Goal: Task Accomplishment & Management: Manage account settings

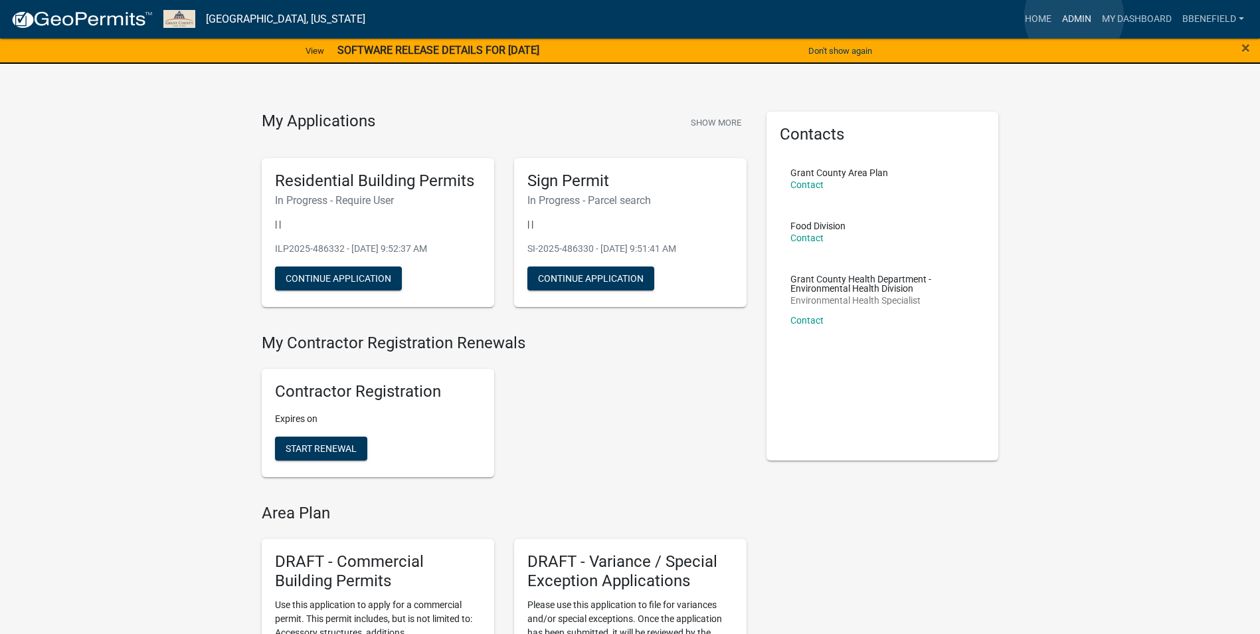
click at [1074, 18] on link "Admin" at bounding box center [1077, 19] width 40 height 25
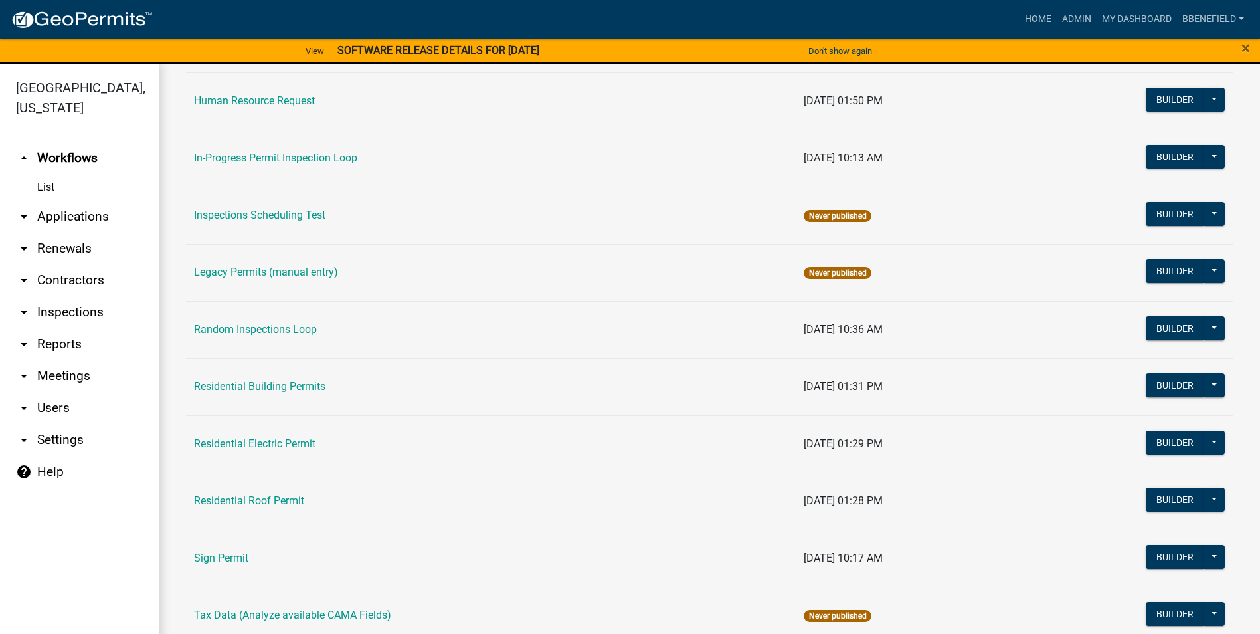
scroll to position [1063, 0]
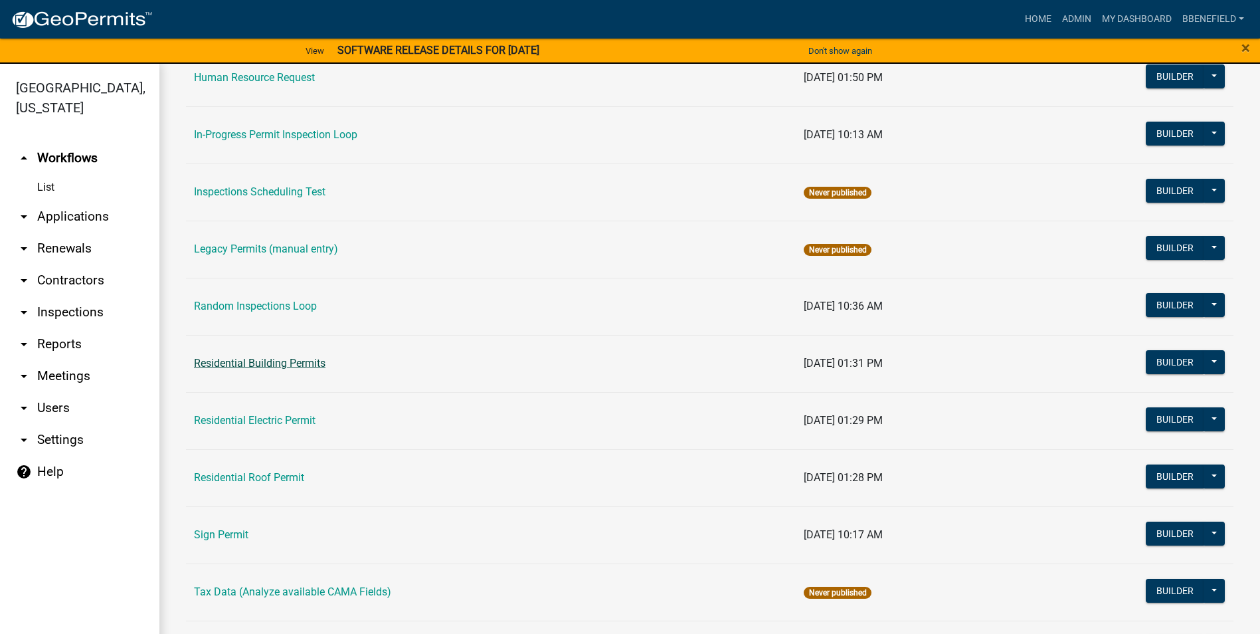
click at [254, 359] on link "Residential Building Permits" at bounding box center [260, 363] width 132 height 13
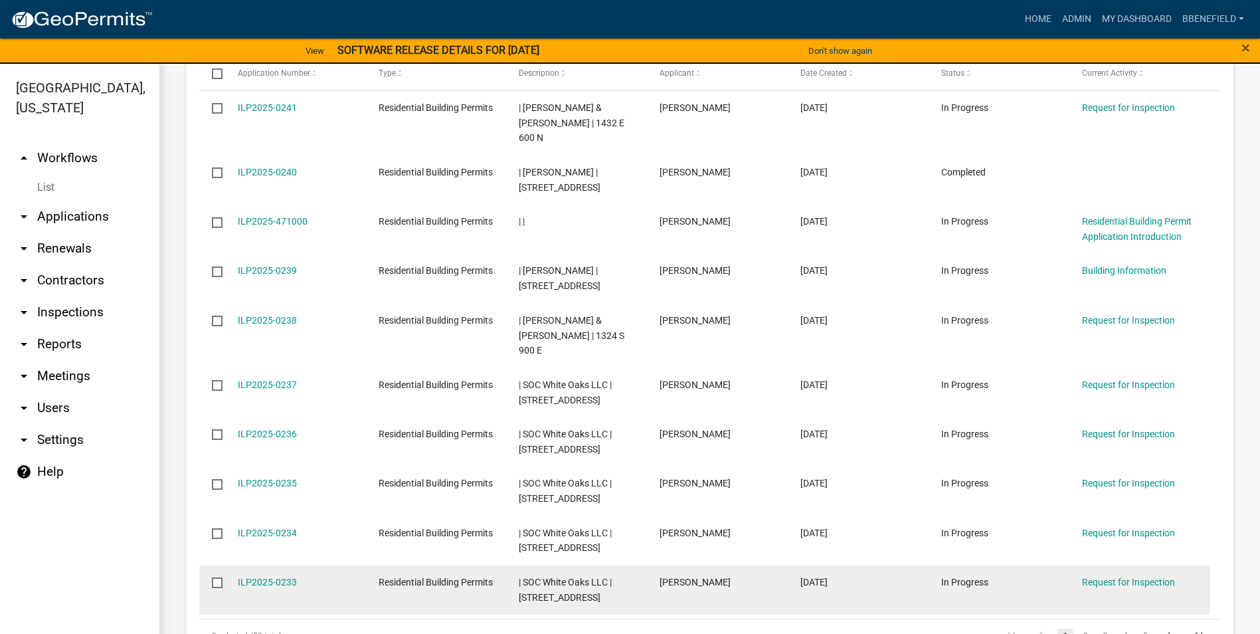
scroll to position [1353, 0]
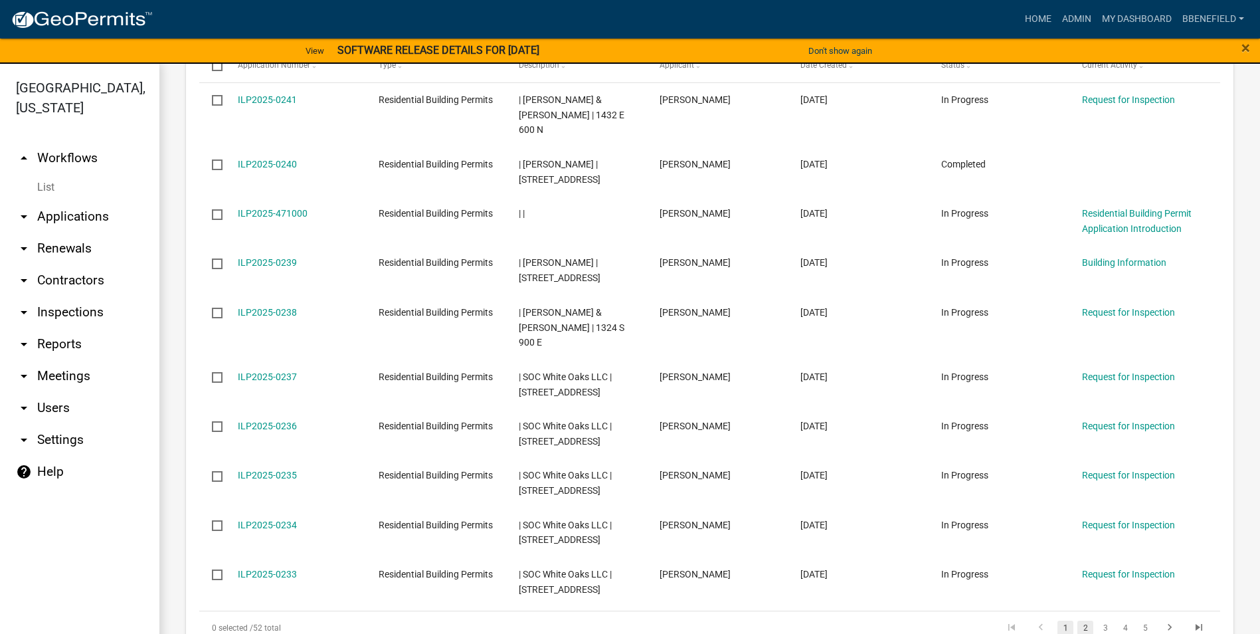
click at [1078, 621] on link "2" at bounding box center [1086, 628] width 16 height 15
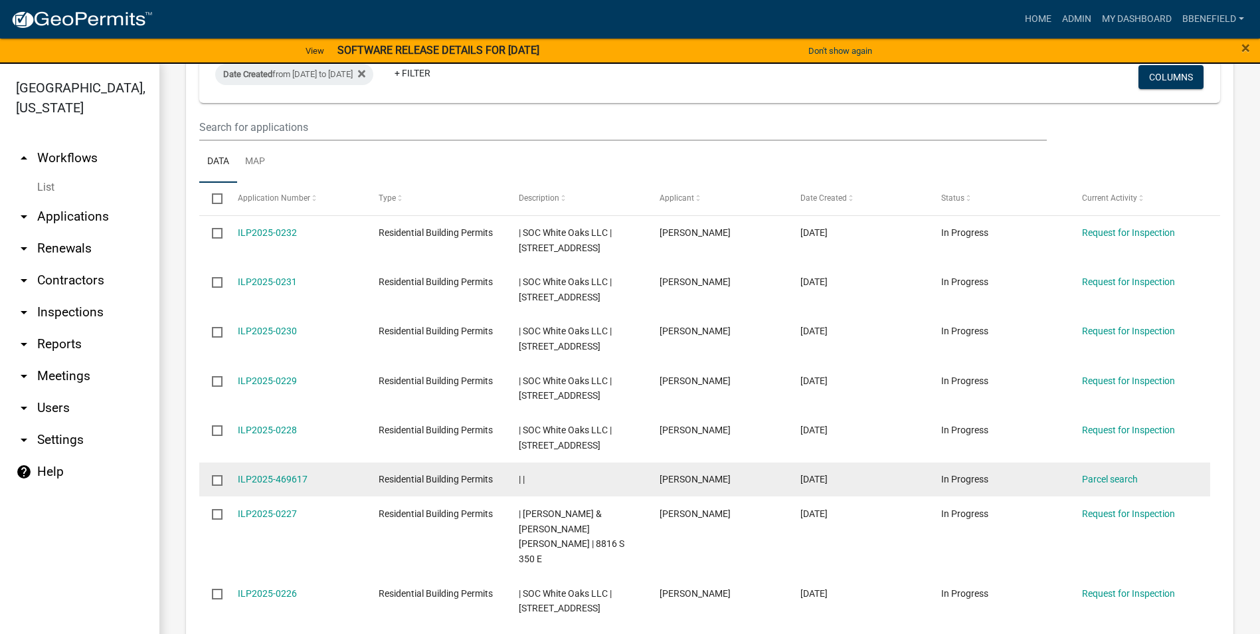
scroll to position [1353, 0]
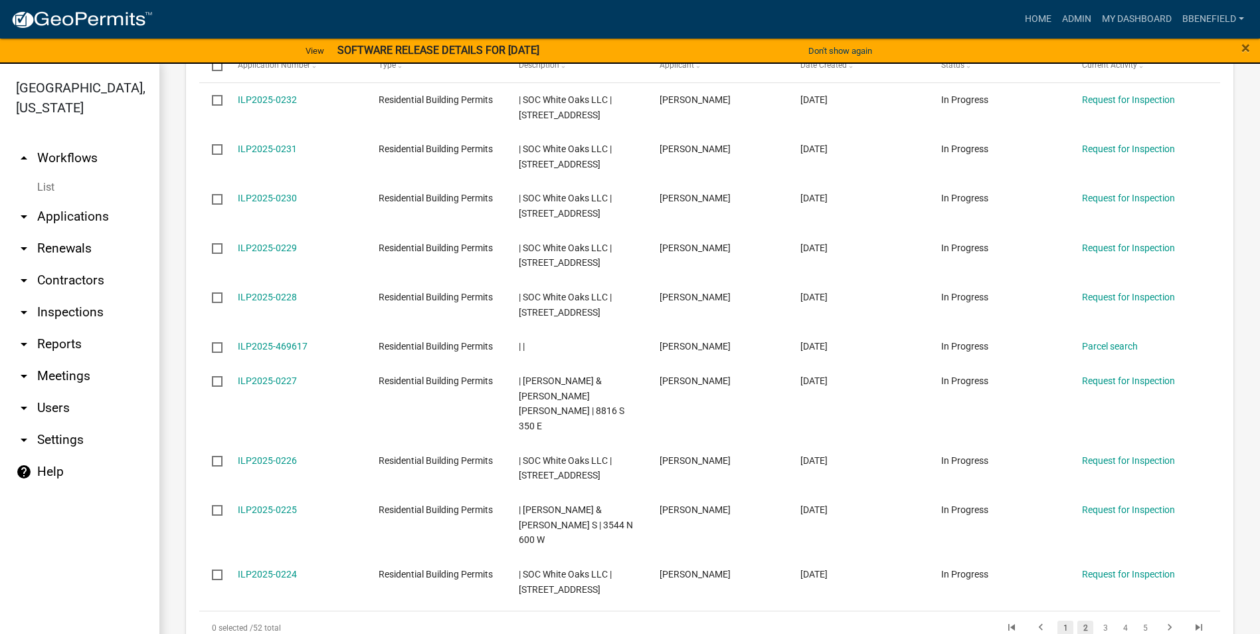
click at [1058, 621] on link "1" at bounding box center [1066, 628] width 16 height 15
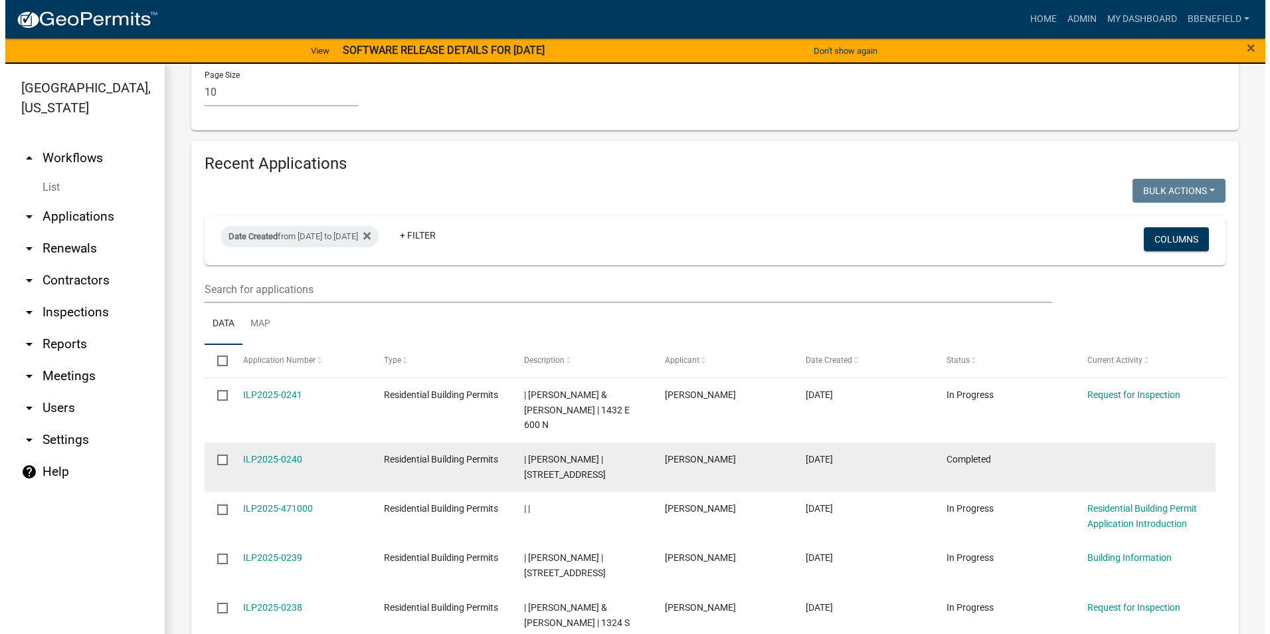
scroll to position [1021, 0]
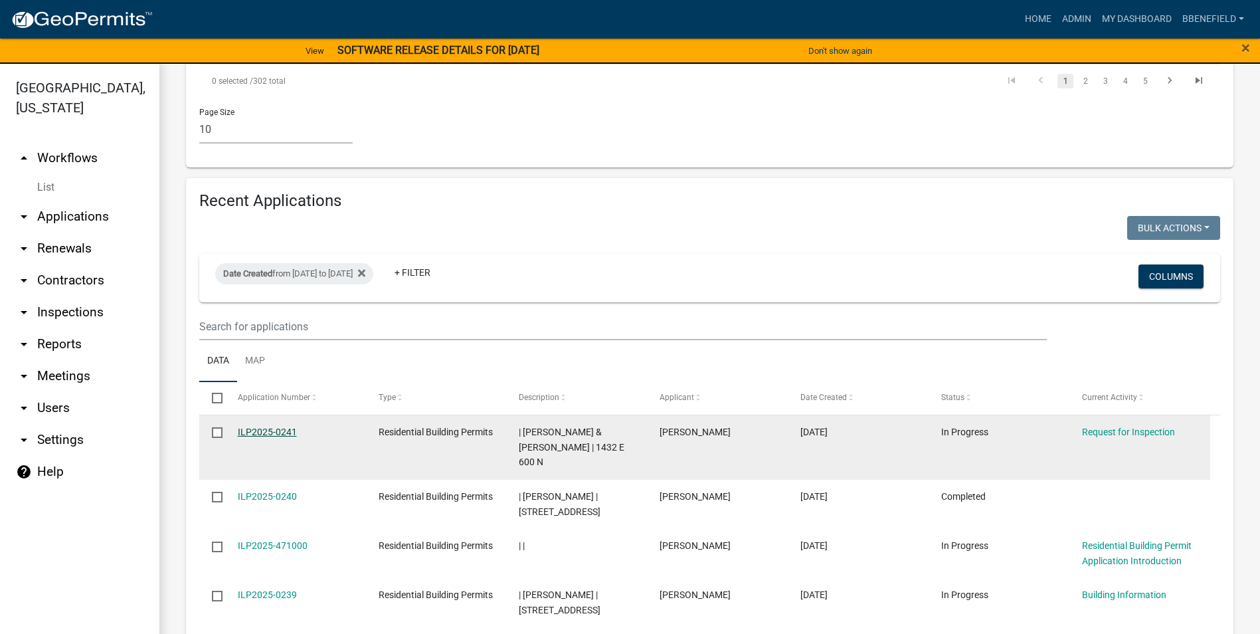
click at [257, 427] on link "ILP2025-0241" at bounding box center [267, 432] width 59 height 11
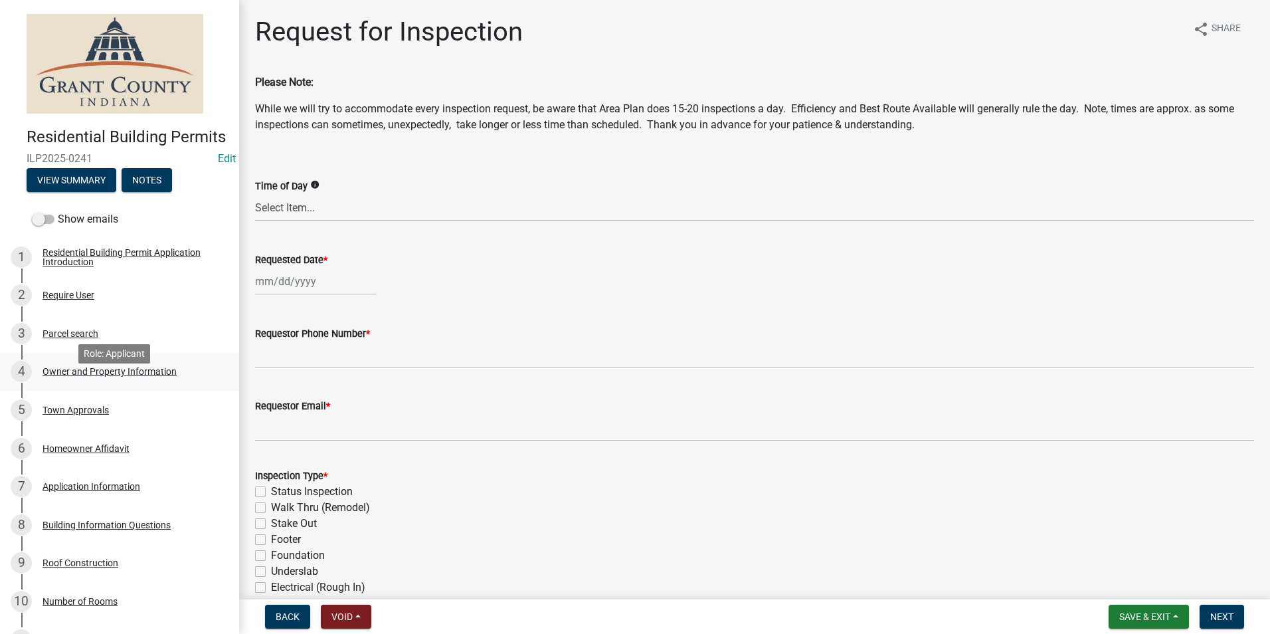
click at [97, 376] on div "Owner and Property Information" at bounding box center [110, 371] width 134 height 9
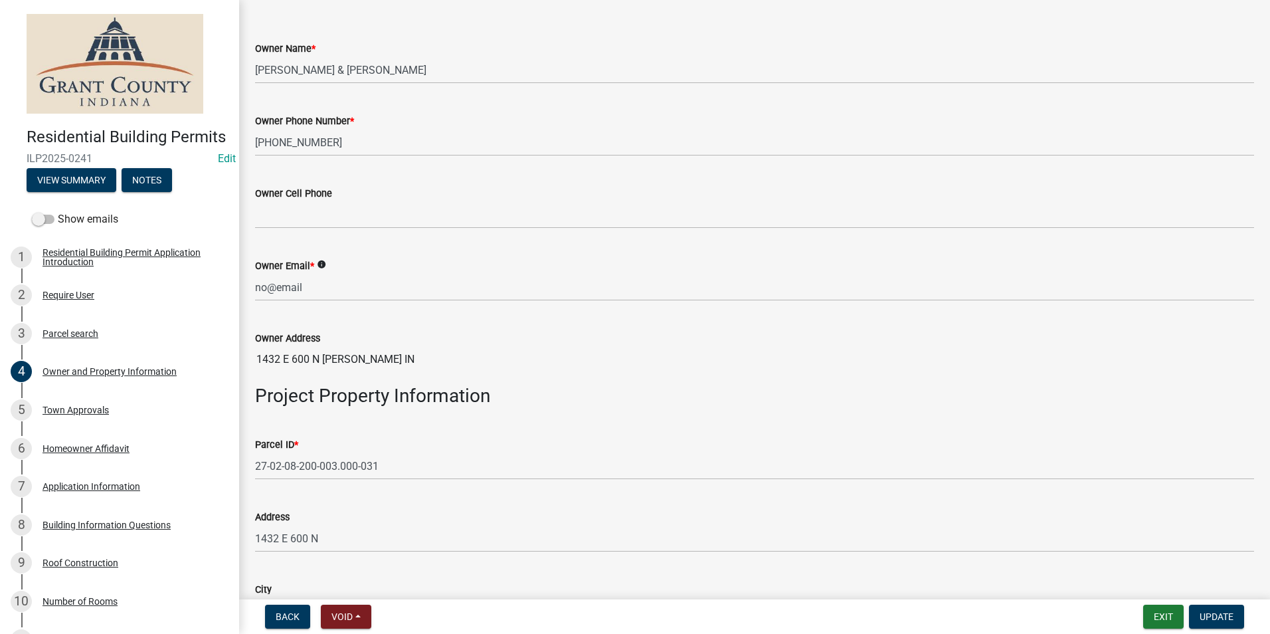
scroll to position [340, 0]
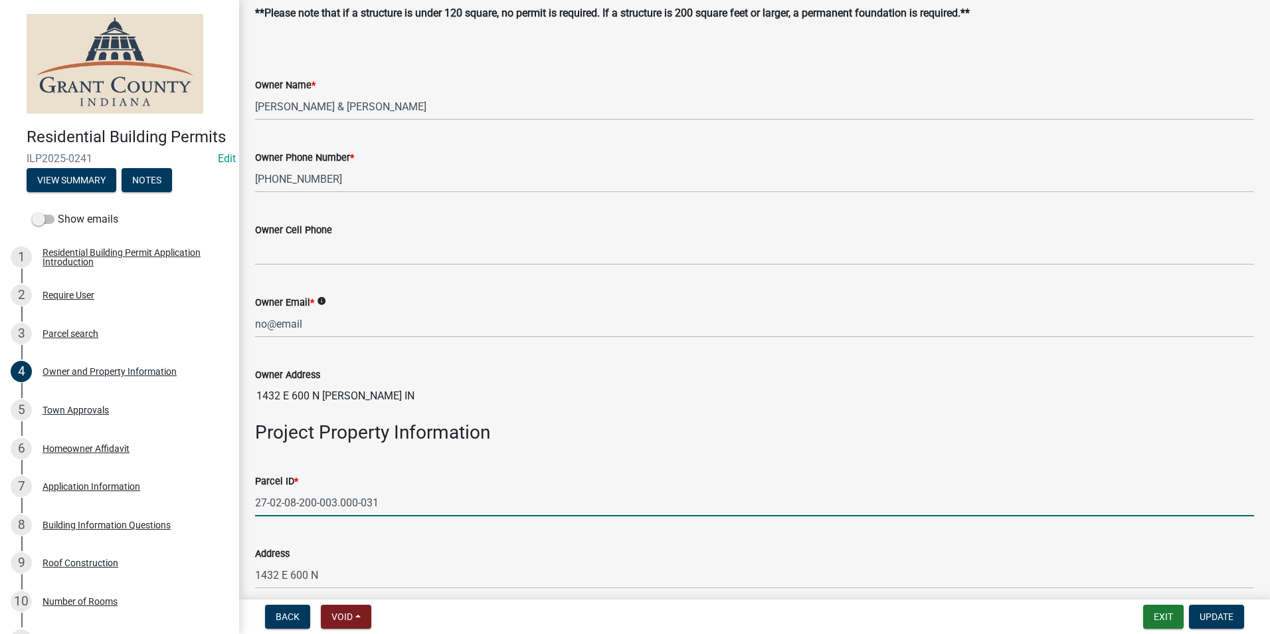
drag, startPoint x: 256, startPoint y: 506, endPoint x: 350, endPoint y: 490, distance: 95.1
click at [387, 486] on form "Parcel ID * 27-02-08-200-003.000-031" at bounding box center [754, 494] width 999 height 43
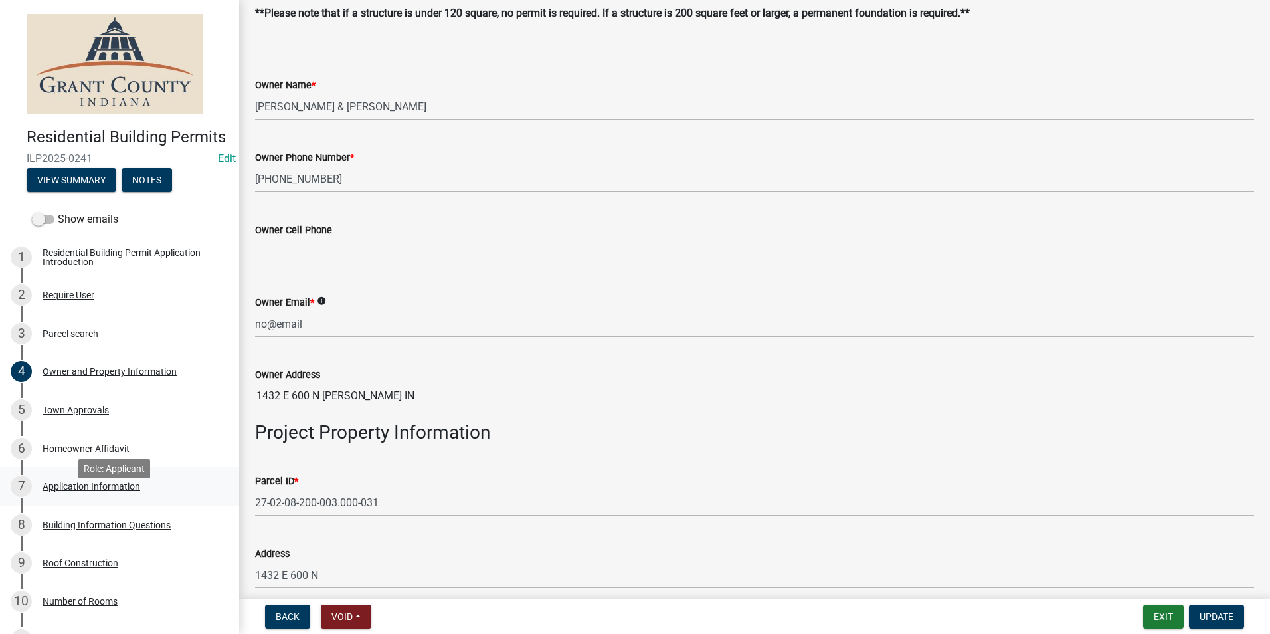
click at [80, 491] on div "Application Information" at bounding box center [92, 486] width 98 height 9
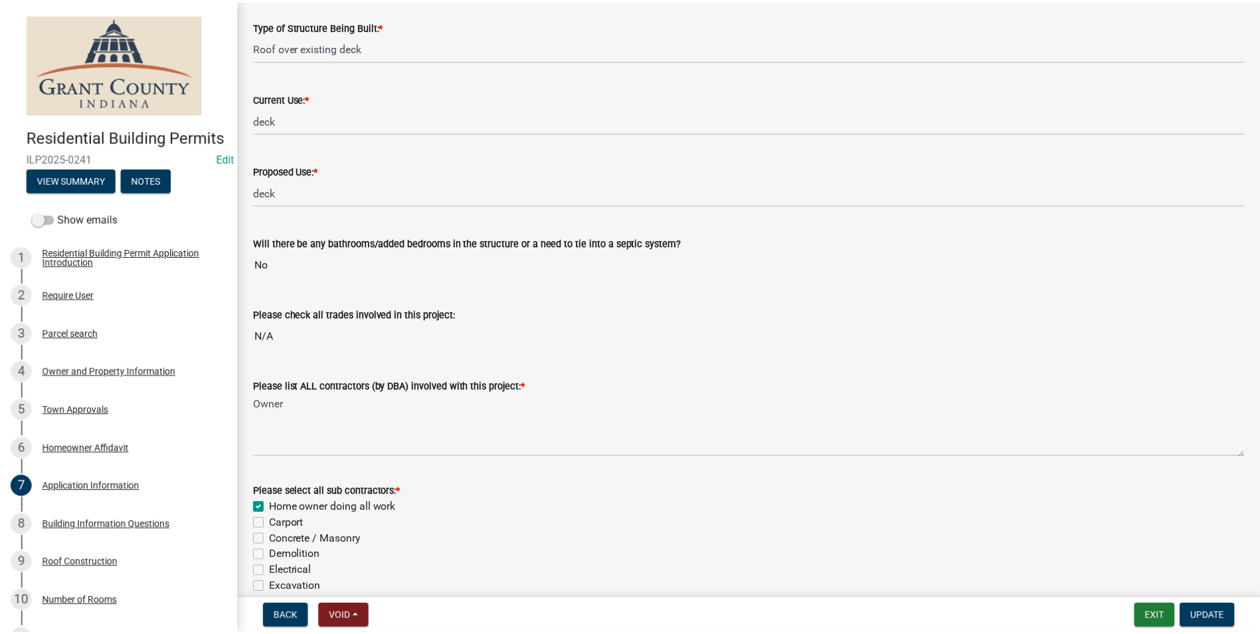
scroll to position [342, 0]
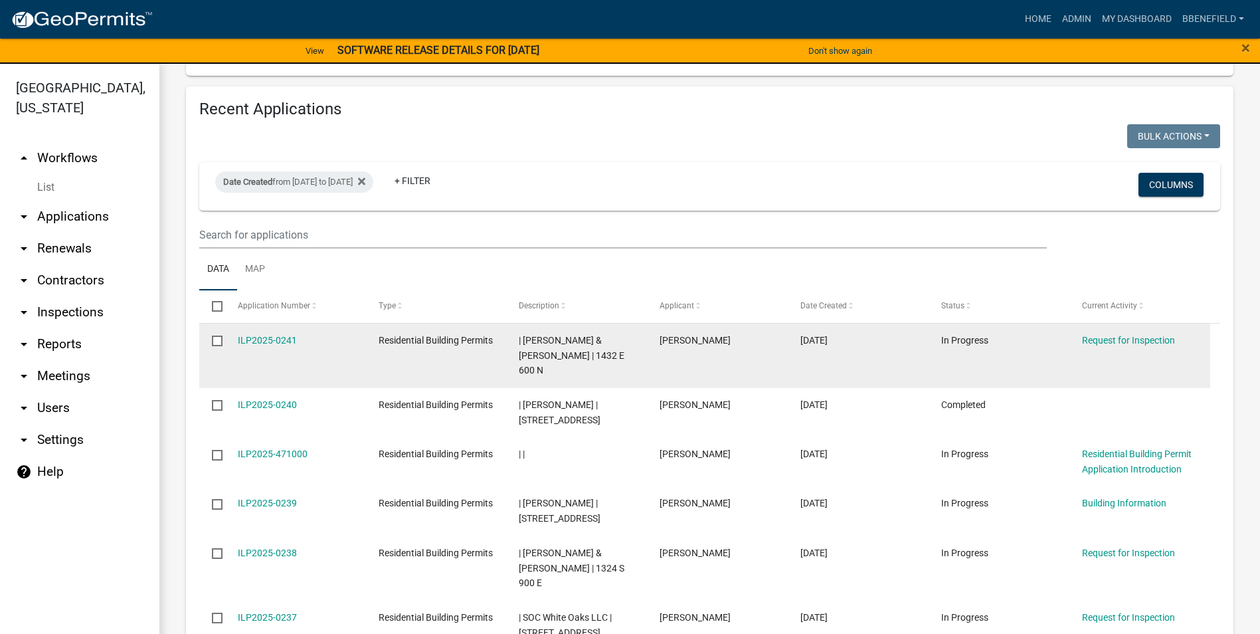
scroll to position [1130, 0]
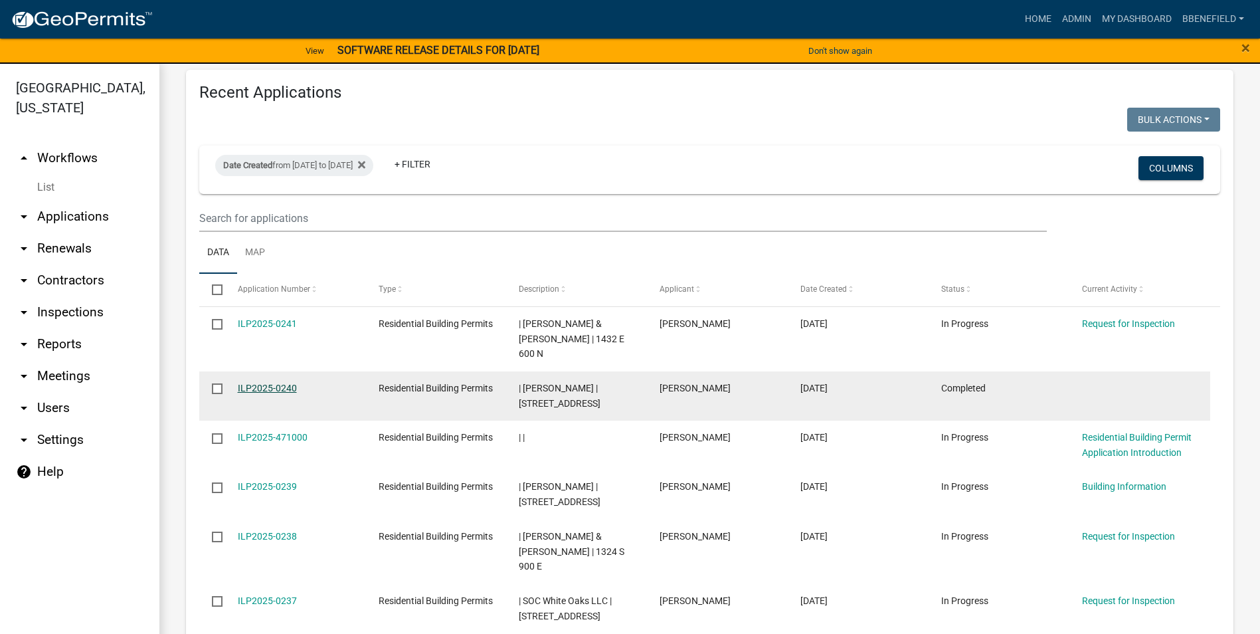
click at [253, 383] on link "ILP2025-0240" at bounding box center [267, 388] width 59 height 11
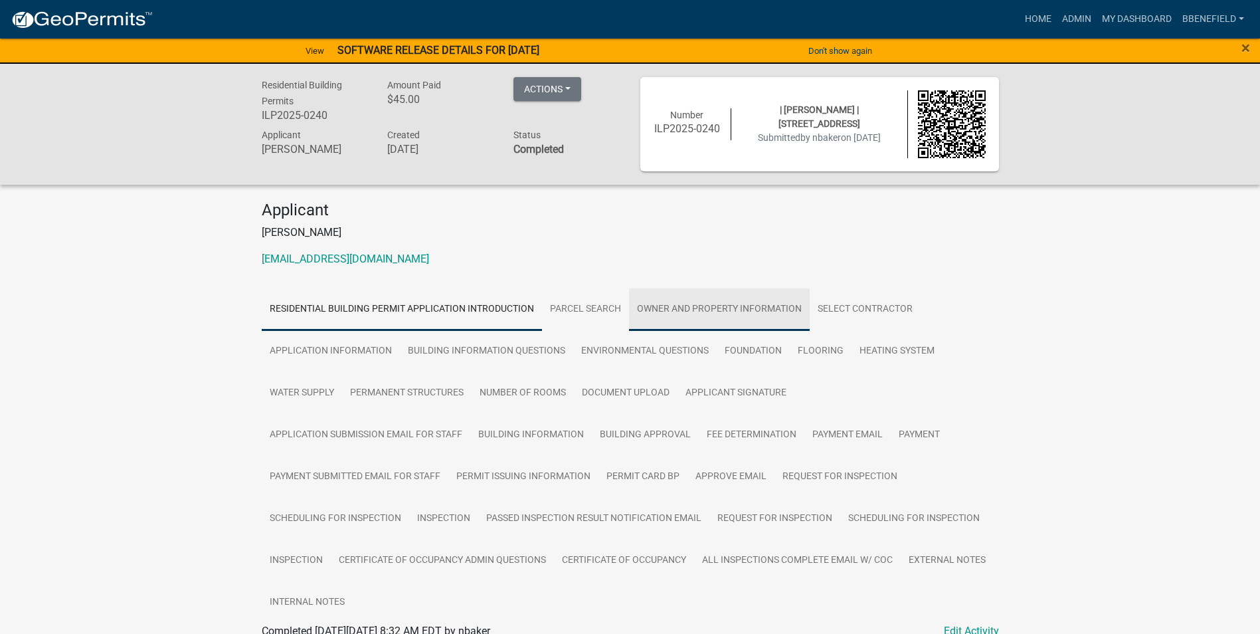
click at [700, 304] on link "Owner and Property Information" at bounding box center [719, 309] width 181 height 43
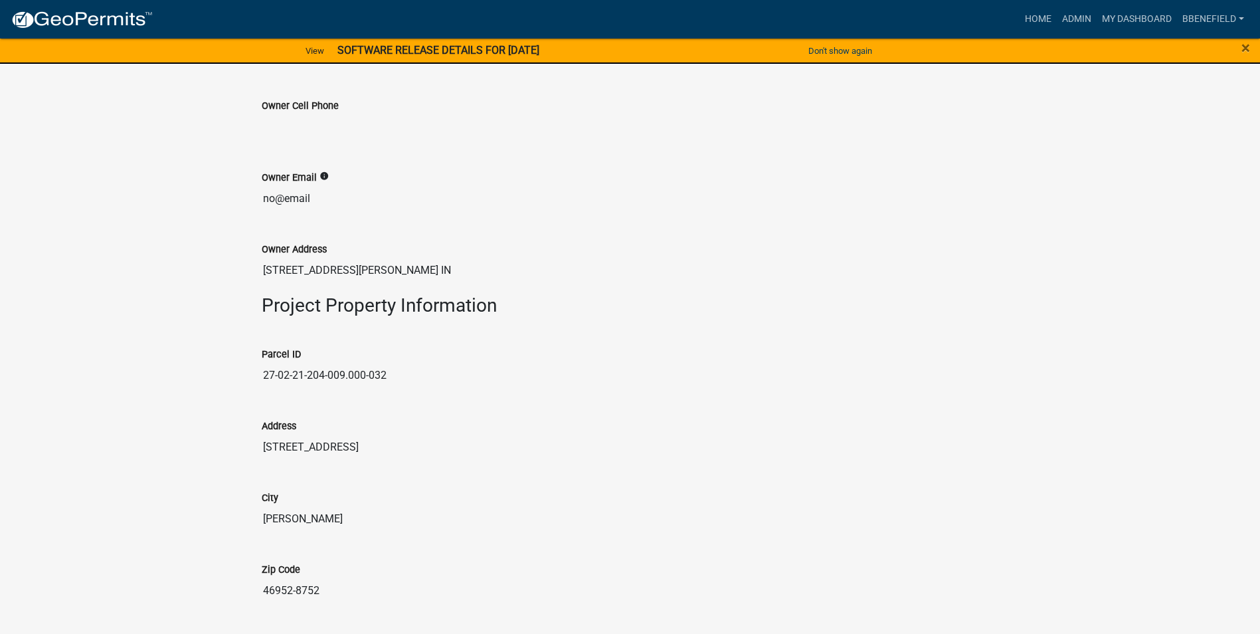
scroll to position [1063, 0]
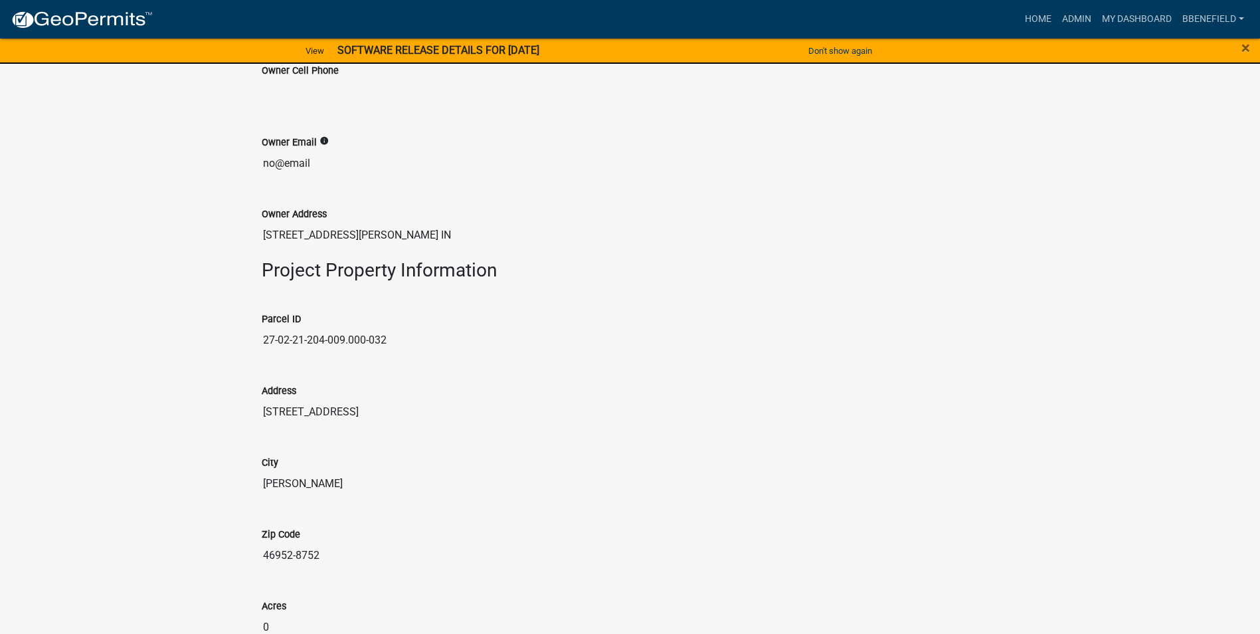
drag, startPoint x: 266, startPoint y: 343, endPoint x: 373, endPoint y: 362, distance: 109.3
click at [373, 362] on div "Parcel ID 27-02-21-204-009.000-032" at bounding box center [630, 328] width 757 height 72
drag, startPoint x: 373, startPoint y: 362, endPoint x: 391, endPoint y: 377, distance: 22.6
click at [390, 381] on div "Address 3646 N MOORLAND DR" at bounding box center [631, 394] width 738 height 61
drag, startPoint x: 261, startPoint y: 344, endPoint x: 407, endPoint y: 352, distance: 145.7
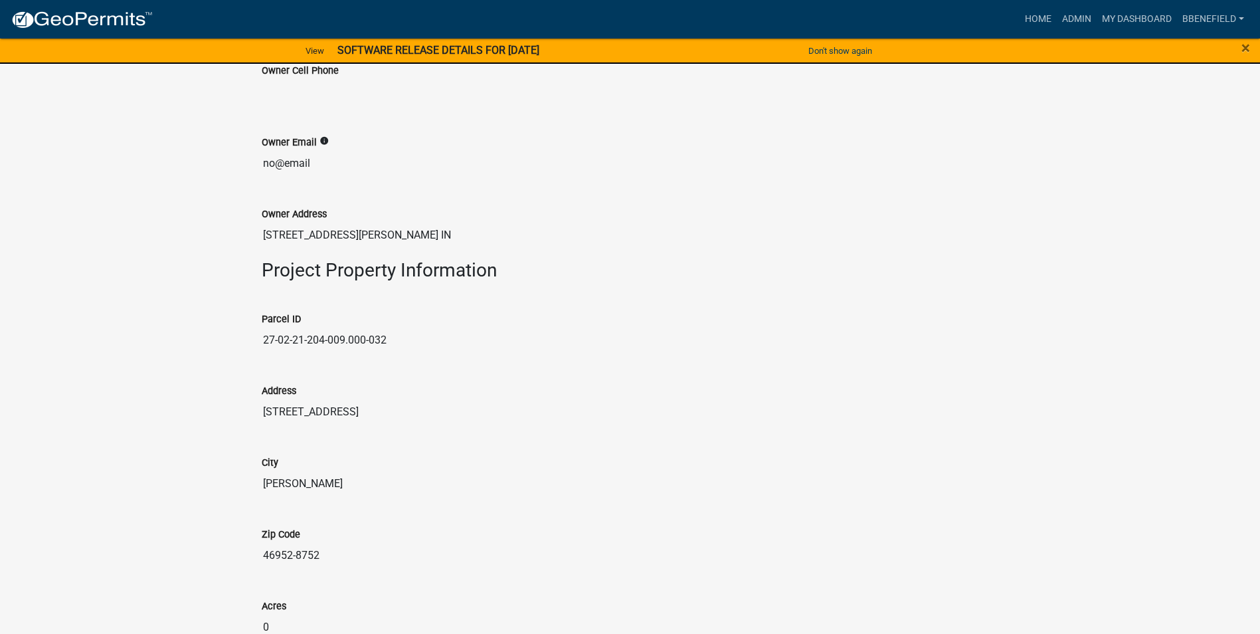
click at [407, 352] on input "27-02-21-204-009.000-032" at bounding box center [631, 340] width 738 height 27
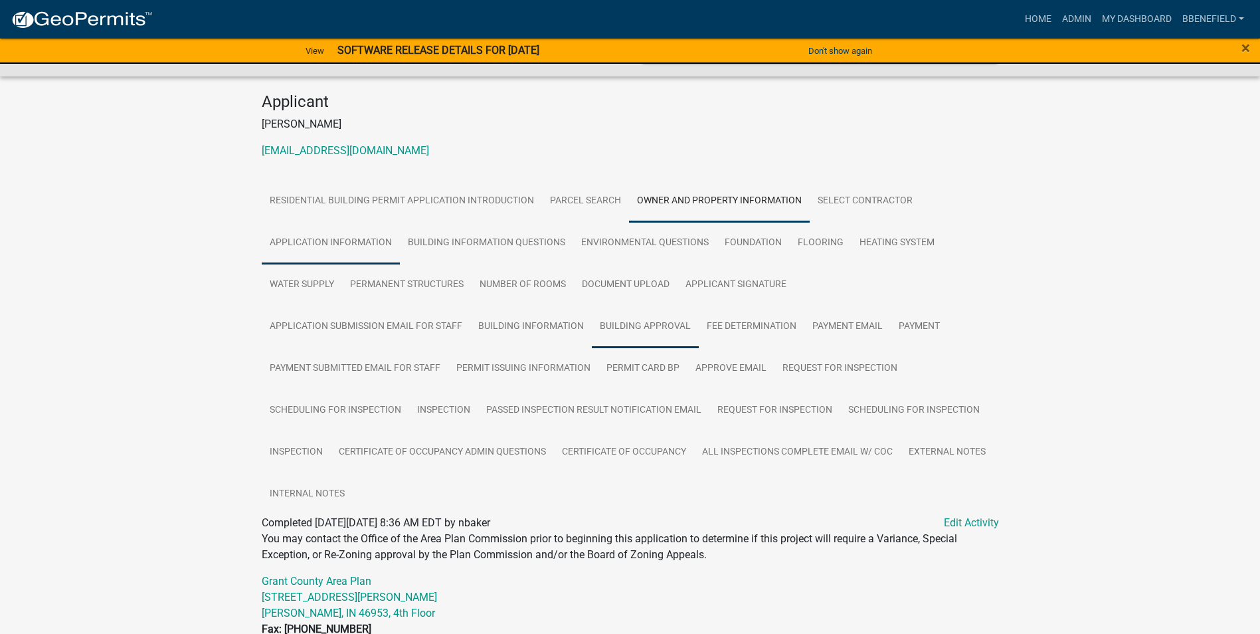
scroll to position [0, 0]
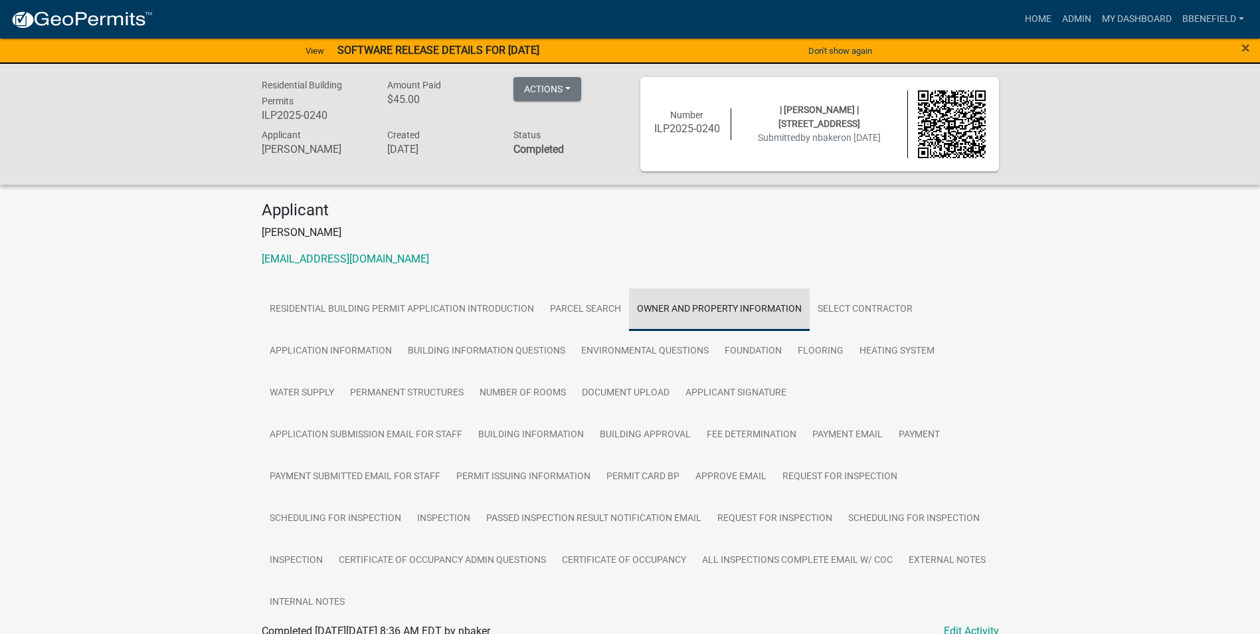
click at [733, 302] on link "Owner and Property Information" at bounding box center [719, 309] width 181 height 43
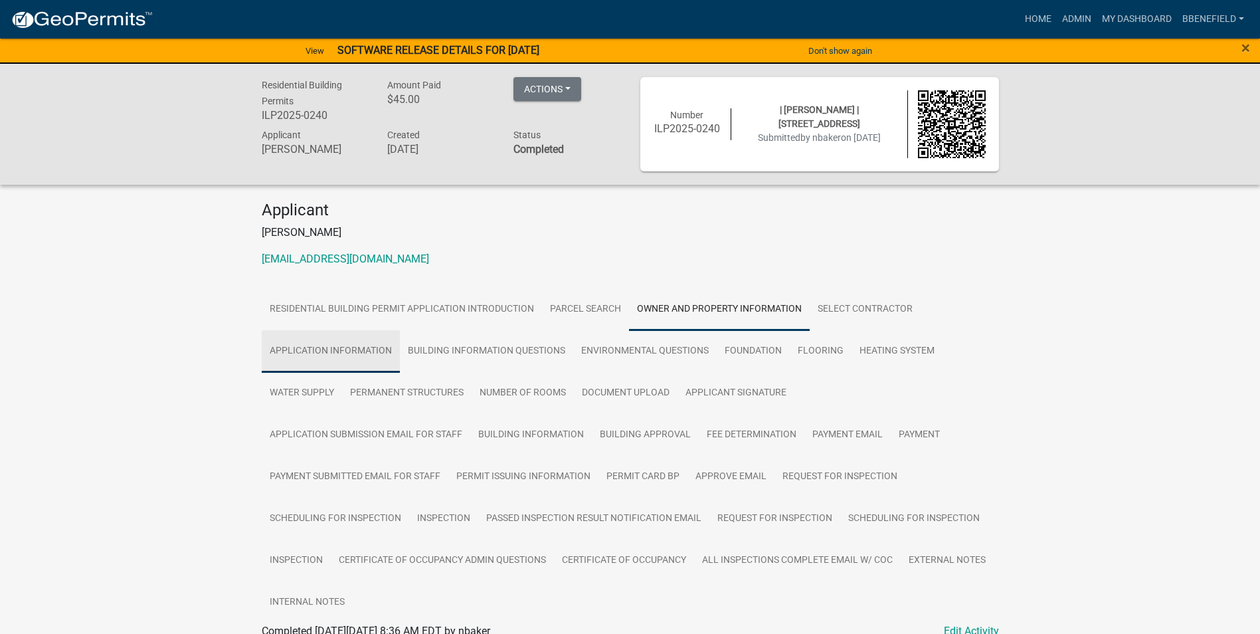
click at [358, 349] on link "Application Information" at bounding box center [331, 351] width 138 height 43
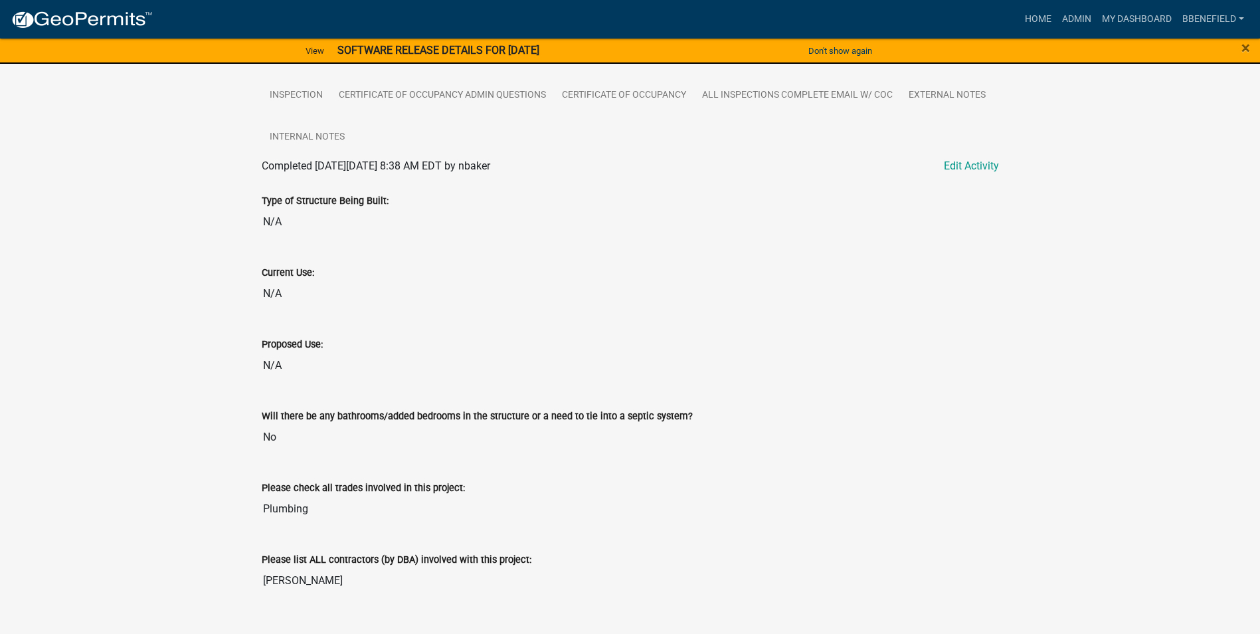
scroll to position [699, 0]
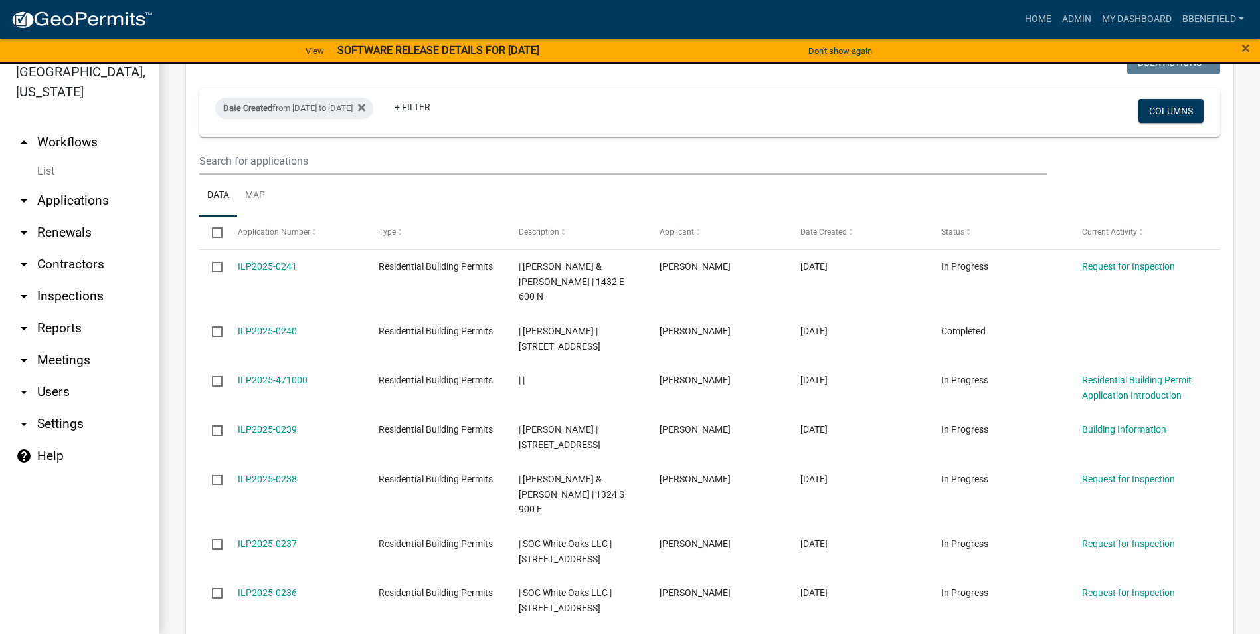
scroll to position [1196, 0]
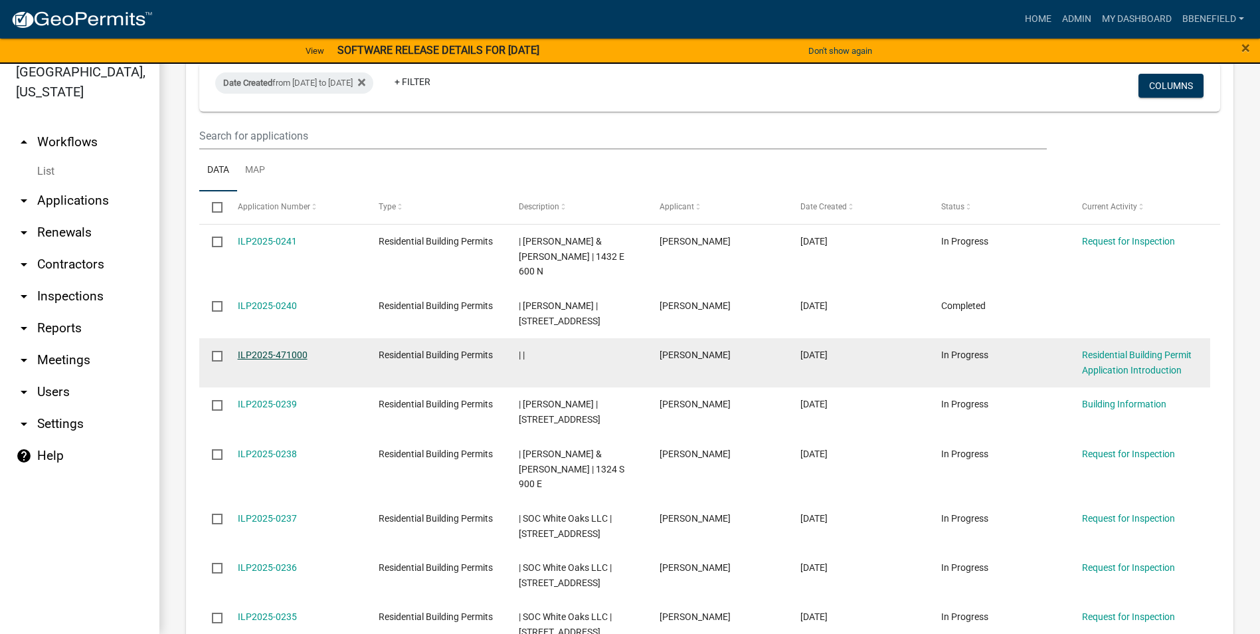
click at [292, 349] on link "ILP2025-471000" at bounding box center [273, 354] width 70 height 11
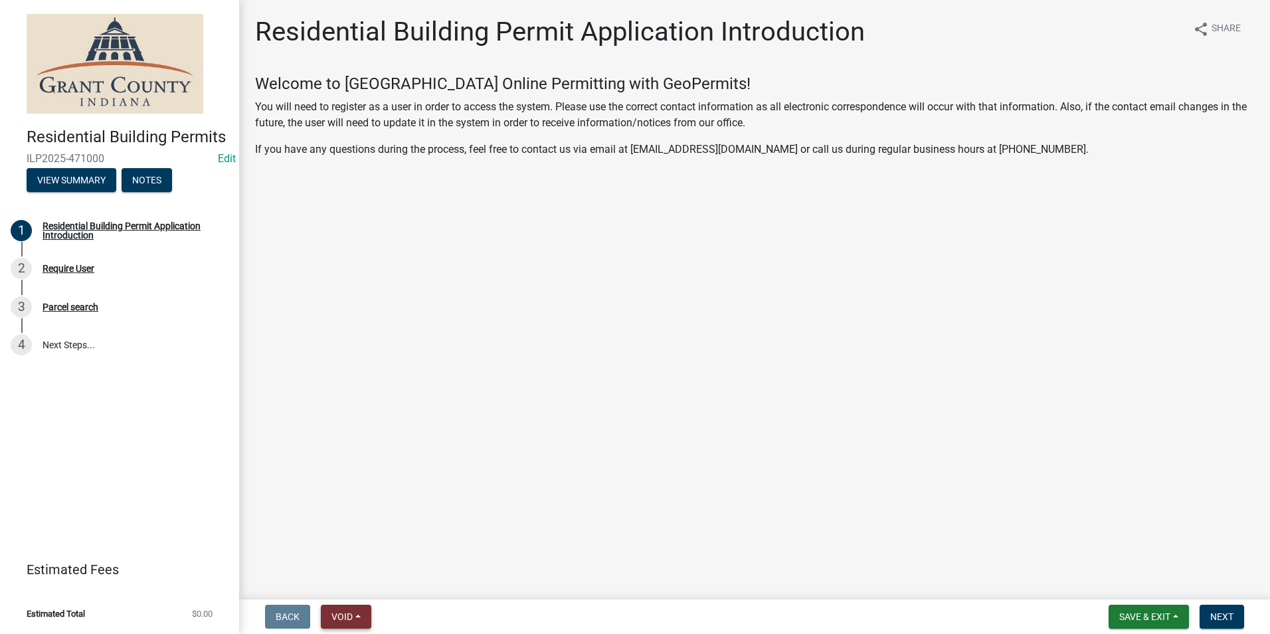
click at [353, 619] on span "Void" at bounding box center [342, 616] width 21 height 11
click at [355, 581] on button "Void" at bounding box center [374, 582] width 106 height 32
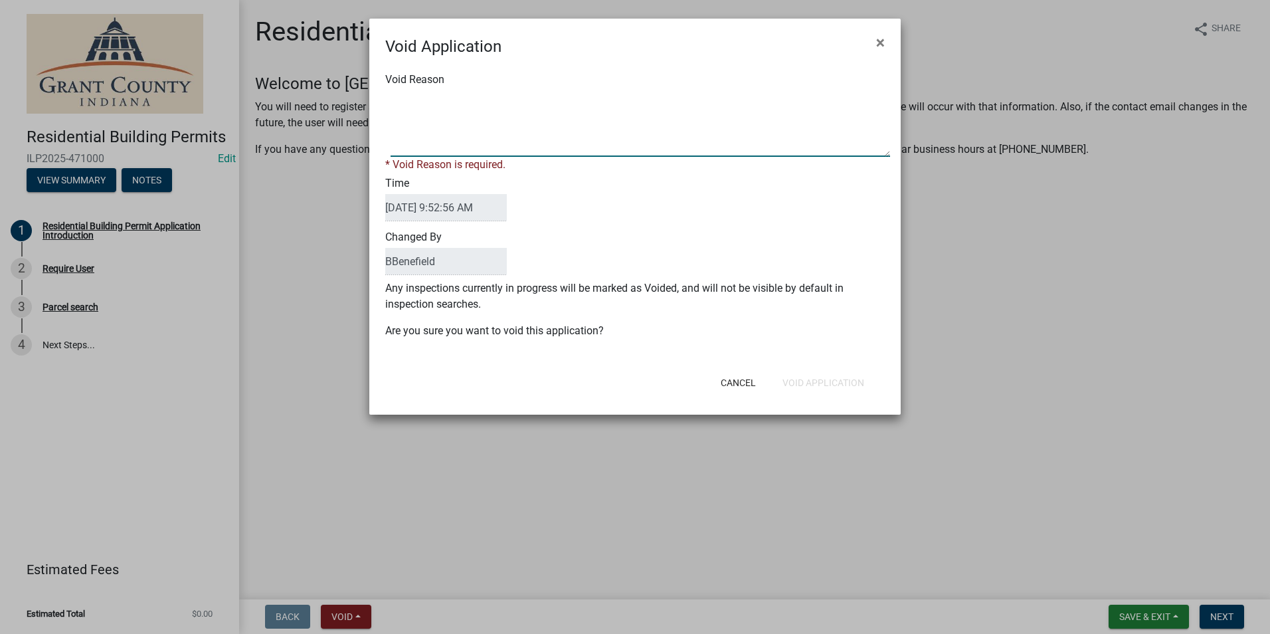
click at [499, 146] on textarea "Void Reason" at bounding box center [641, 123] width 500 height 66
type textarea "test"
click at [803, 383] on div "Cancel Void Application" at bounding box center [722, 382] width 328 height 35
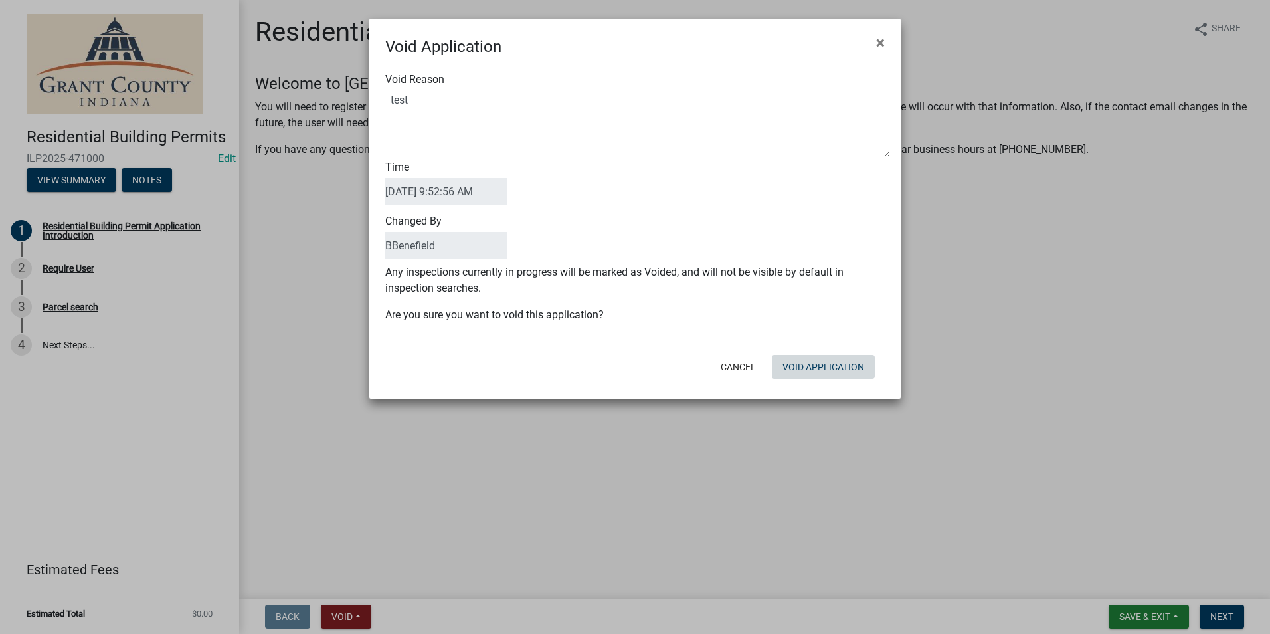
click at [819, 367] on button "Void Application" at bounding box center [823, 367] width 103 height 24
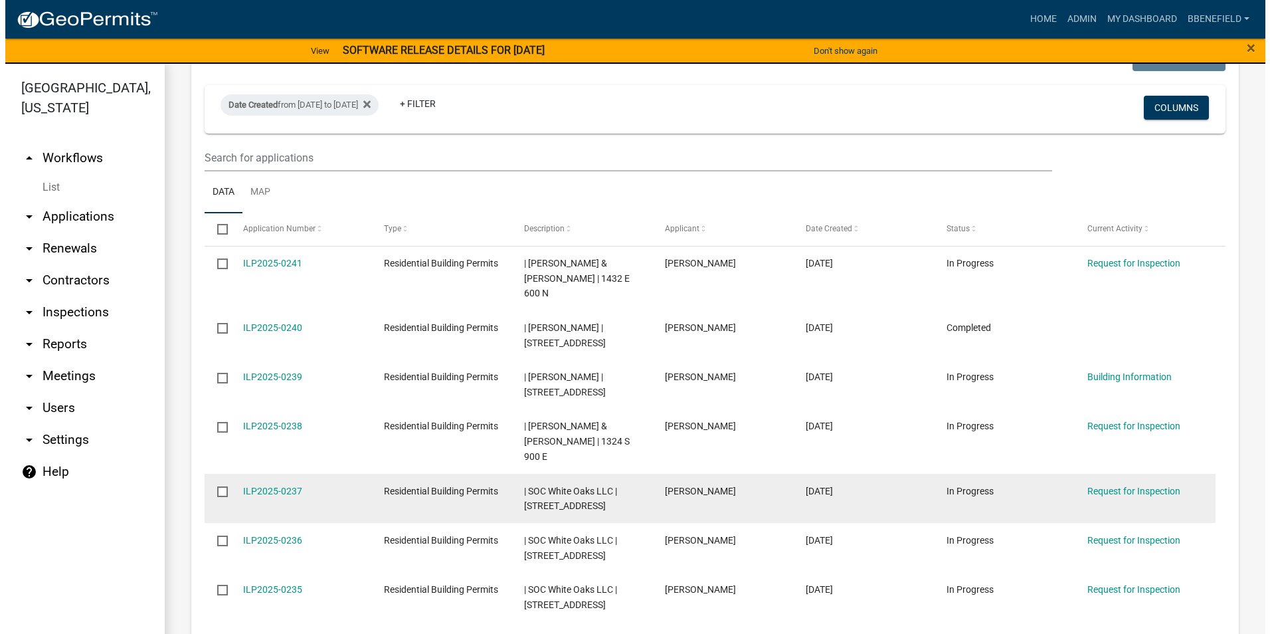
scroll to position [1221, 0]
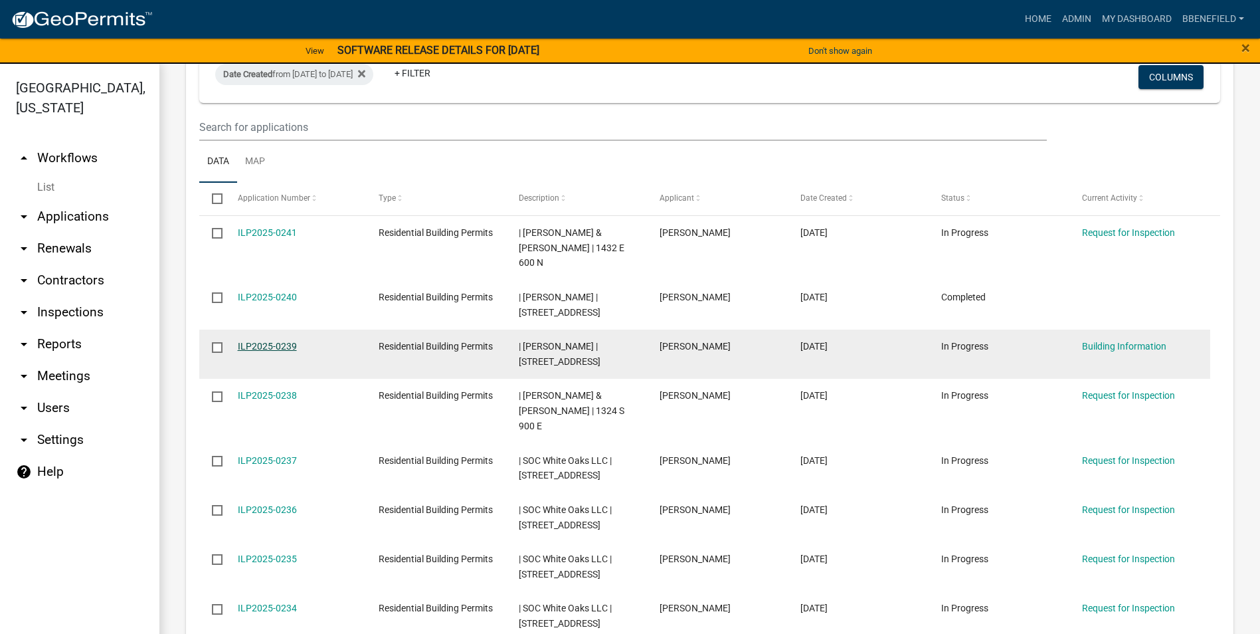
click at [265, 341] on link "ILP2025-0239" at bounding box center [267, 346] width 59 height 11
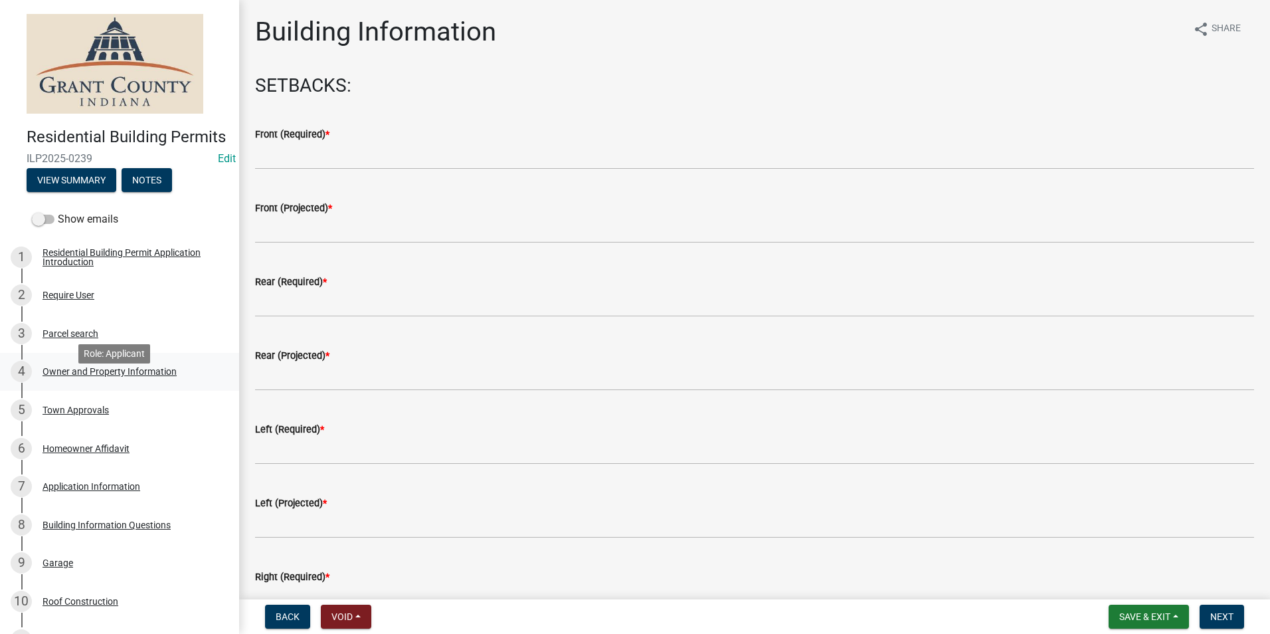
click at [109, 376] on div "Owner and Property Information" at bounding box center [110, 371] width 134 height 9
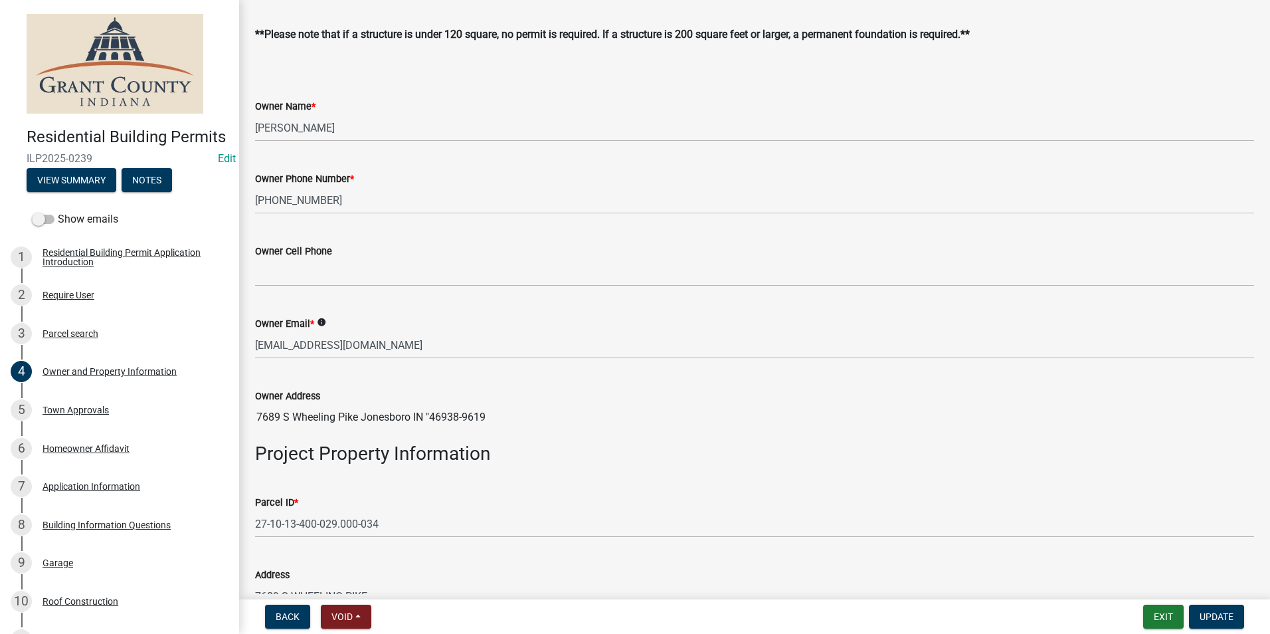
scroll to position [332, 0]
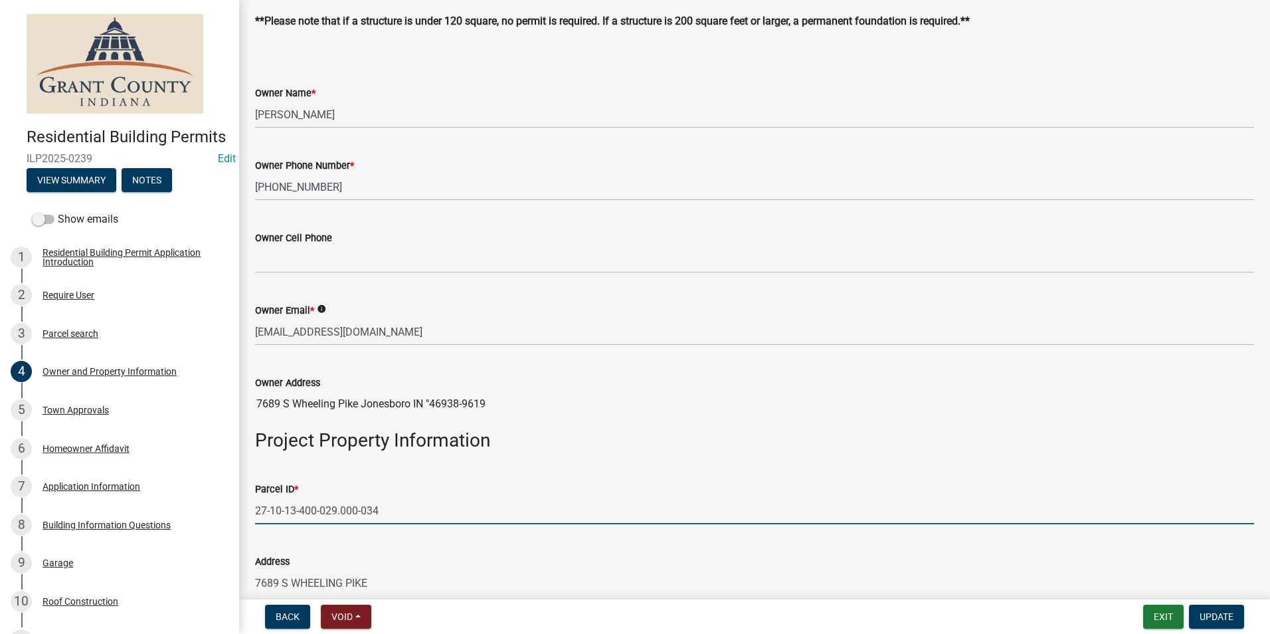
drag, startPoint x: 256, startPoint y: 516, endPoint x: 379, endPoint y: 498, distance: 124.9
click at [381, 495] on form "Parcel ID * 27-10-13-400-029.000-034" at bounding box center [754, 502] width 999 height 43
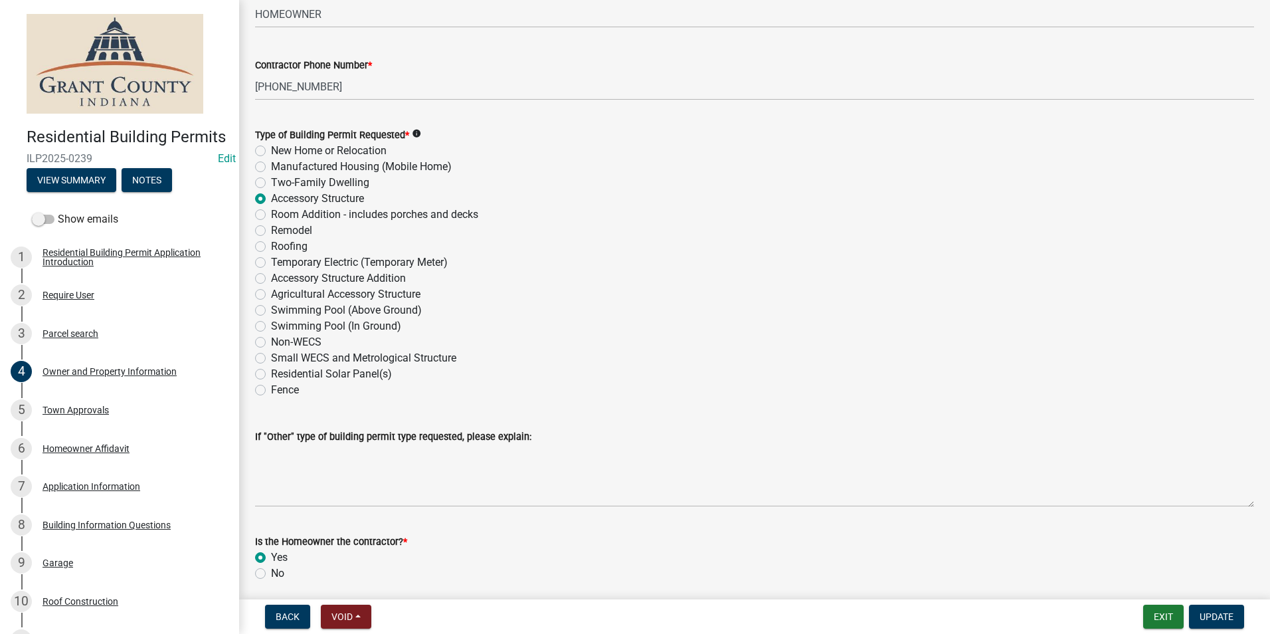
scroll to position [1568, 0]
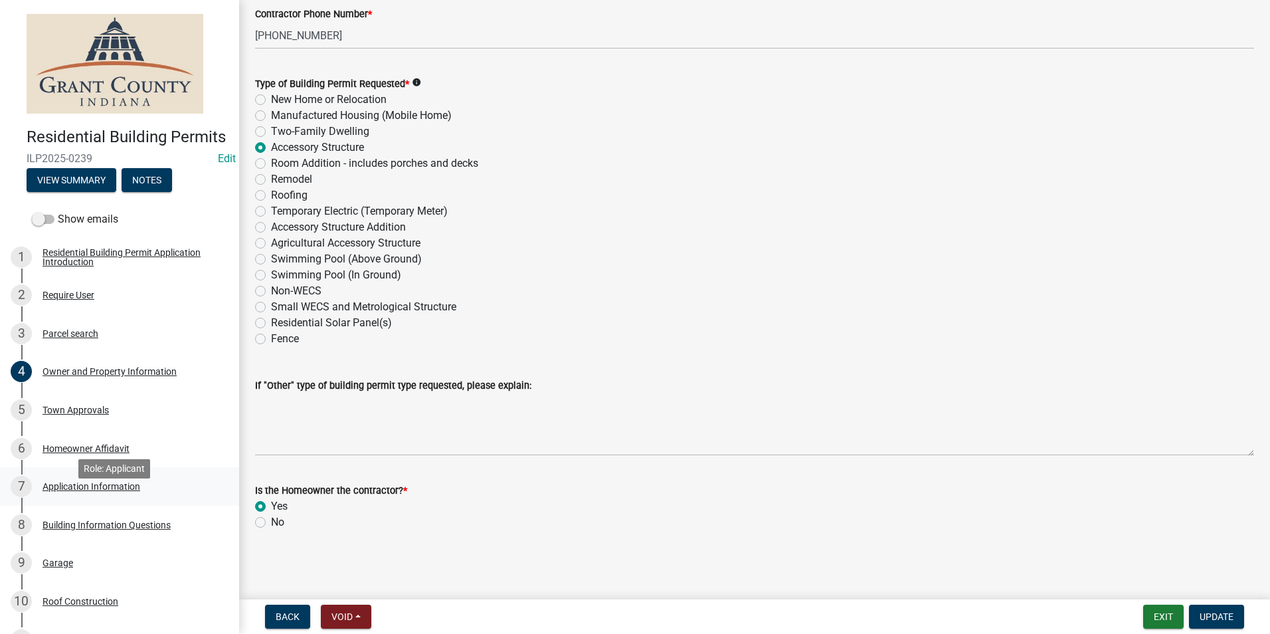
click at [98, 491] on div "Application Information" at bounding box center [92, 486] width 98 height 9
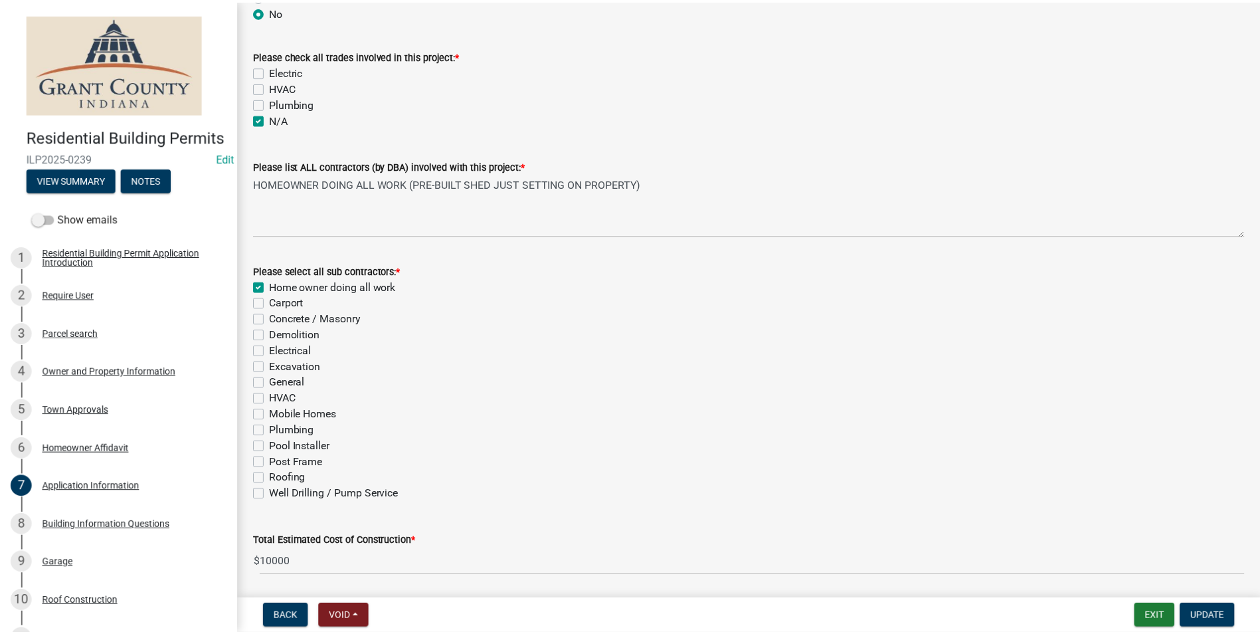
scroll to position [381, 0]
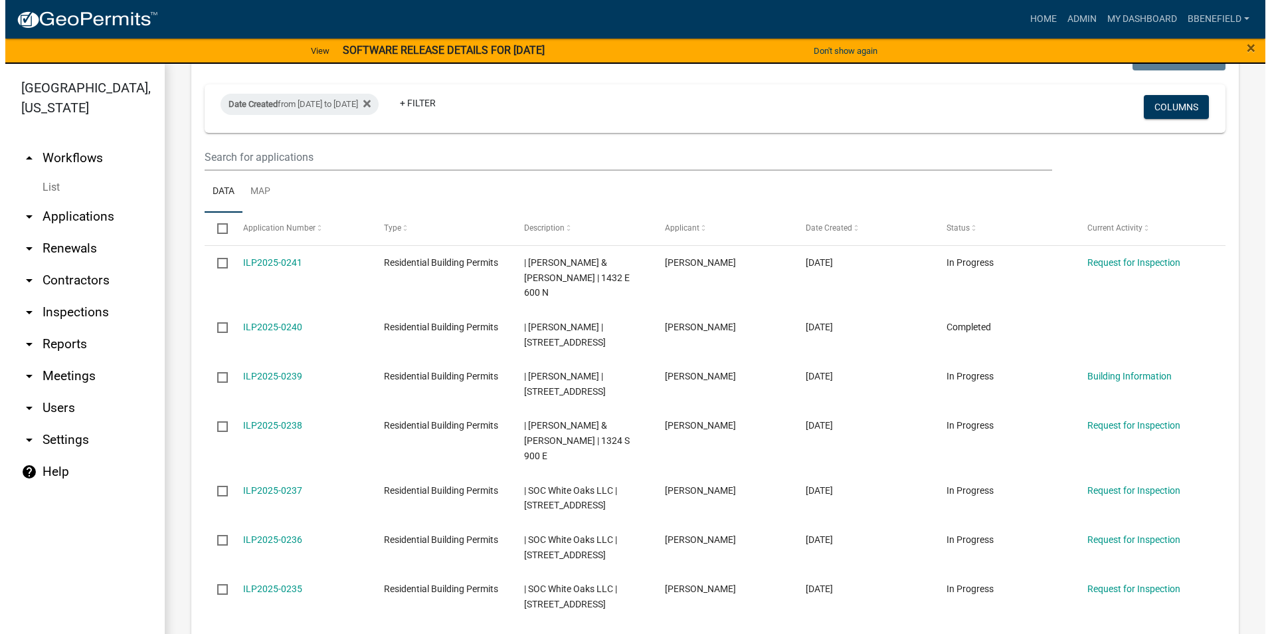
scroll to position [1196, 0]
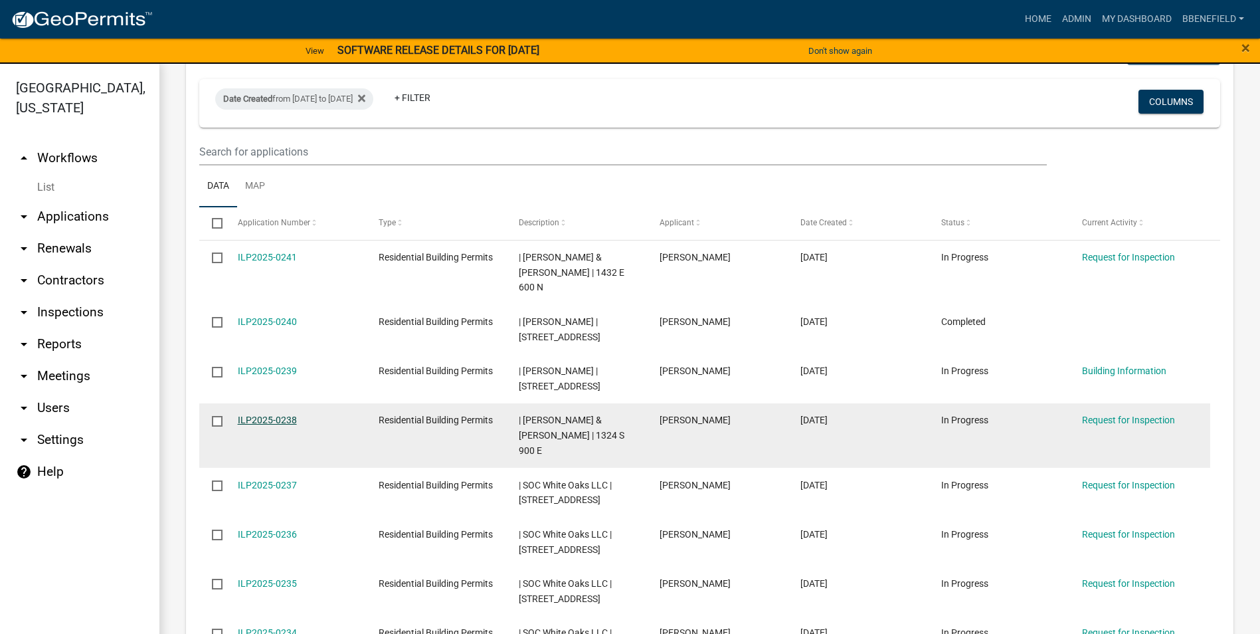
click at [278, 415] on link "ILP2025-0238" at bounding box center [267, 420] width 59 height 11
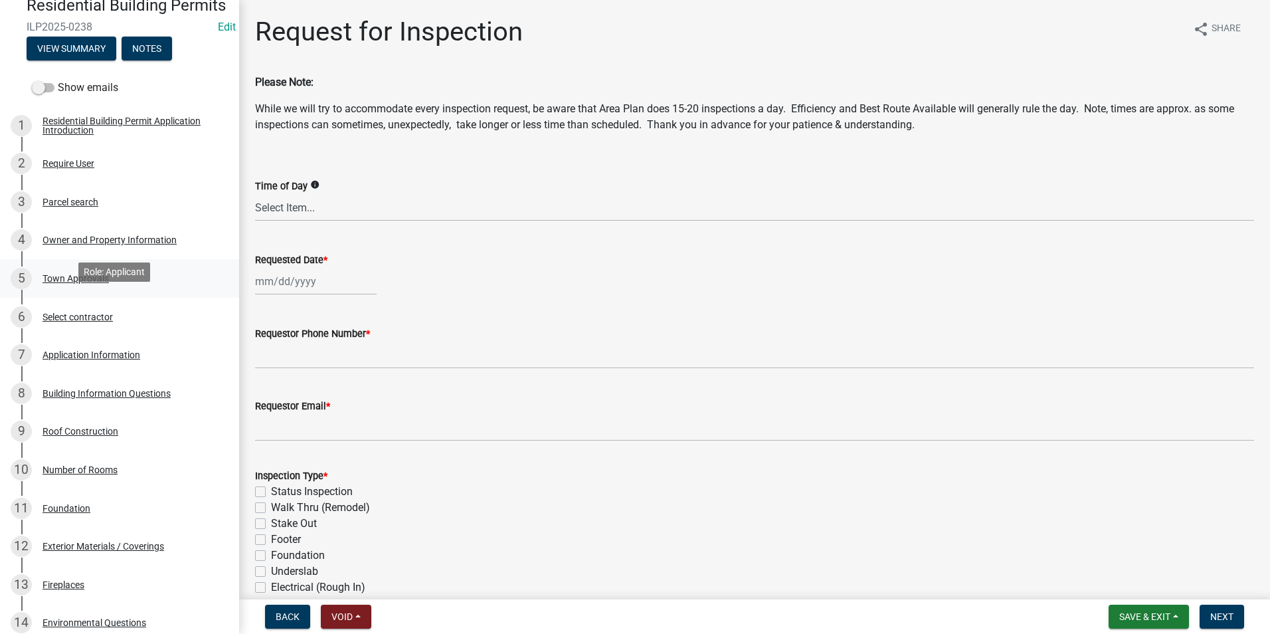
scroll to position [133, 0]
click at [90, 243] on div "Owner and Property Information" at bounding box center [110, 238] width 134 height 9
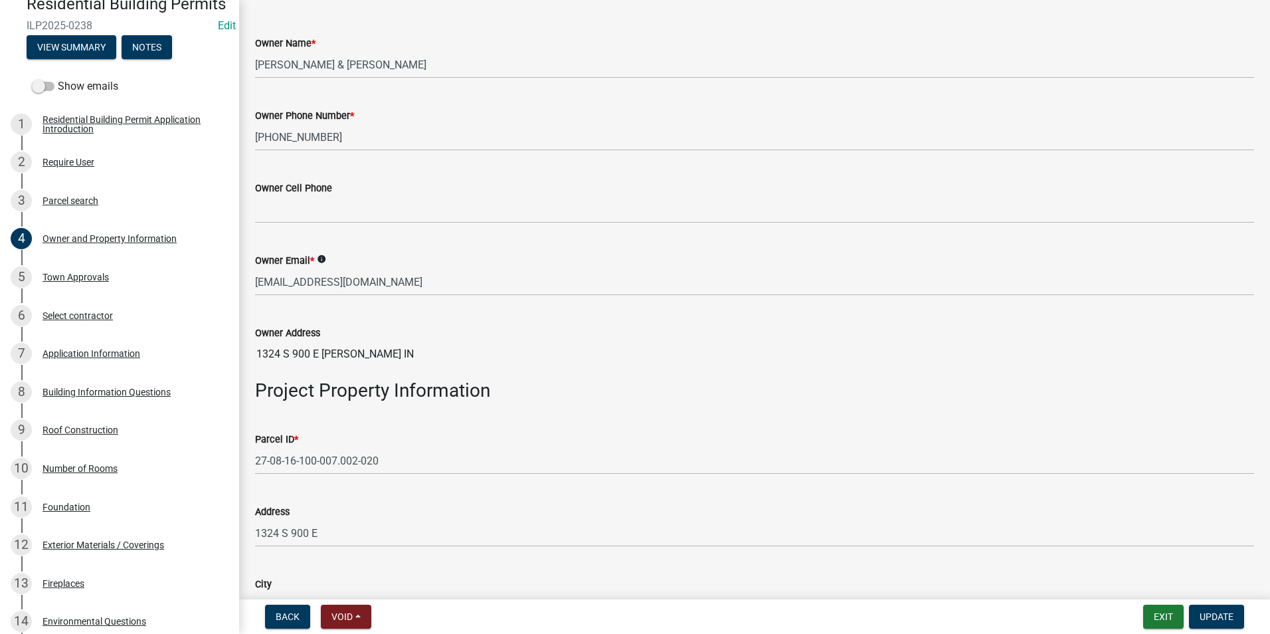
scroll to position [399, 0]
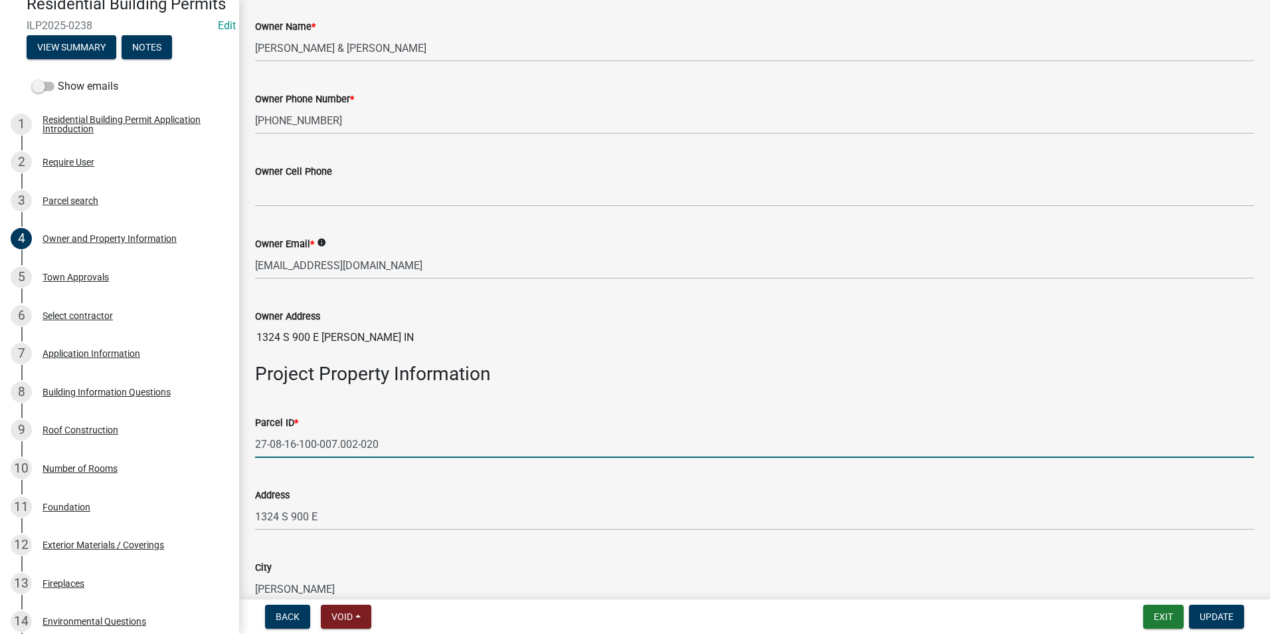
drag, startPoint x: 268, startPoint y: 444, endPoint x: 328, endPoint y: 415, distance: 66.6
click at [328, 415] on form "Parcel ID * 27-08-16-100-007.002-020" at bounding box center [754, 436] width 999 height 43
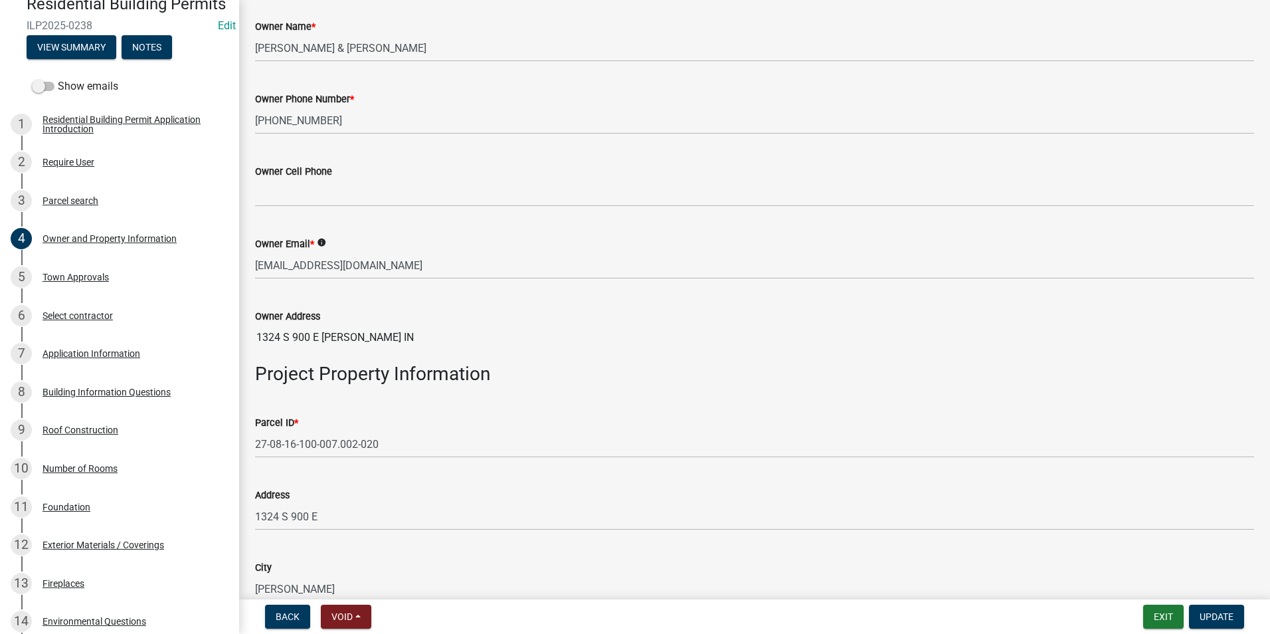
click at [338, 413] on div "Parcel ID * 27-08-16-100-007.002-020" at bounding box center [754, 427] width 999 height 62
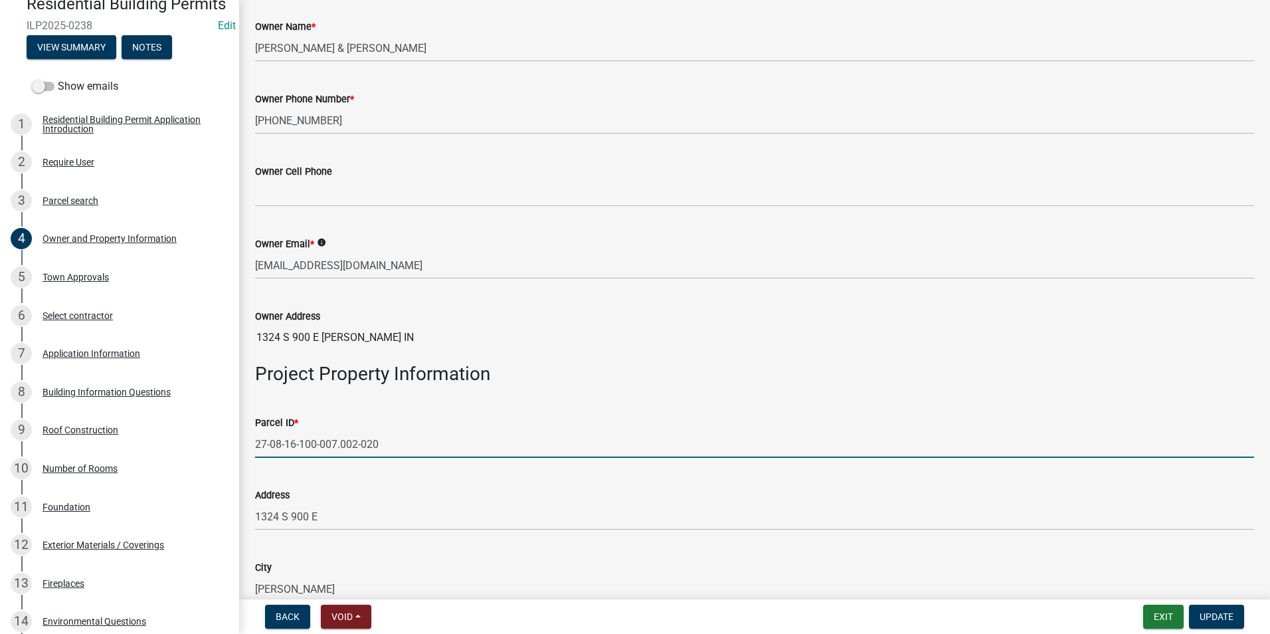
drag, startPoint x: 255, startPoint y: 443, endPoint x: 399, endPoint y: 425, distance: 144.6
click at [399, 425] on form "Parcel ID * 27-08-16-100-007.002-020" at bounding box center [754, 436] width 999 height 43
click at [104, 358] on div "Application Information" at bounding box center [92, 353] width 98 height 9
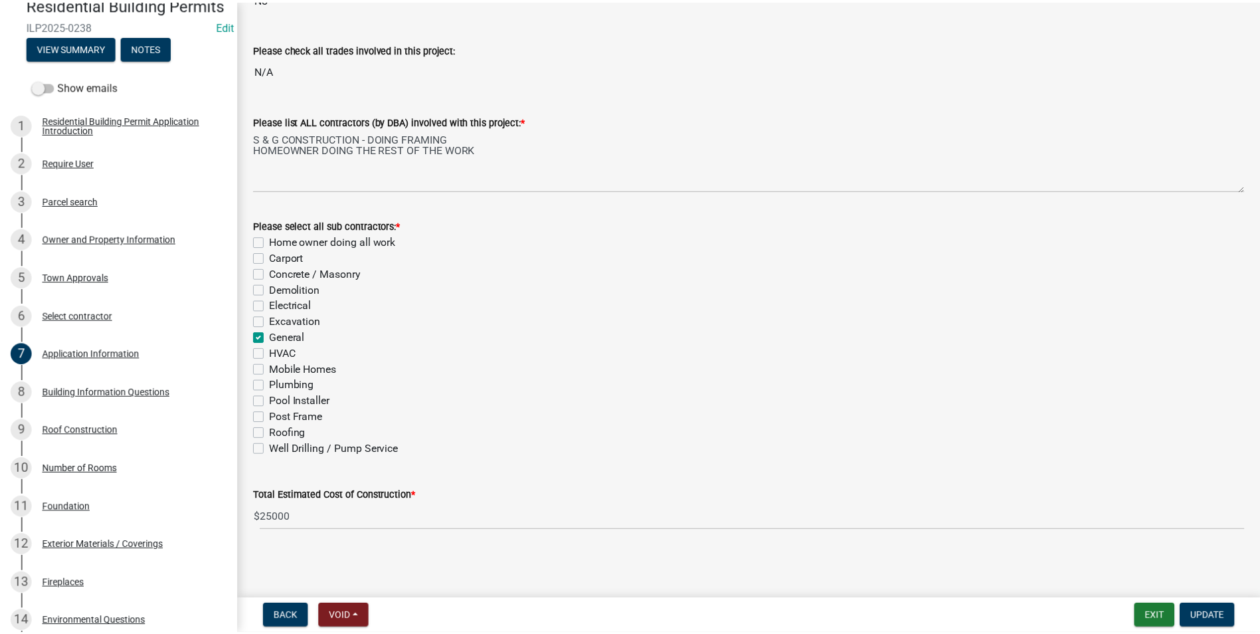
scroll to position [342, 0]
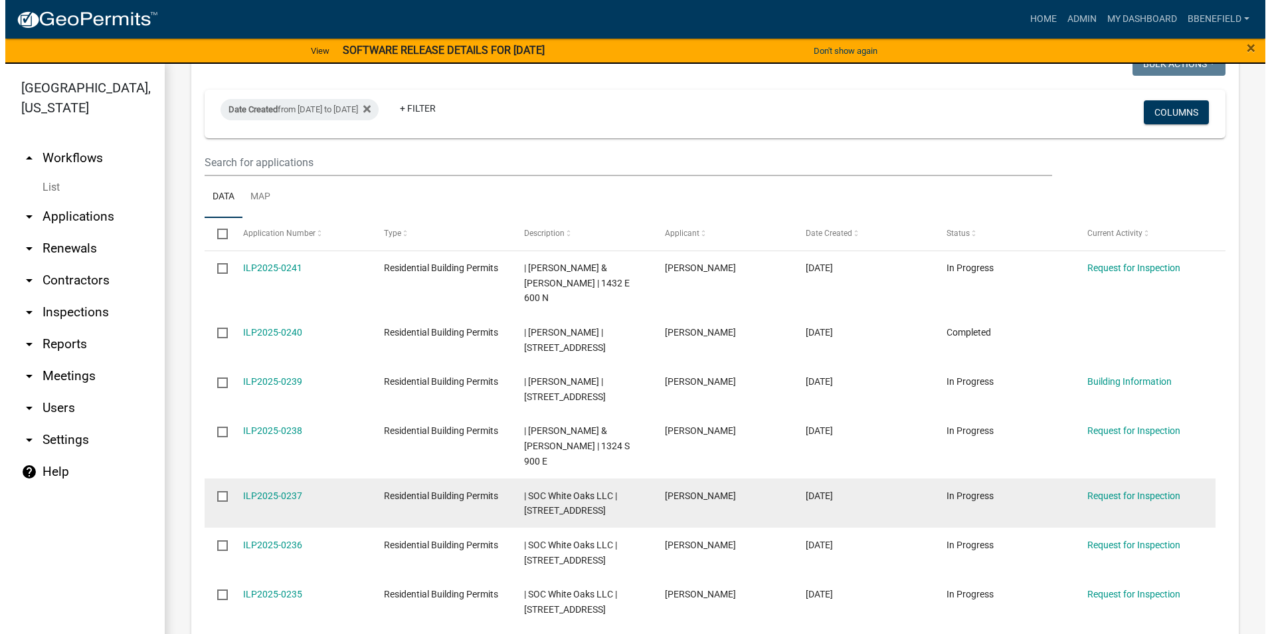
scroll to position [1262, 0]
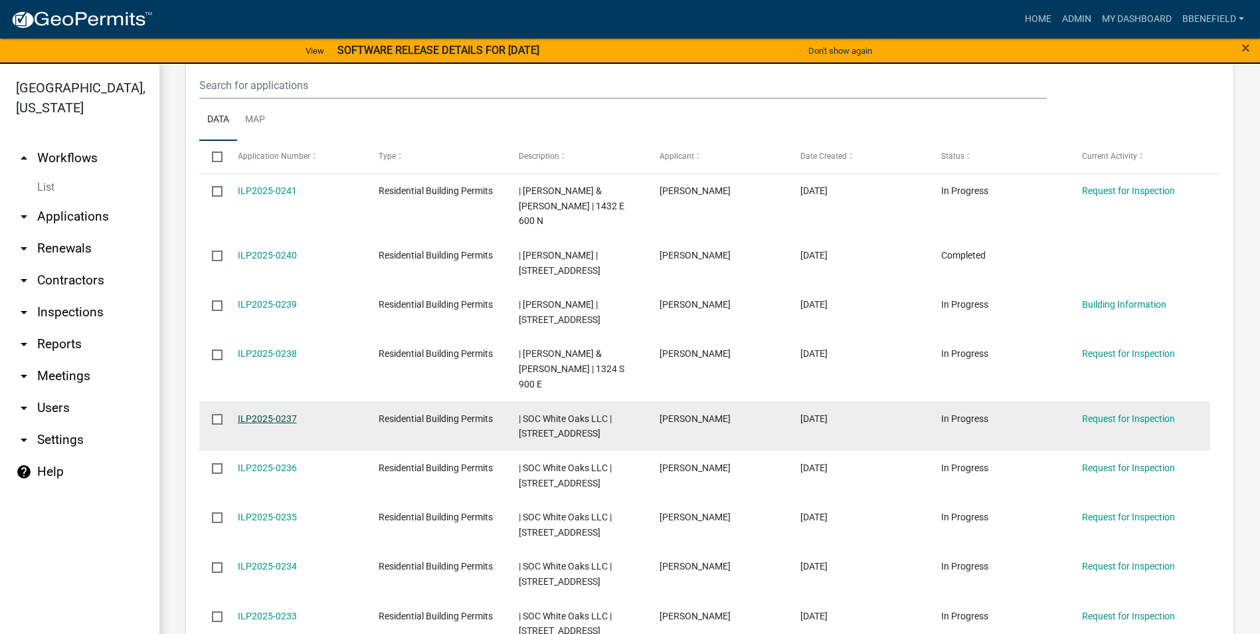
click at [259, 413] on link "ILP2025-0237" at bounding box center [267, 418] width 59 height 11
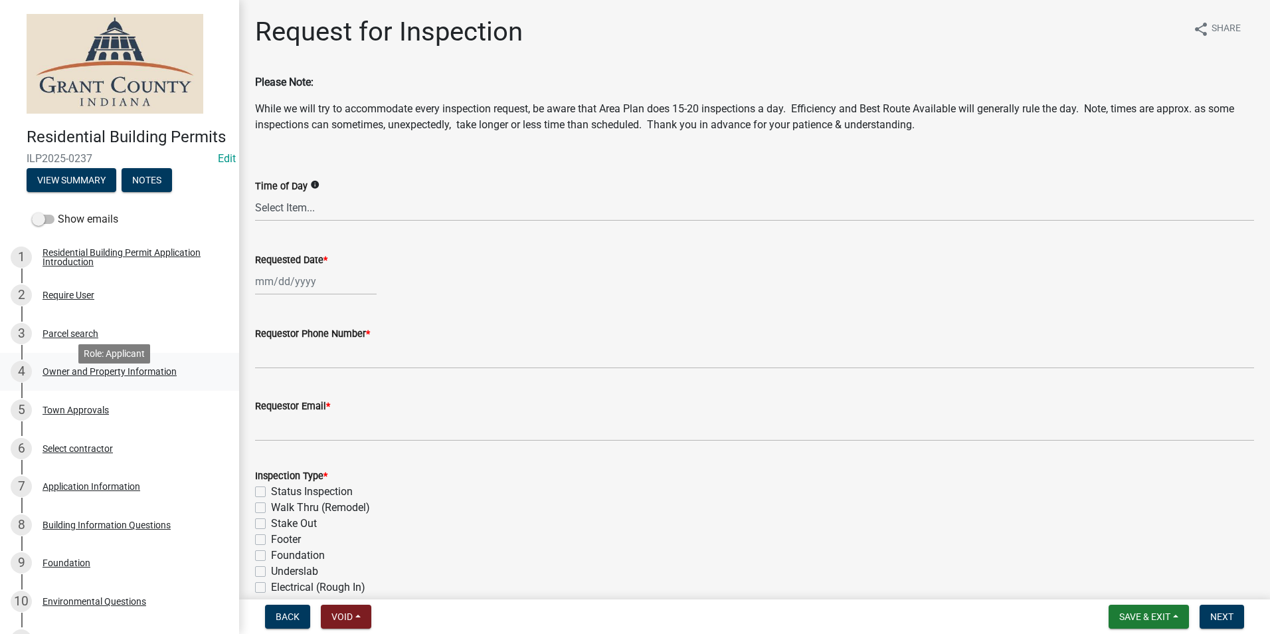
click at [108, 376] on div "Owner and Property Information" at bounding box center [110, 371] width 134 height 9
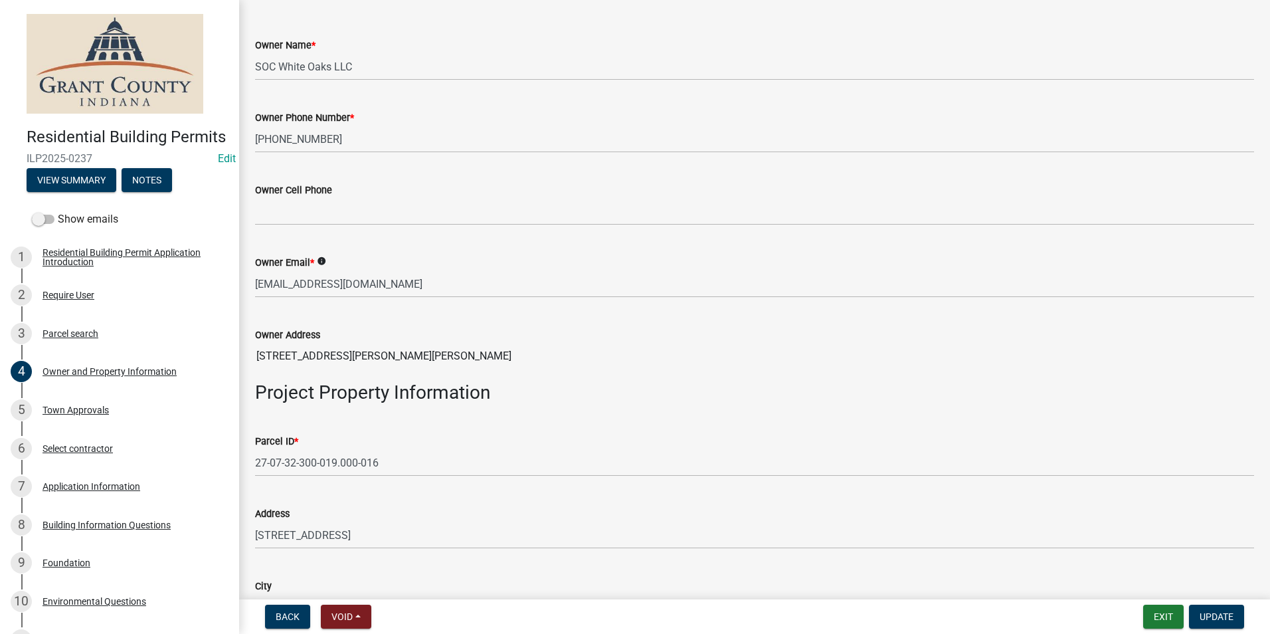
scroll to position [399, 0]
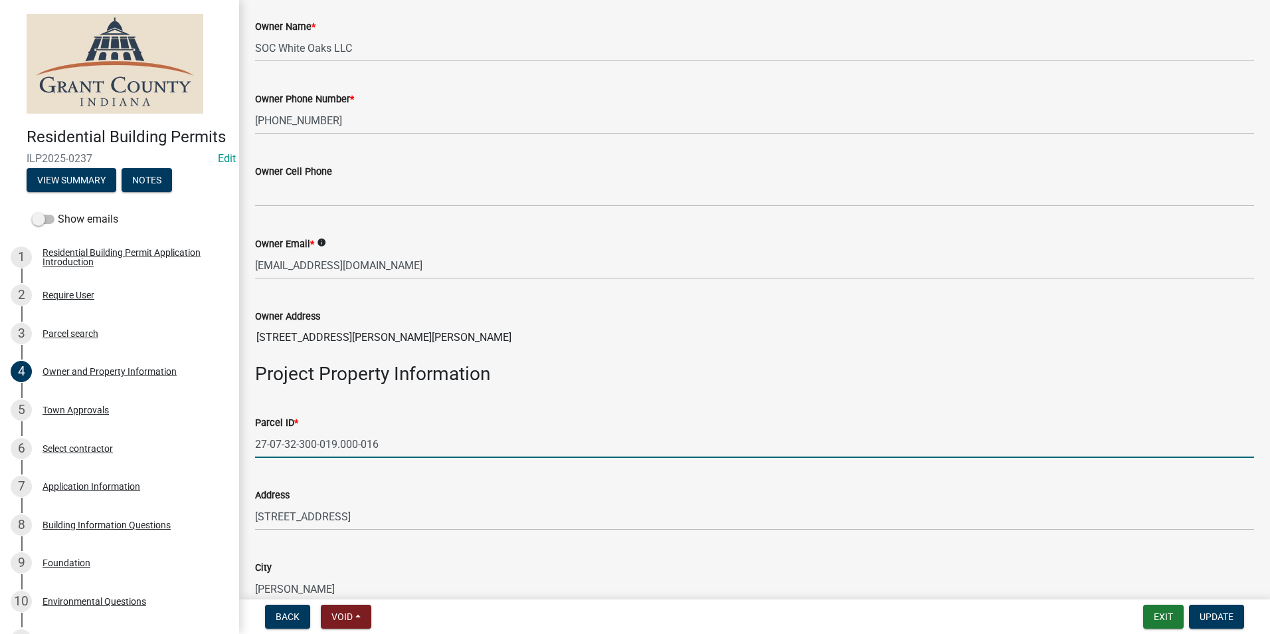
drag, startPoint x: 256, startPoint y: 448, endPoint x: 403, endPoint y: 454, distance: 147.7
click at [404, 454] on input "27-07-32-300-019.000-016" at bounding box center [754, 444] width 999 height 27
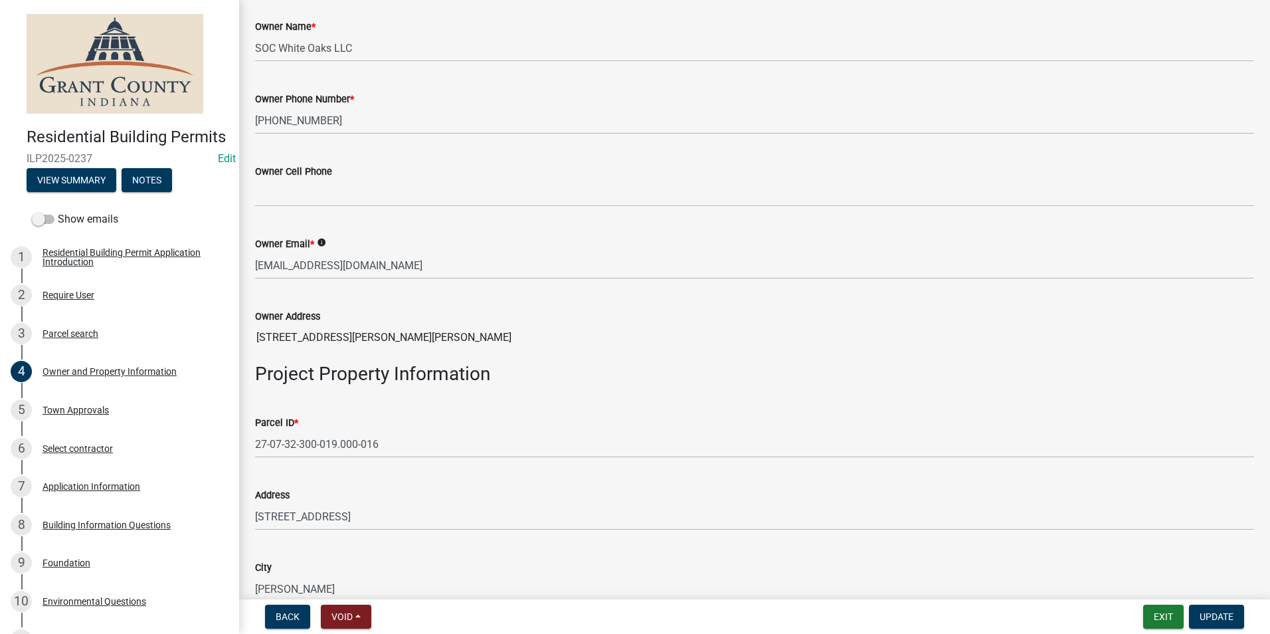
drag, startPoint x: 458, startPoint y: 477, endPoint x: 406, endPoint y: 465, distance: 53.2
click at [406, 465] on wm-data-entity-input-list "You may contact the Office of the Area Plan Commission prior to beginning this …" at bounding box center [754, 578] width 999 height 1805
click at [262, 468] on div "Address 7145 S MERIDIAN ST" at bounding box center [754, 499] width 999 height 62
drag, startPoint x: 371, startPoint y: 479, endPoint x: 360, endPoint y: 478, distance: 10.7
click at [360, 478] on div "Address 7145 S MERIDIAN ST" at bounding box center [754, 499] width 999 height 62
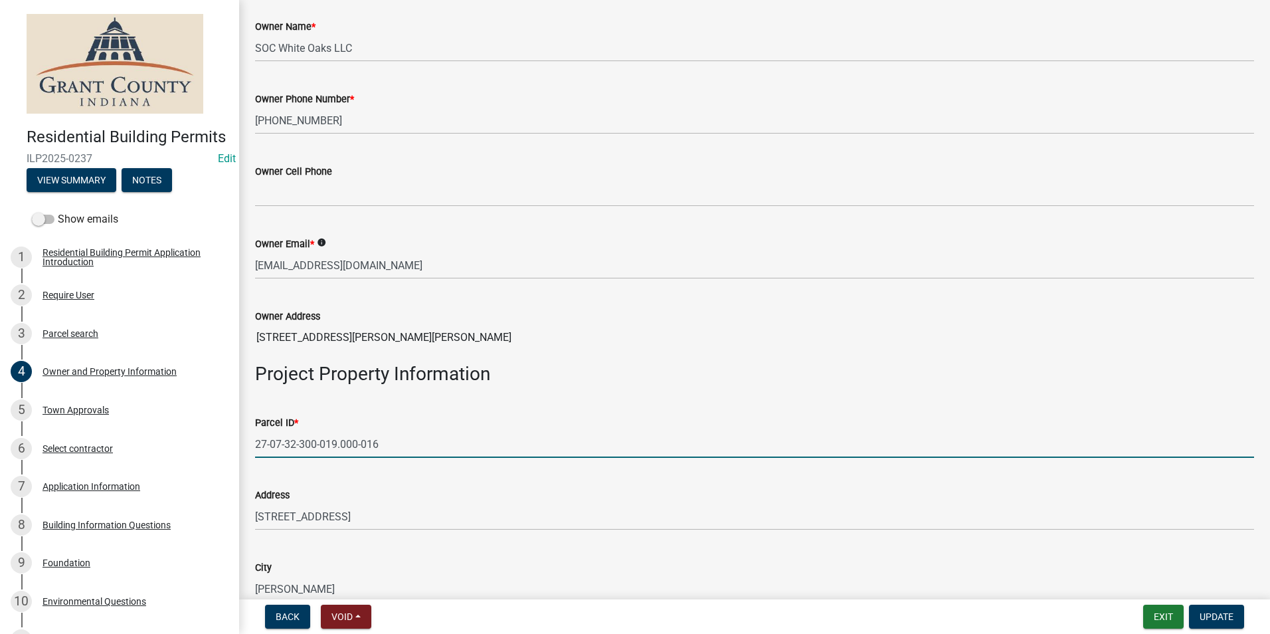
drag, startPoint x: 255, startPoint y: 441, endPoint x: 381, endPoint y: 452, distance: 126.7
click at [401, 448] on input "27-07-32-300-019.000-016" at bounding box center [754, 444] width 999 height 27
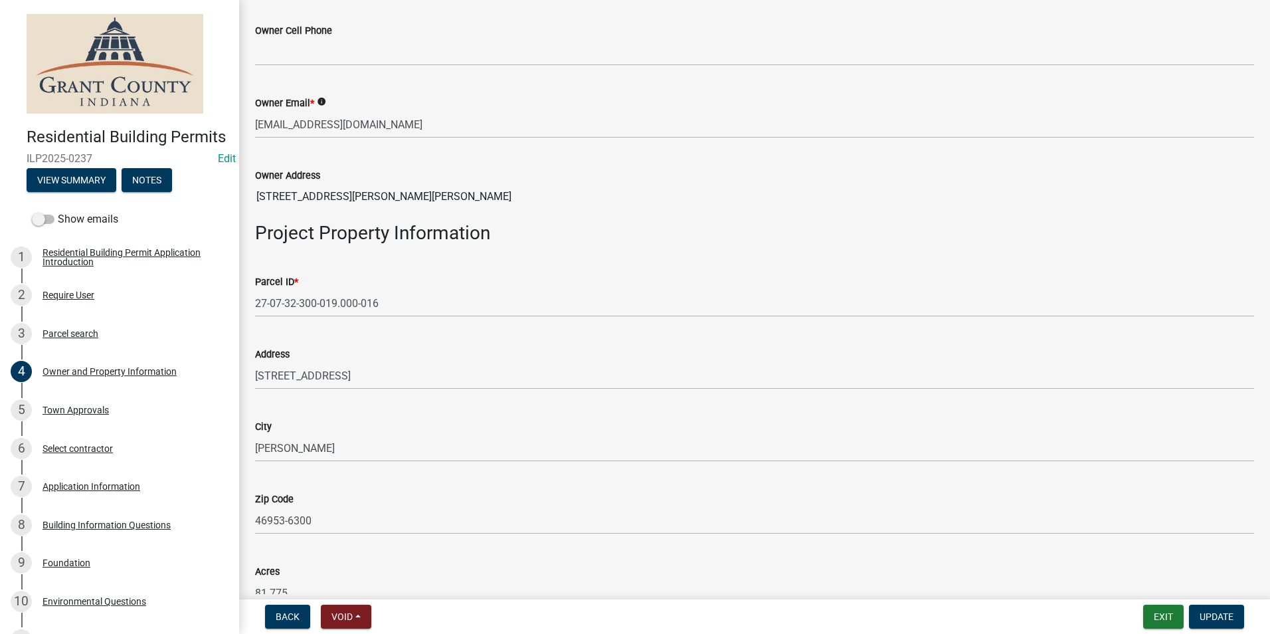
scroll to position [473, 0]
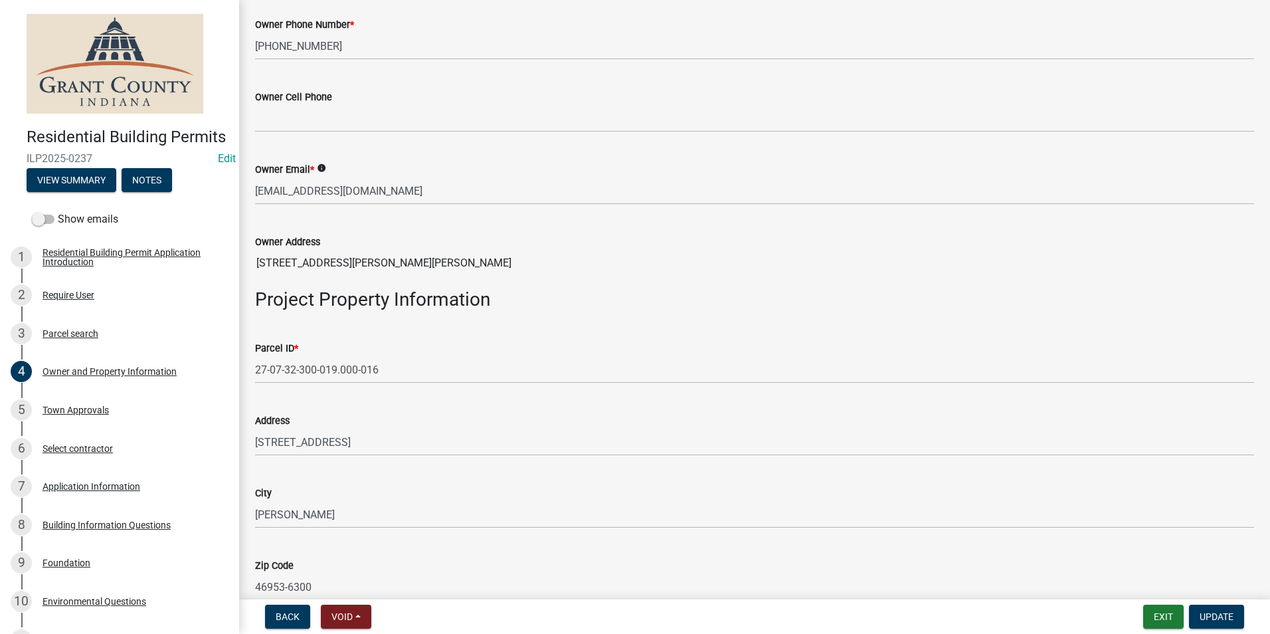
click at [649, 341] on div "Parcel ID *" at bounding box center [754, 348] width 999 height 16
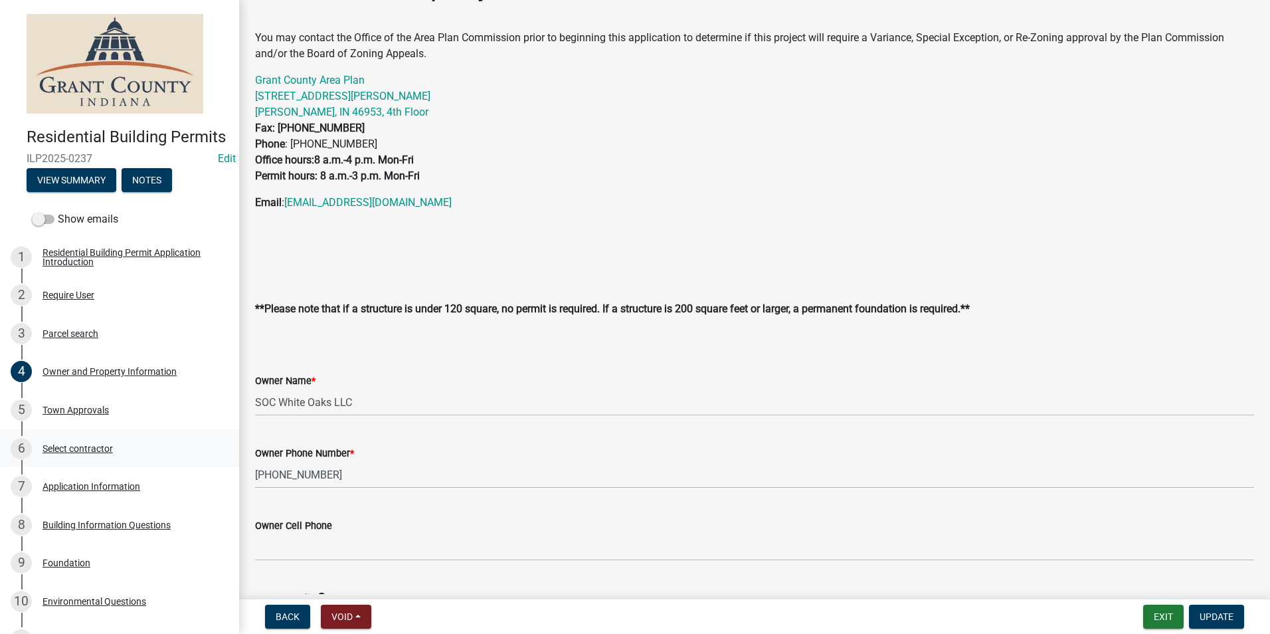
scroll to position [66, 0]
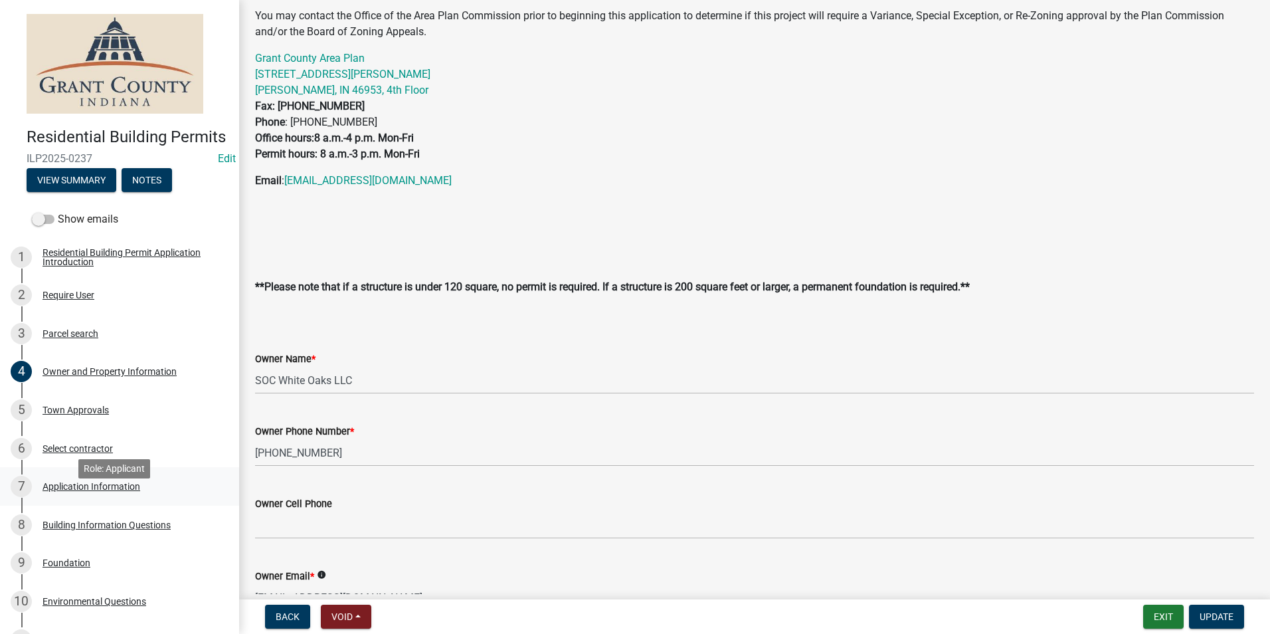
click at [81, 491] on div "Application Information" at bounding box center [92, 486] width 98 height 9
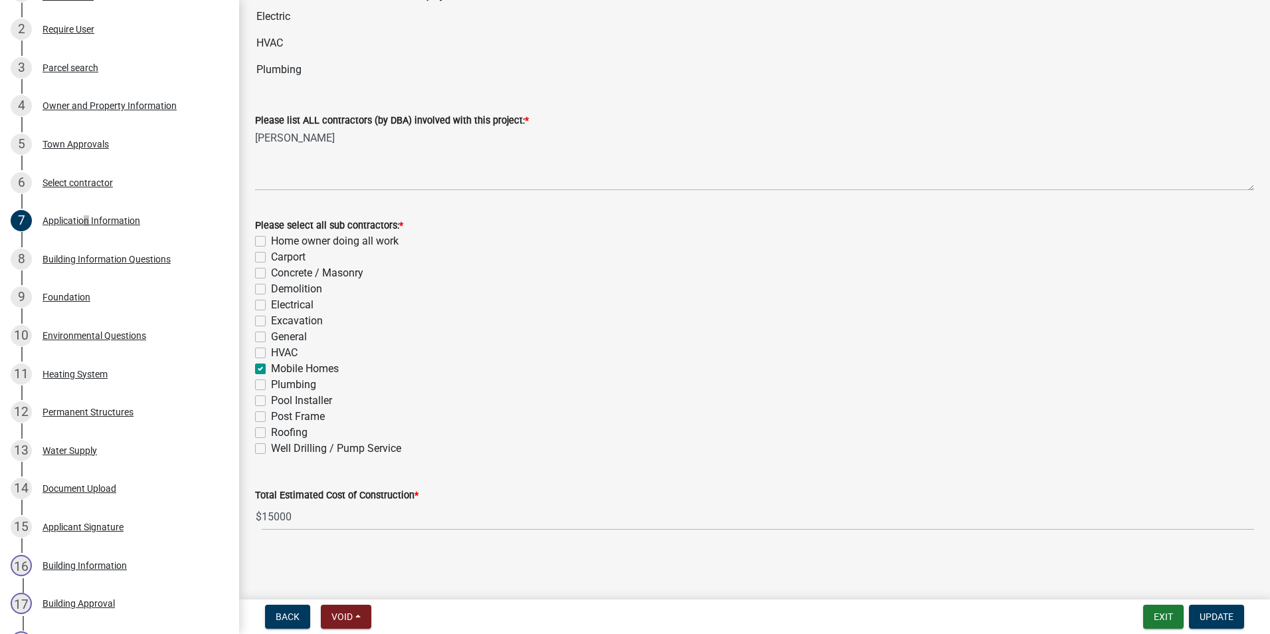
scroll to position [0, 0]
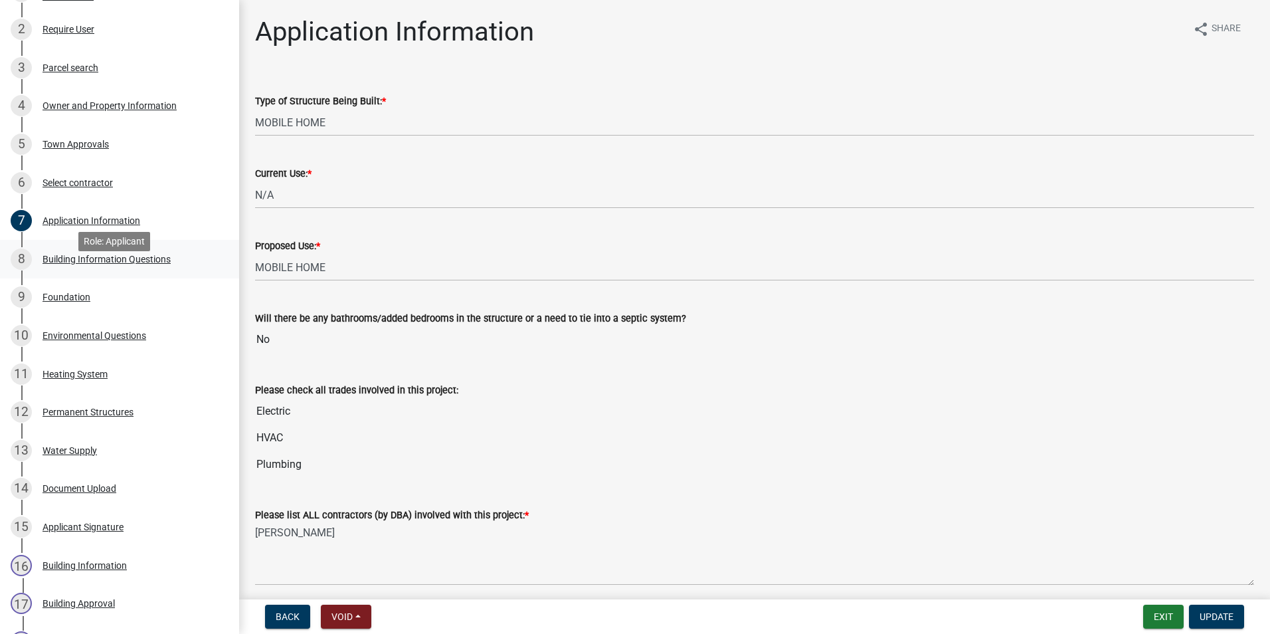
click at [106, 264] on div "Building Information Questions" at bounding box center [107, 258] width 128 height 9
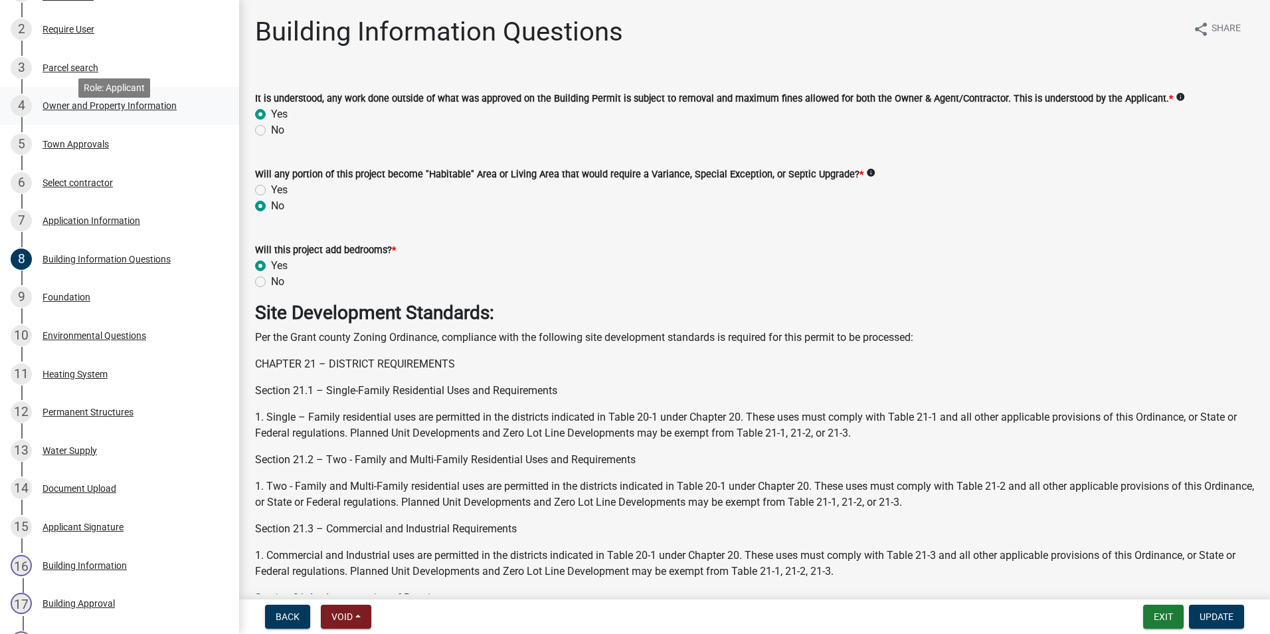
click at [80, 110] on div "Owner and Property Information" at bounding box center [110, 105] width 134 height 9
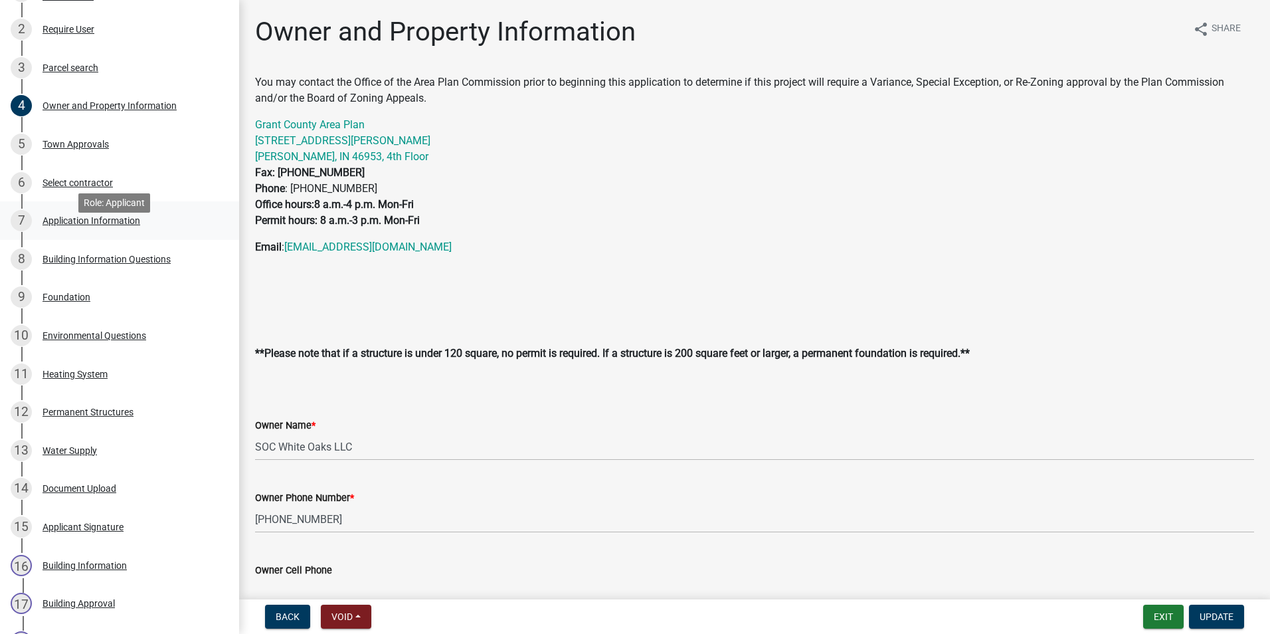
click at [54, 225] on div "Application Information" at bounding box center [92, 220] width 98 height 9
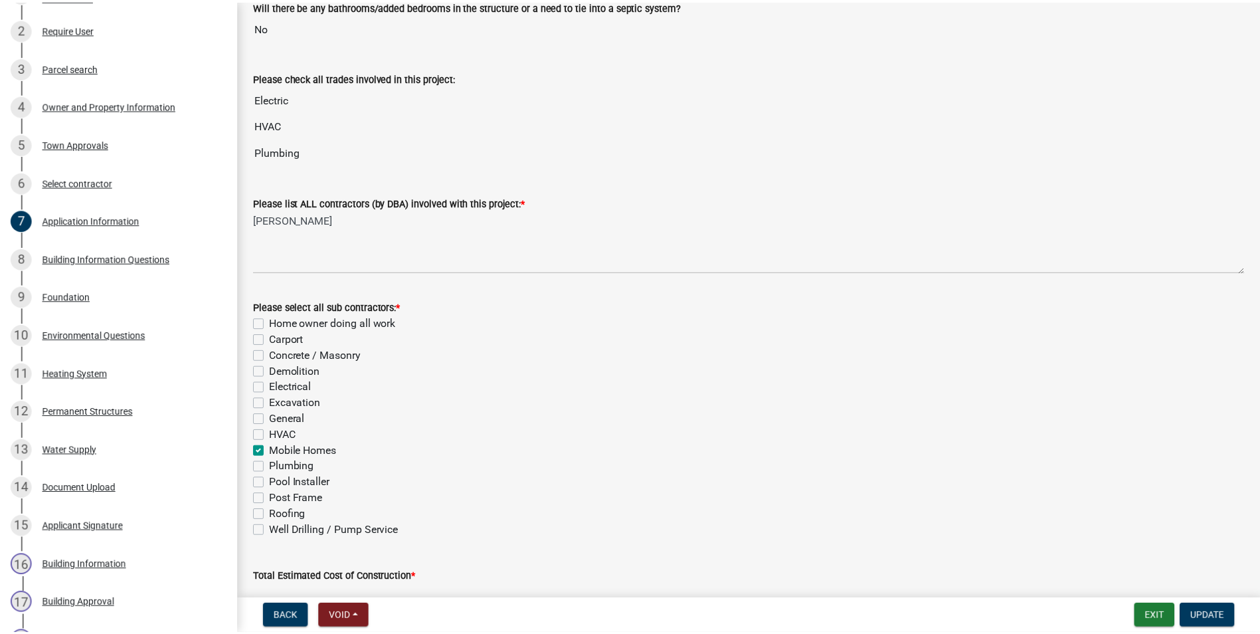
scroll to position [395, 0]
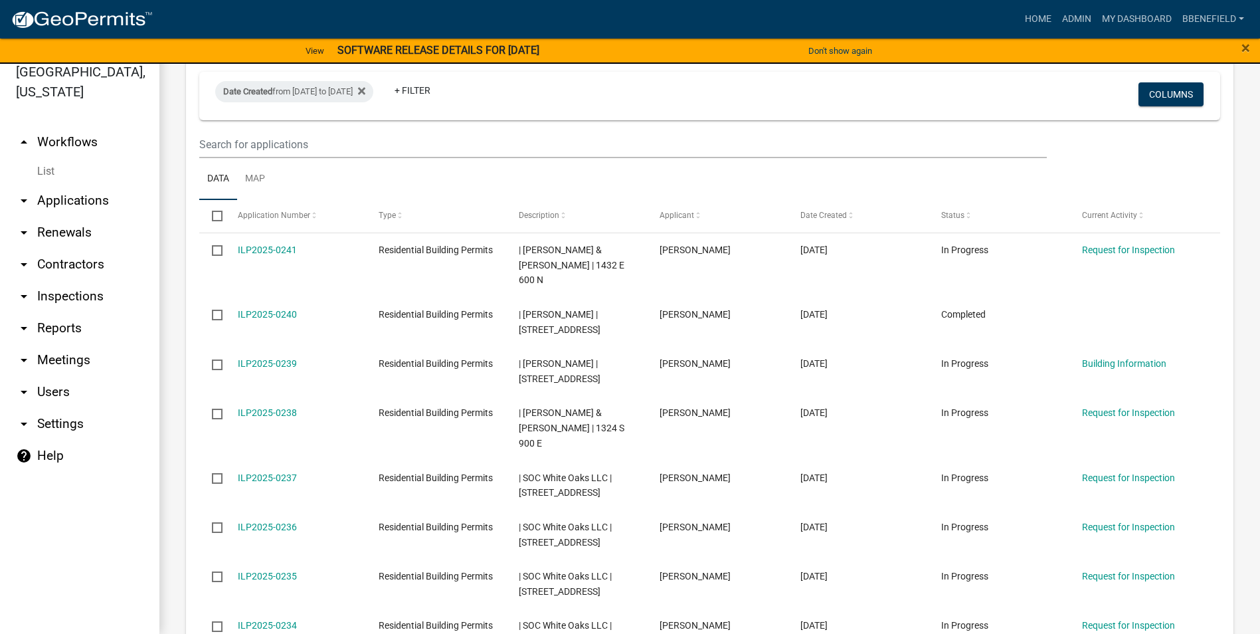
scroll to position [1262, 0]
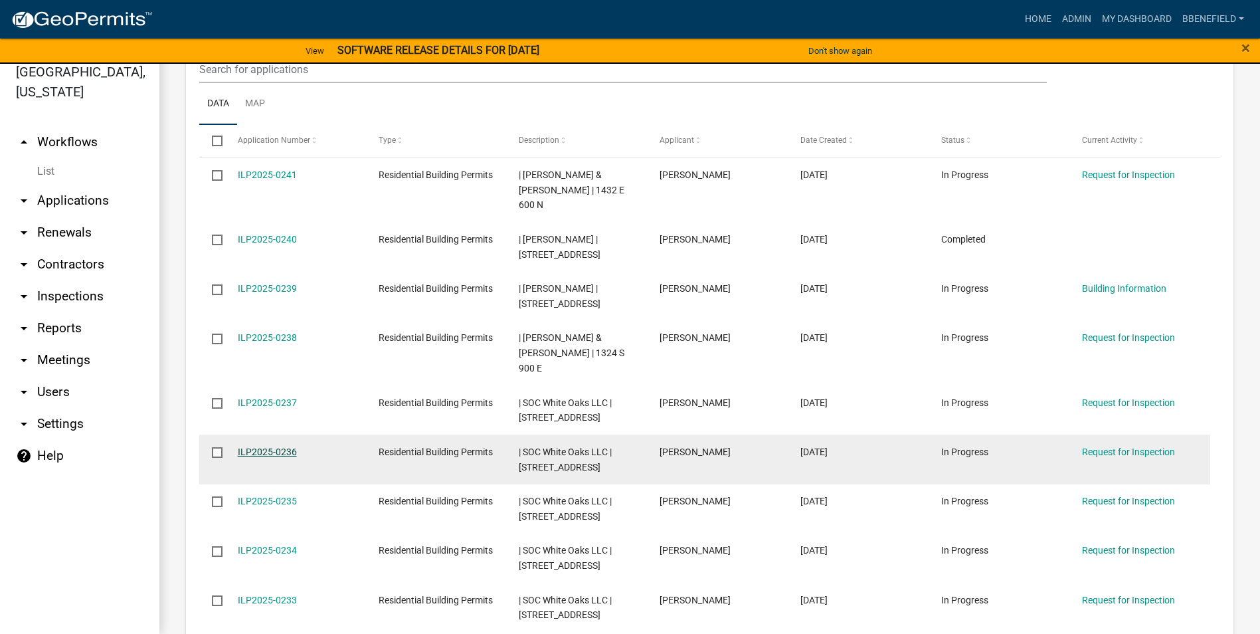
click at [256, 446] on link "ILP2025-0236" at bounding box center [267, 451] width 59 height 11
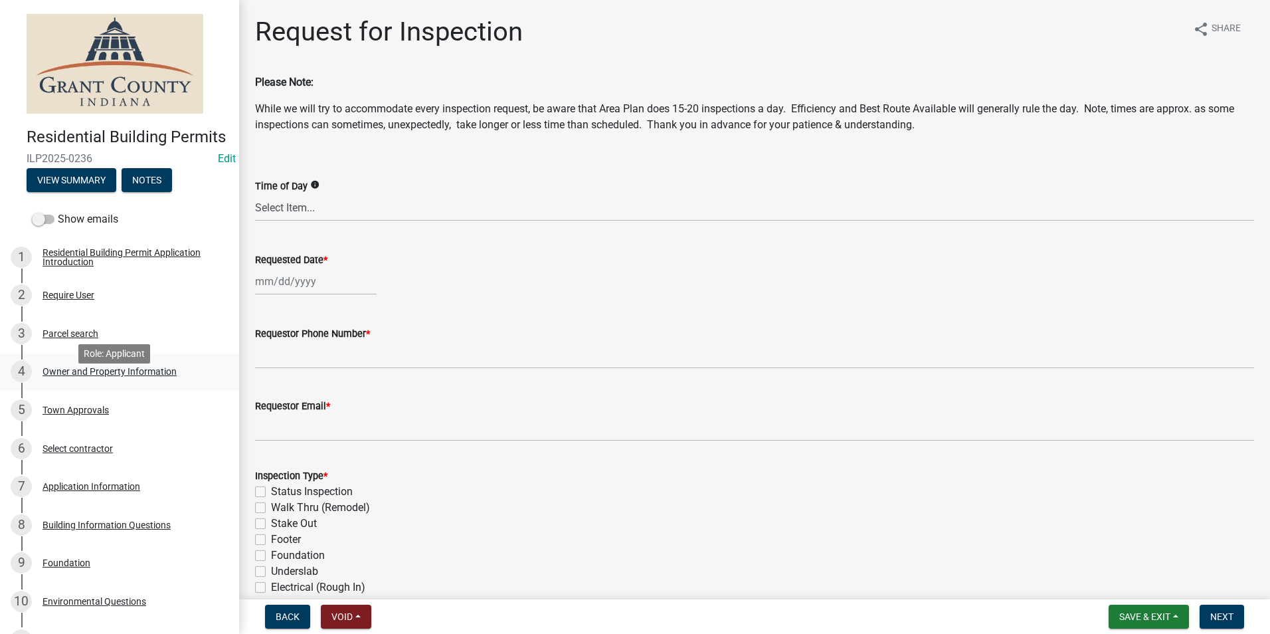
click at [120, 376] on div "Owner and Property Information" at bounding box center [110, 371] width 134 height 9
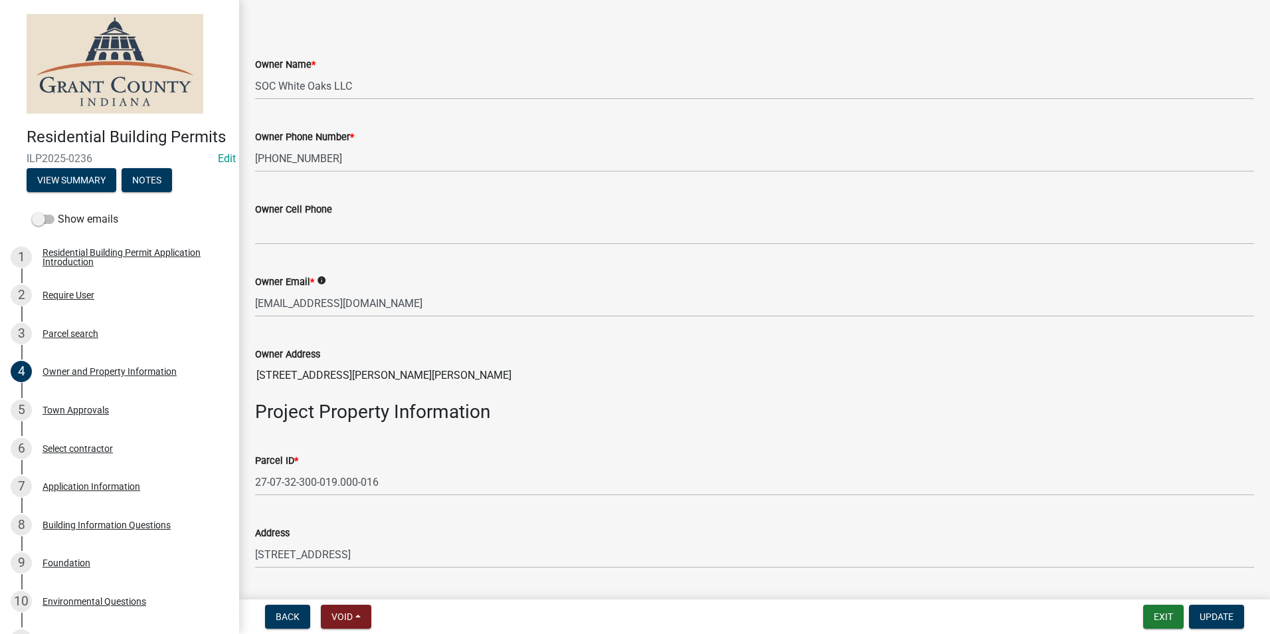
scroll to position [399, 0]
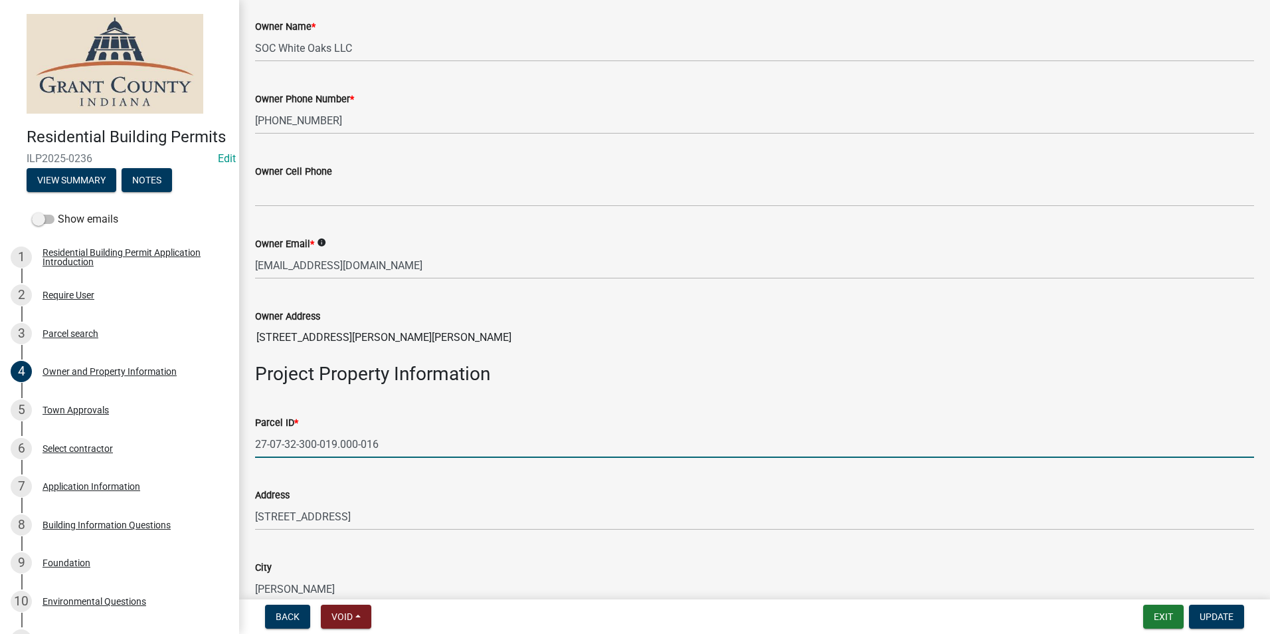
drag, startPoint x: 256, startPoint y: 446, endPoint x: 278, endPoint y: 482, distance: 43.0
click at [420, 453] on input "27-07-32-300-019.000-016" at bounding box center [754, 444] width 999 height 27
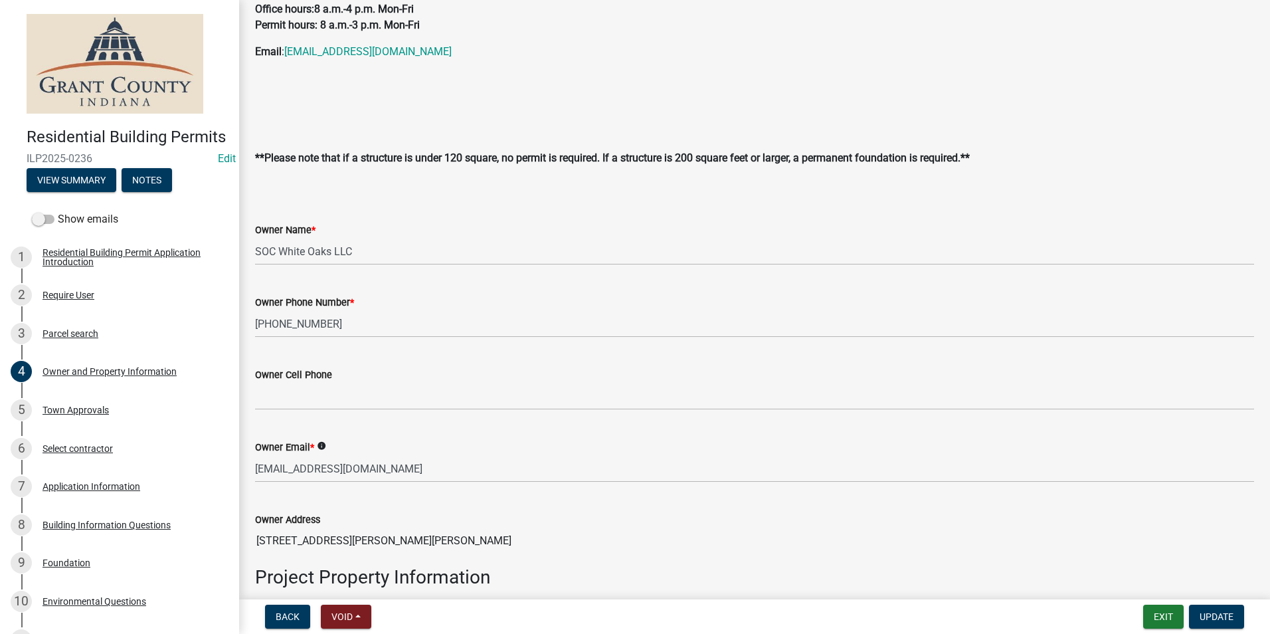
scroll to position [199, 0]
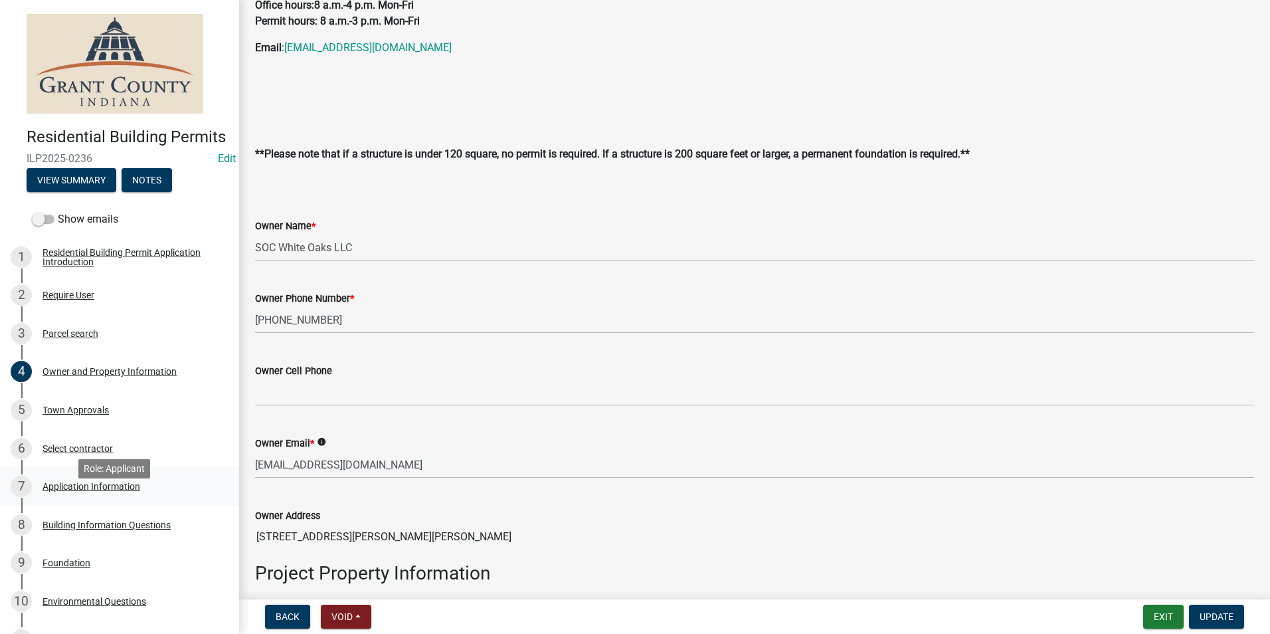
click at [139, 491] on div "Application Information" at bounding box center [92, 486] width 98 height 9
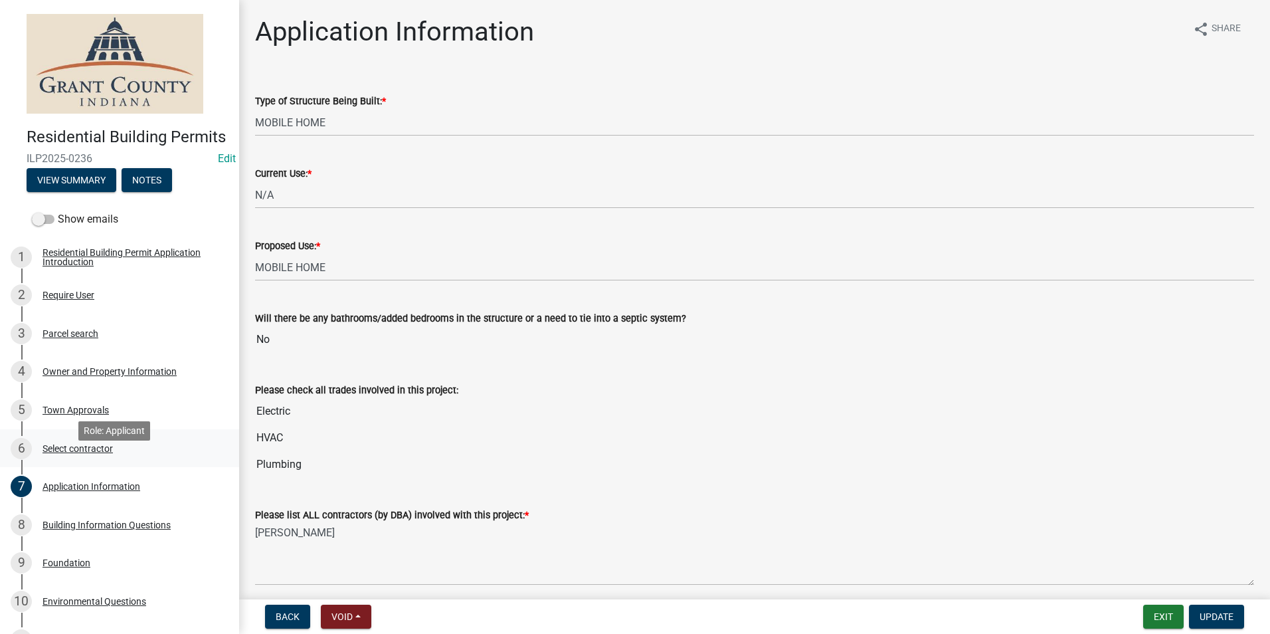
drag, startPoint x: 171, startPoint y: 463, endPoint x: 150, endPoint y: 469, distance: 22.1
click at [157, 459] on div "6 Select contractor" at bounding box center [114, 448] width 207 height 21
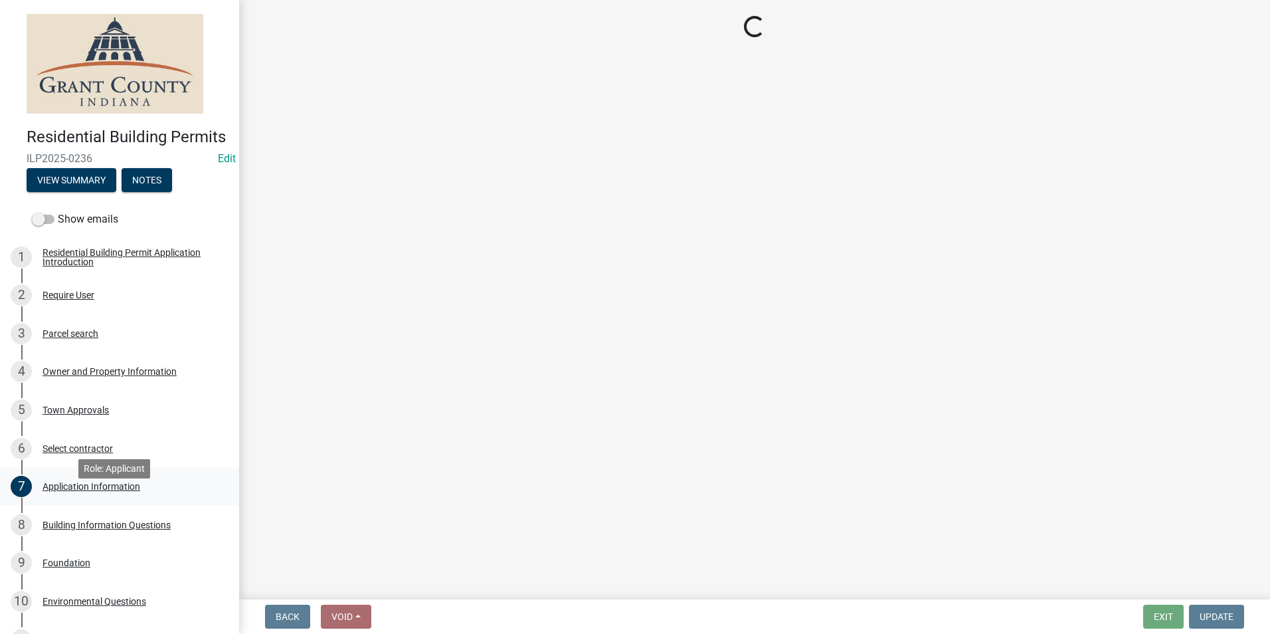
click at [105, 497] on div "7 Application Information" at bounding box center [114, 486] width 207 height 21
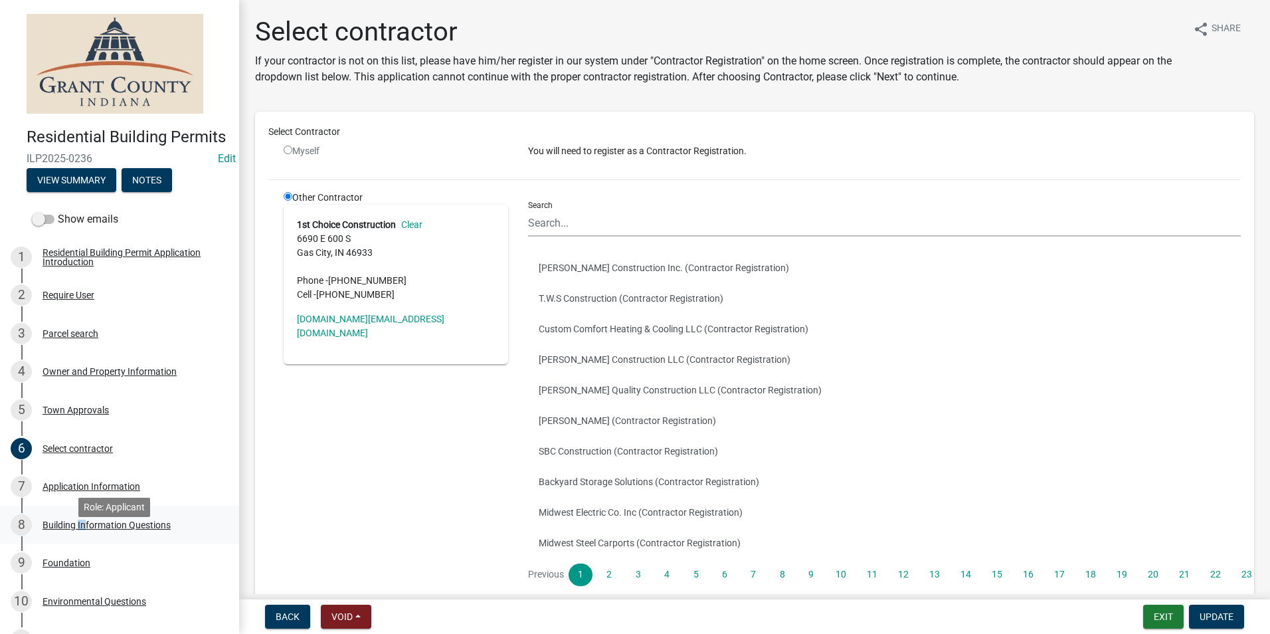
click at [84, 536] on div "8 Building Information Questions" at bounding box center [114, 524] width 207 height 21
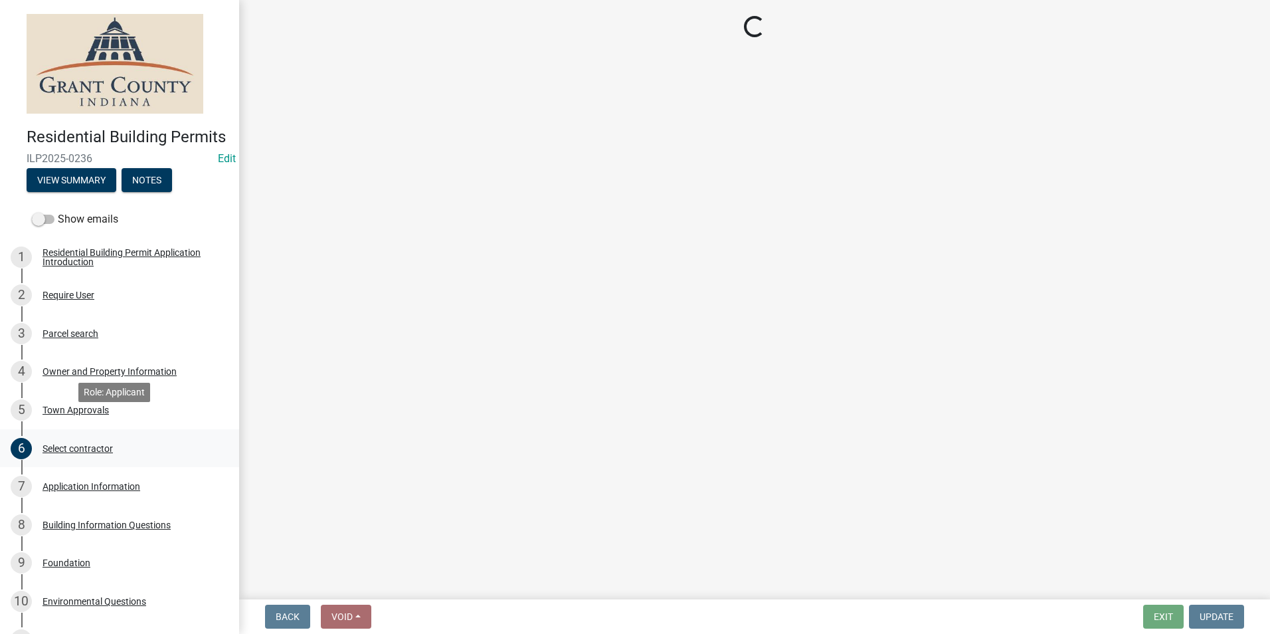
drag, startPoint x: 84, startPoint y: 552, endPoint x: 193, endPoint y: 448, distance: 150.4
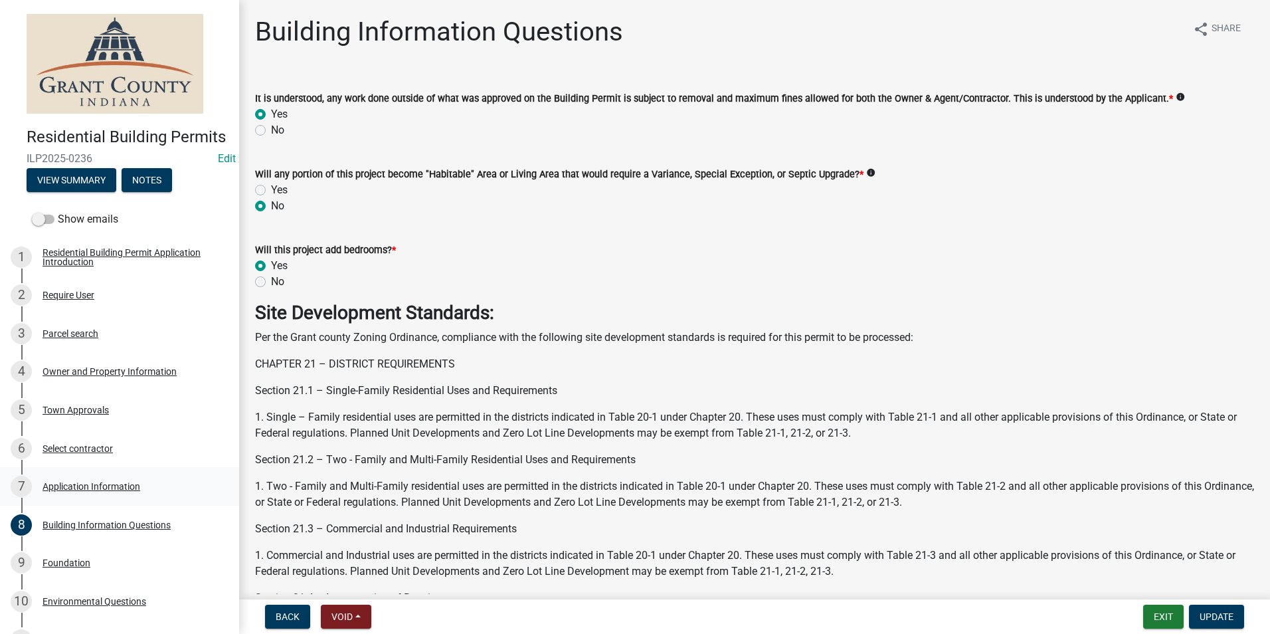
drag, startPoint x: 193, startPoint y: 448, endPoint x: 108, endPoint y: 505, distance: 101.5
click at [108, 491] on div "Application Information" at bounding box center [92, 486] width 98 height 9
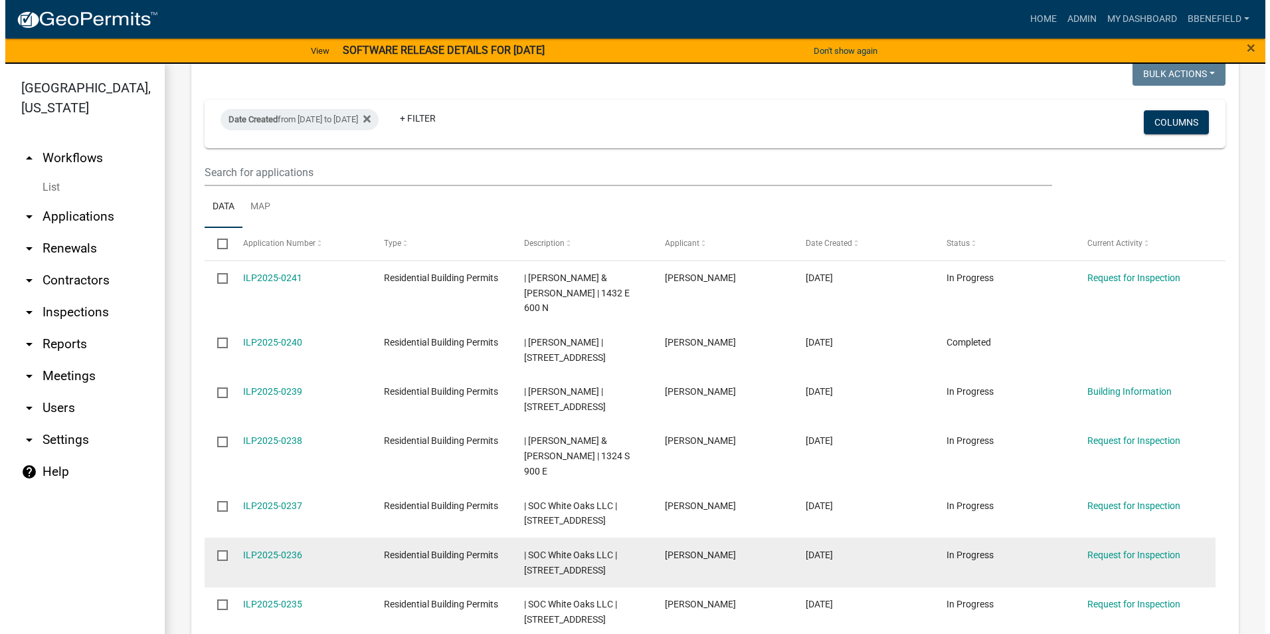
scroll to position [1353, 0]
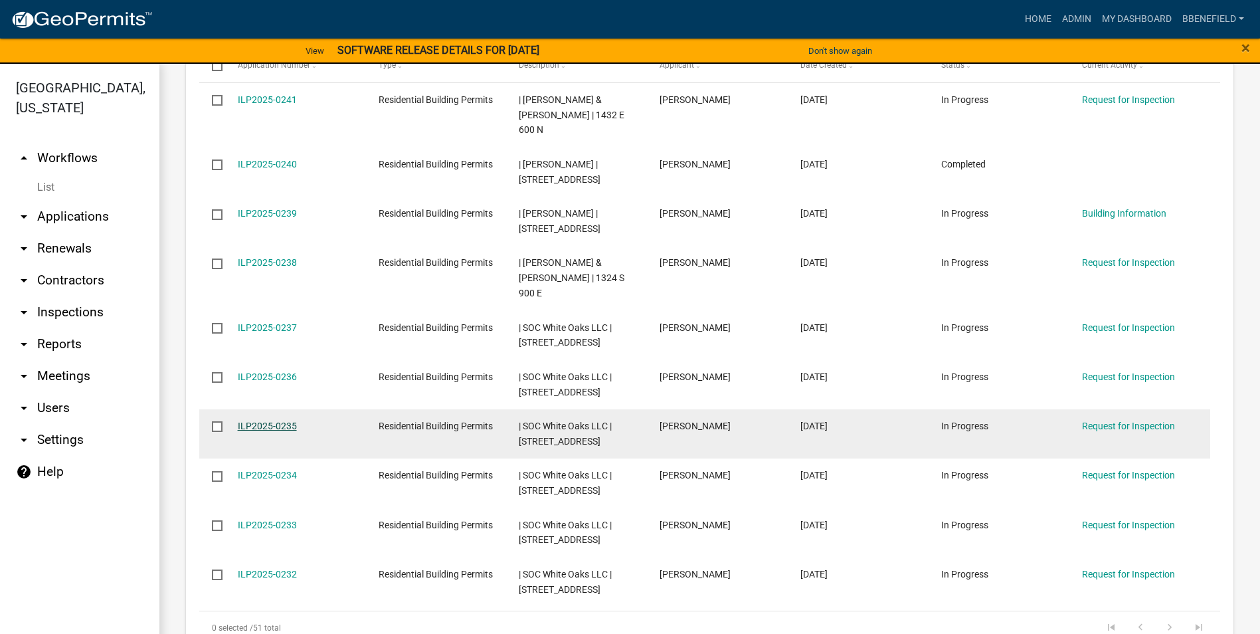
click at [263, 421] on link "ILP2025-0235" at bounding box center [267, 426] width 59 height 11
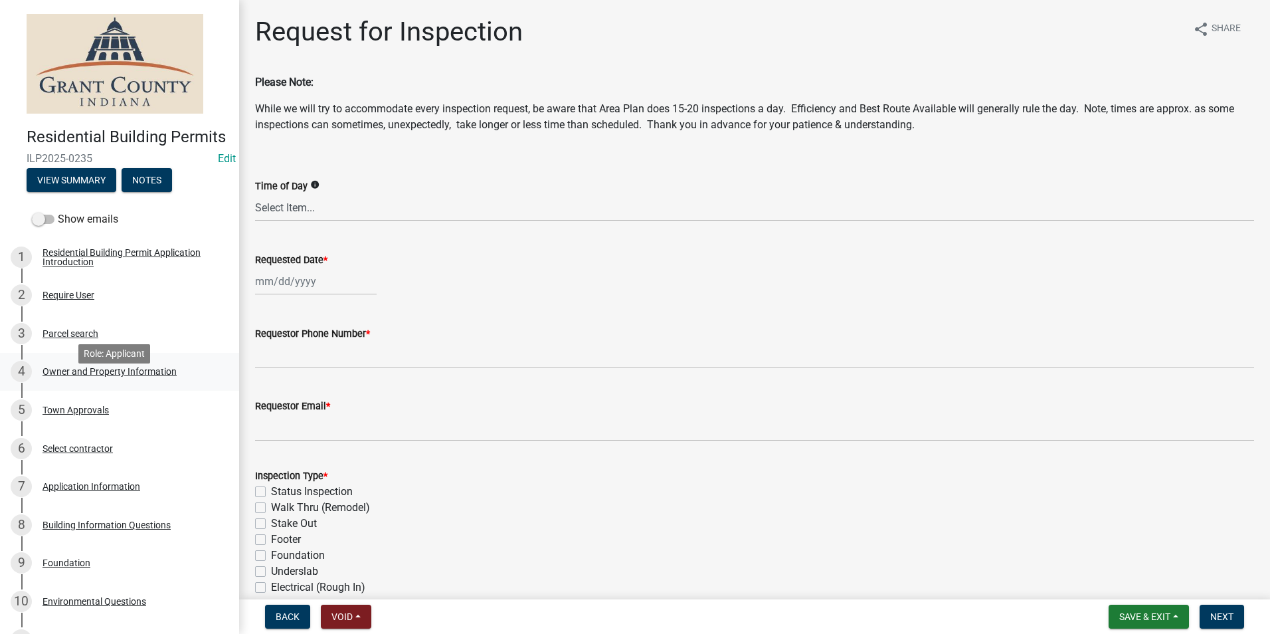
click at [119, 376] on div "Owner and Property Information" at bounding box center [110, 371] width 134 height 9
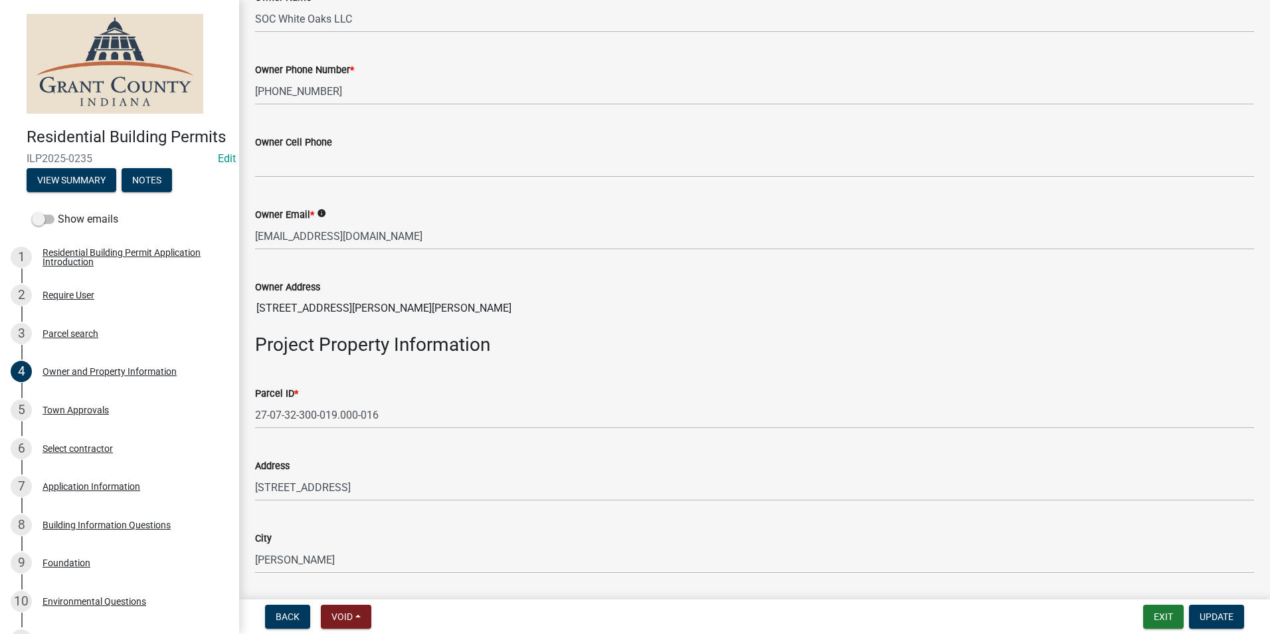
scroll to position [465, 0]
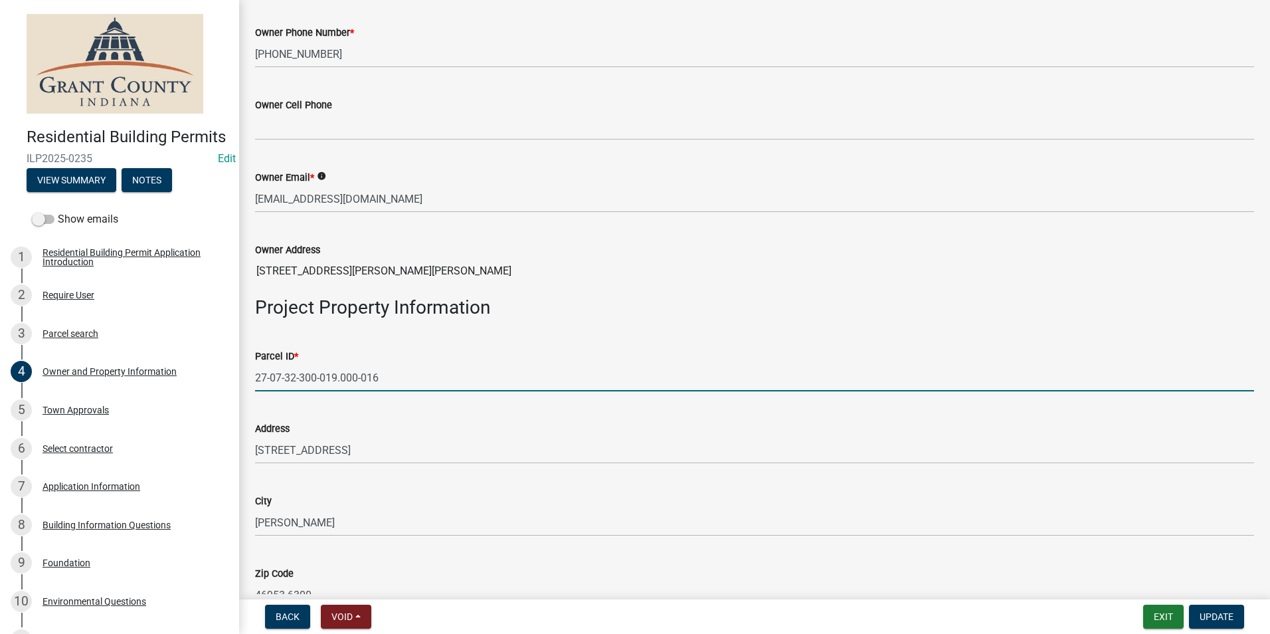
drag, startPoint x: 256, startPoint y: 375, endPoint x: 432, endPoint y: 379, distance: 176.1
click at [446, 374] on input "27-07-32-300-019.000-016" at bounding box center [754, 377] width 999 height 27
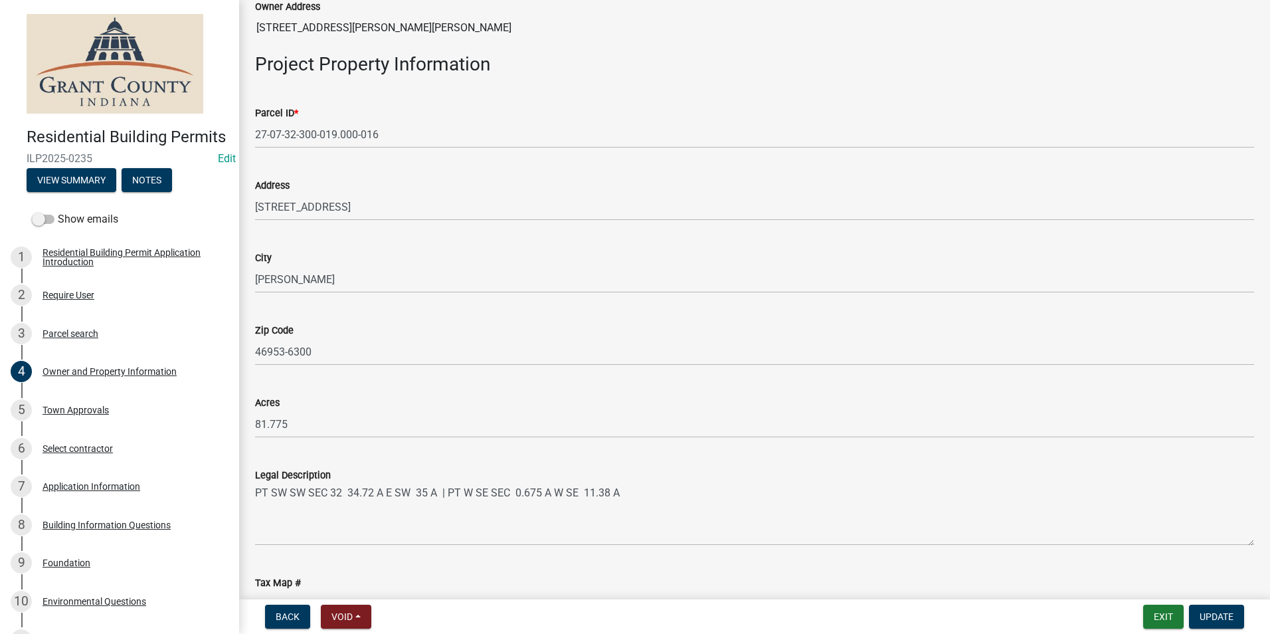
scroll to position [664, 0]
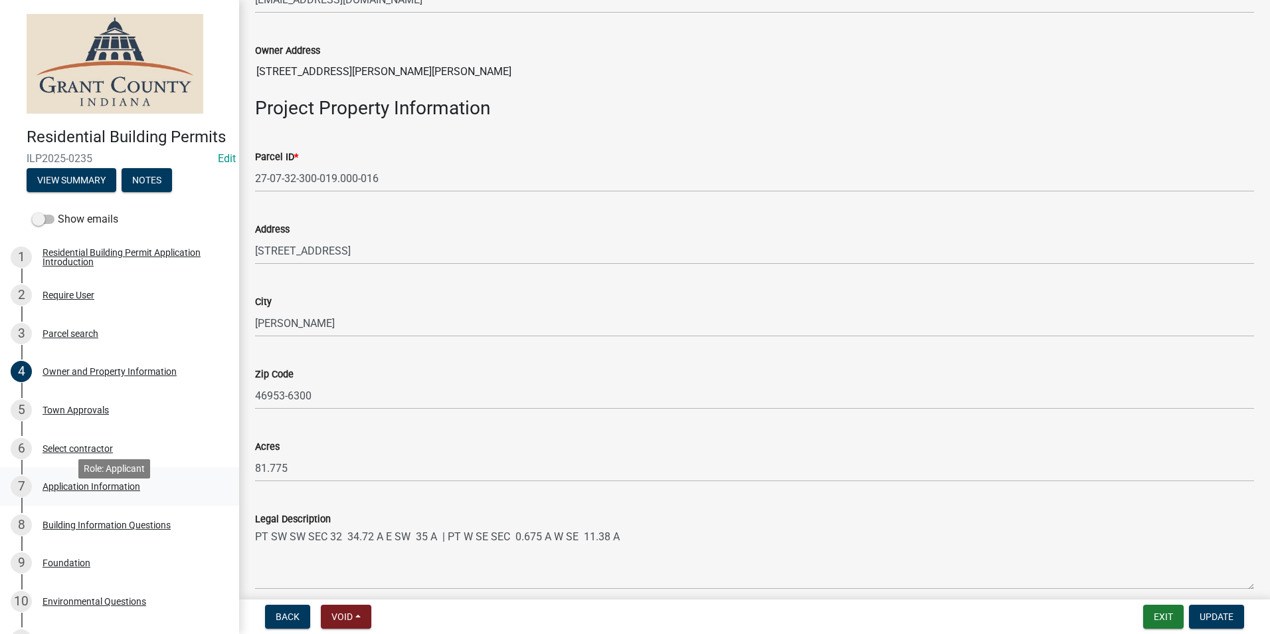
click at [89, 491] on div "Application Information" at bounding box center [92, 486] width 98 height 9
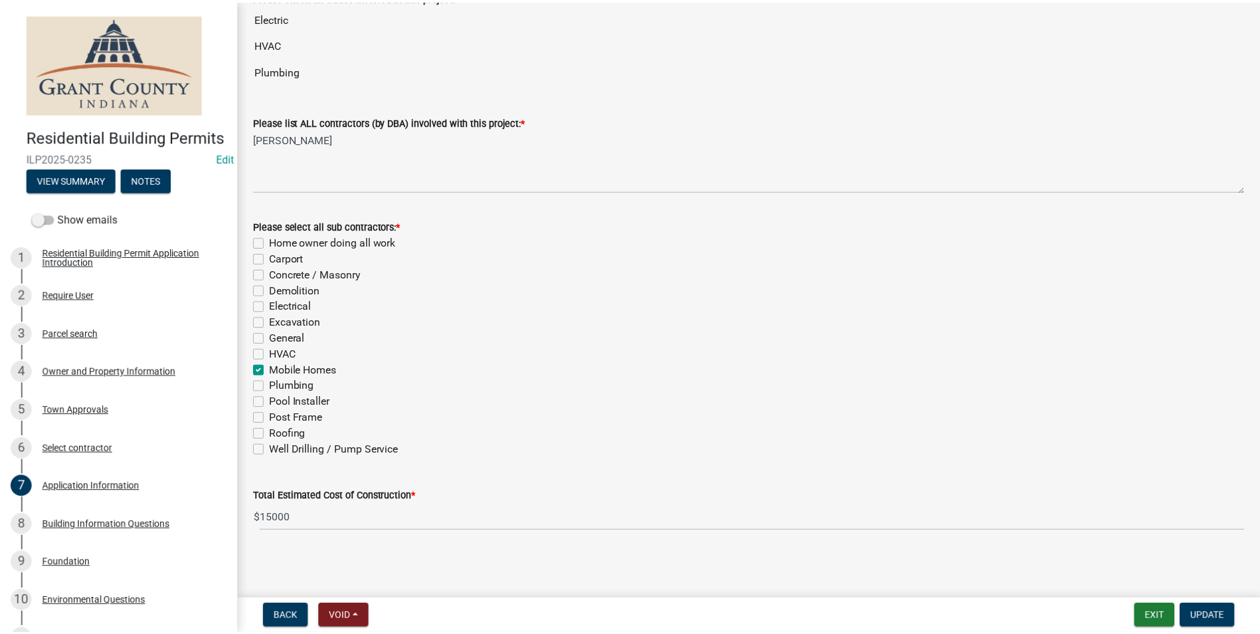
scroll to position [395, 0]
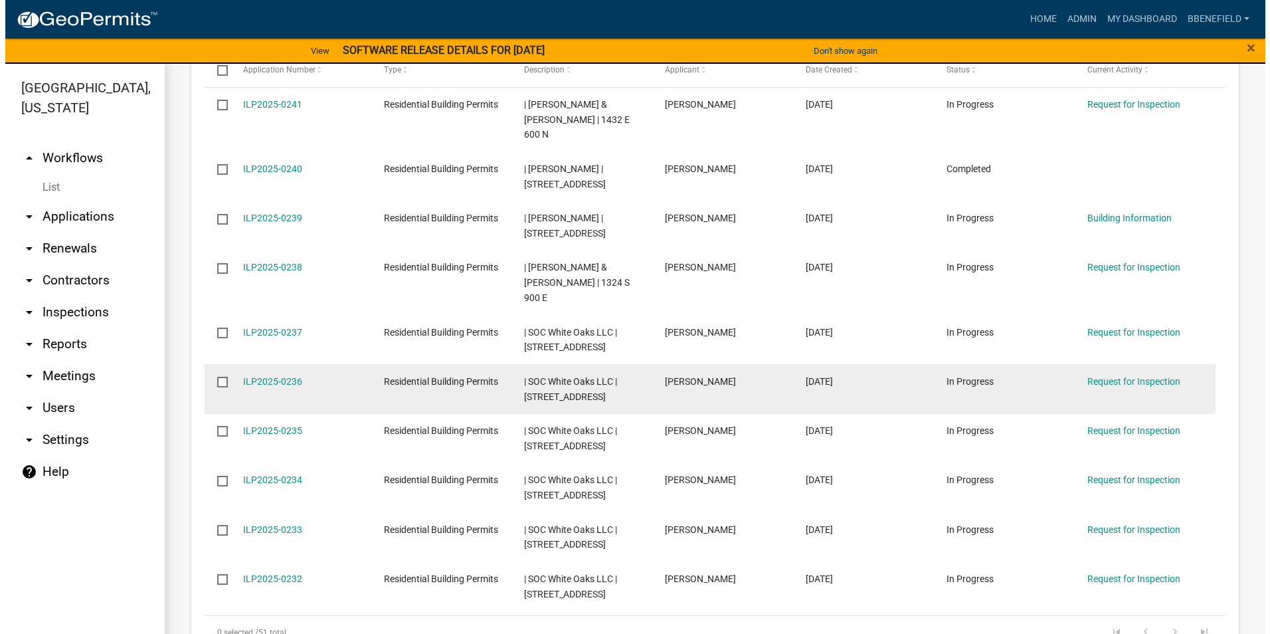
scroll to position [1353, 0]
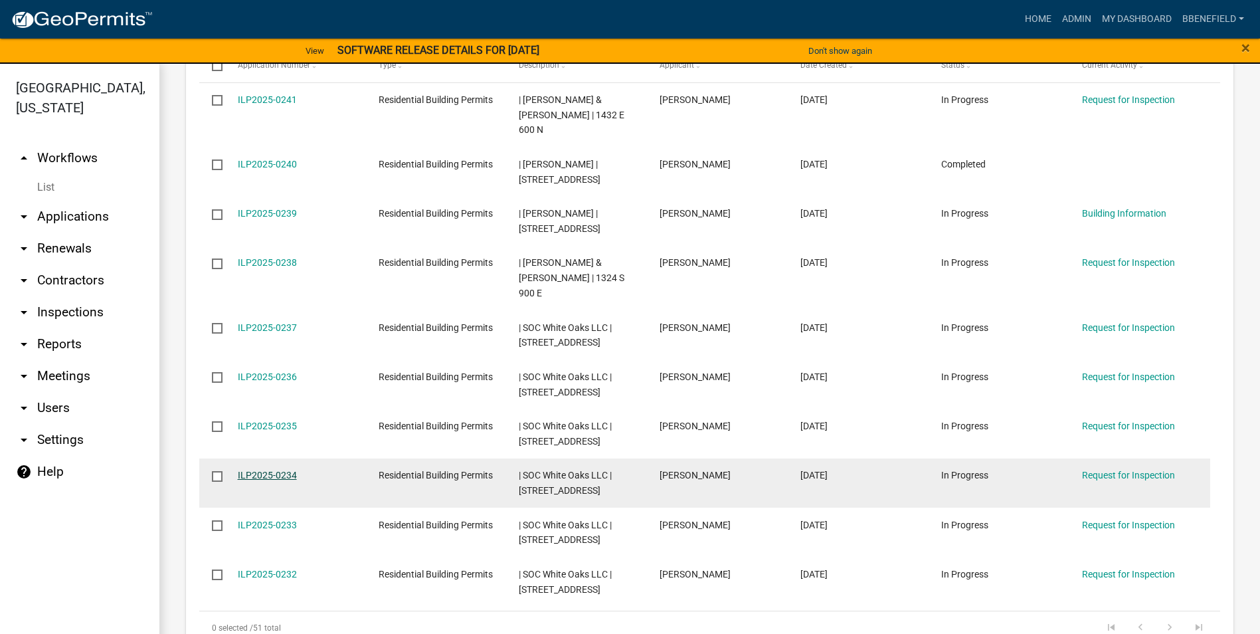
click at [259, 470] on link "ILP2025-0234" at bounding box center [267, 475] width 59 height 11
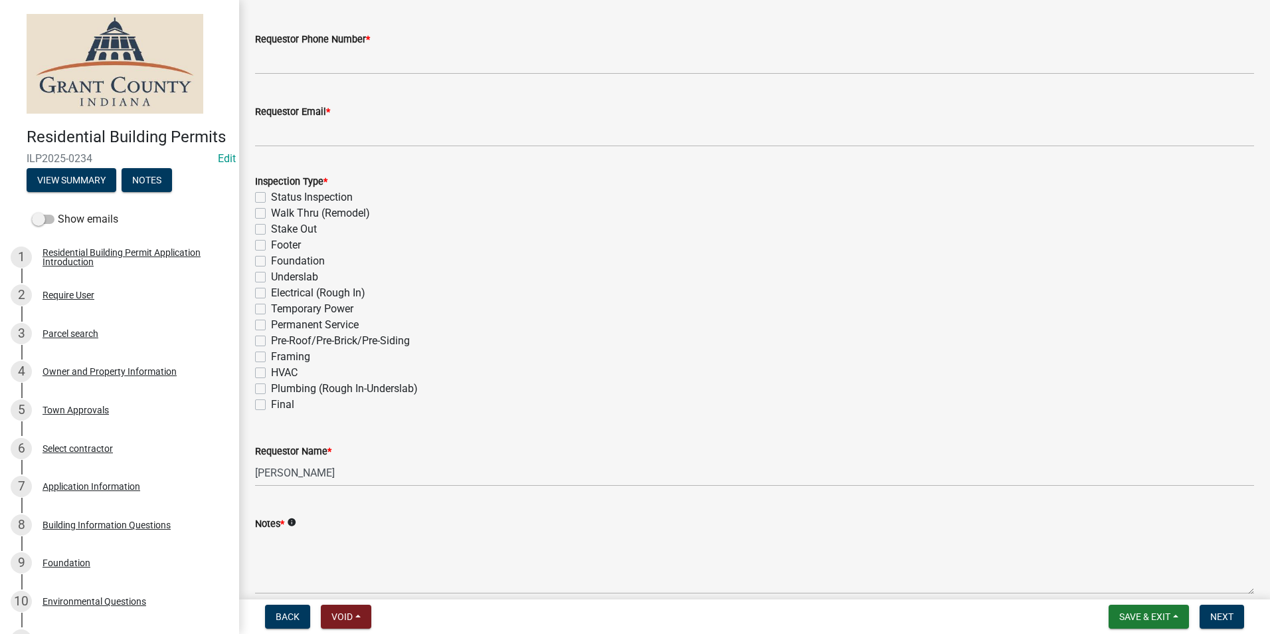
scroll to position [332, 0]
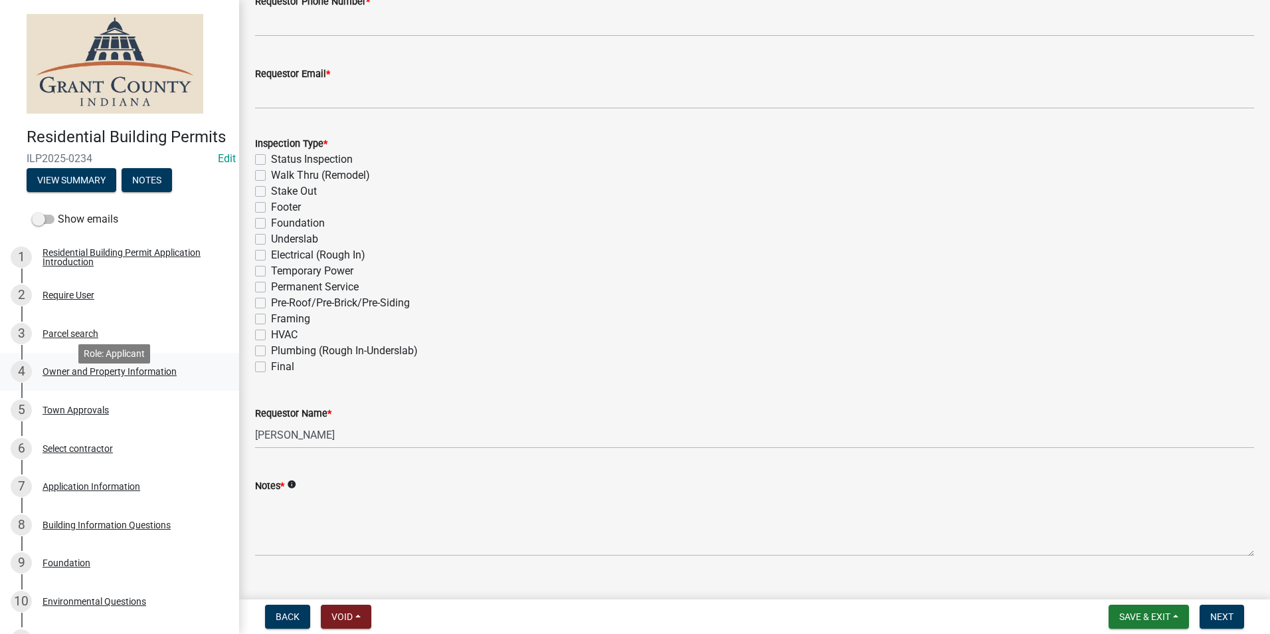
click at [85, 376] on div "Owner and Property Information" at bounding box center [110, 371] width 134 height 9
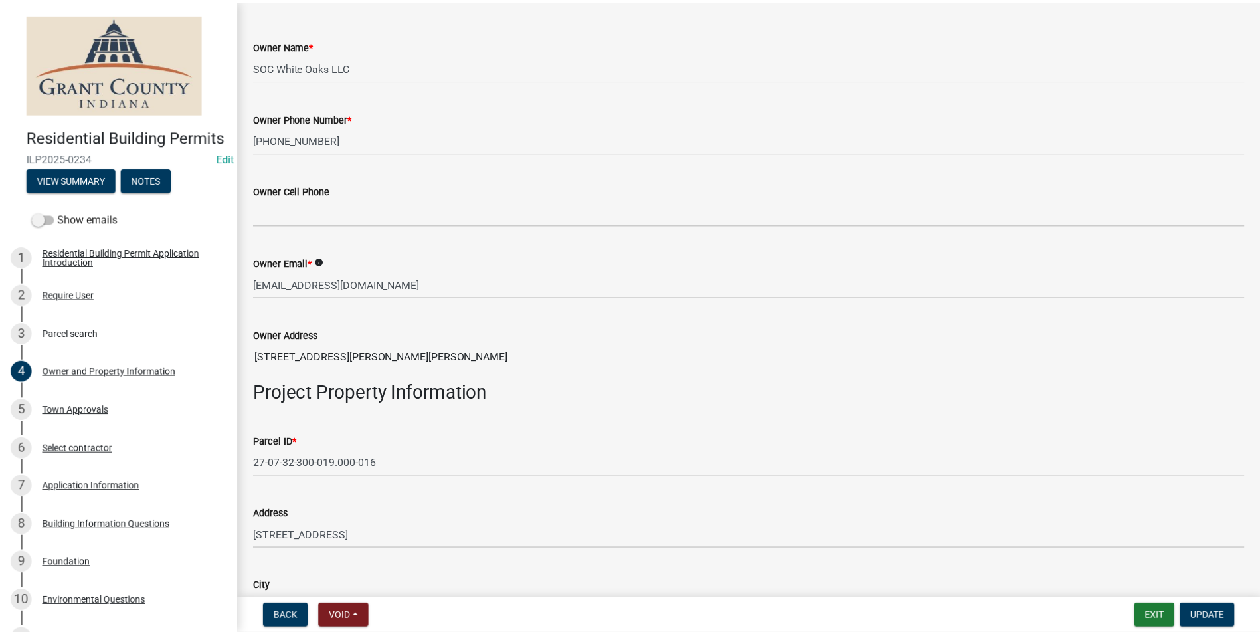
scroll to position [465, 0]
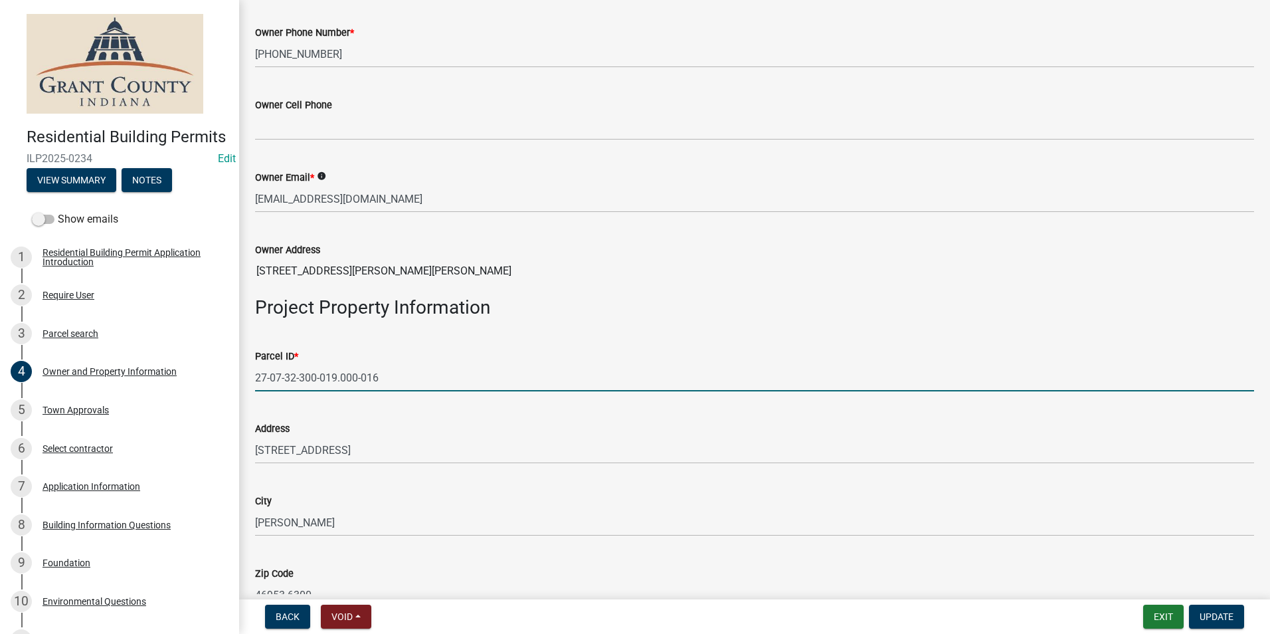
drag, startPoint x: 255, startPoint y: 376, endPoint x: 340, endPoint y: 382, distance: 84.6
click at [385, 372] on input "27-07-32-300-019.000-016" at bounding box center [754, 377] width 999 height 27
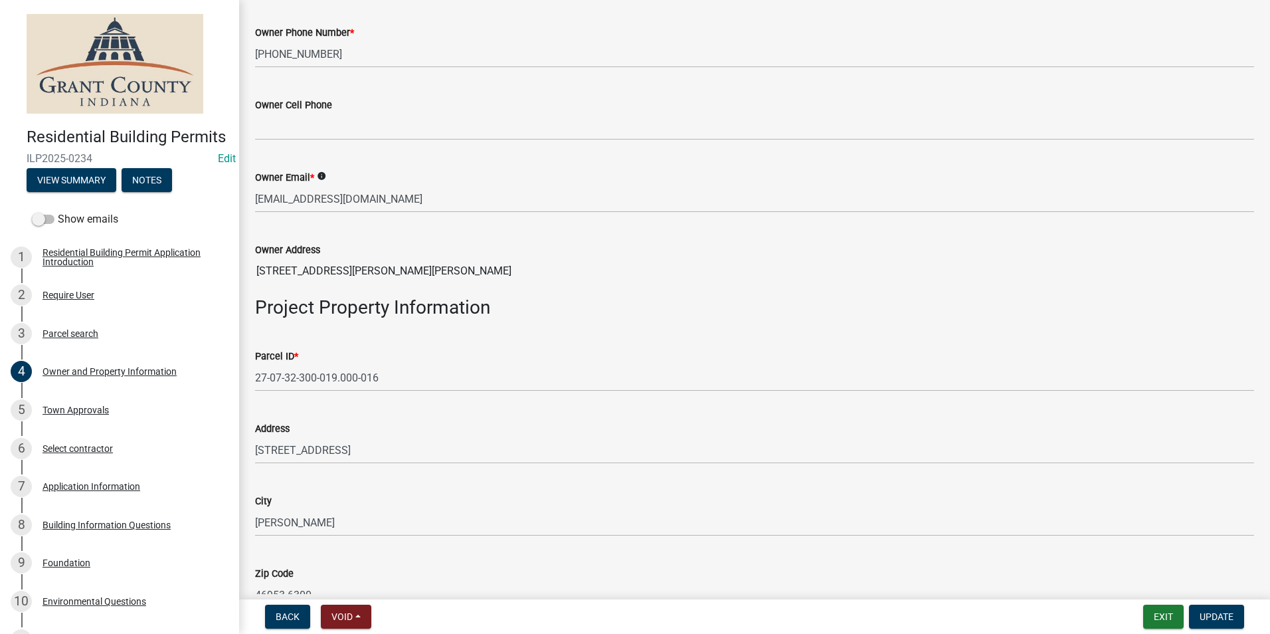
drag, startPoint x: 451, startPoint y: 409, endPoint x: 437, endPoint y: 402, distance: 15.8
click at [444, 405] on div "Address 7145 S MERIDIAN ST" at bounding box center [754, 433] width 999 height 62
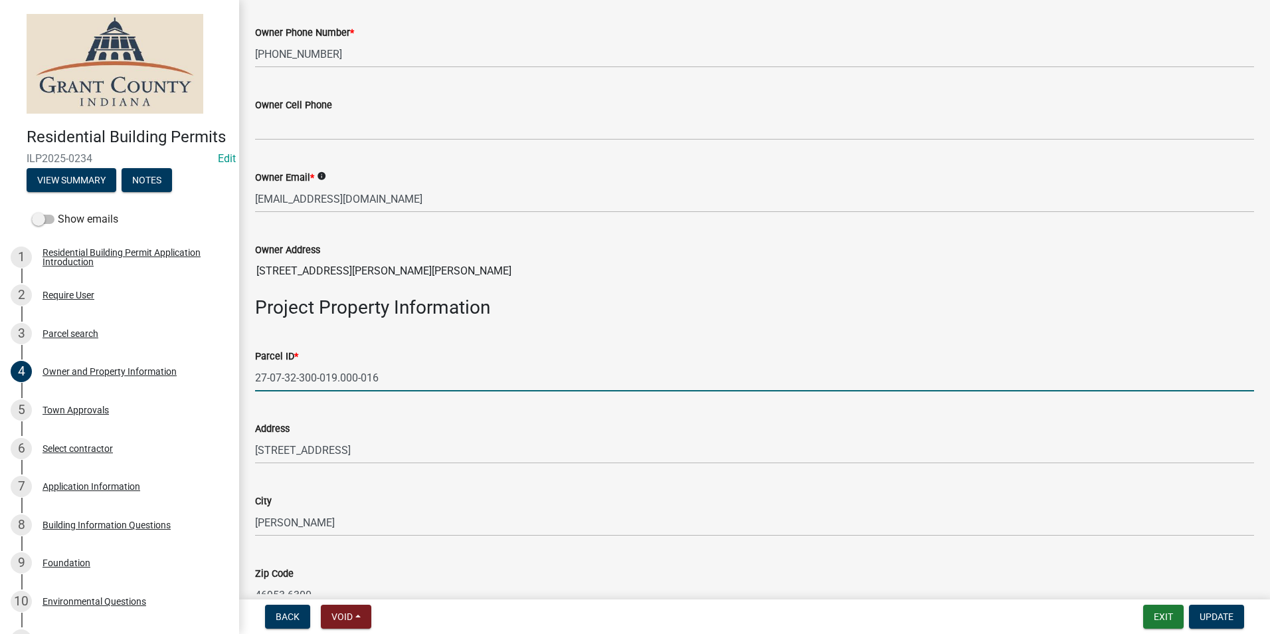
drag, startPoint x: 258, startPoint y: 375, endPoint x: 361, endPoint y: 363, distance: 103.7
click at [367, 363] on form "Parcel ID * 27-07-32-300-019.000-016" at bounding box center [754, 369] width 999 height 43
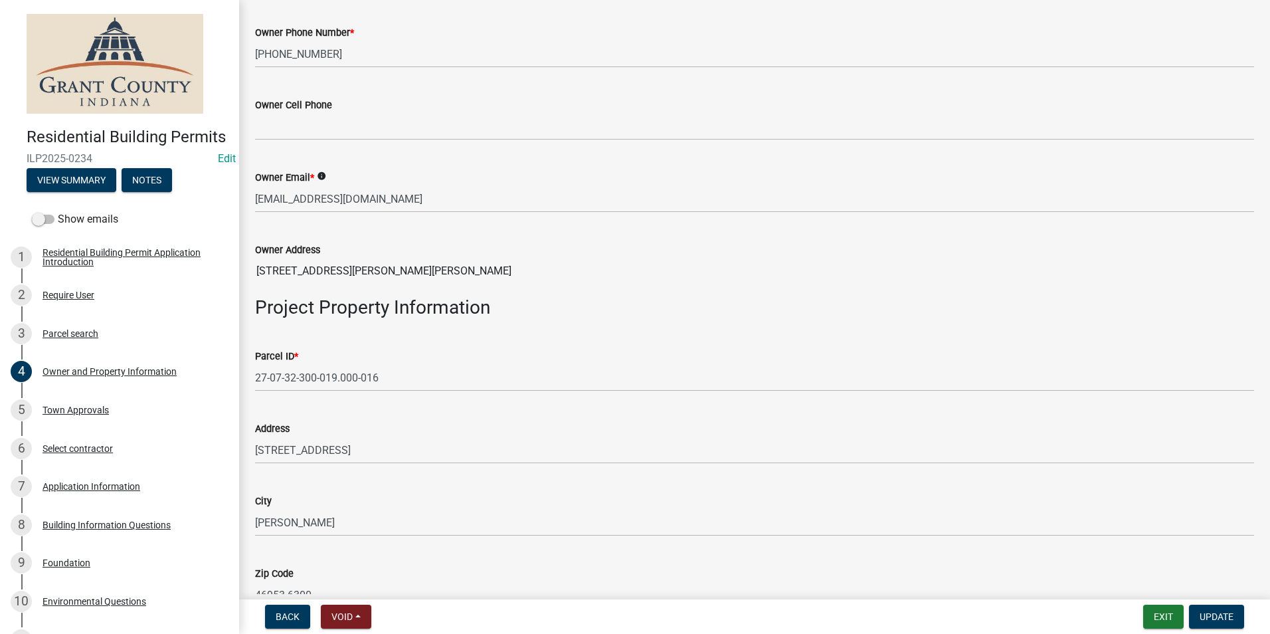
drag, startPoint x: 403, startPoint y: 411, endPoint x: 380, endPoint y: 401, distance: 24.7
click at [399, 403] on div "Address 7145 S MERIDIAN ST" at bounding box center [754, 433] width 999 height 62
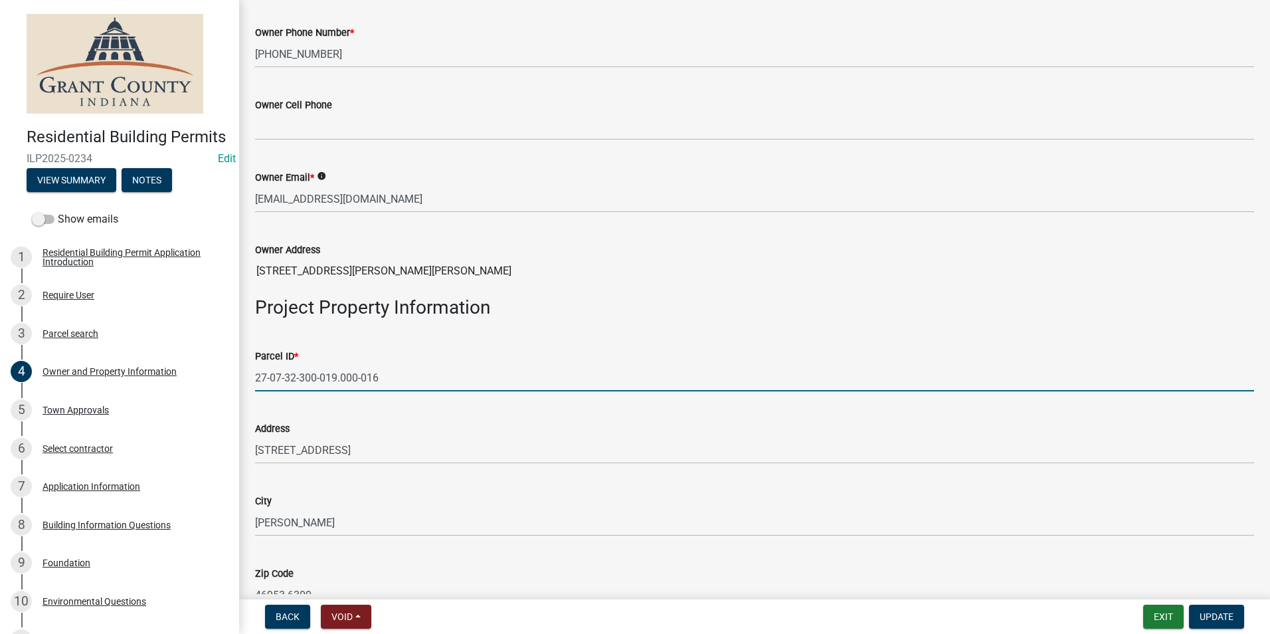
drag, startPoint x: 257, startPoint y: 376, endPoint x: 408, endPoint y: 373, distance: 150.9
click at [423, 370] on input "27-07-32-300-019.000-016" at bounding box center [754, 377] width 999 height 27
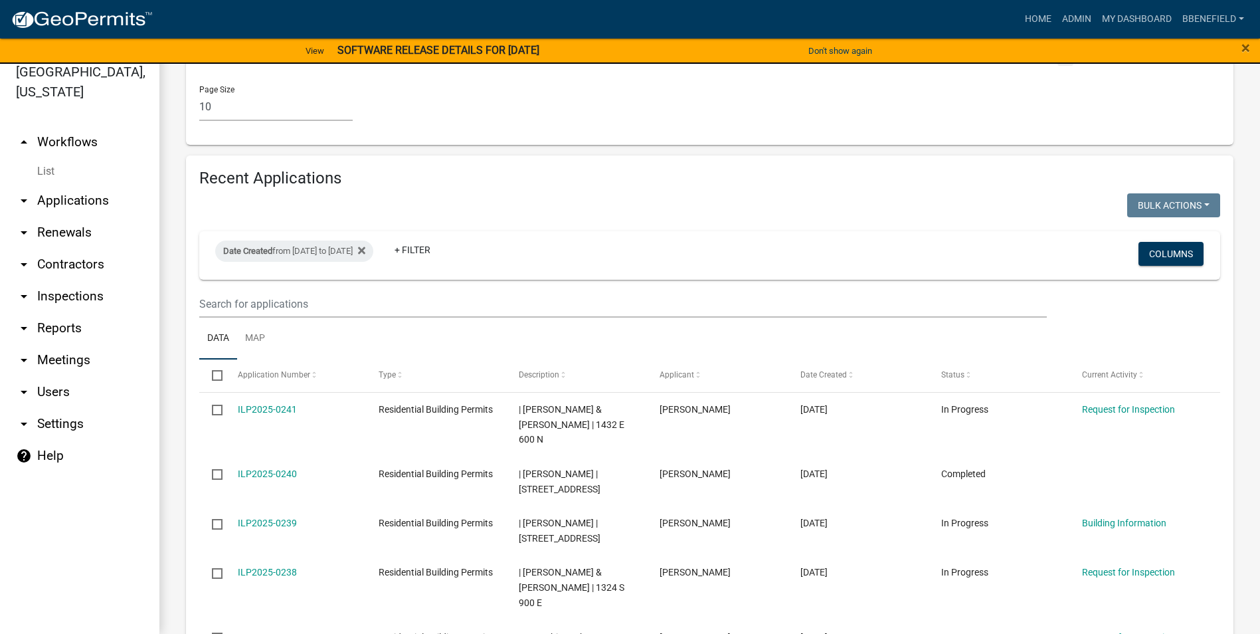
scroll to position [1353, 0]
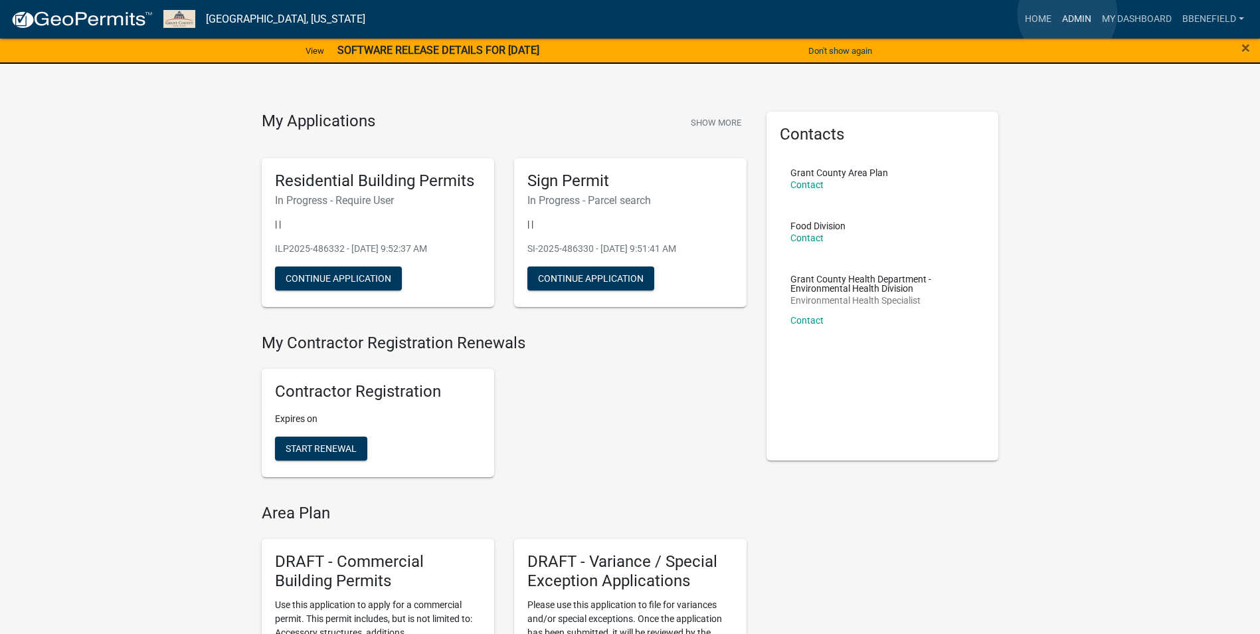
click at [1066, 14] on link "Admin" at bounding box center [1077, 19] width 40 height 25
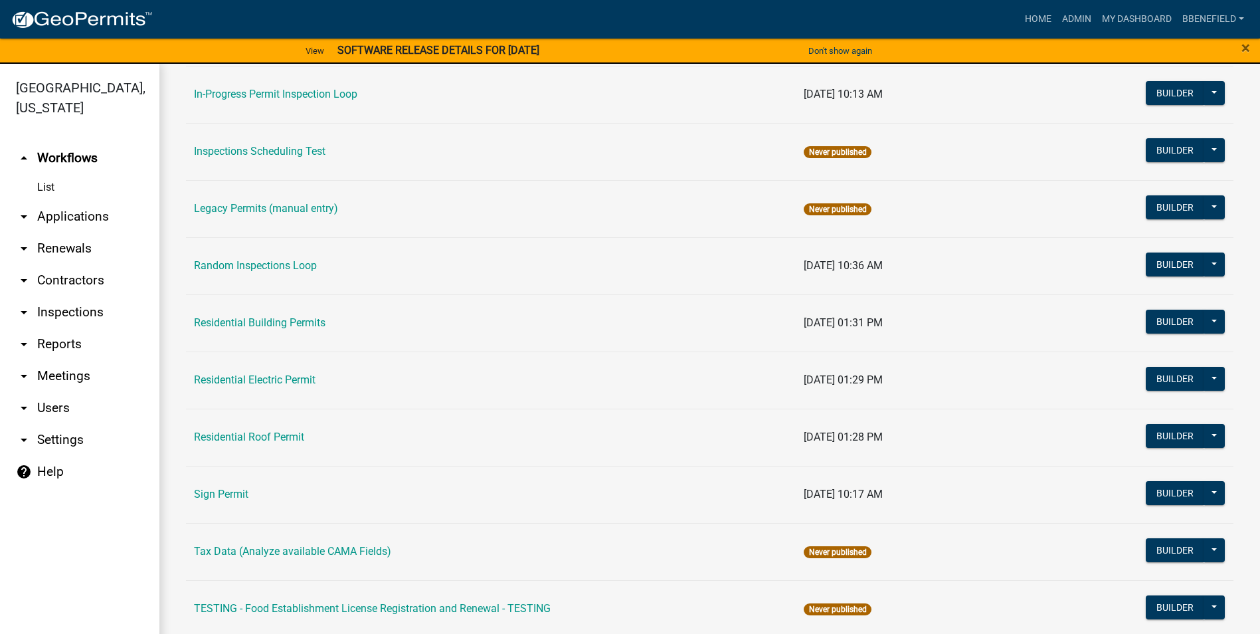
scroll to position [1185, 0]
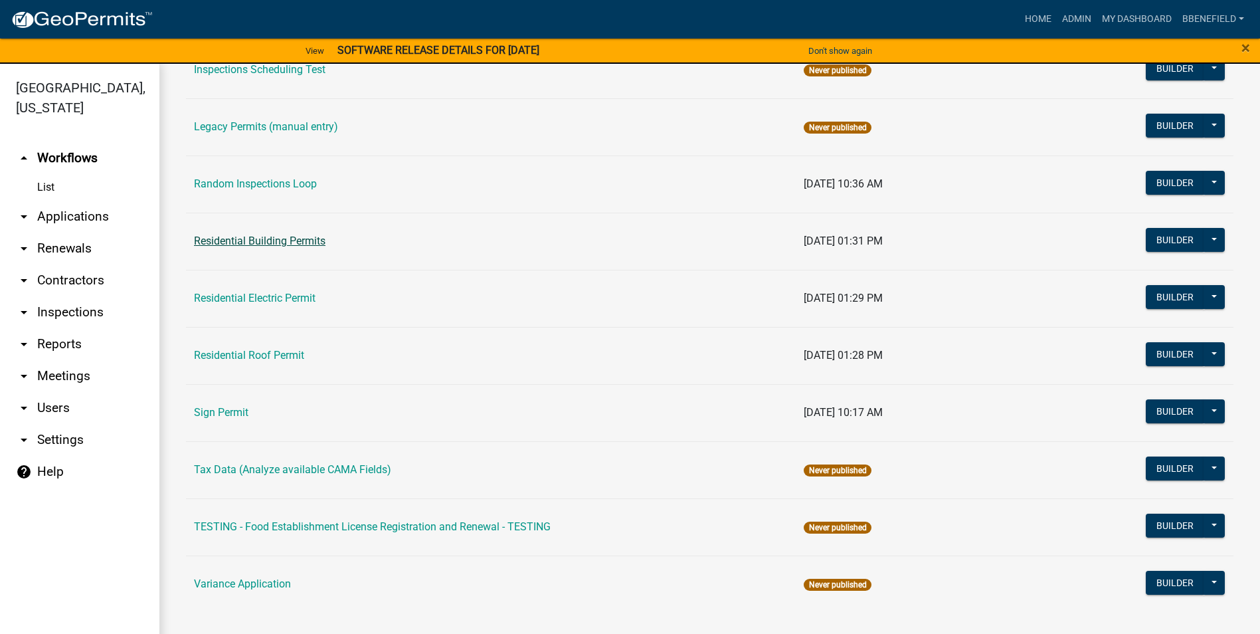
click at [264, 243] on link "Residential Building Permits" at bounding box center [260, 241] width 132 height 13
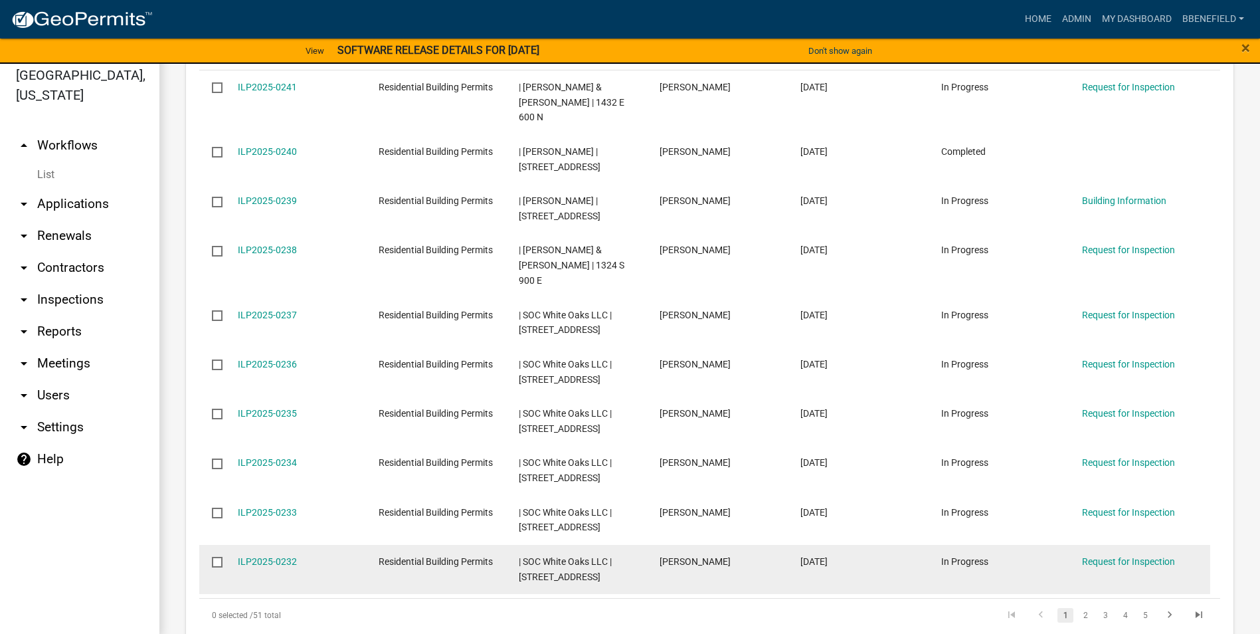
scroll to position [16, 0]
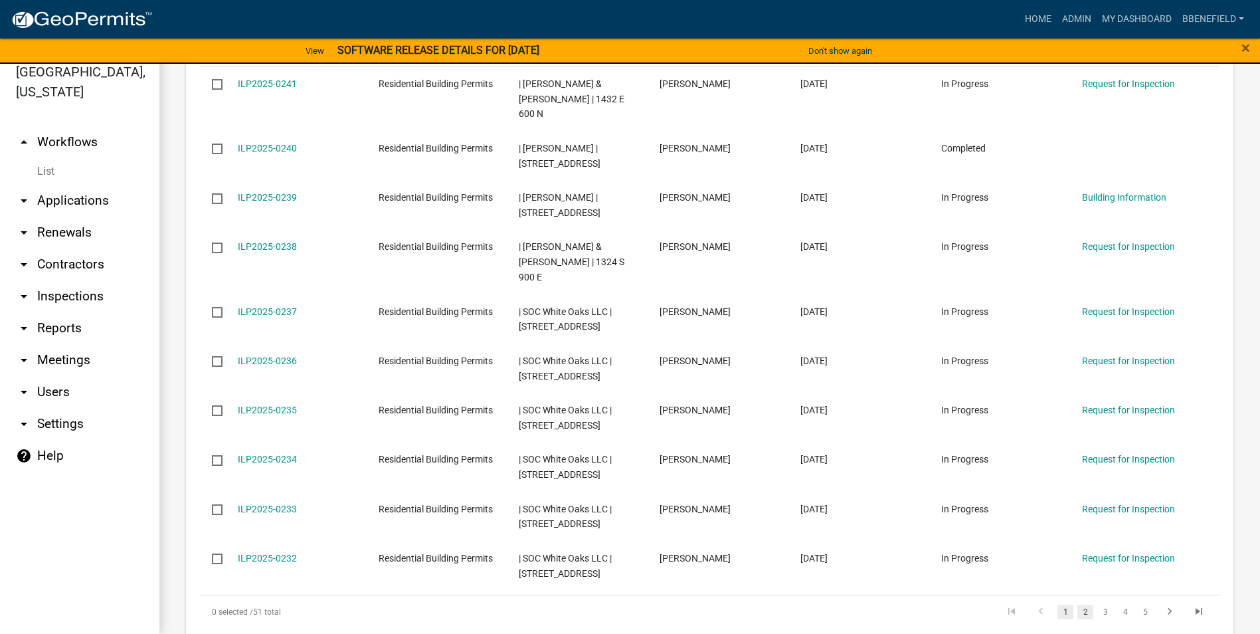
click at [1078, 605] on link "2" at bounding box center [1086, 612] width 16 height 15
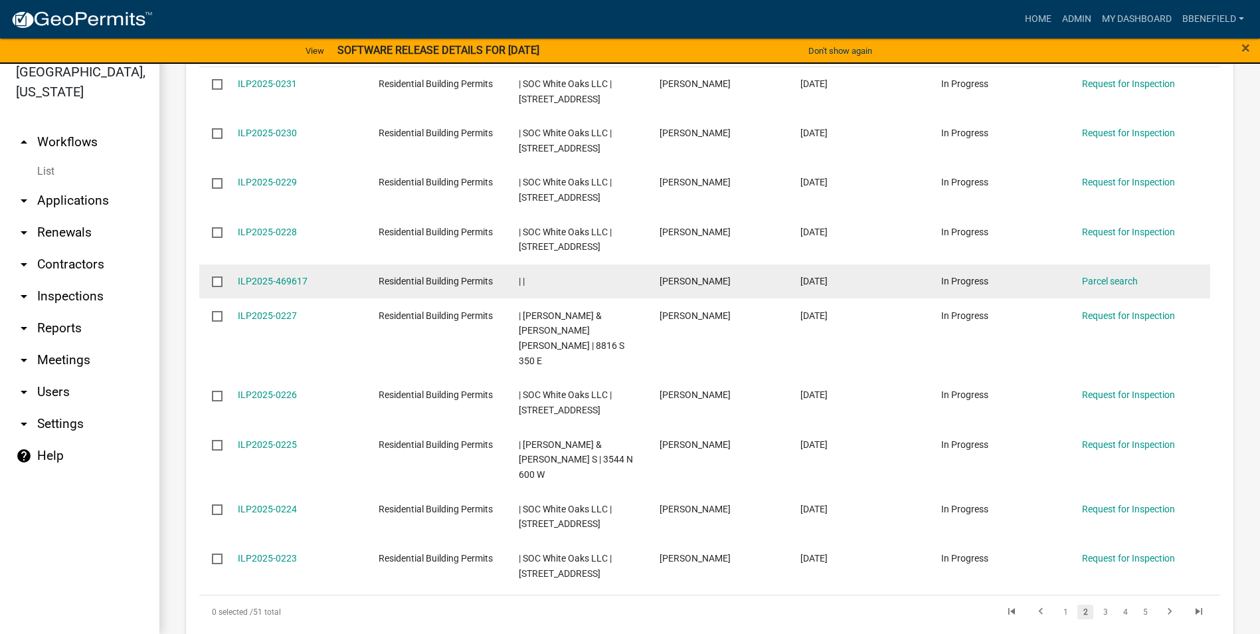
click at [218, 276] on input "checkbox" at bounding box center [216, 280] width 9 height 9
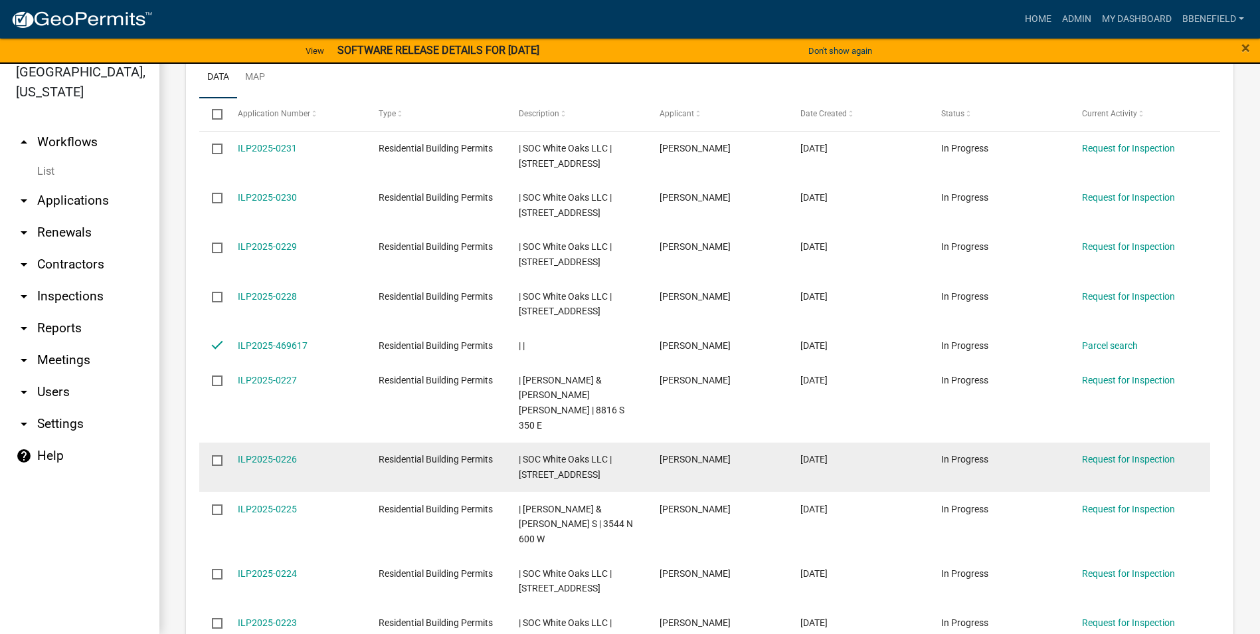
scroll to position [1287, 0]
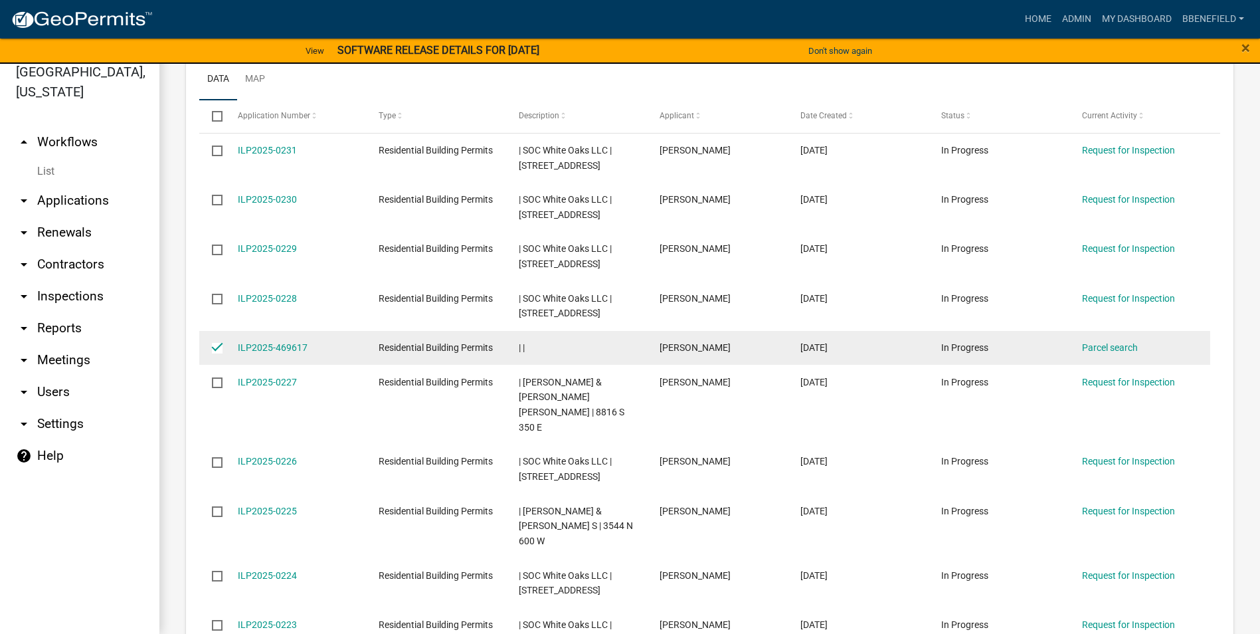
click at [218, 343] on input "checkbox" at bounding box center [216, 347] width 9 height 9
checkbox input "false"
click at [294, 342] on link "ILP2025-469617" at bounding box center [273, 347] width 70 height 11
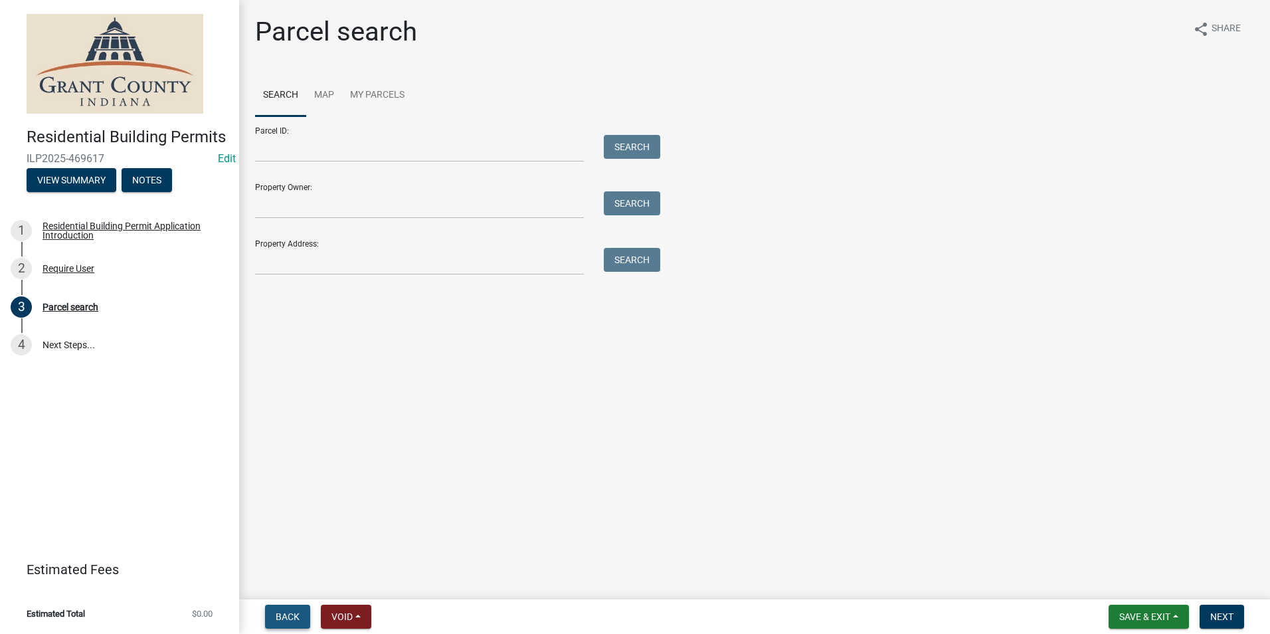
click at [280, 617] on span "Back" at bounding box center [288, 616] width 24 height 11
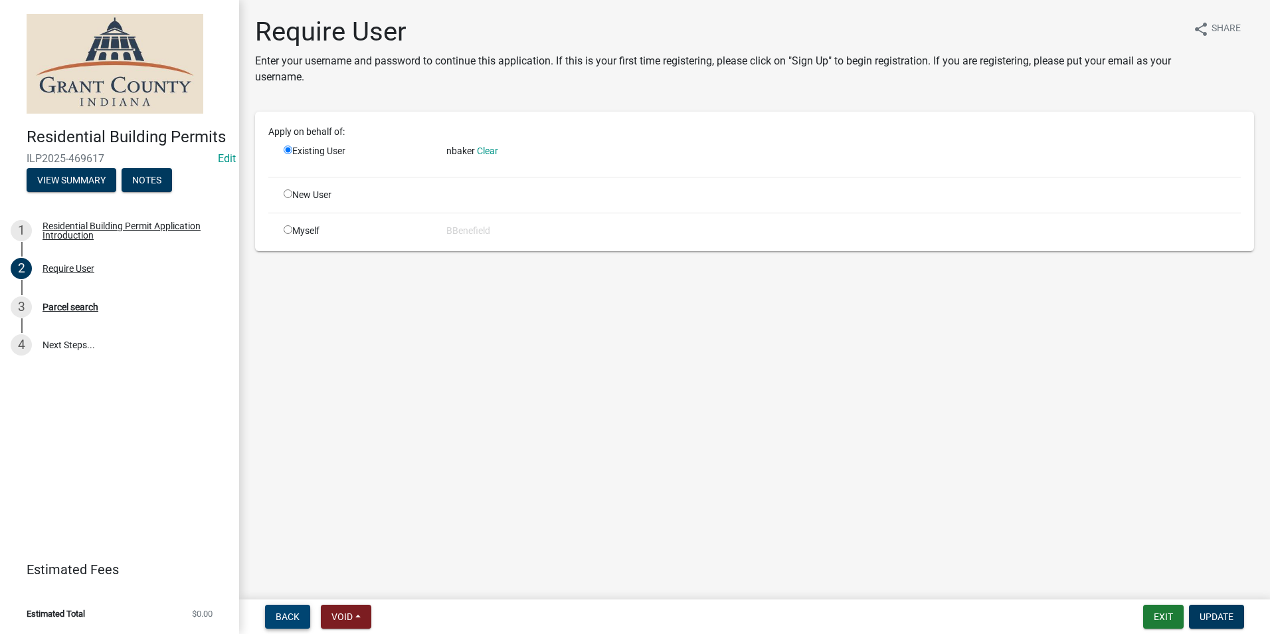
click at [280, 620] on span "Back" at bounding box center [288, 616] width 24 height 11
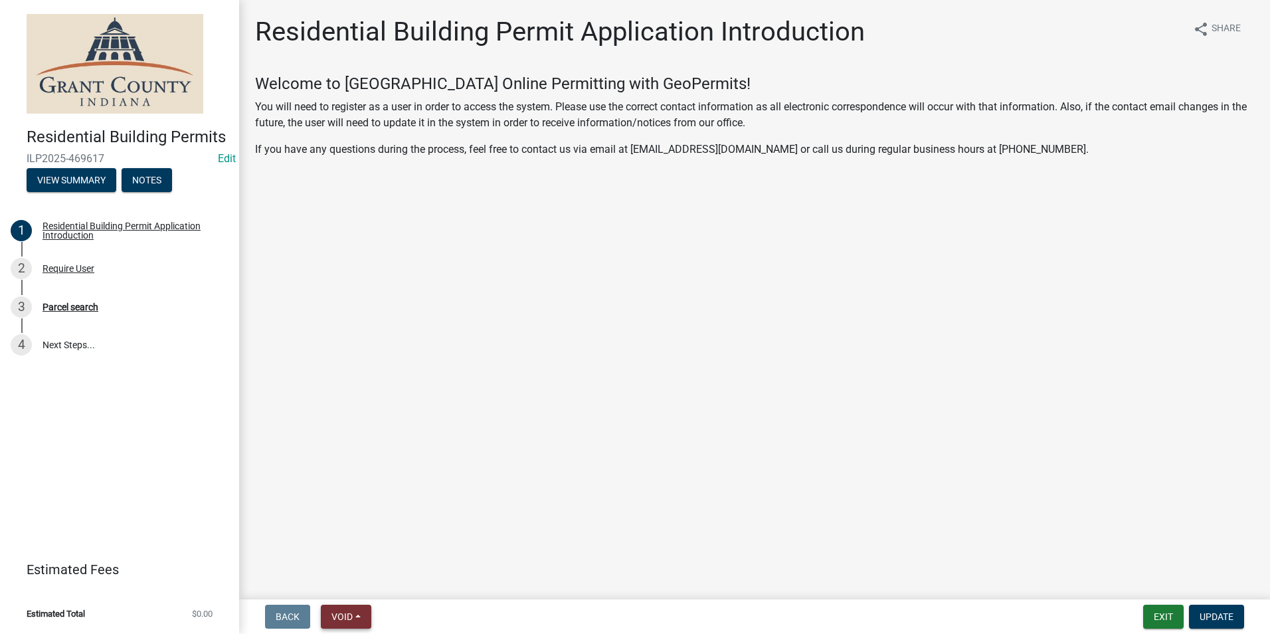
click at [359, 617] on button "Void" at bounding box center [346, 617] width 50 height 24
drag, startPoint x: 357, startPoint y: 521, endPoint x: 355, endPoint y: 530, distance: 8.9
click at [355, 530] on button "Lock" at bounding box center [374, 518] width 106 height 32
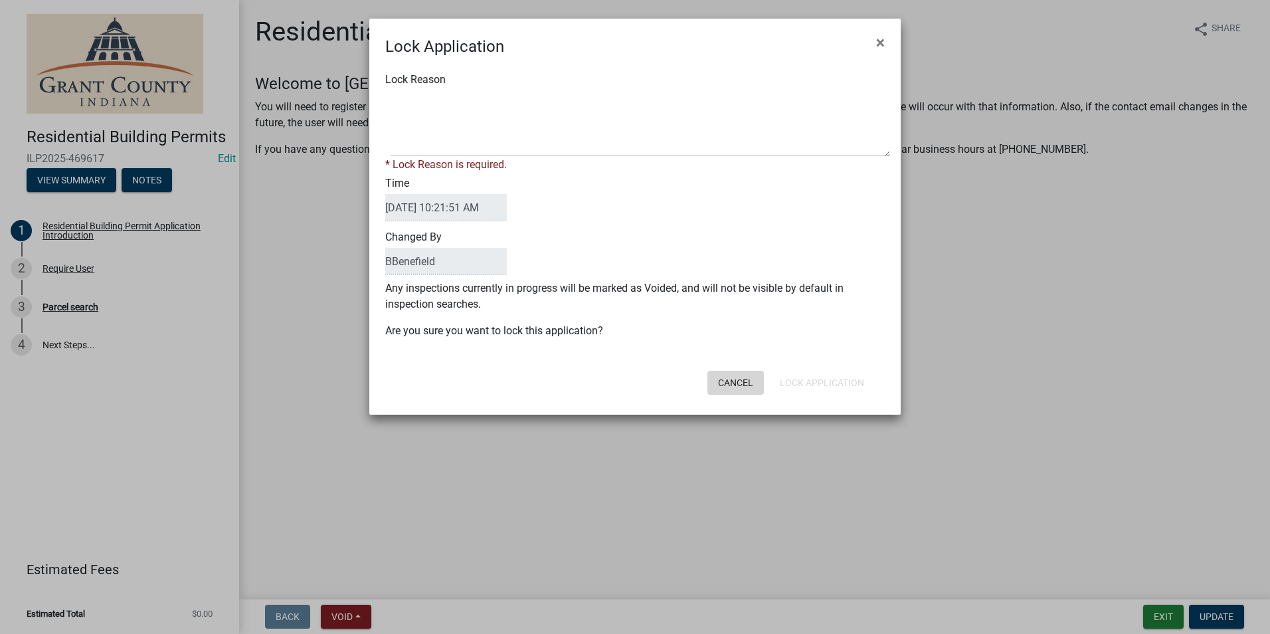
click at [740, 380] on button "Cancel" at bounding box center [736, 383] width 56 height 24
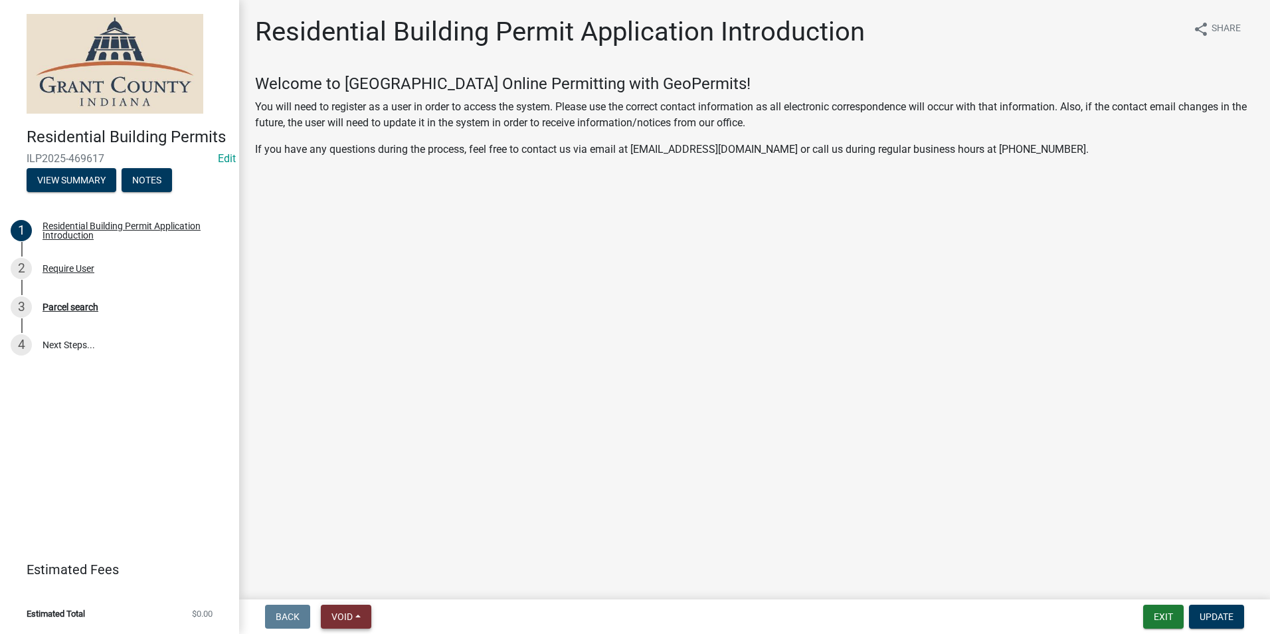
click at [342, 613] on span "Void" at bounding box center [342, 616] width 21 height 11
click at [365, 581] on button "Void" at bounding box center [374, 582] width 106 height 32
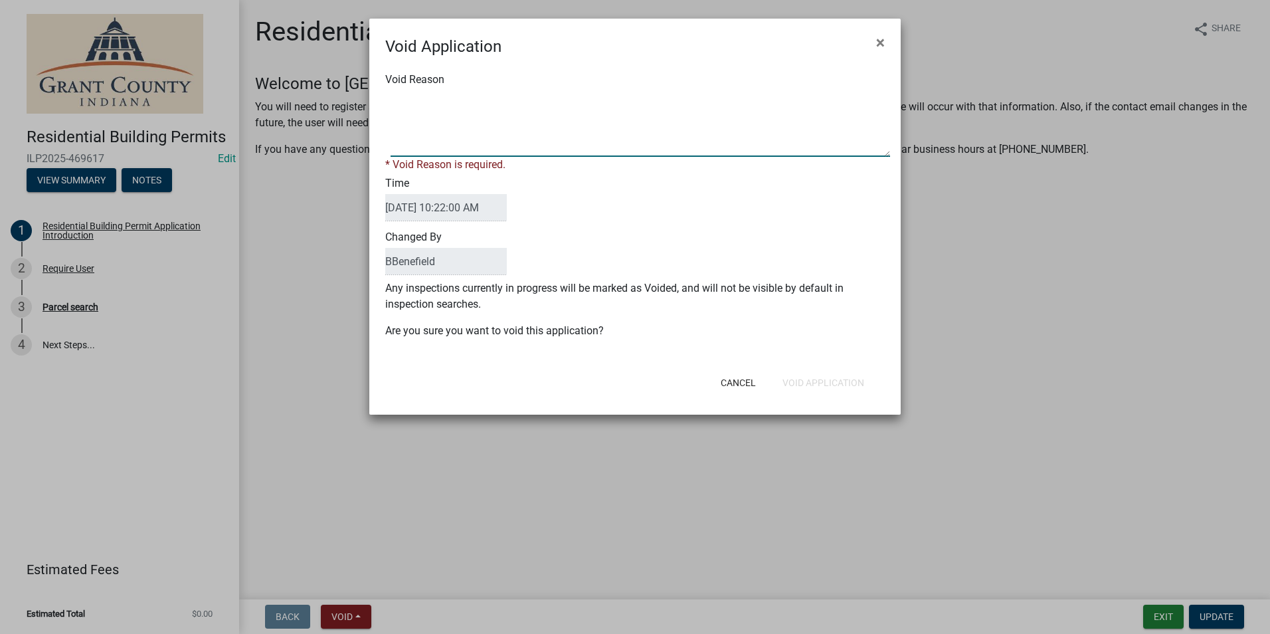
drag, startPoint x: 468, startPoint y: 140, endPoint x: 474, endPoint y: 148, distance: 9.0
click at [470, 144] on textarea "Void Reason" at bounding box center [641, 123] width 500 height 66
type textarea "test"
click at [821, 385] on form "Void Application × Void Reason * Void Reason is required. Time 10/08/2025 10:22…" at bounding box center [635, 211] width 532 height 384
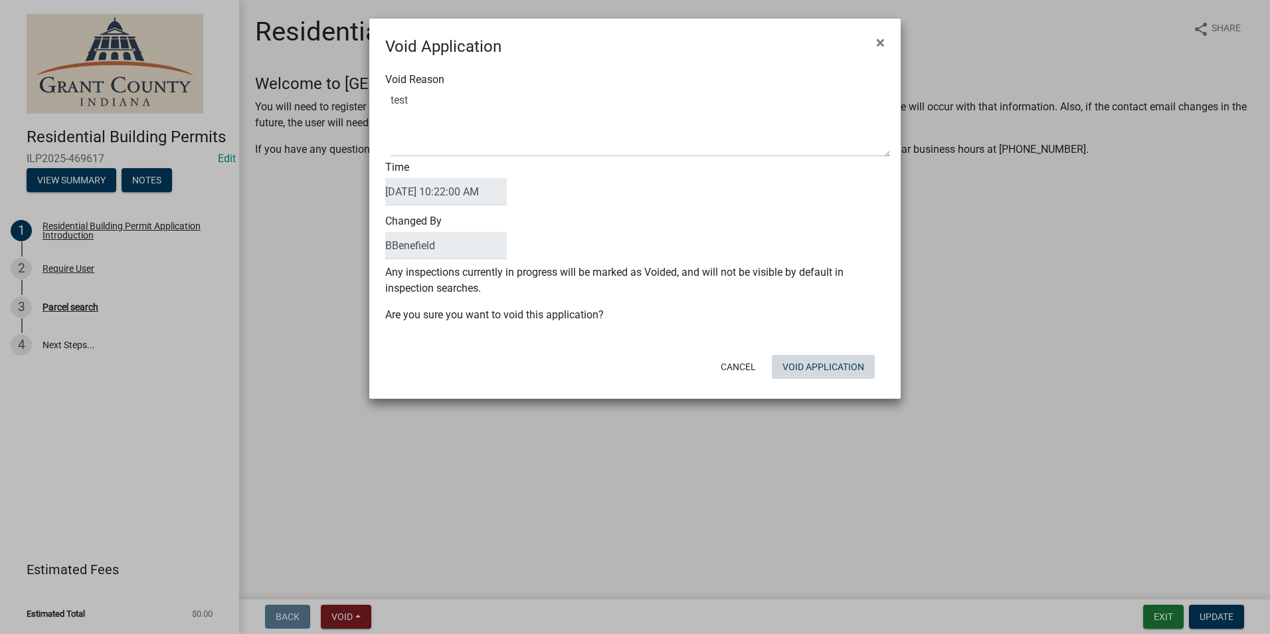
click at [816, 364] on button "Void Application" at bounding box center [823, 367] width 103 height 24
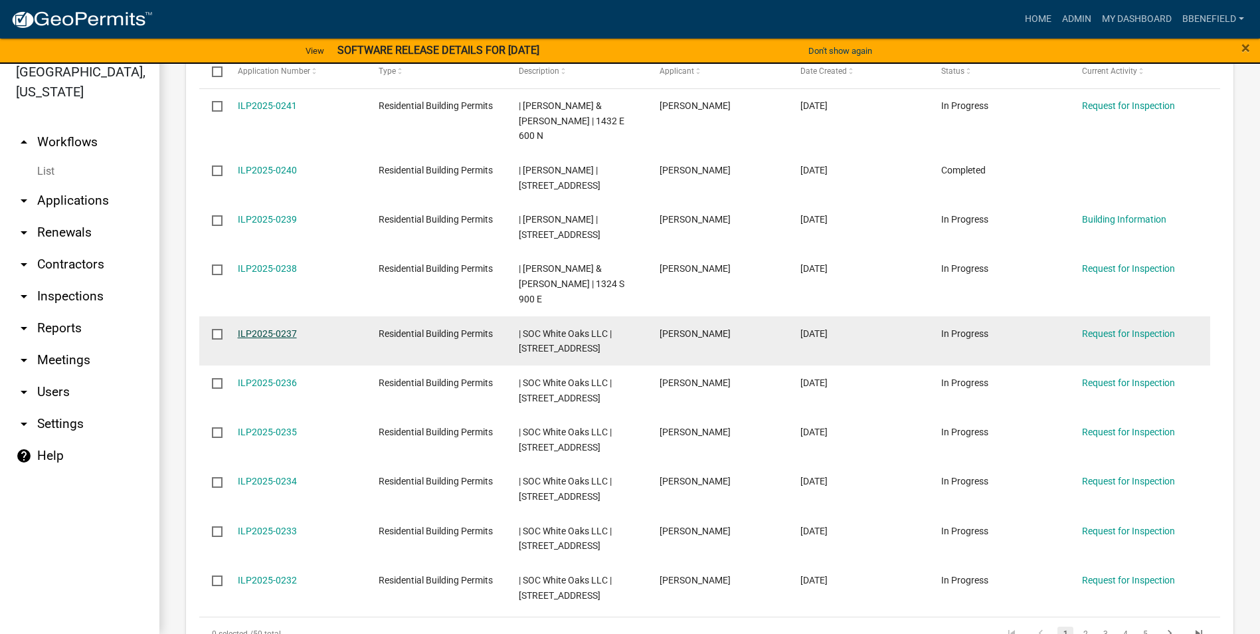
scroll to position [1353, 0]
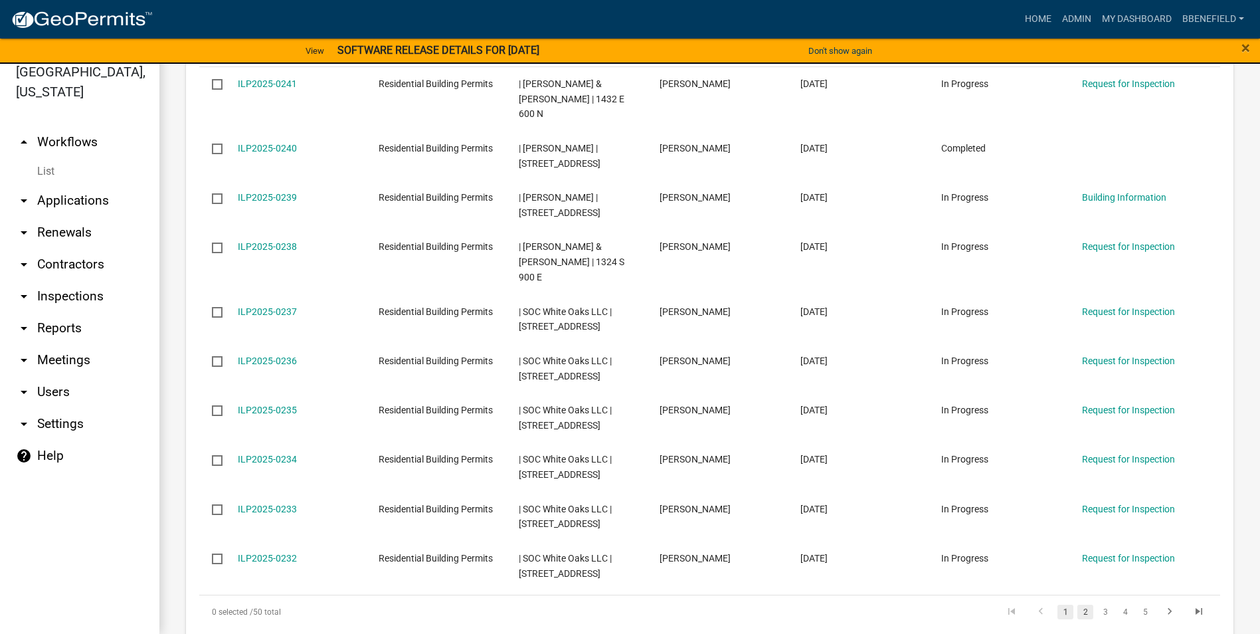
click at [1078, 605] on link "2" at bounding box center [1086, 612] width 16 height 15
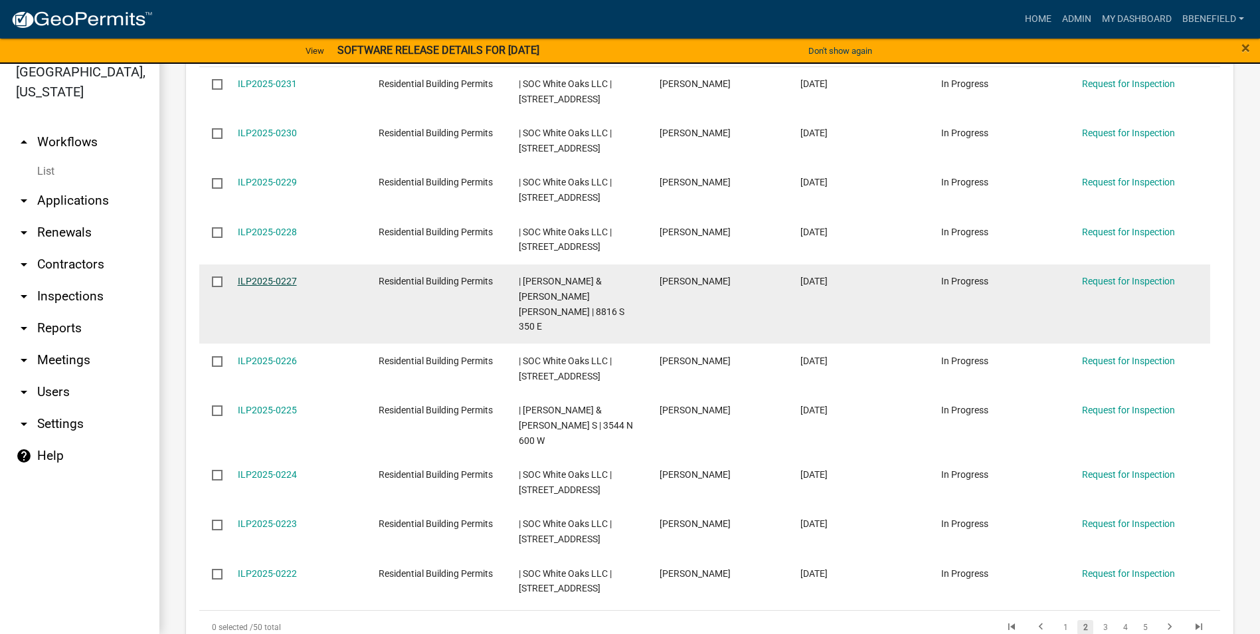
click at [274, 276] on link "ILP2025-0227" at bounding box center [267, 281] width 59 height 11
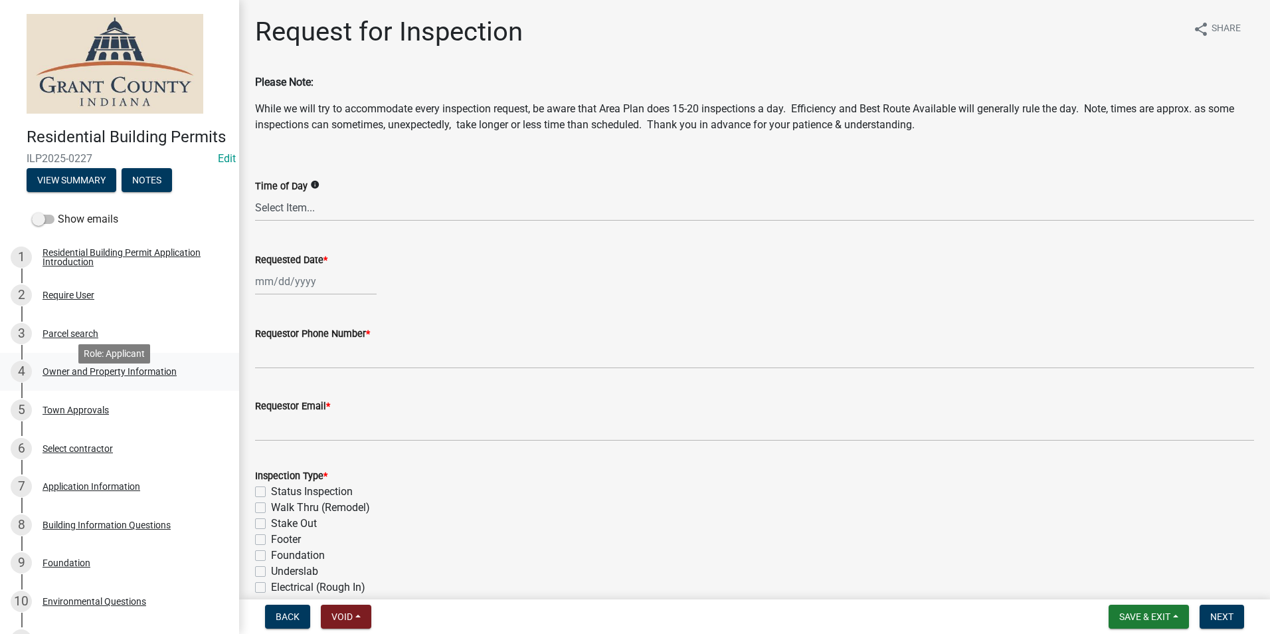
click at [106, 376] on div "Owner and Property Information" at bounding box center [110, 371] width 134 height 9
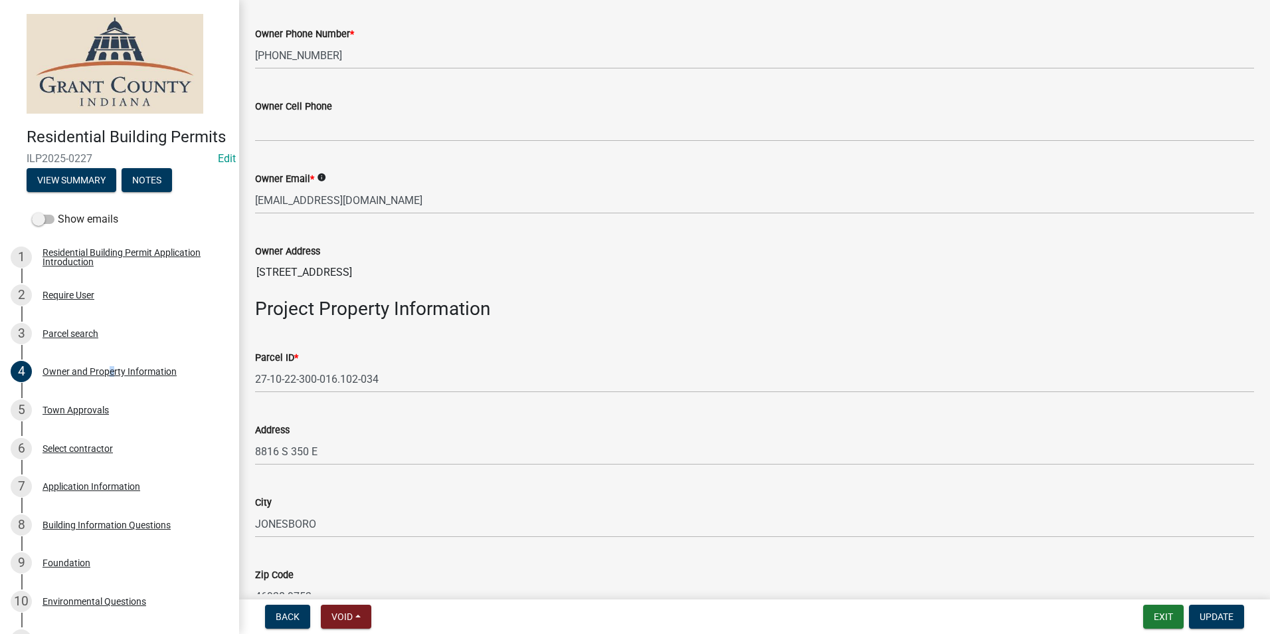
scroll to position [465, 0]
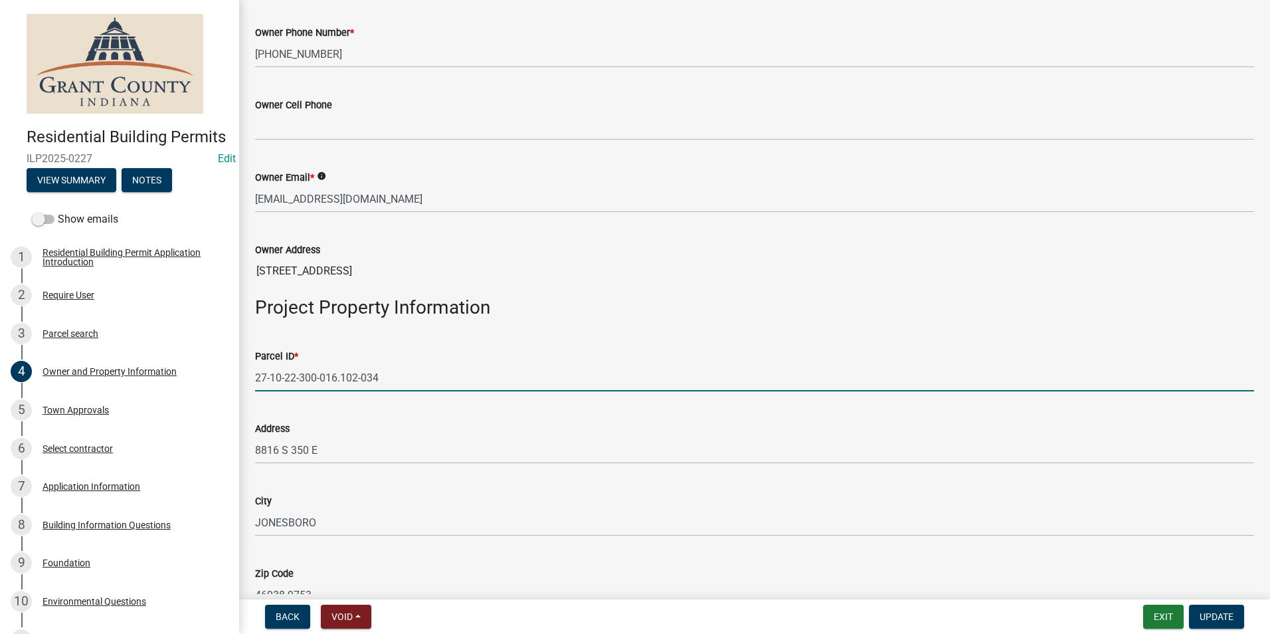
drag, startPoint x: 256, startPoint y: 377, endPoint x: 407, endPoint y: 383, distance: 150.9
click at [407, 383] on input "27-10-22-300-016.102-034" at bounding box center [754, 377] width 999 height 27
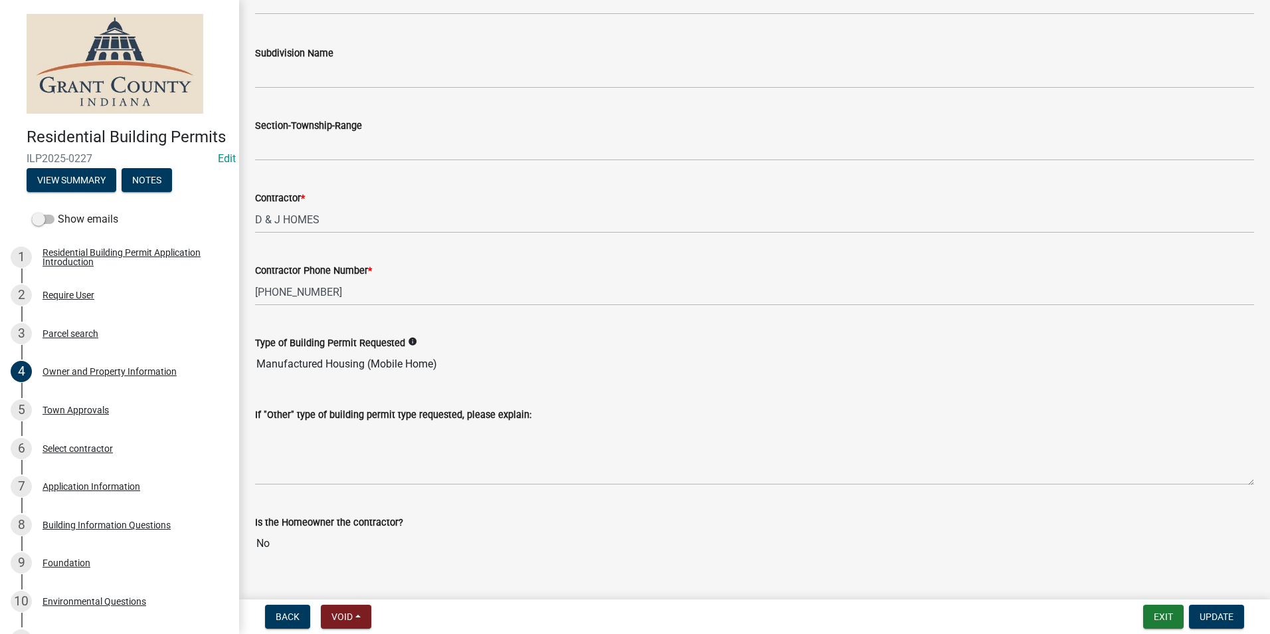
scroll to position [1337, 0]
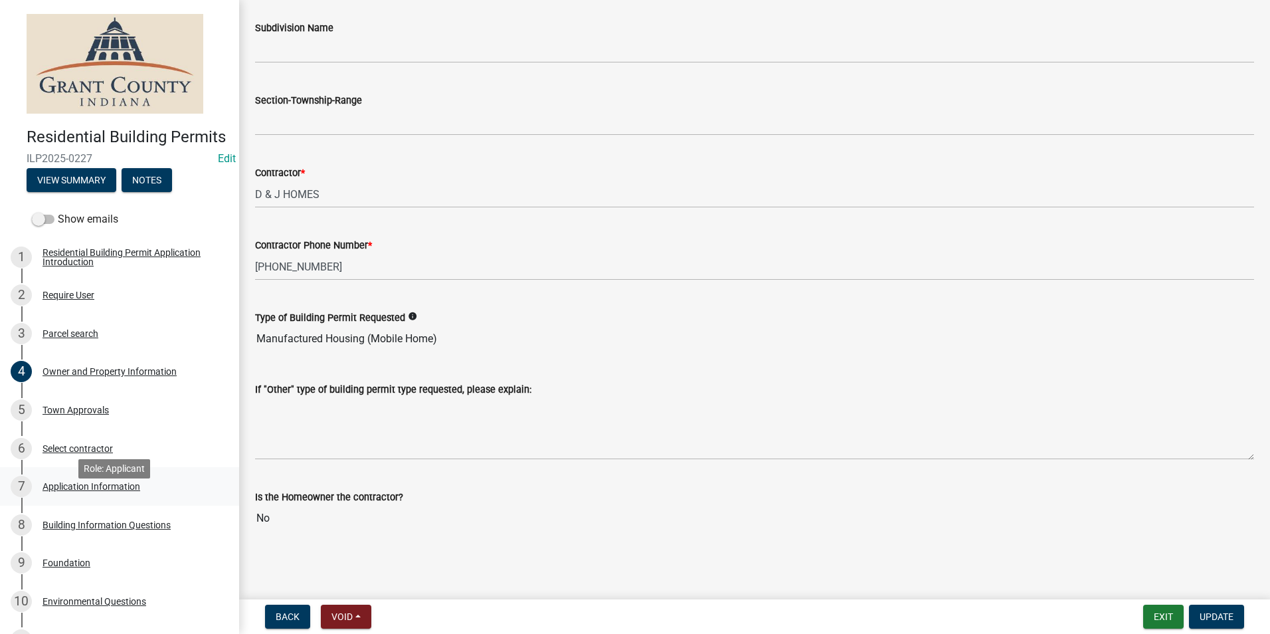
click at [126, 491] on div "Application Information" at bounding box center [92, 486] width 98 height 9
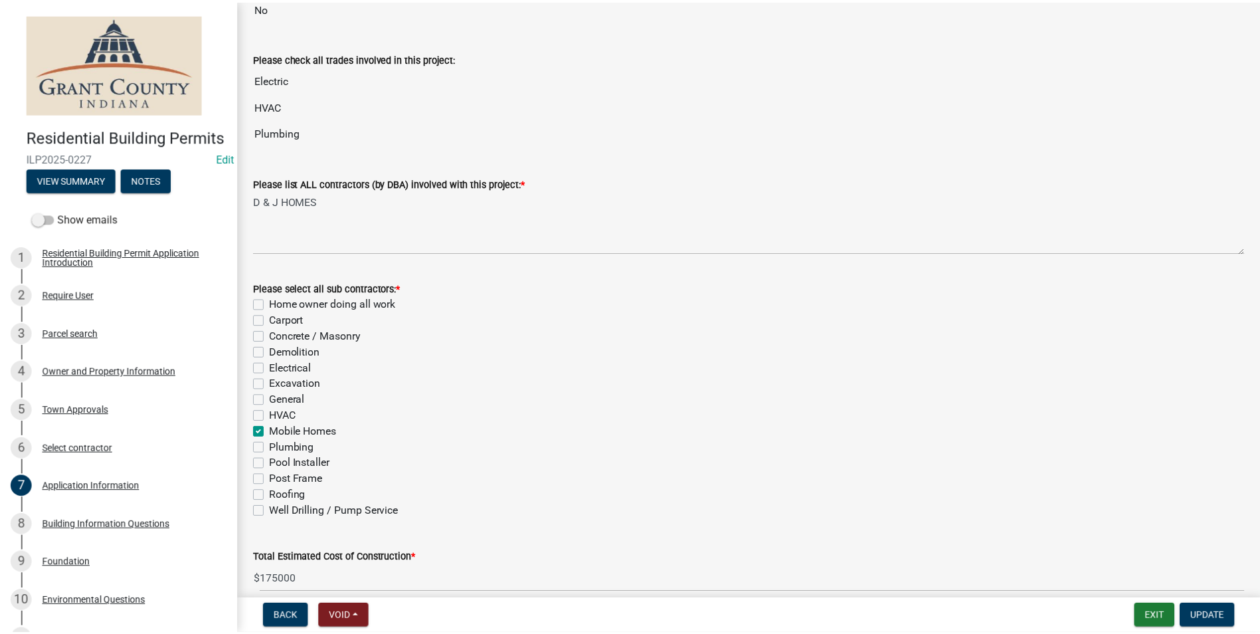
scroll to position [395, 0]
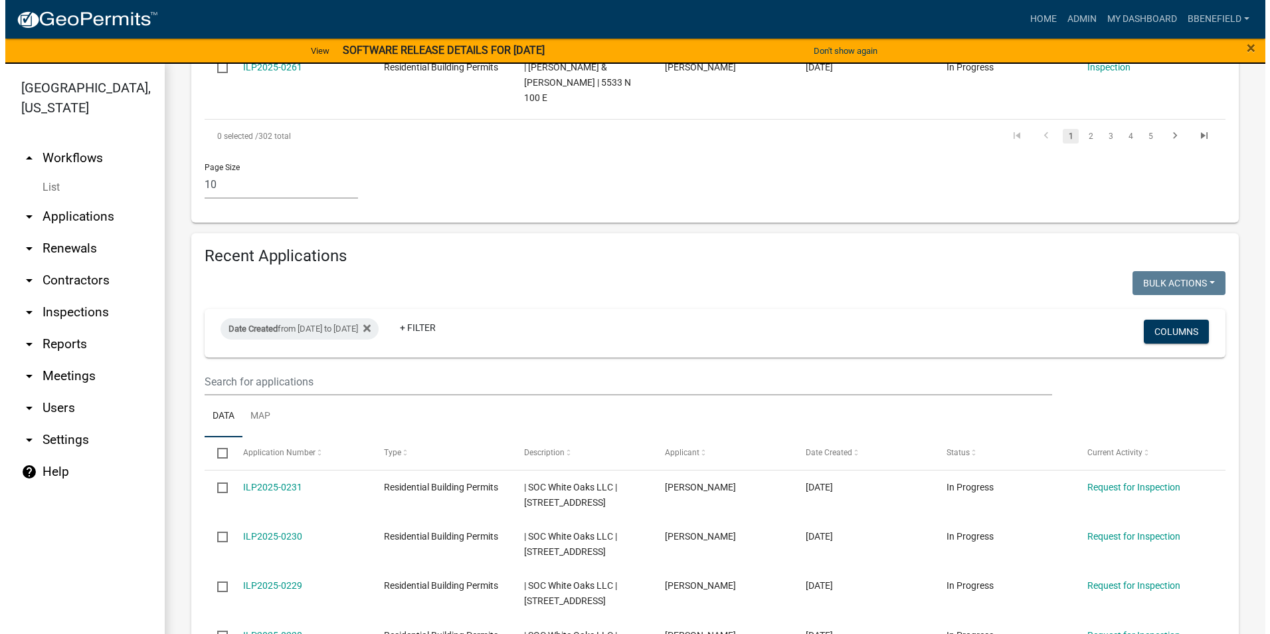
scroll to position [1329, 0]
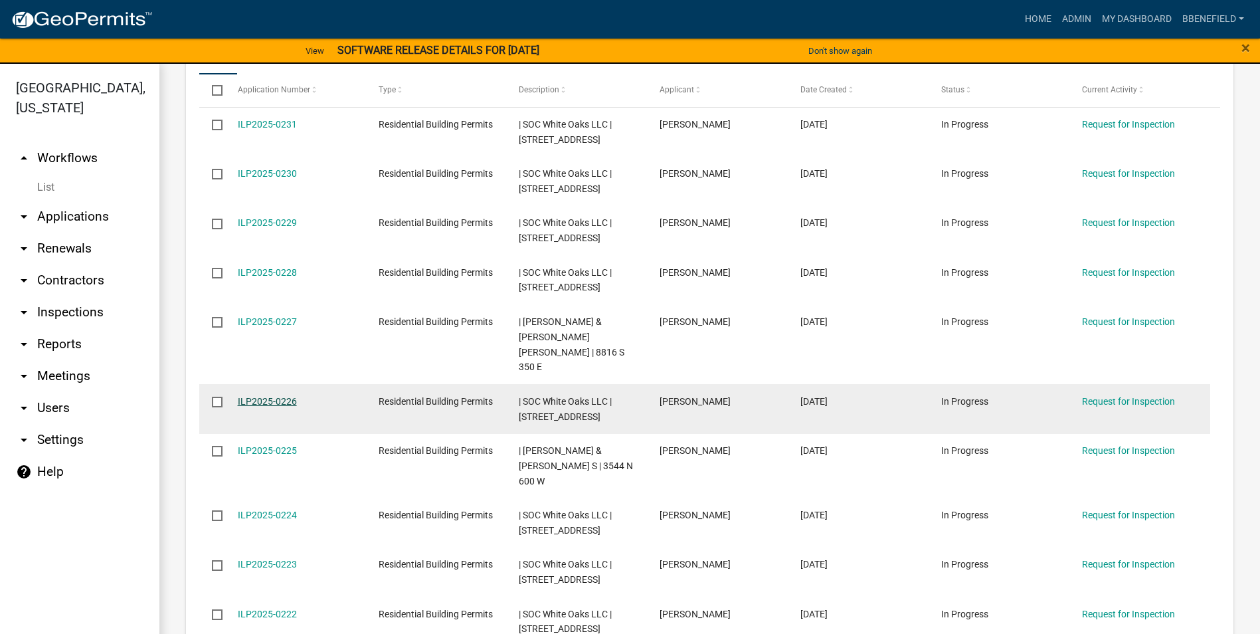
click at [274, 396] on link "ILP2025-0226" at bounding box center [267, 401] width 59 height 11
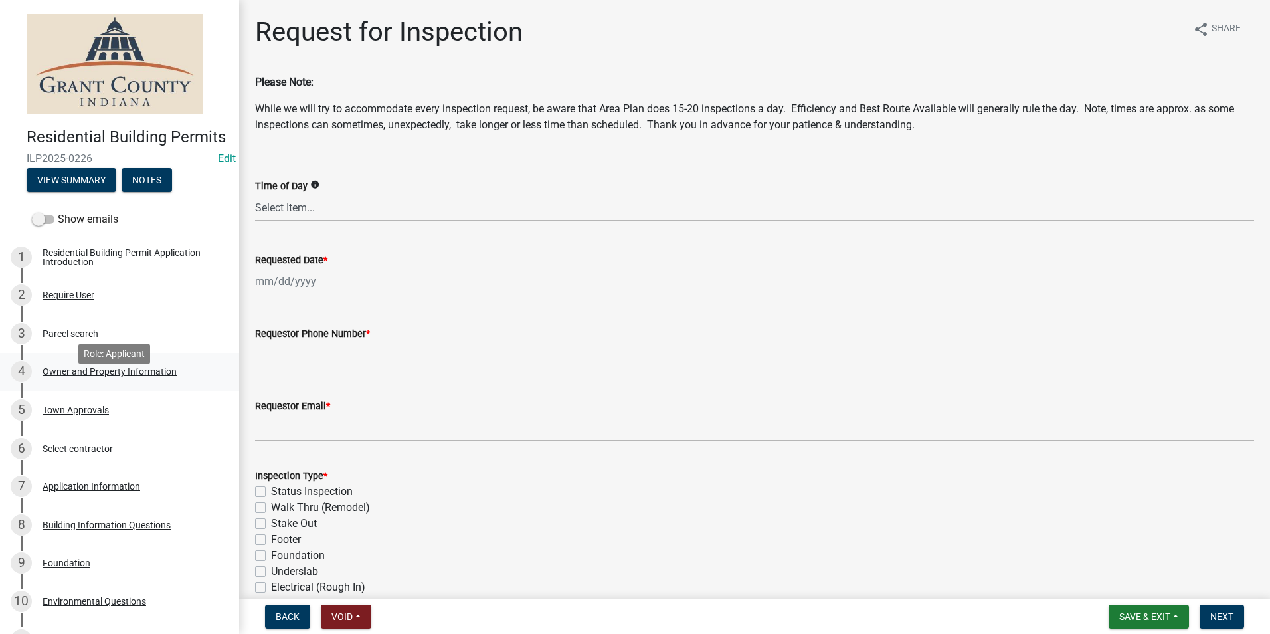
click at [130, 376] on div "Owner and Property Information" at bounding box center [110, 371] width 134 height 9
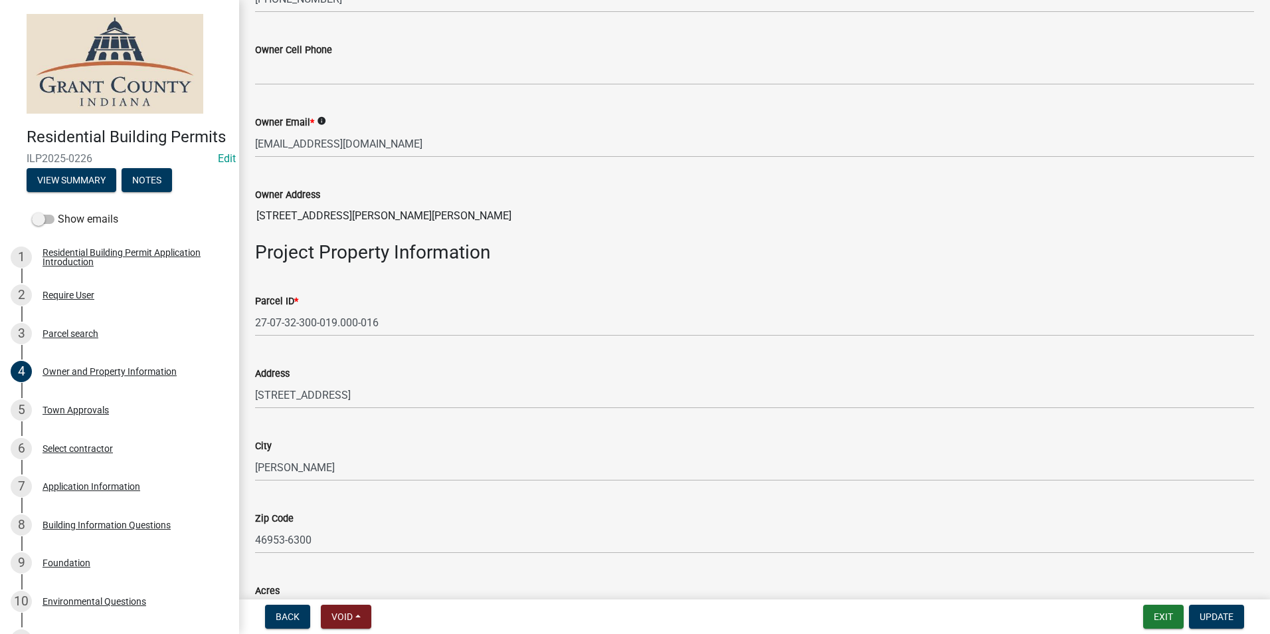
scroll to position [532, 0]
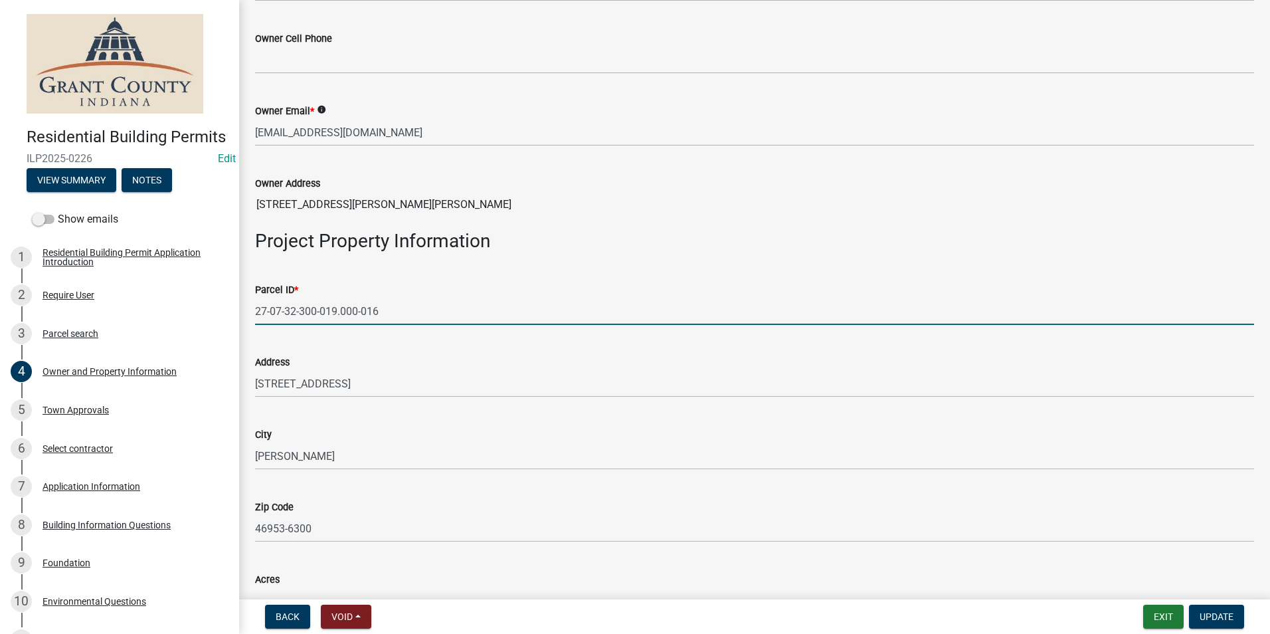
drag, startPoint x: 261, startPoint y: 308, endPoint x: 437, endPoint y: 321, distance: 175.9
click at [452, 313] on input "27-07-32-300-019.000-016" at bounding box center [754, 311] width 999 height 27
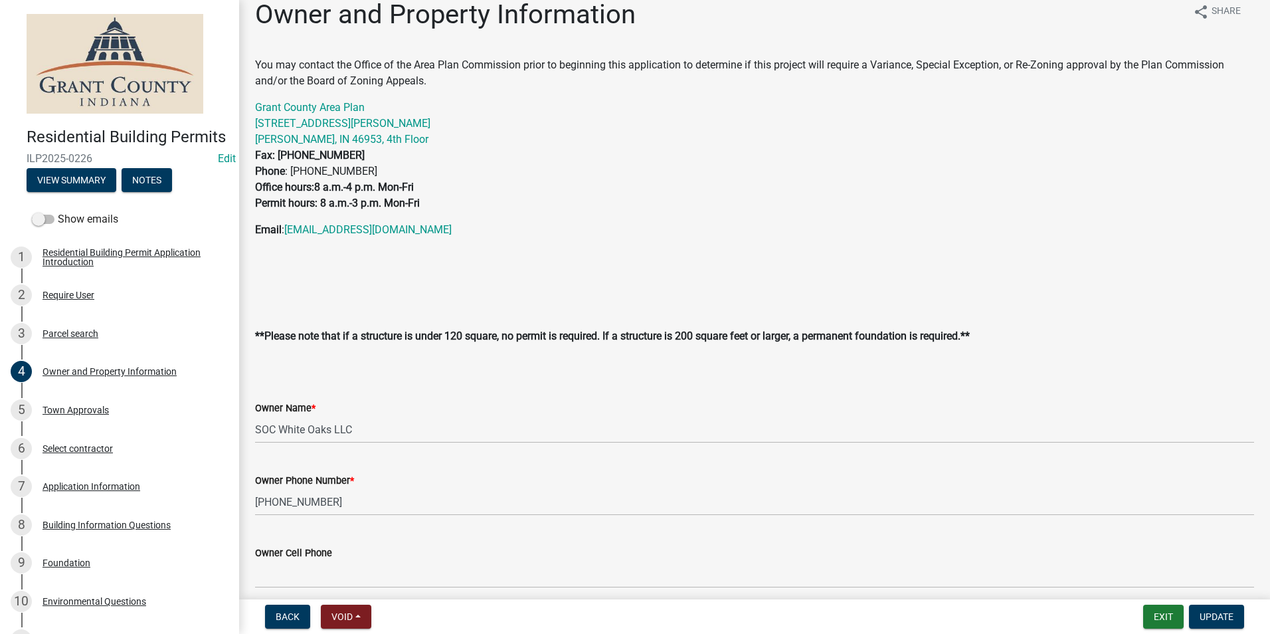
scroll to position [0, 0]
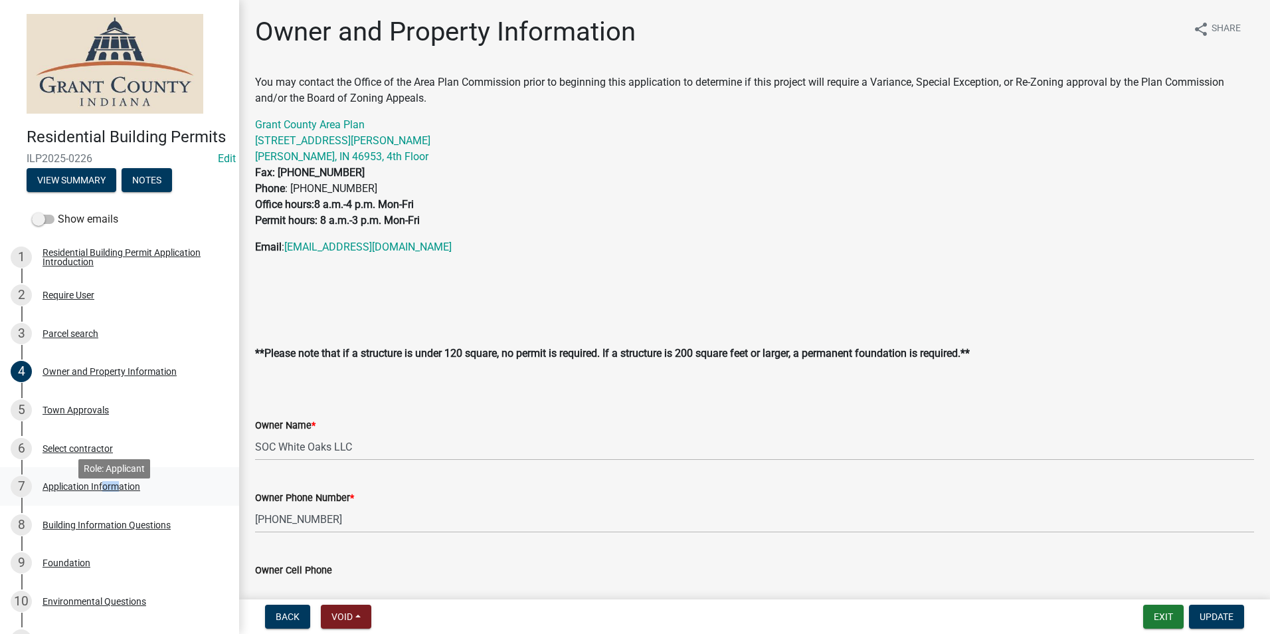
drag, startPoint x: 103, startPoint y: 498, endPoint x: 113, endPoint y: 495, distance: 10.5
click at [113, 495] on div "7 Application Information" at bounding box center [114, 486] width 207 height 21
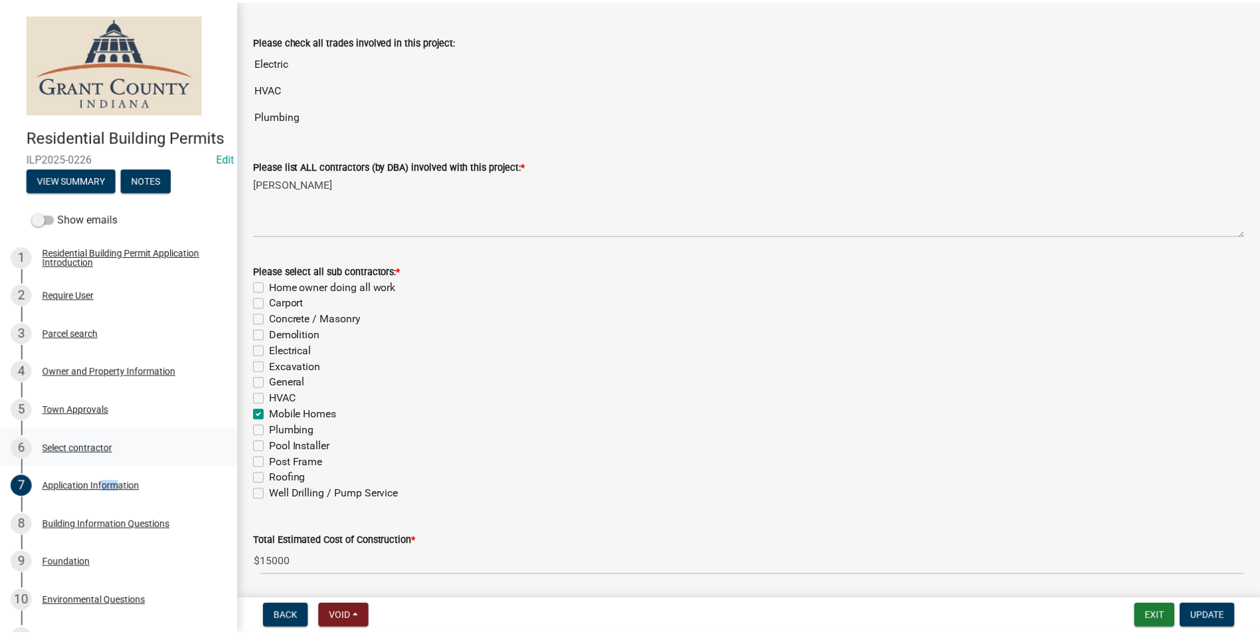
scroll to position [328, 0]
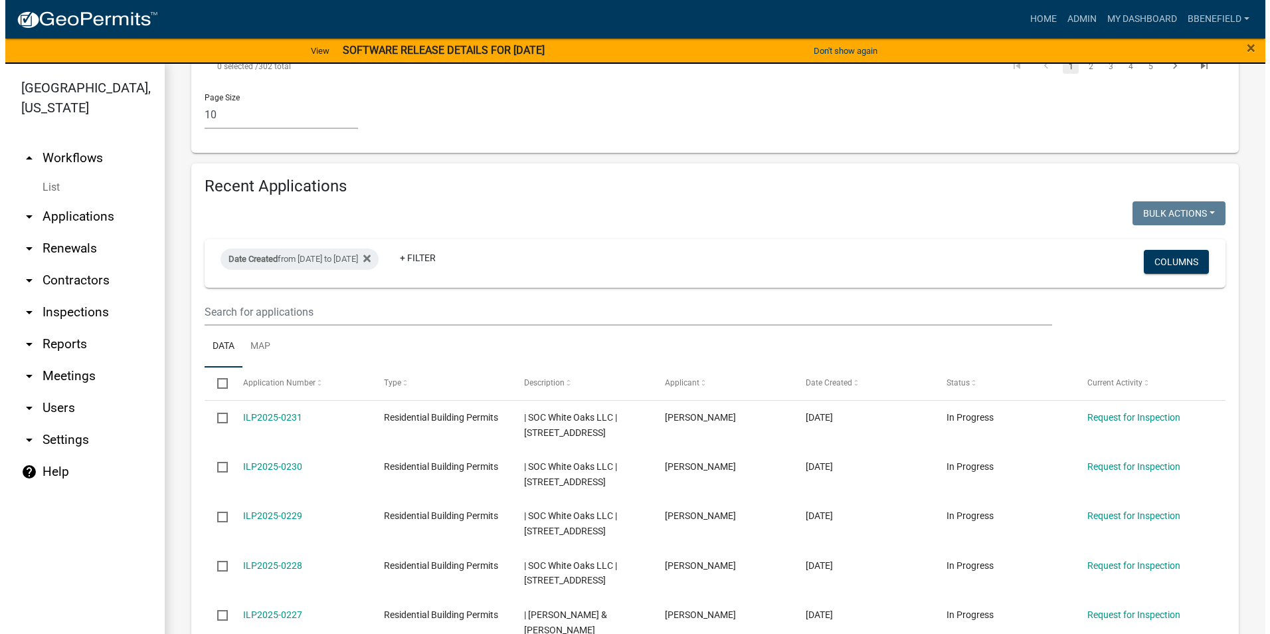
scroll to position [1353, 0]
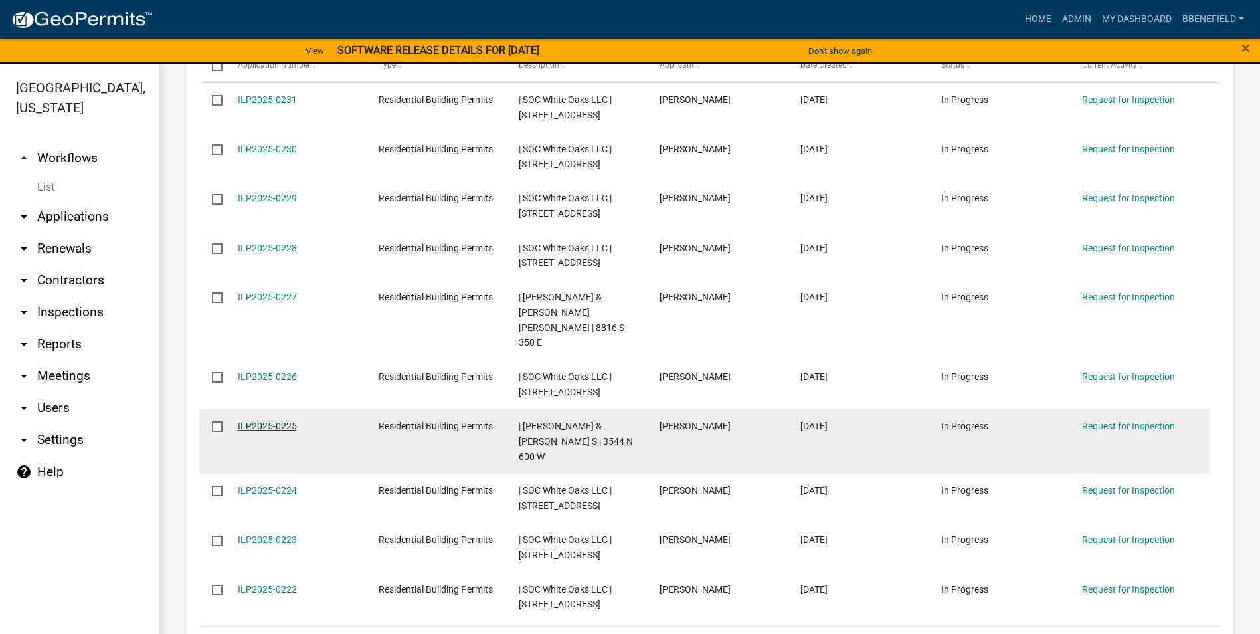
click at [253, 421] on link "ILP2025-0225" at bounding box center [267, 426] width 59 height 11
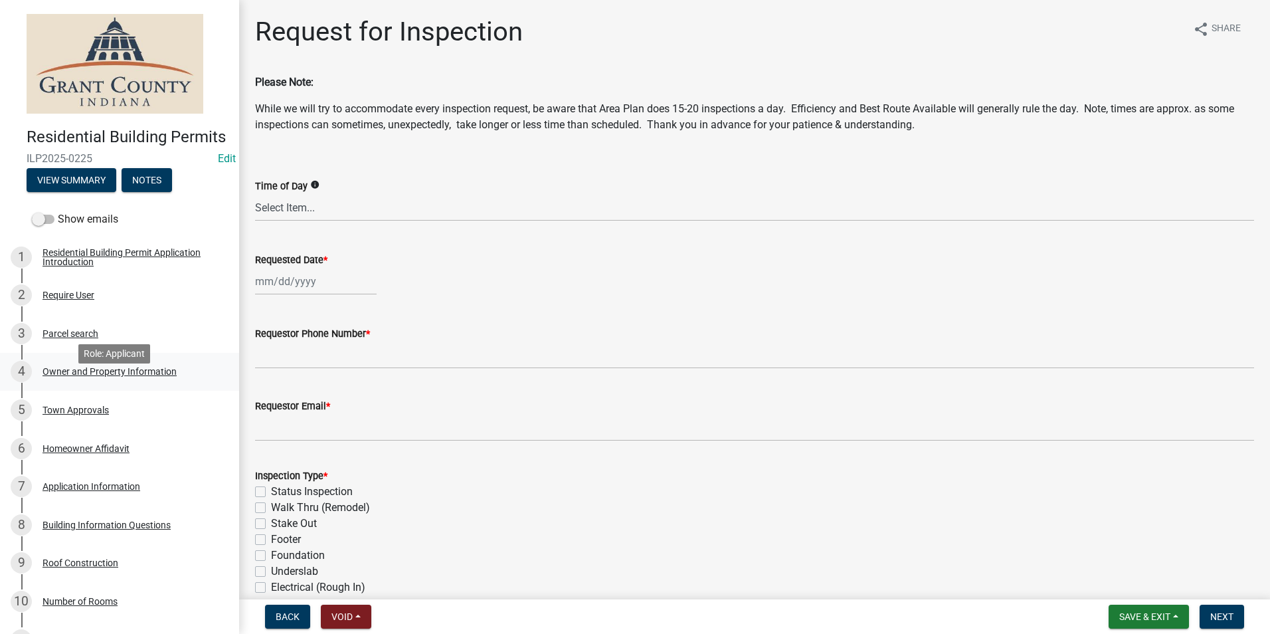
click at [99, 376] on div "Owner and Property Information" at bounding box center [110, 371] width 134 height 9
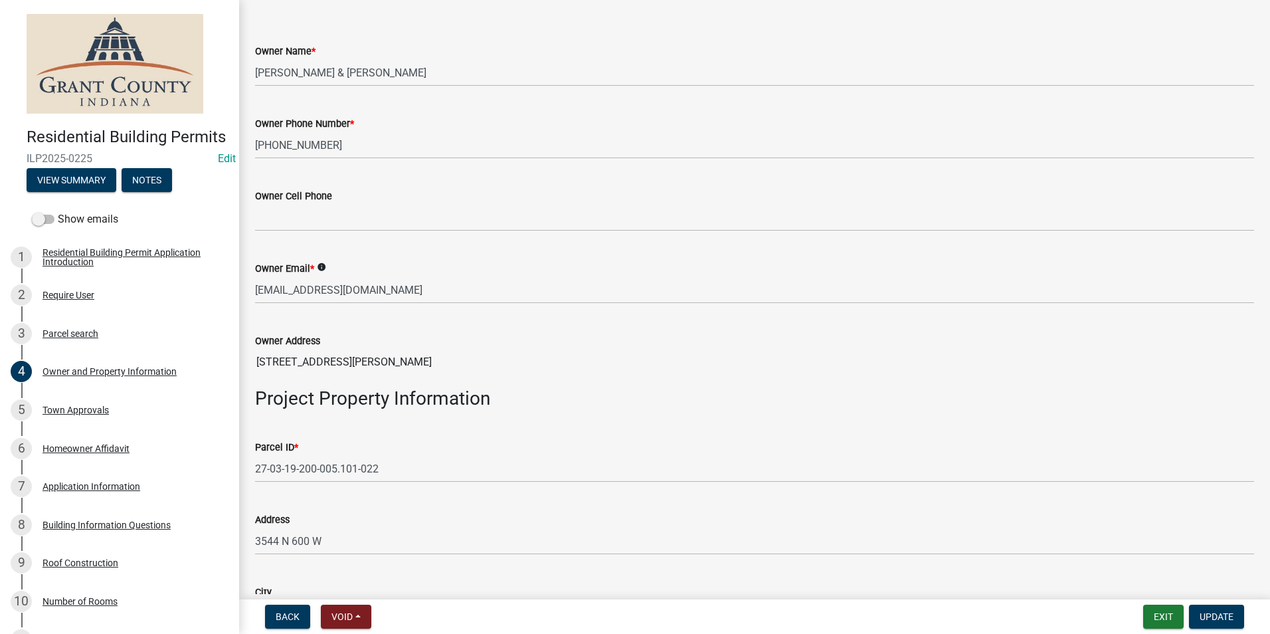
scroll to position [399, 0]
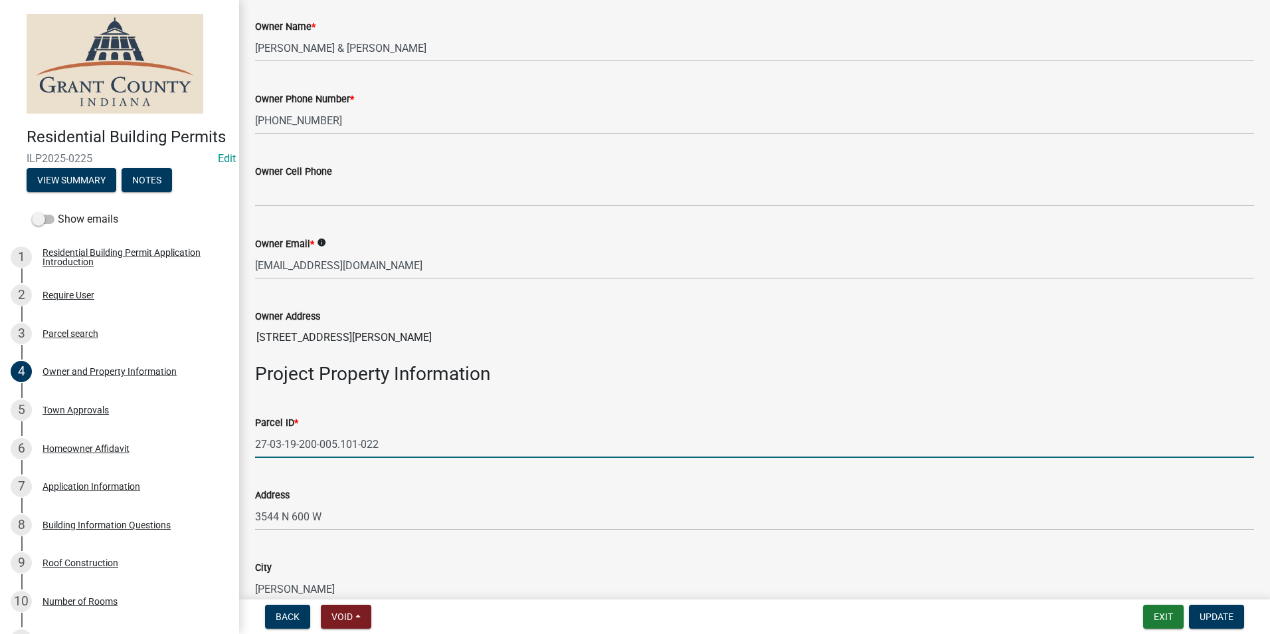
drag, startPoint x: 256, startPoint y: 449, endPoint x: 369, endPoint y: 470, distance: 115.5
click at [403, 447] on input "27-03-19-200-005.101-022" at bounding box center [754, 444] width 999 height 27
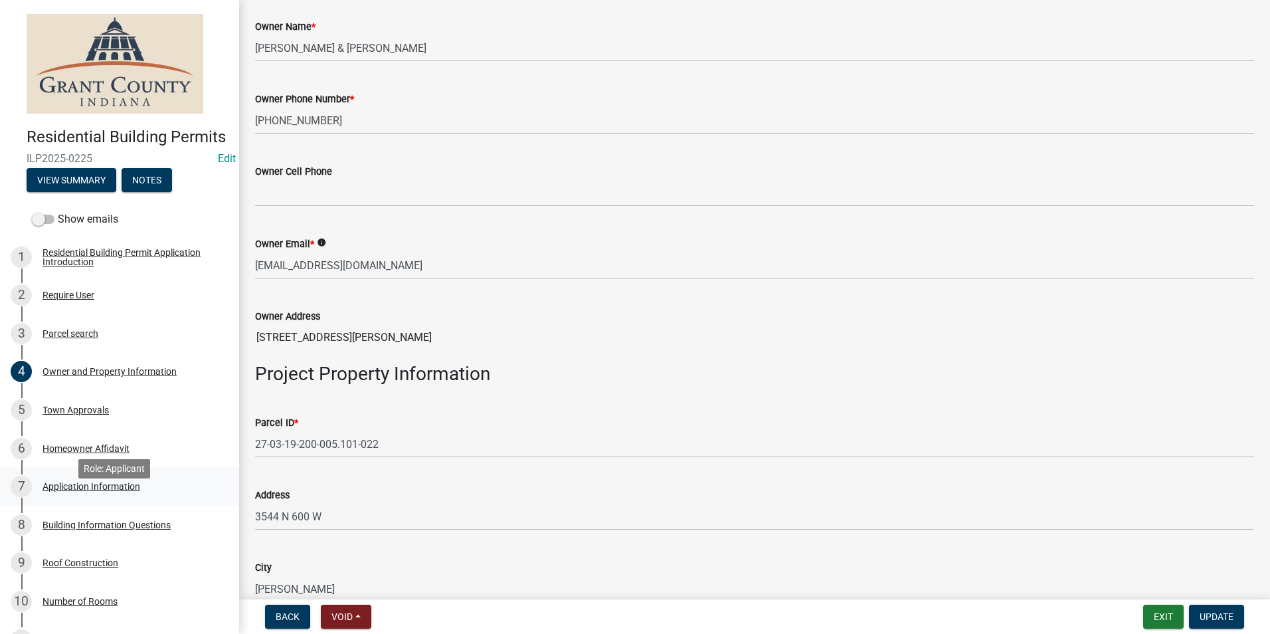
click at [76, 491] on div "Application Information" at bounding box center [92, 486] width 98 height 9
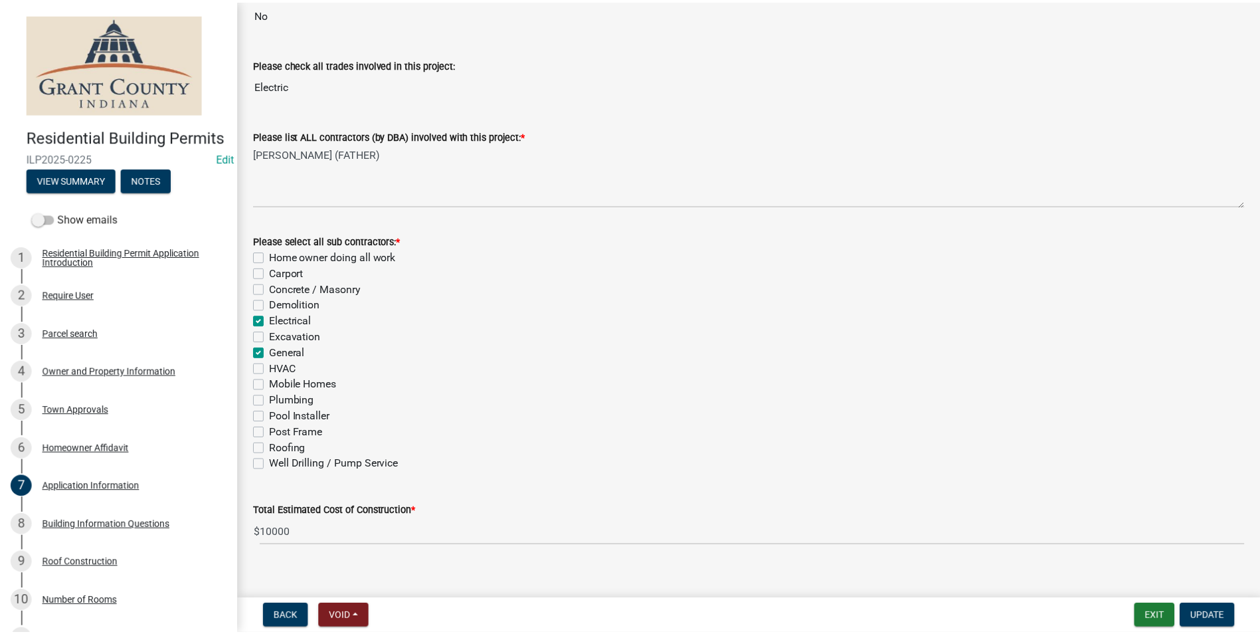
scroll to position [342, 0]
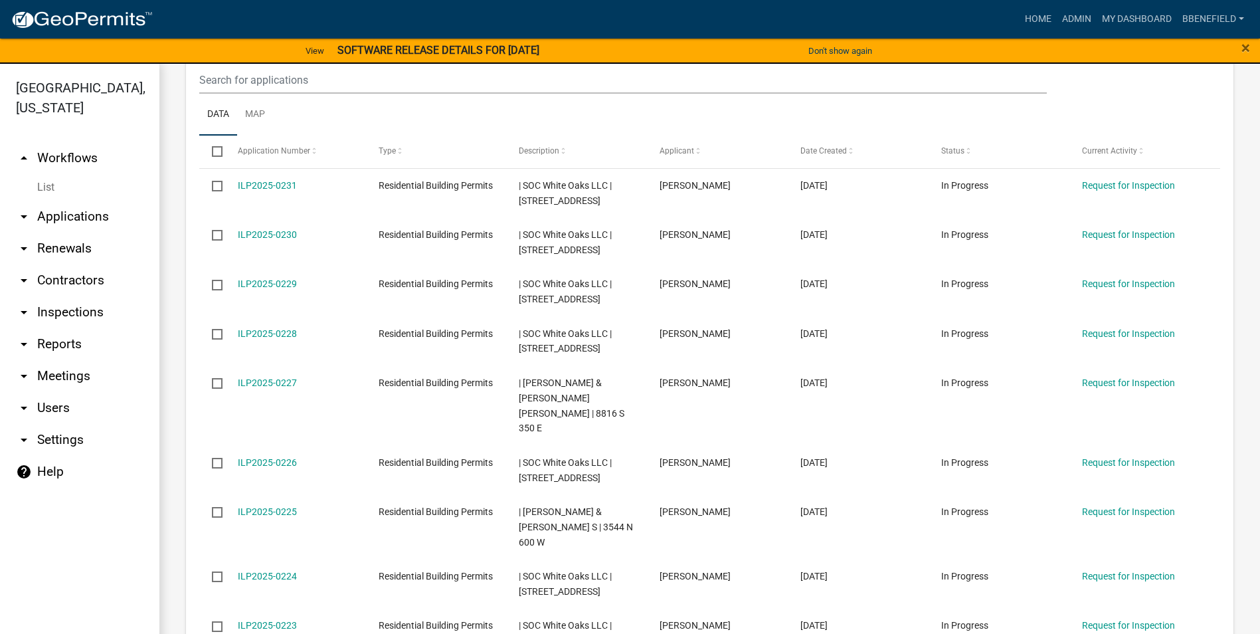
scroll to position [1353, 0]
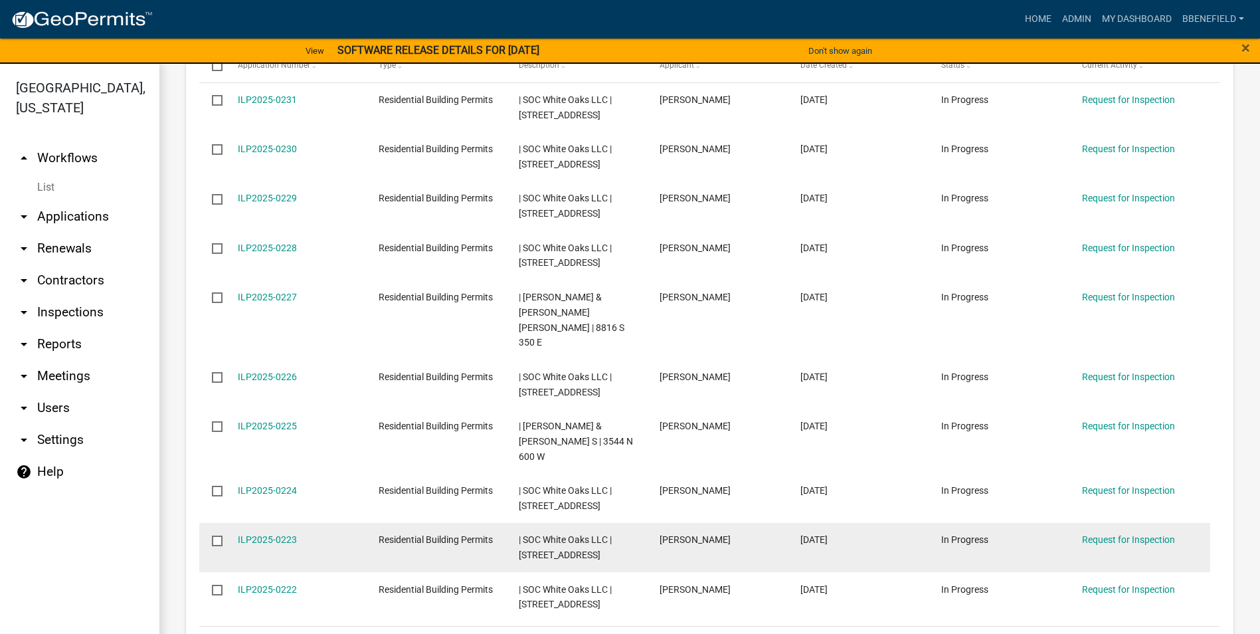
drag, startPoint x: 232, startPoint y: 432, endPoint x: 316, endPoint y: 428, distance: 84.5
click at [316, 523] on datatable-body-cell "ILP2025-0223" at bounding box center [295, 547] width 141 height 49
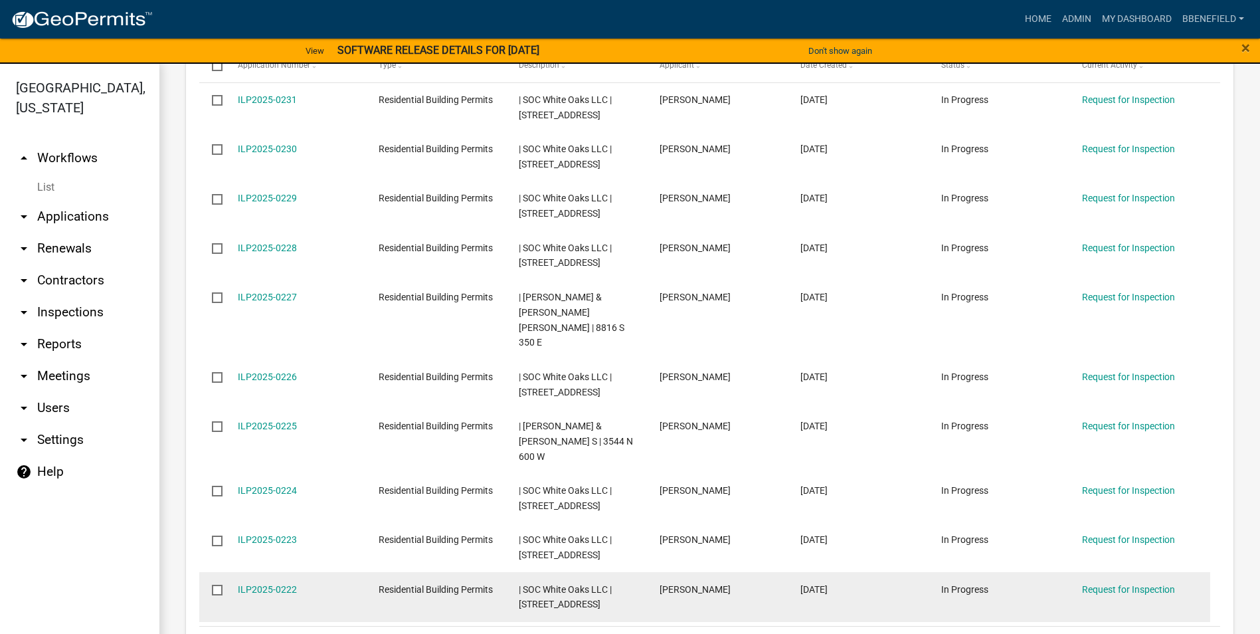
click at [239, 572] on datatable-body-cell "ILP2025-0222" at bounding box center [295, 596] width 141 height 49
drag, startPoint x: 233, startPoint y: 482, endPoint x: 313, endPoint y: 475, distance: 80.7
click at [313, 572] on datatable-body-cell "ILP2025-0222" at bounding box center [295, 596] width 141 height 49
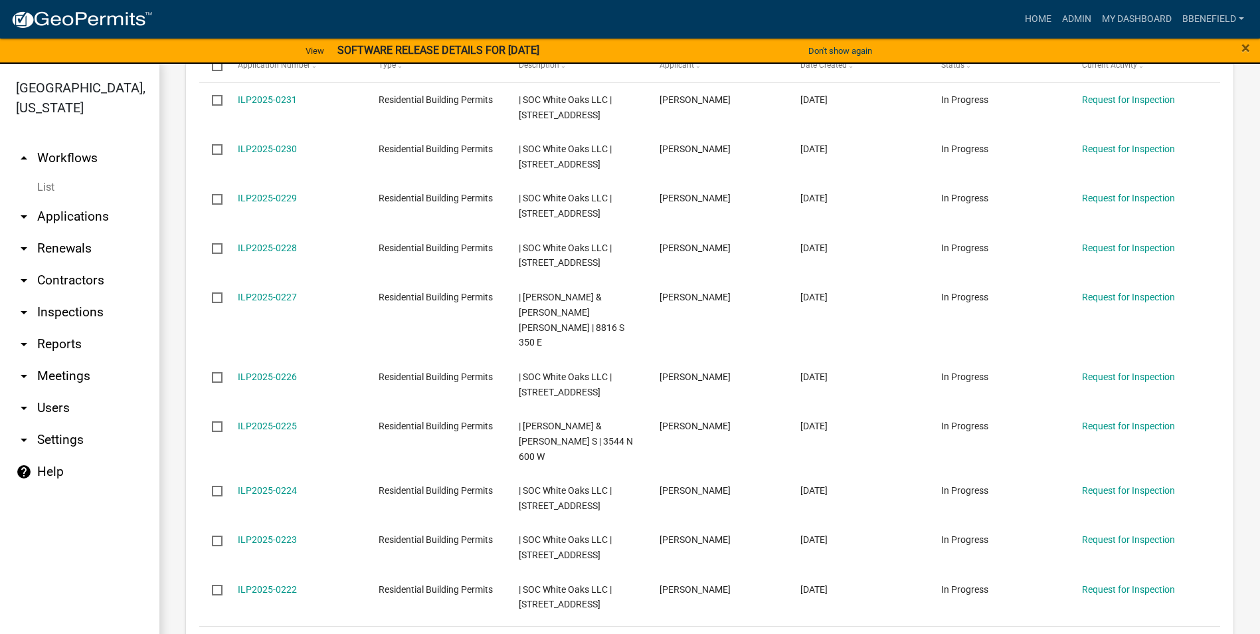
click at [774, 632] on datatable-pager "1 2 3 4 5" at bounding box center [911, 643] width 605 height 23
click at [1098, 633] on link "3" at bounding box center [1106, 643] width 16 height 15
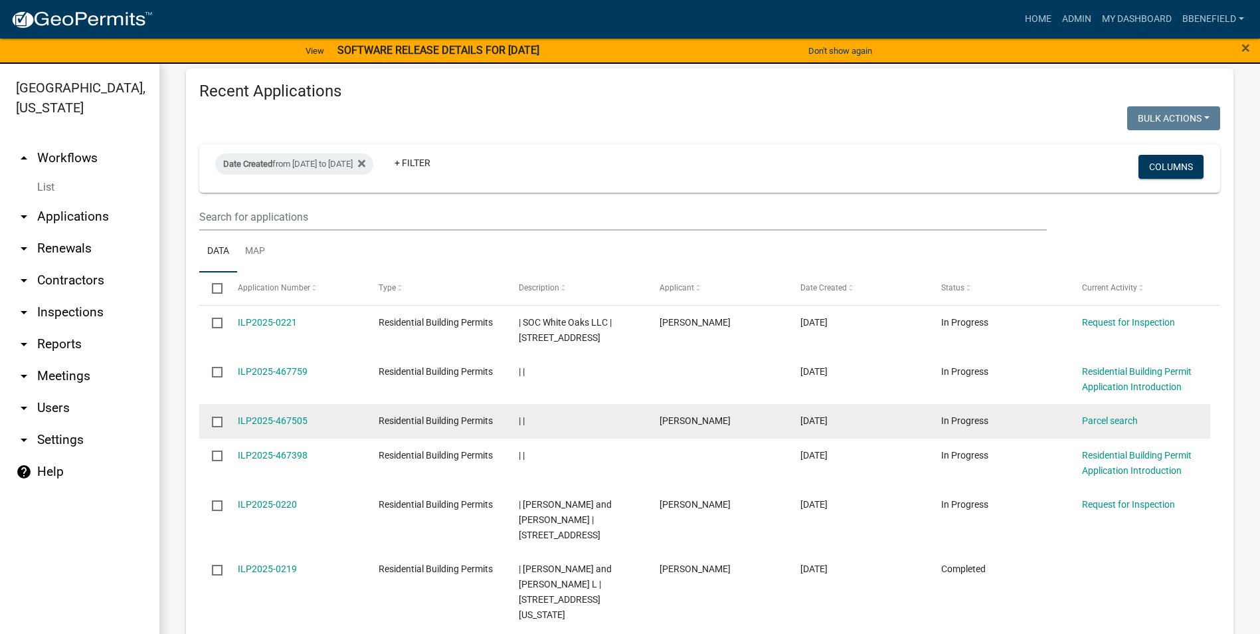
scroll to position [1088, 0]
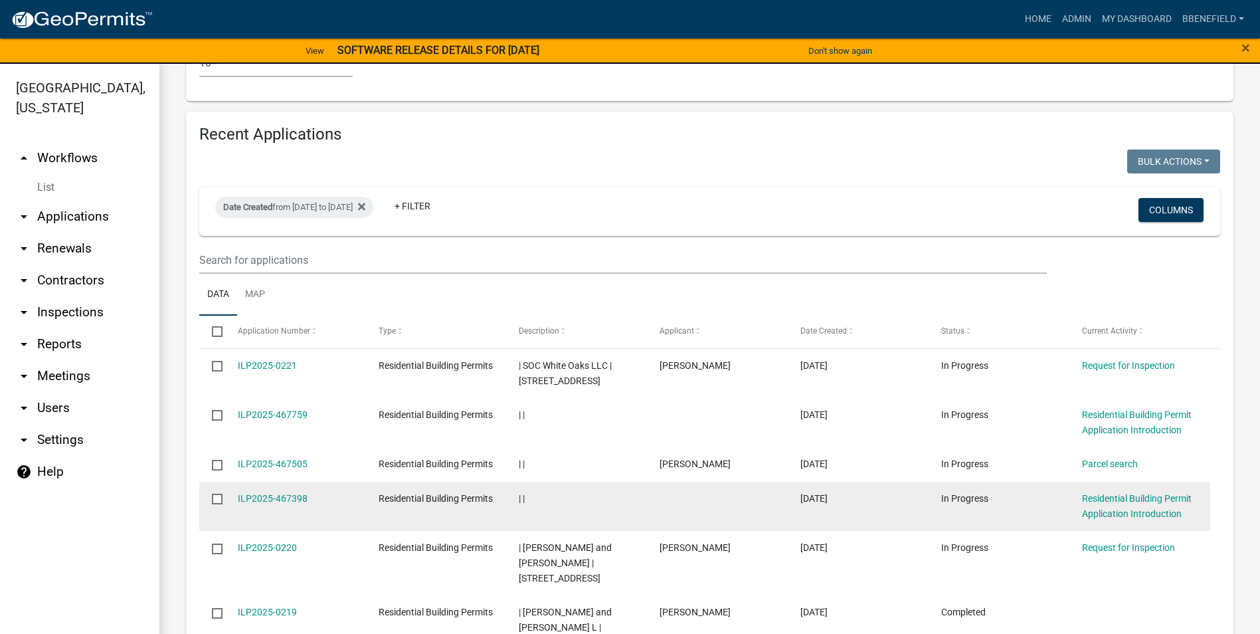
click at [356, 482] on datatable-body-cell "ILP2025-467398" at bounding box center [295, 506] width 141 height 49
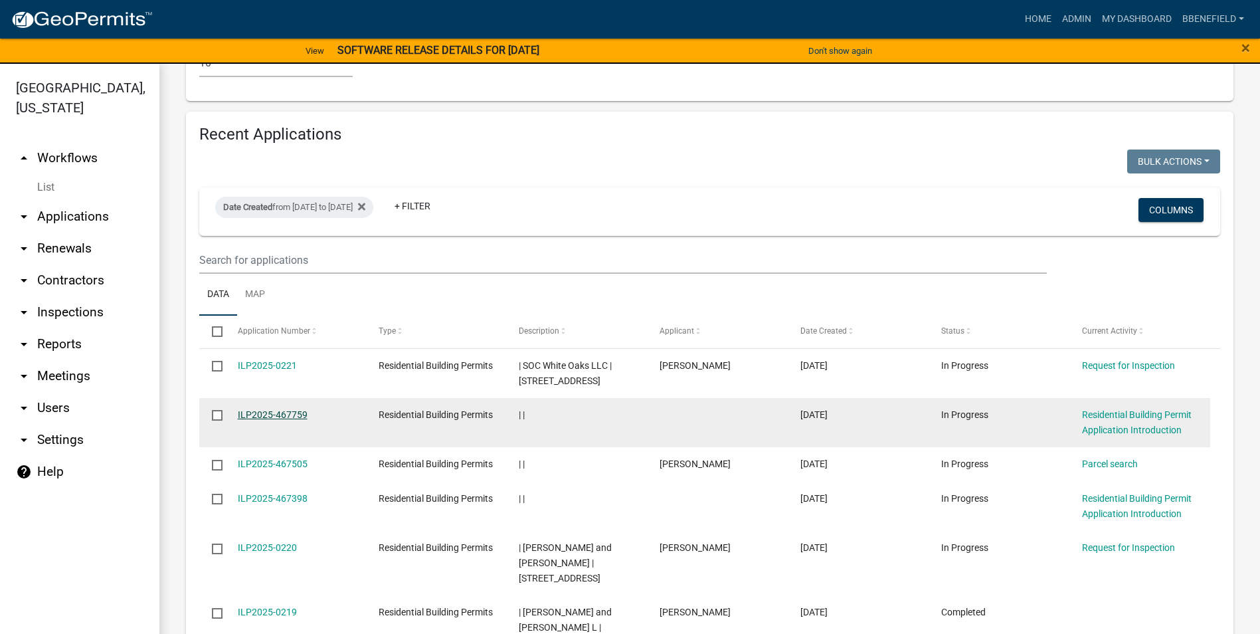
click at [291, 409] on link "ILP2025-467759" at bounding box center [273, 414] width 70 height 11
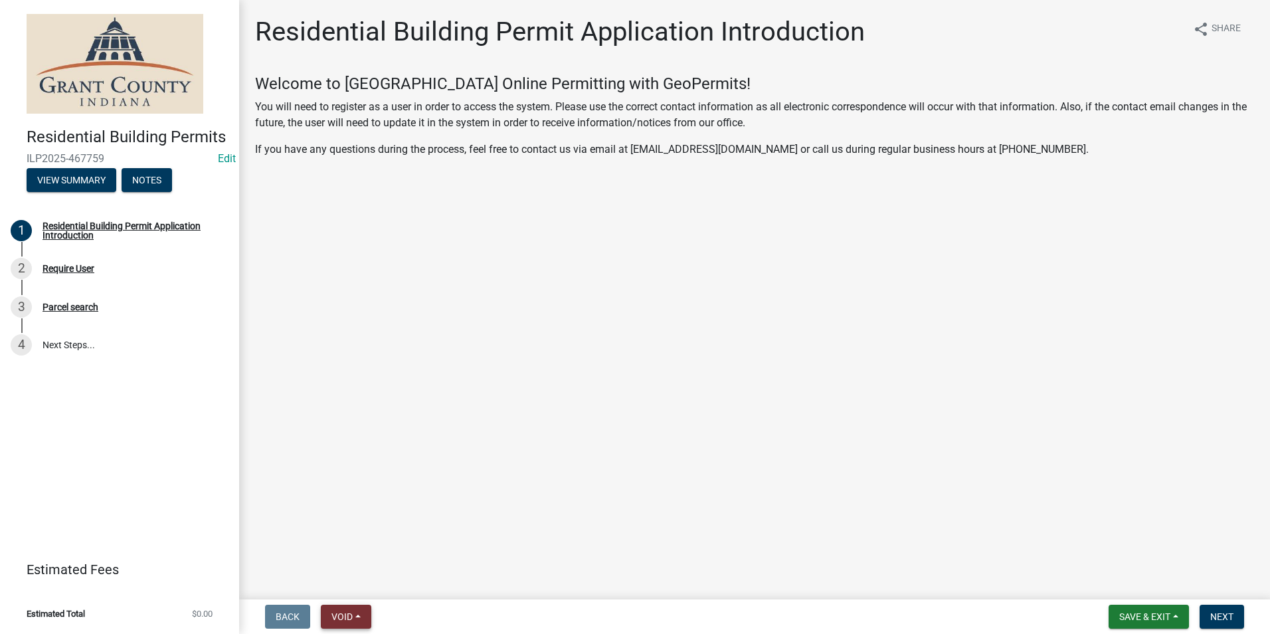
click at [341, 613] on span "Void" at bounding box center [342, 616] width 21 height 11
click at [367, 581] on button "Void" at bounding box center [374, 582] width 106 height 32
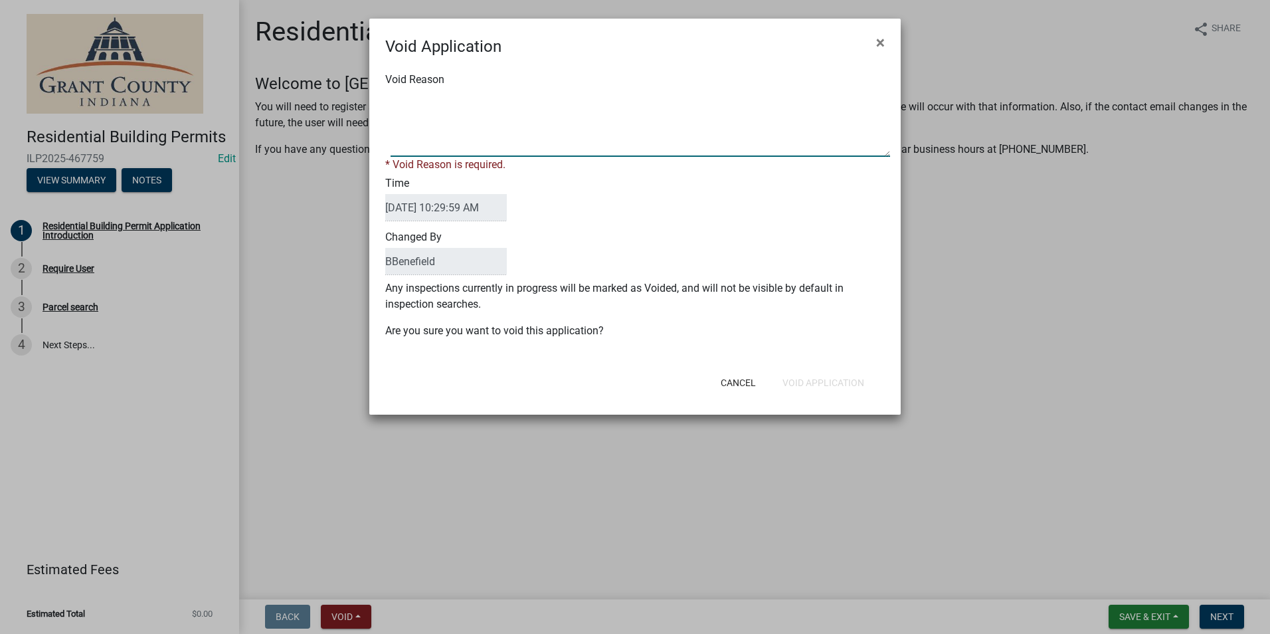
click at [504, 148] on textarea "Void Reason" at bounding box center [641, 123] width 500 height 66
type textarea "test"
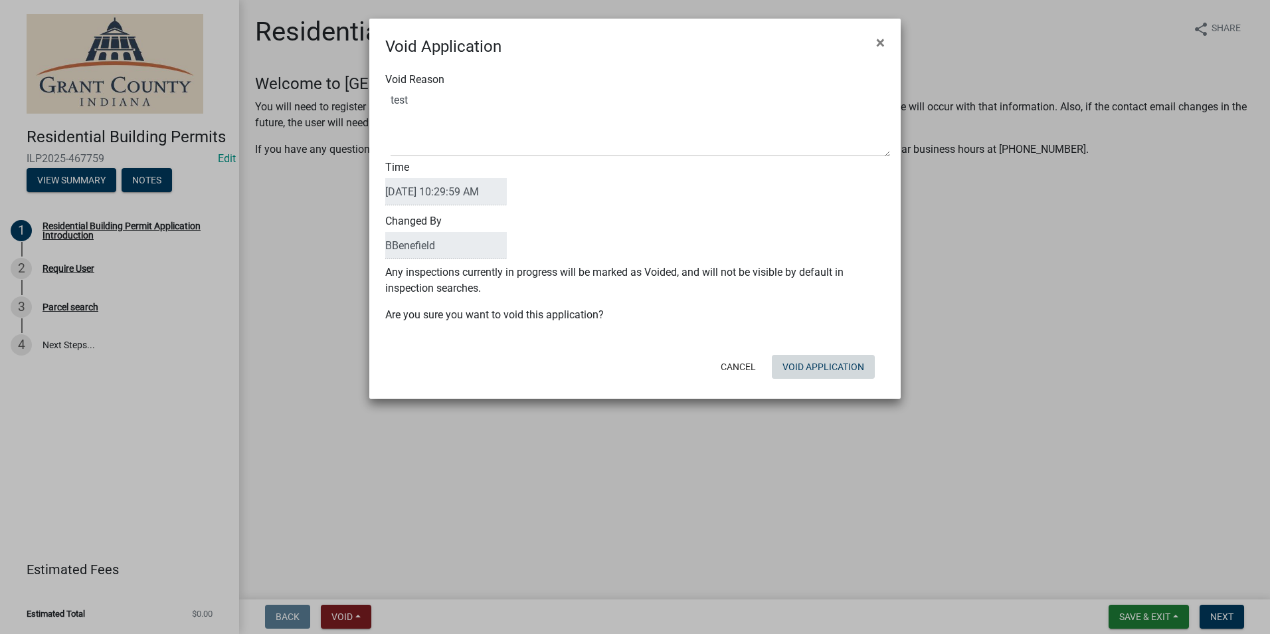
click at [813, 379] on div "Cancel Void Application" at bounding box center [722, 366] width 328 height 35
click at [819, 369] on button "Void Application" at bounding box center [823, 367] width 103 height 24
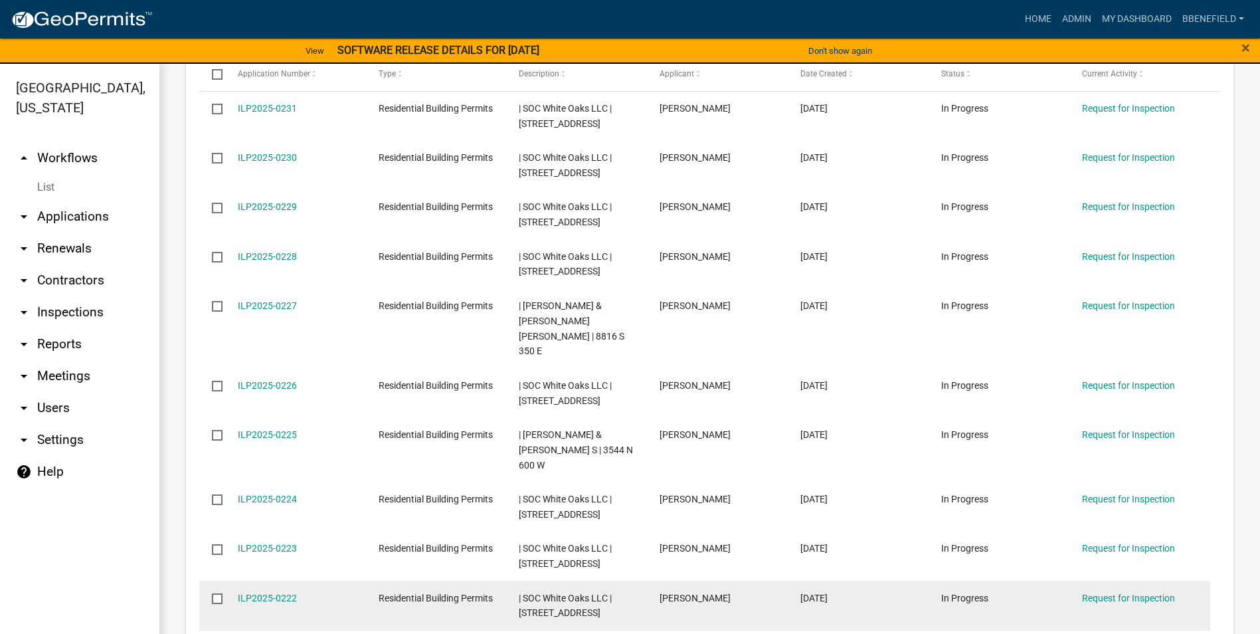
scroll to position [1353, 0]
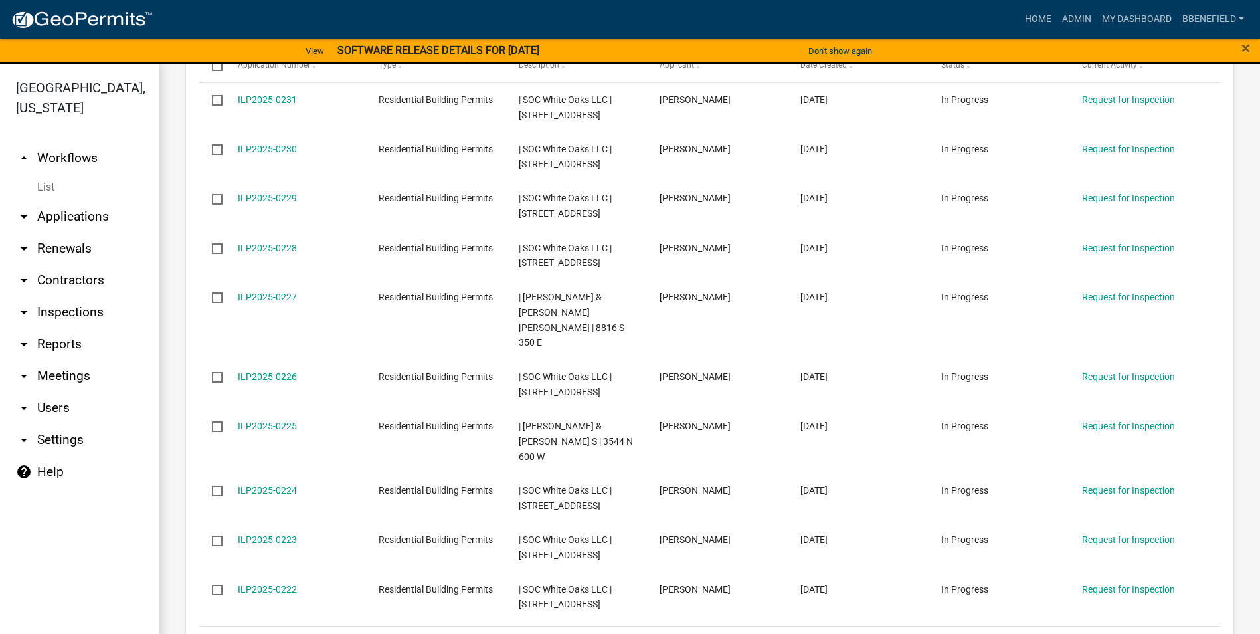
click at [1098, 633] on link "3" at bounding box center [1106, 643] width 16 height 15
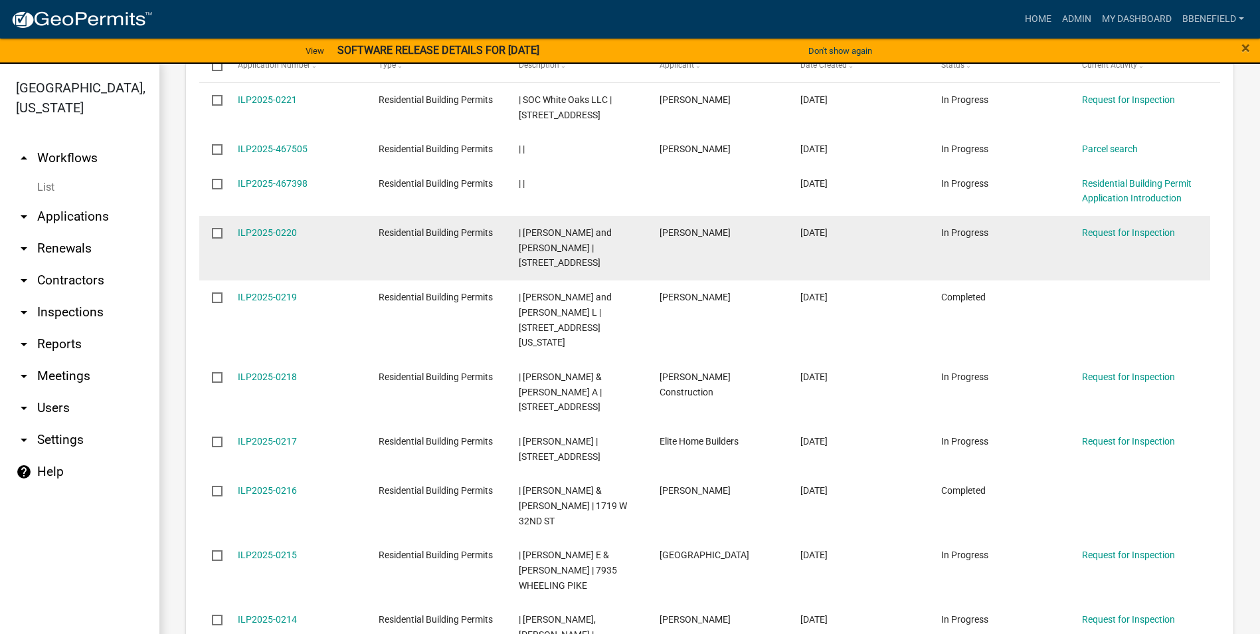
scroll to position [1088, 0]
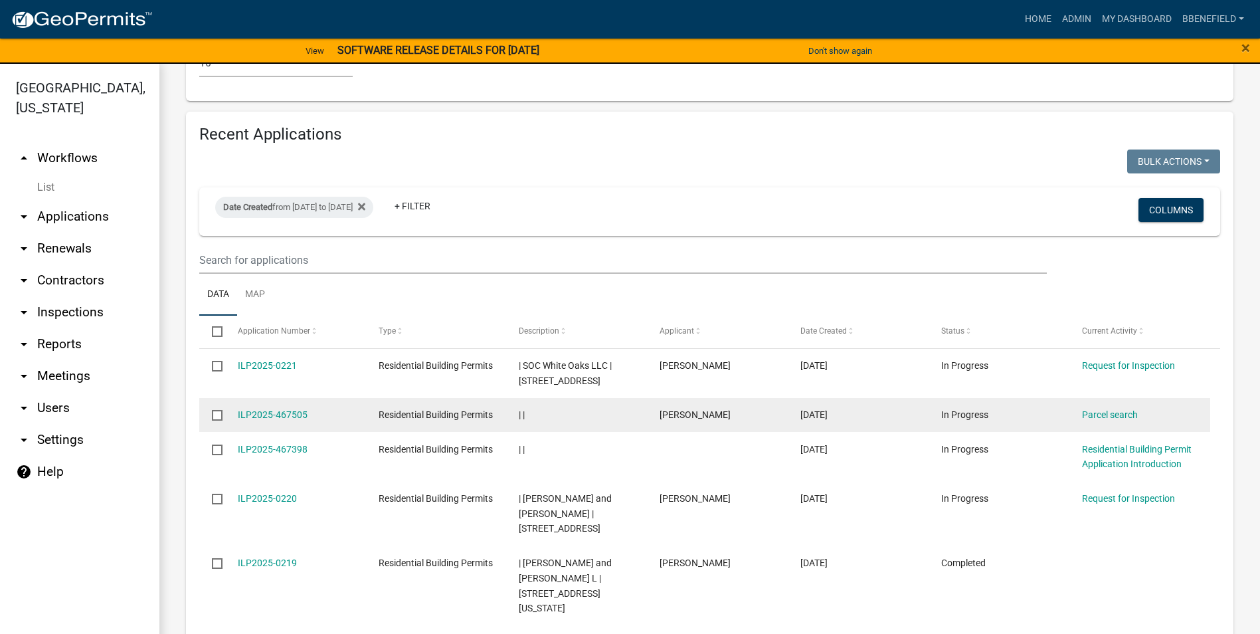
click at [217, 410] on input "checkbox" at bounding box center [216, 414] width 9 height 9
checkbox input "true"
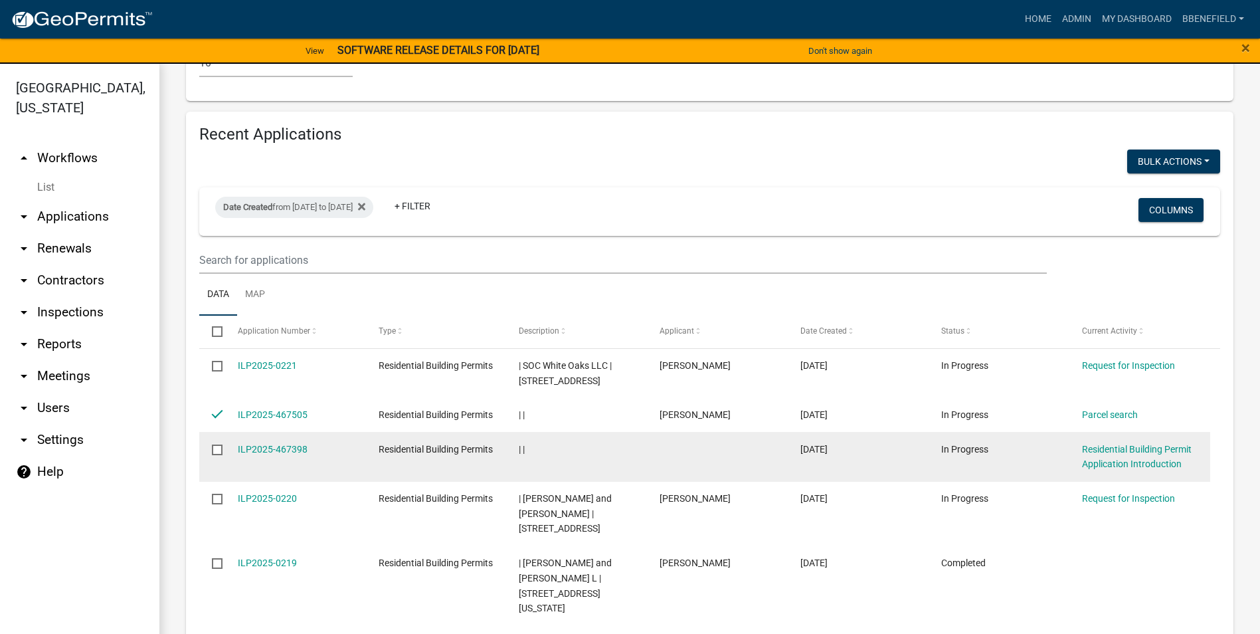
click at [217, 445] on input "checkbox" at bounding box center [216, 449] width 9 height 9
checkbox input "true"
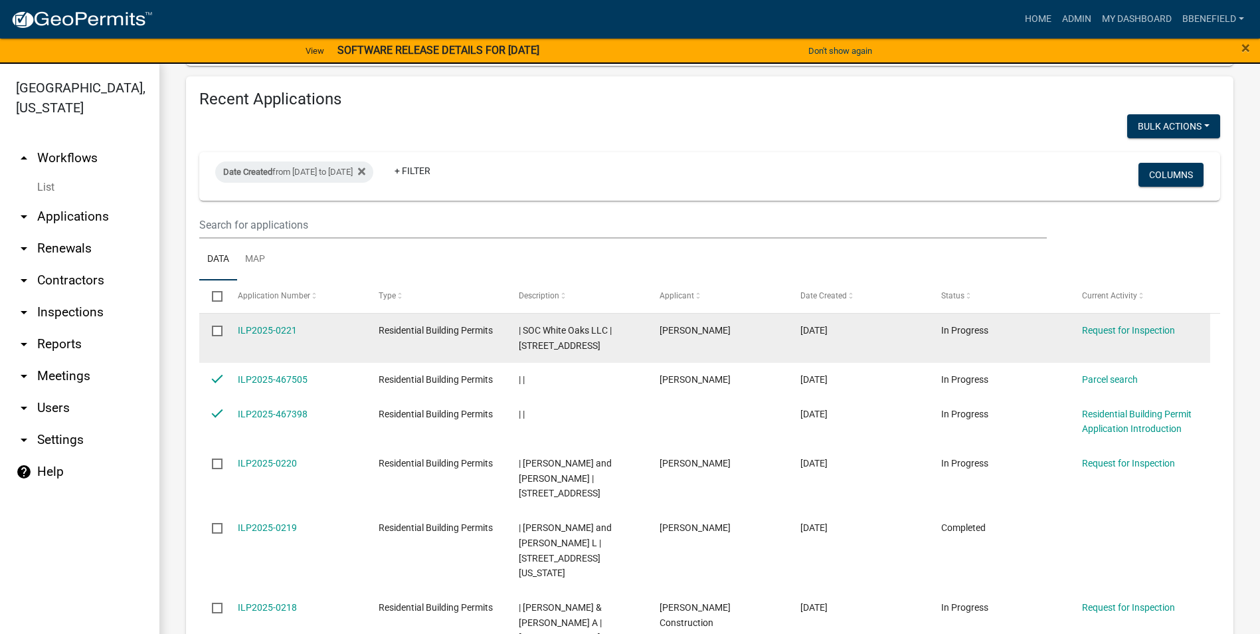
scroll to position [934, 0]
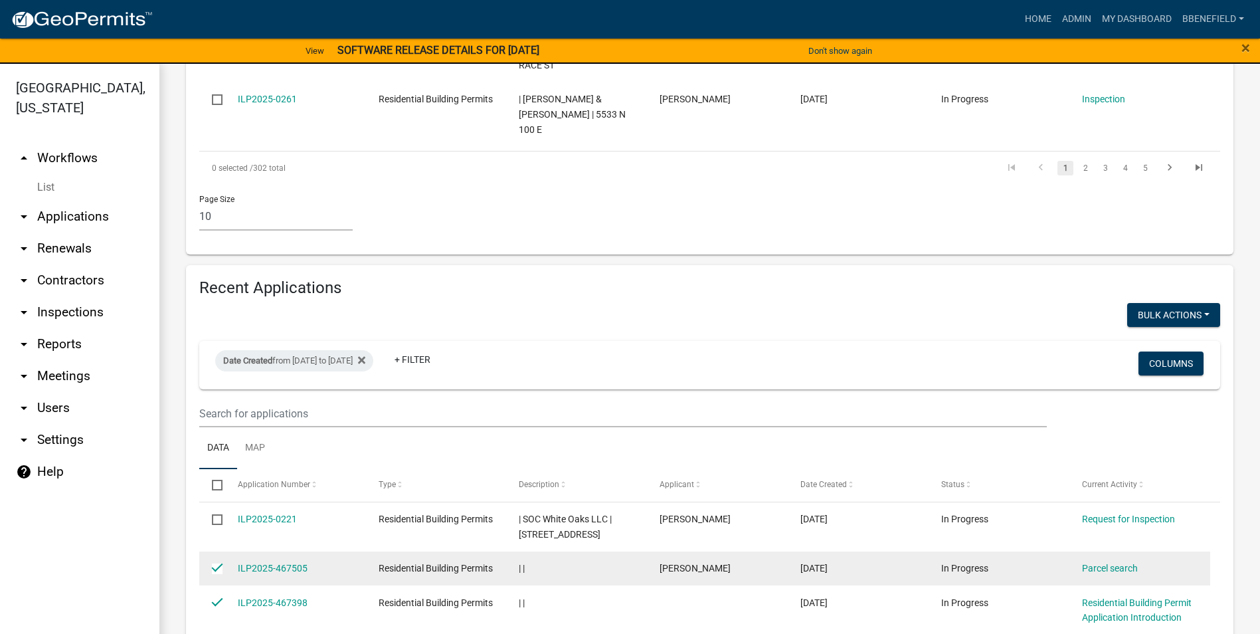
click at [217, 563] on input "checkbox" at bounding box center [216, 567] width 9 height 9
checkbox input "false"
drag, startPoint x: 217, startPoint y: 555, endPoint x: 452, endPoint y: 512, distance: 239.0
click at [217, 598] on input "checkbox" at bounding box center [216, 602] width 9 height 9
checkbox input "false"
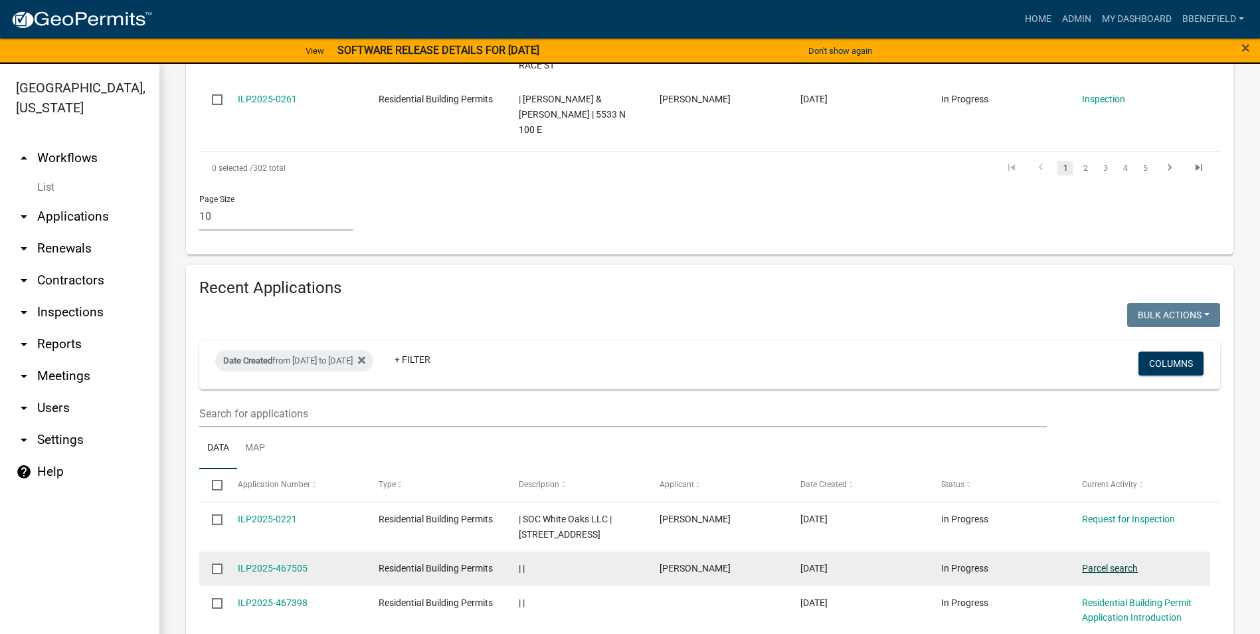
click at [1096, 563] on link "Parcel search" at bounding box center [1110, 568] width 56 height 11
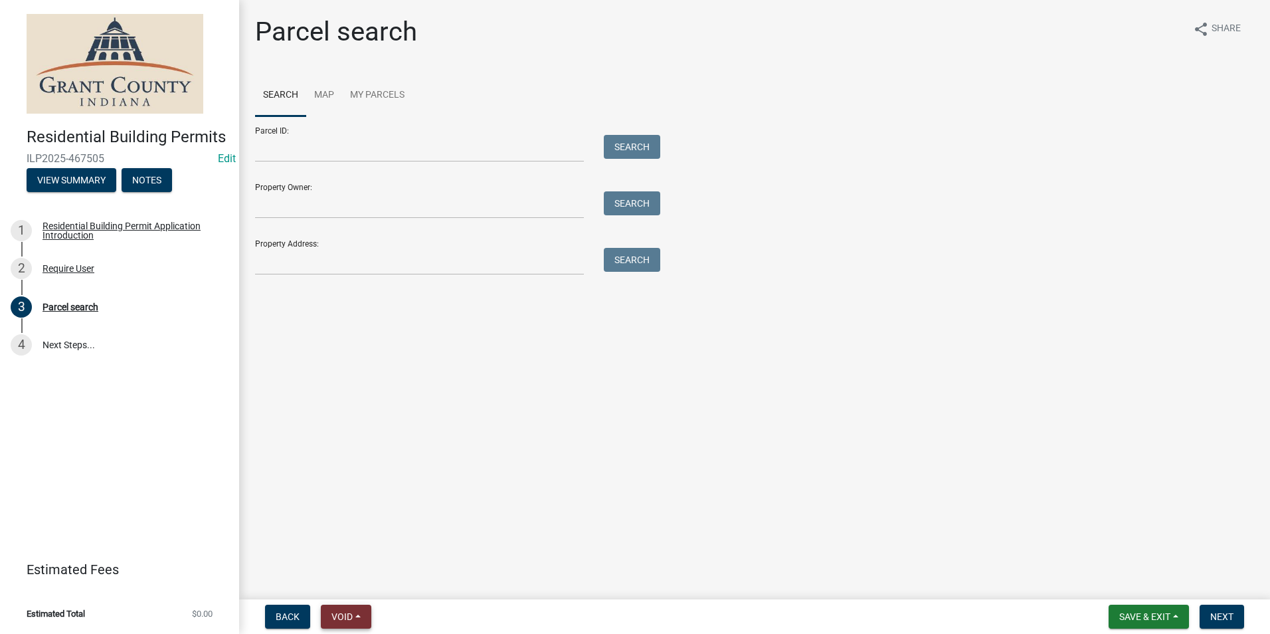
click at [347, 615] on span "Void" at bounding box center [342, 616] width 21 height 11
click at [353, 583] on button "Void" at bounding box center [374, 582] width 106 height 32
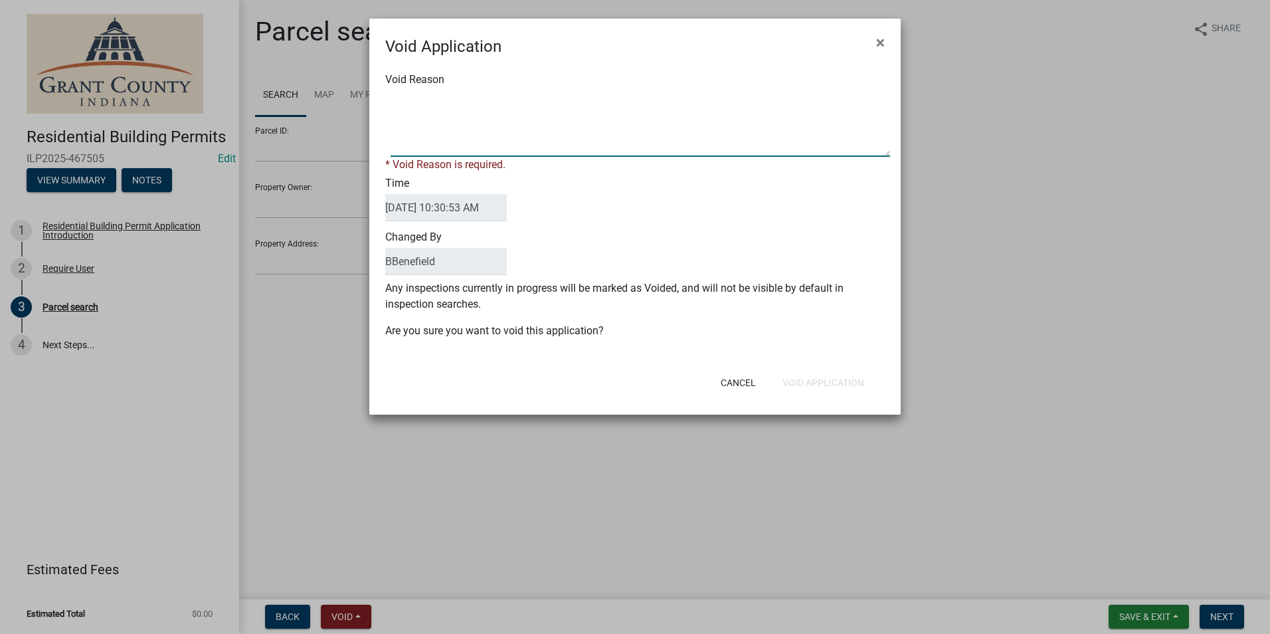
click at [573, 137] on textarea "Void Reason" at bounding box center [641, 123] width 500 height 66
type textarea "test"
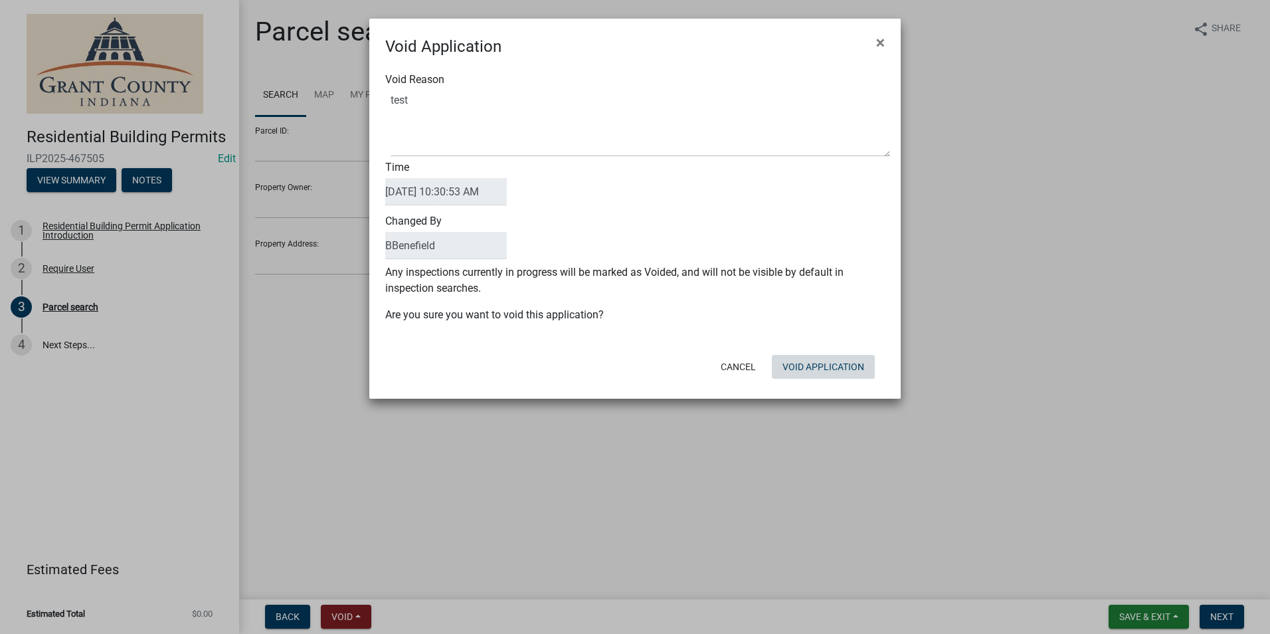
click at [837, 379] on div "Cancel Void Application" at bounding box center [722, 366] width 328 height 35
click at [840, 366] on button "Void Application" at bounding box center [823, 367] width 103 height 24
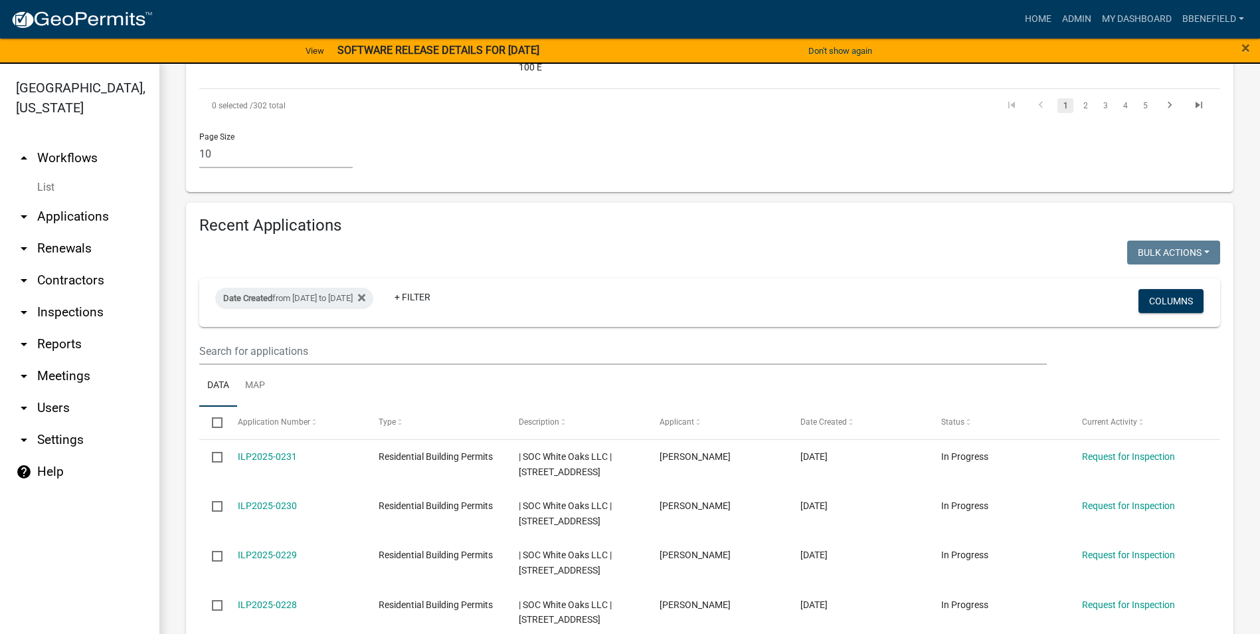
scroll to position [1353, 0]
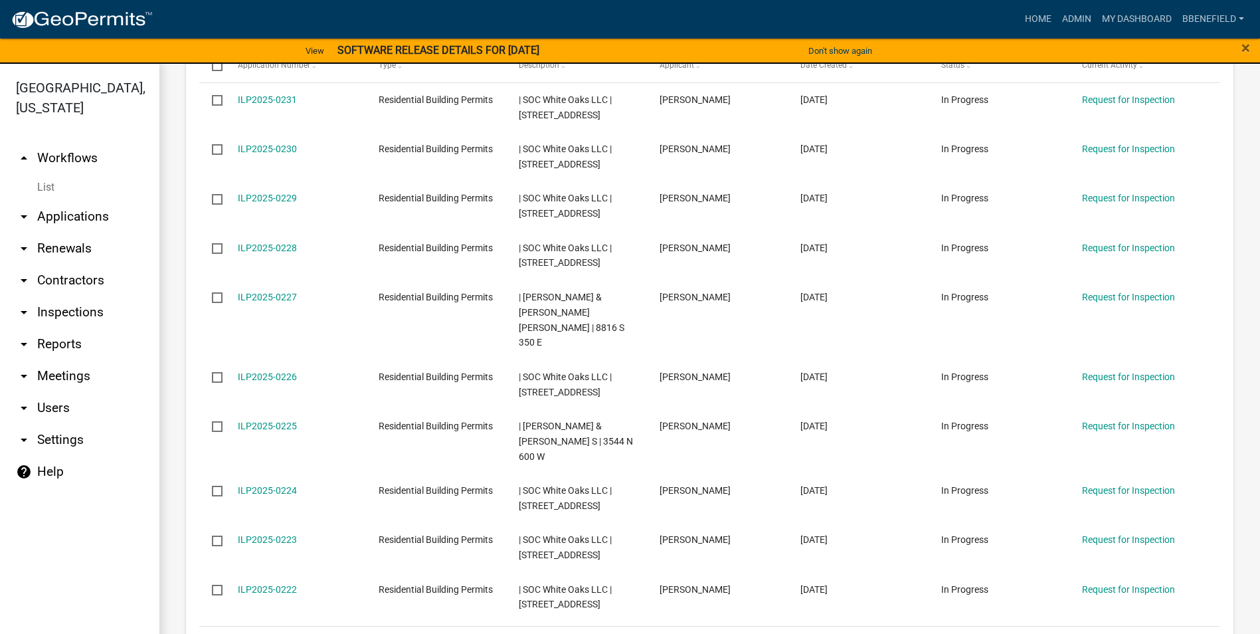
click at [1098, 633] on link "3" at bounding box center [1106, 643] width 16 height 15
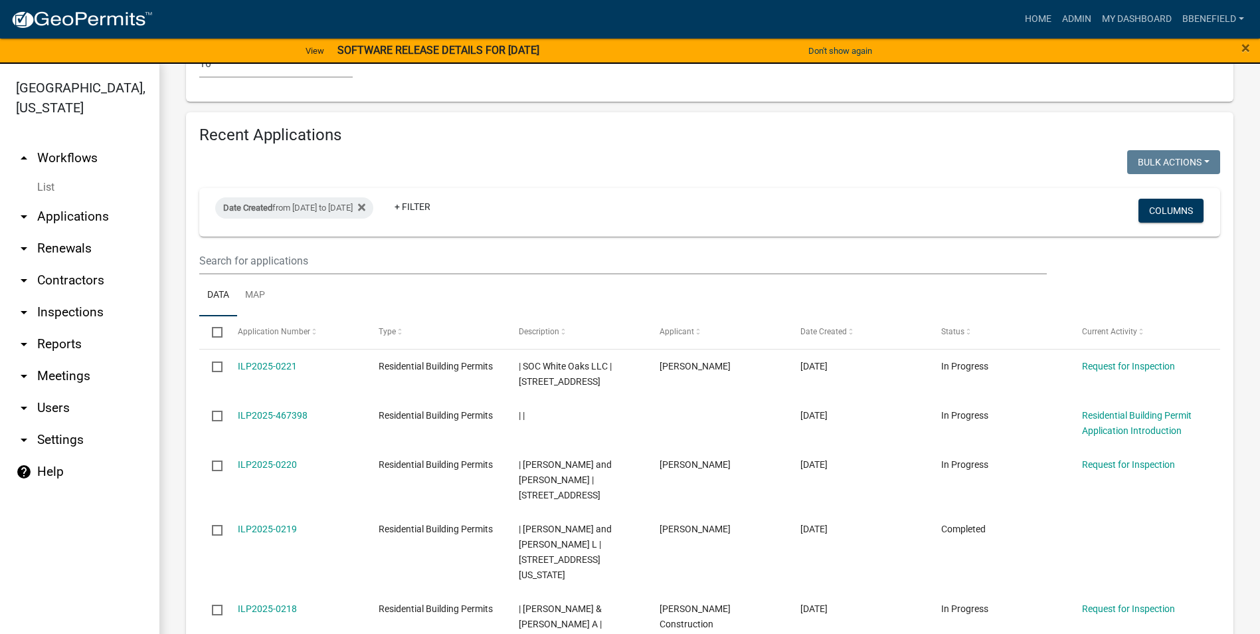
scroll to position [1088, 0]
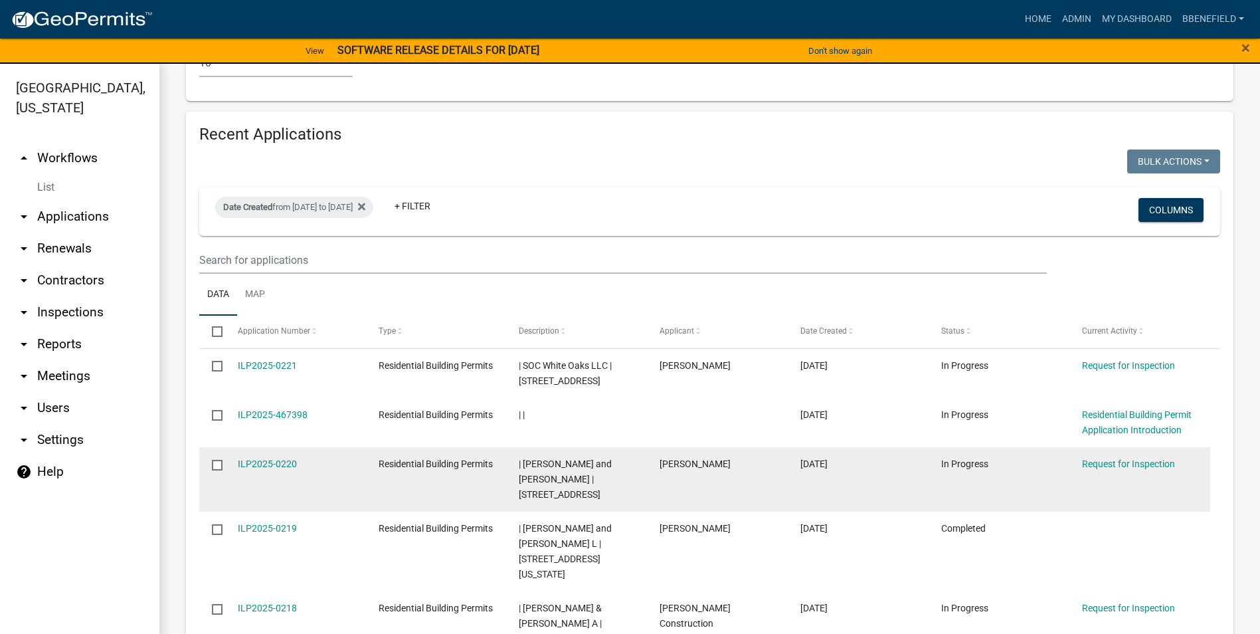
drag, startPoint x: 627, startPoint y: 446, endPoint x: 563, endPoint y: 423, distance: 67.9
click at [583, 447] on datatable-body-cell "| Richey, Michael D and Alyssa | 8540 W DELPHI PIKE" at bounding box center [576, 479] width 141 height 64
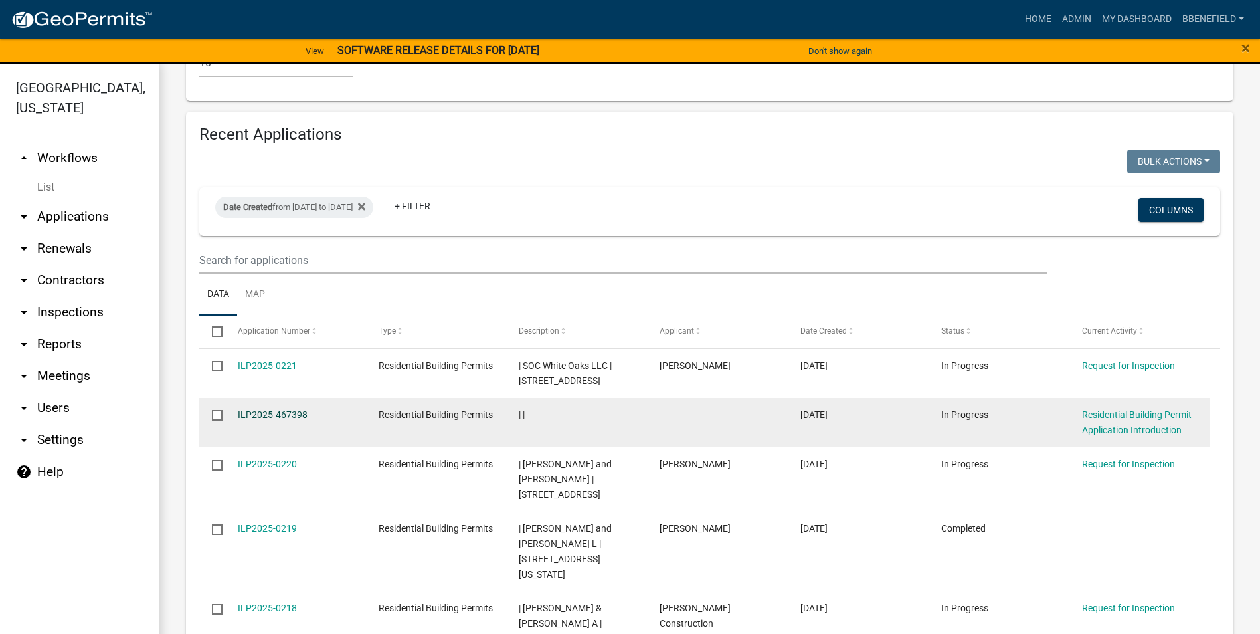
click at [290, 409] on link "ILP2025-467398" at bounding box center [273, 414] width 70 height 11
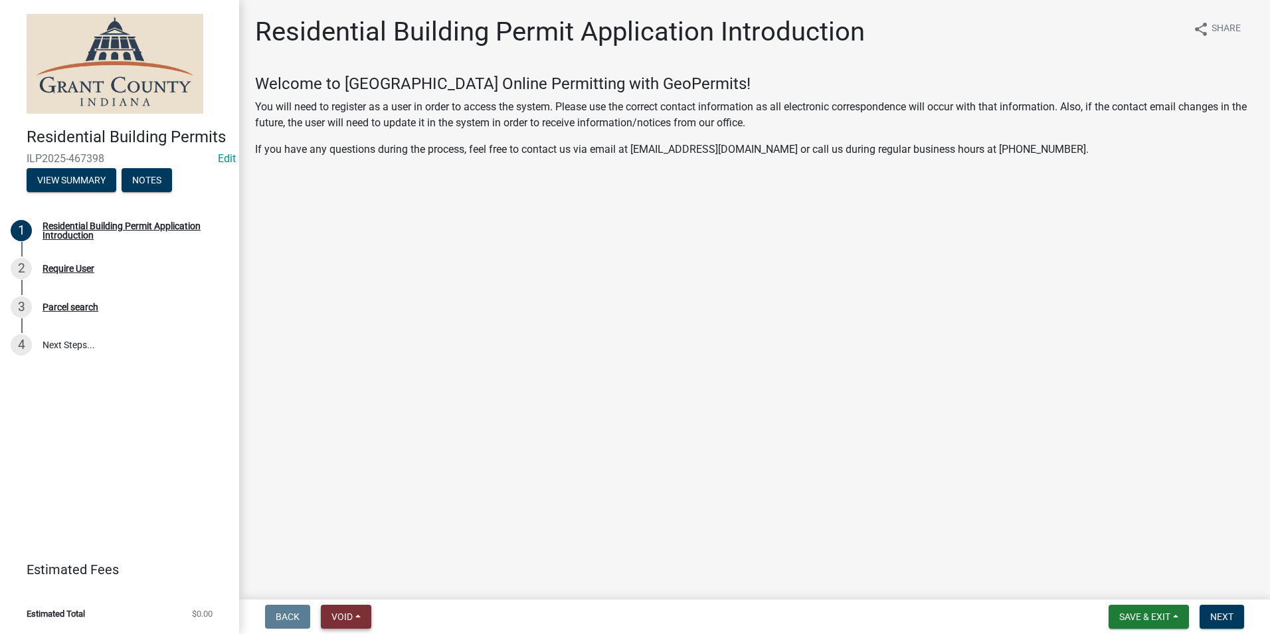
click at [344, 618] on span "Void" at bounding box center [342, 616] width 21 height 11
click at [373, 586] on button "Void" at bounding box center [374, 582] width 106 height 32
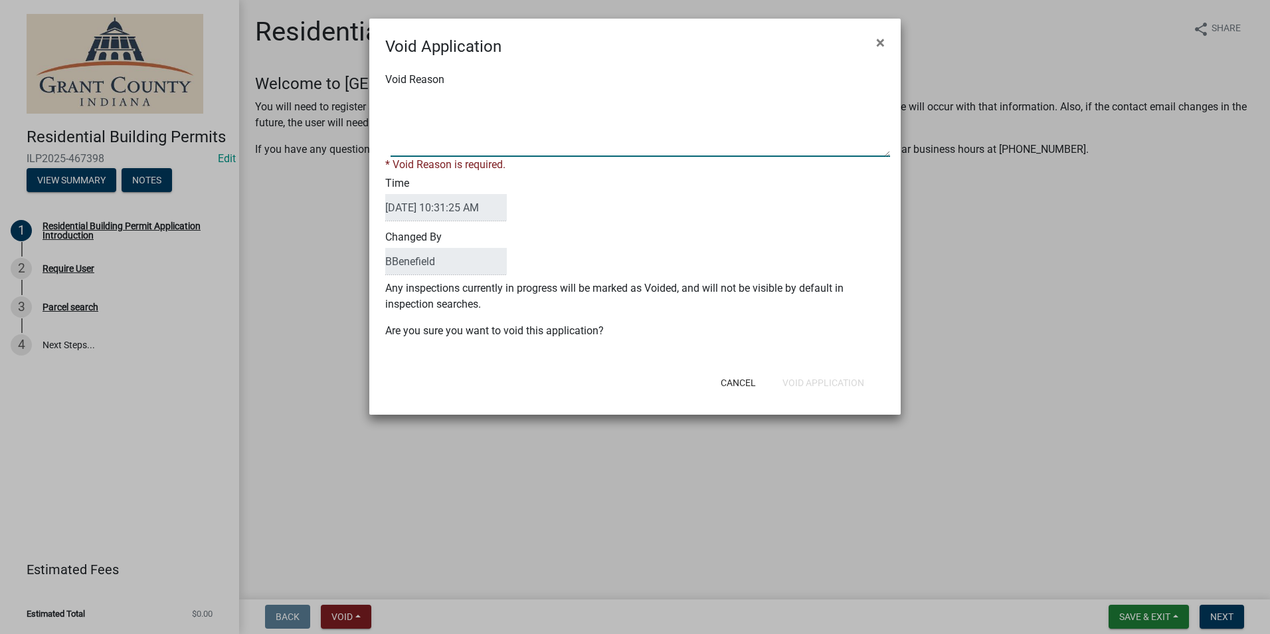
click at [506, 141] on textarea "Void Reason" at bounding box center [641, 123] width 500 height 66
type textarea "test"
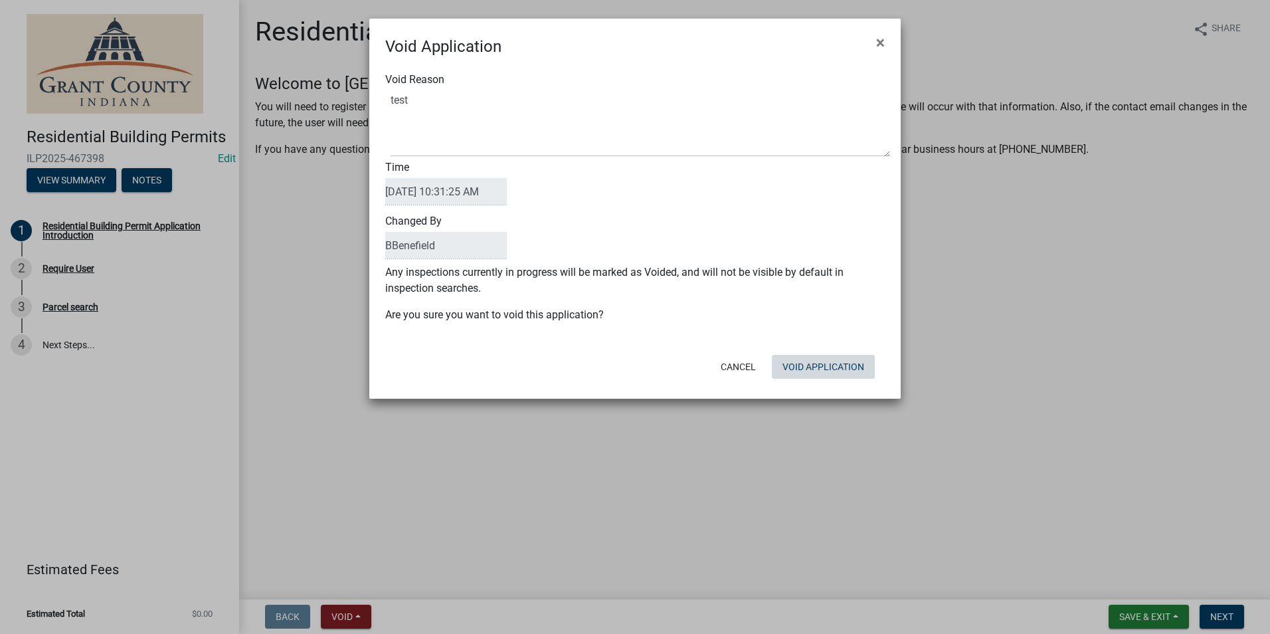
drag, startPoint x: 814, startPoint y: 383, endPoint x: 821, endPoint y: 379, distance: 8.3
click at [815, 383] on div "Cancel Void Application" at bounding box center [722, 366] width 328 height 35
click at [831, 369] on button "Void Application" at bounding box center [823, 367] width 103 height 24
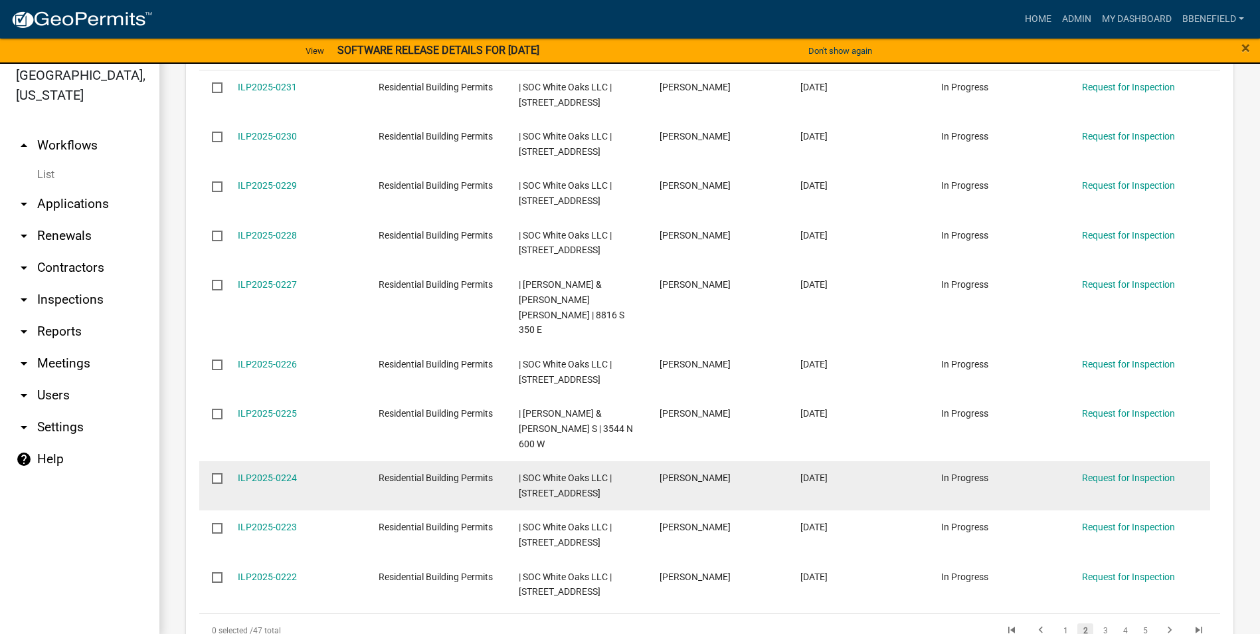
scroll to position [16, 0]
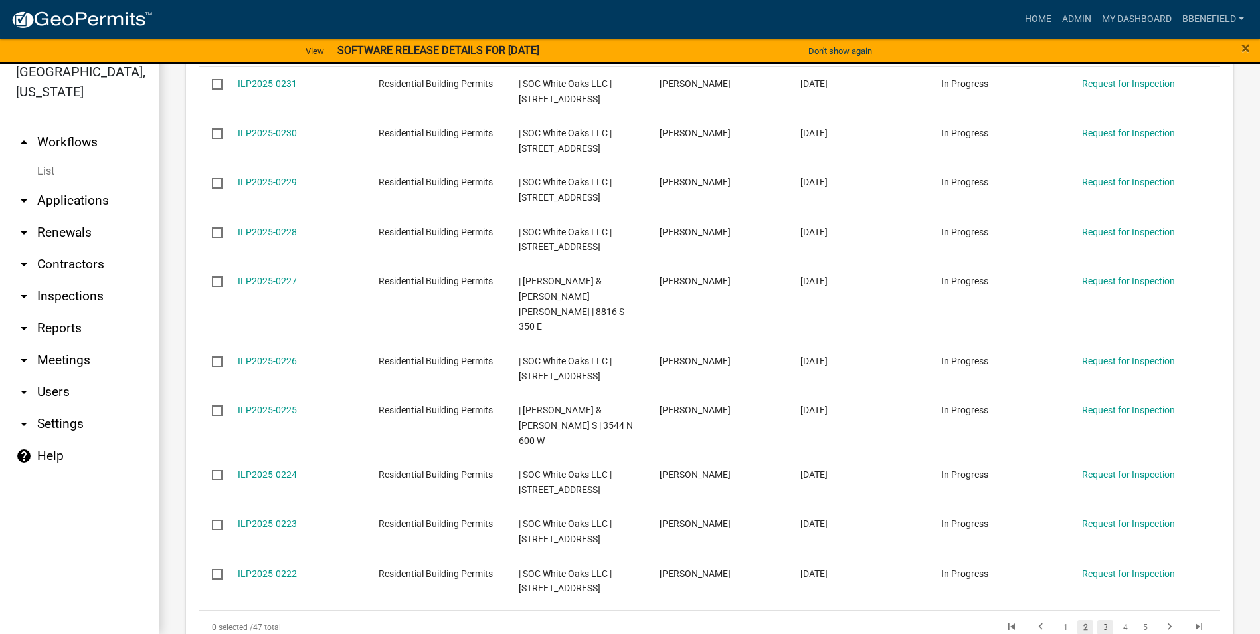
click at [1101, 620] on link "3" at bounding box center [1106, 627] width 16 height 15
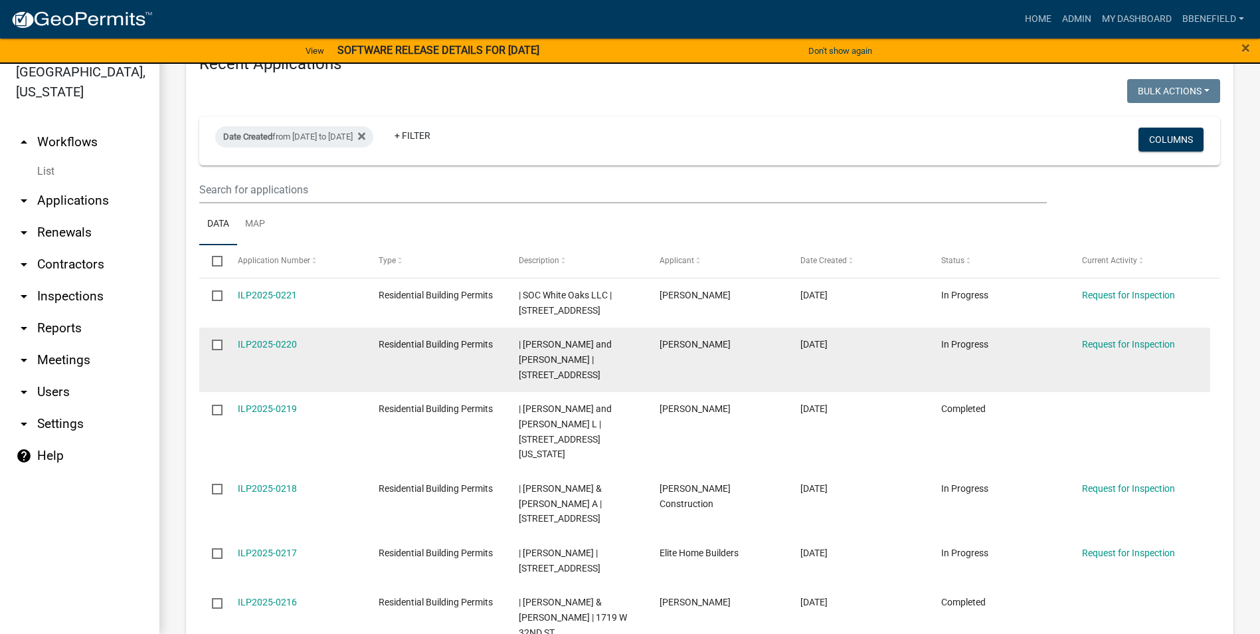
scroll to position [1134, 0]
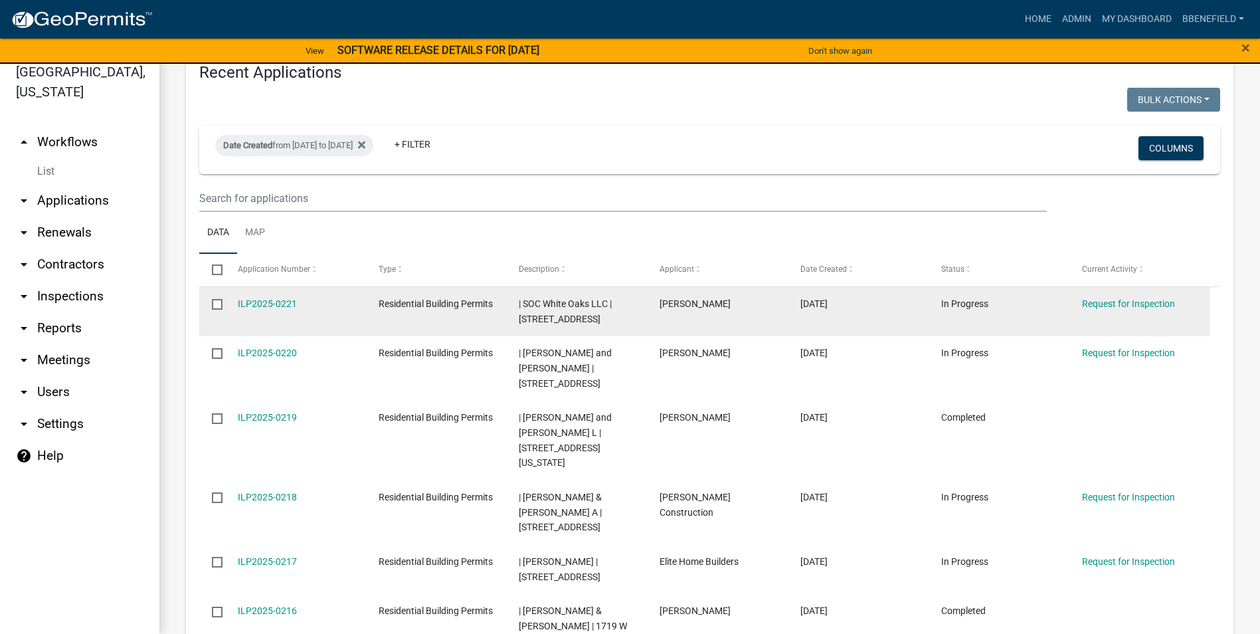
click at [233, 287] on datatable-body-cell "ILP2025-0221" at bounding box center [295, 311] width 141 height 49
drag, startPoint x: 235, startPoint y: 244, endPoint x: 322, endPoint y: 240, distance: 86.5
click at [322, 287] on datatable-body-cell "ILP2025-0221" at bounding box center [295, 311] width 141 height 49
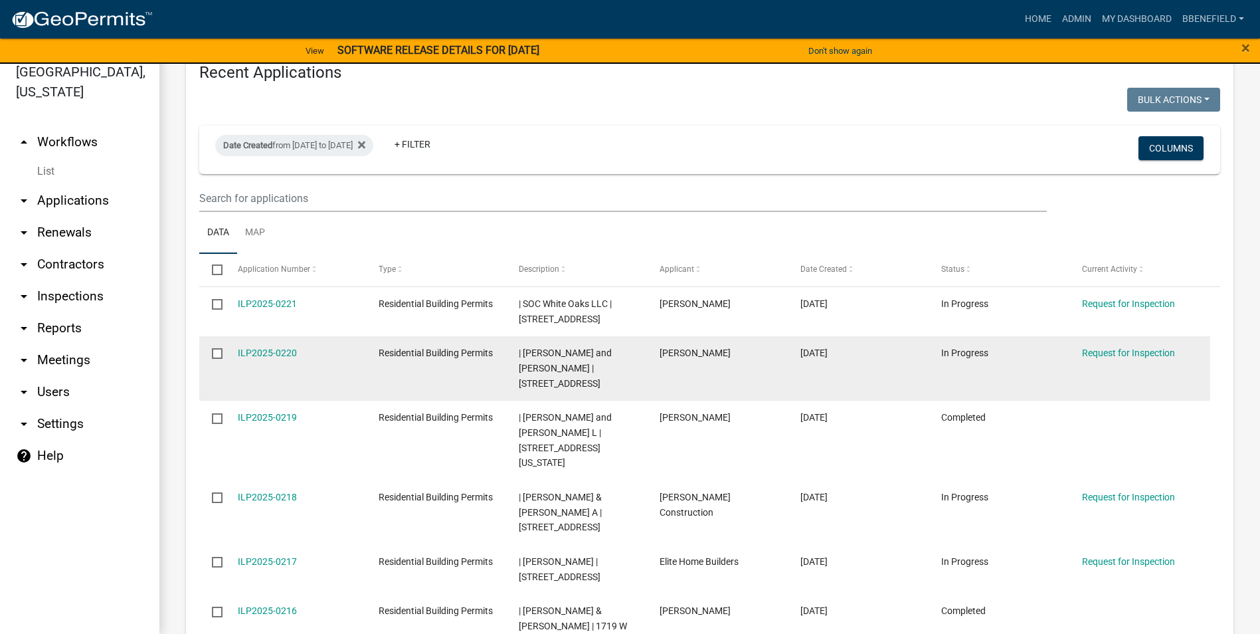
click at [344, 336] on datatable-body-cell "ILP2025-0220" at bounding box center [295, 368] width 141 height 64
drag, startPoint x: 236, startPoint y: 288, endPoint x: 310, endPoint y: 297, distance: 74.9
click at [310, 336] on datatable-body-cell "ILP2025-0220" at bounding box center [295, 368] width 141 height 64
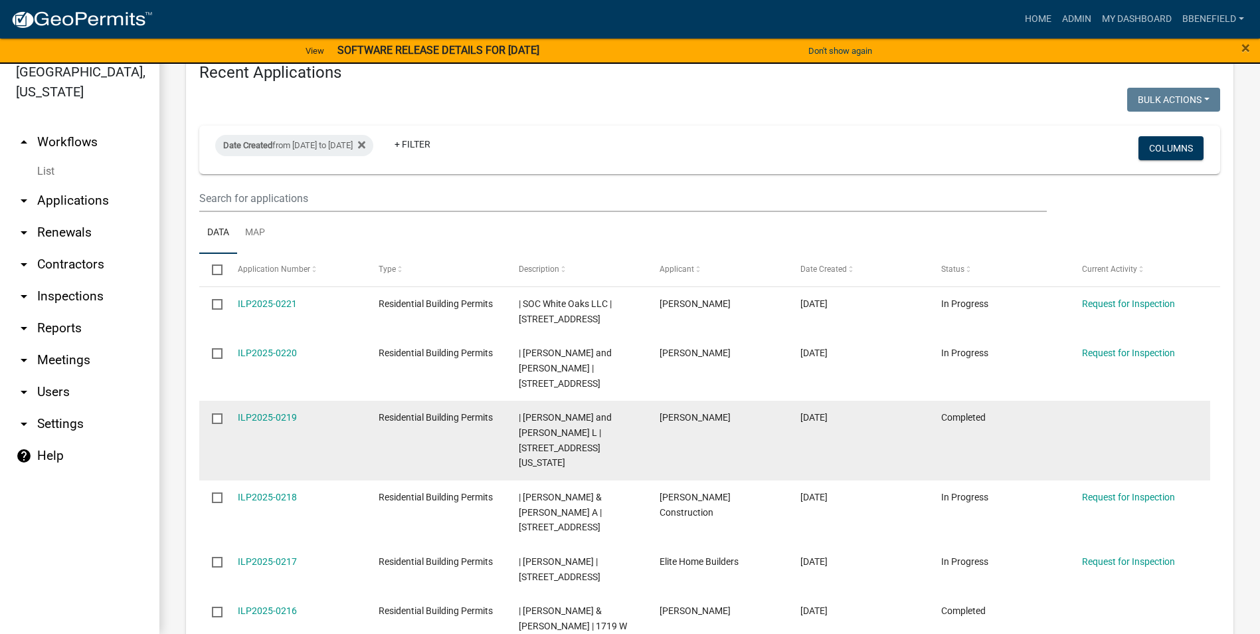
drag, startPoint x: 231, startPoint y: 354, endPoint x: 326, endPoint y: 349, distance: 94.5
click at [326, 401] on datatable-body-cell "ILP2025-0219" at bounding box center [295, 441] width 141 height 80
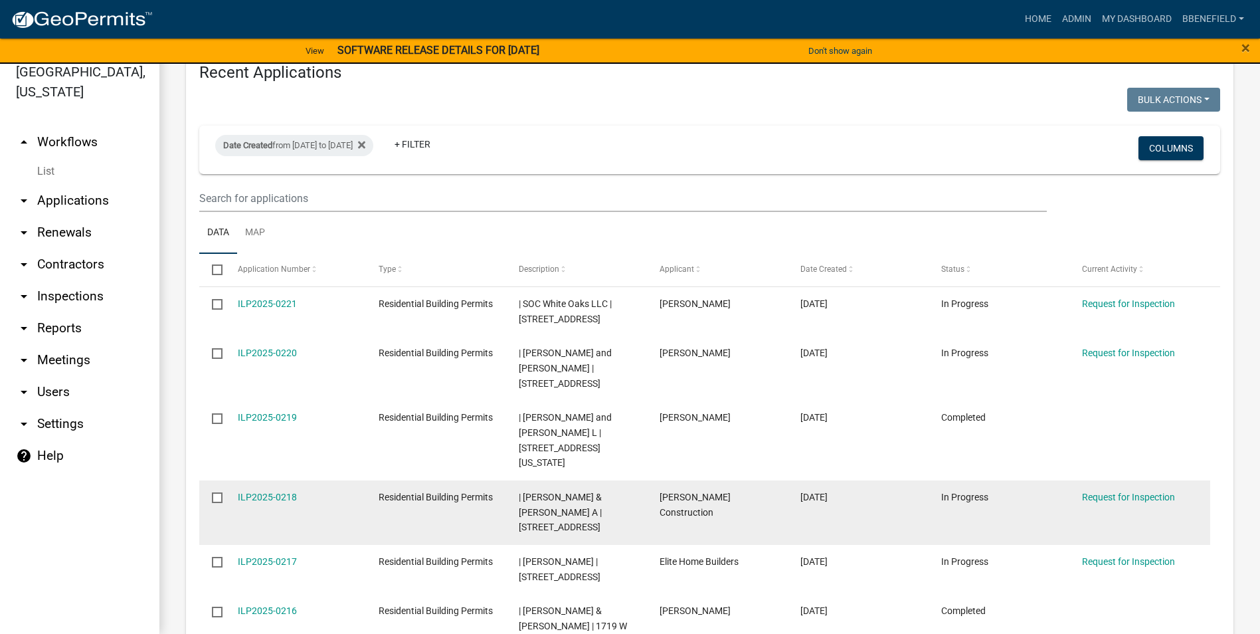
drag, startPoint x: 234, startPoint y: 425, endPoint x: 317, endPoint y: 443, distance: 85.1
click at [317, 480] on datatable-body-cell "ILP2025-0218" at bounding box center [295, 512] width 141 height 64
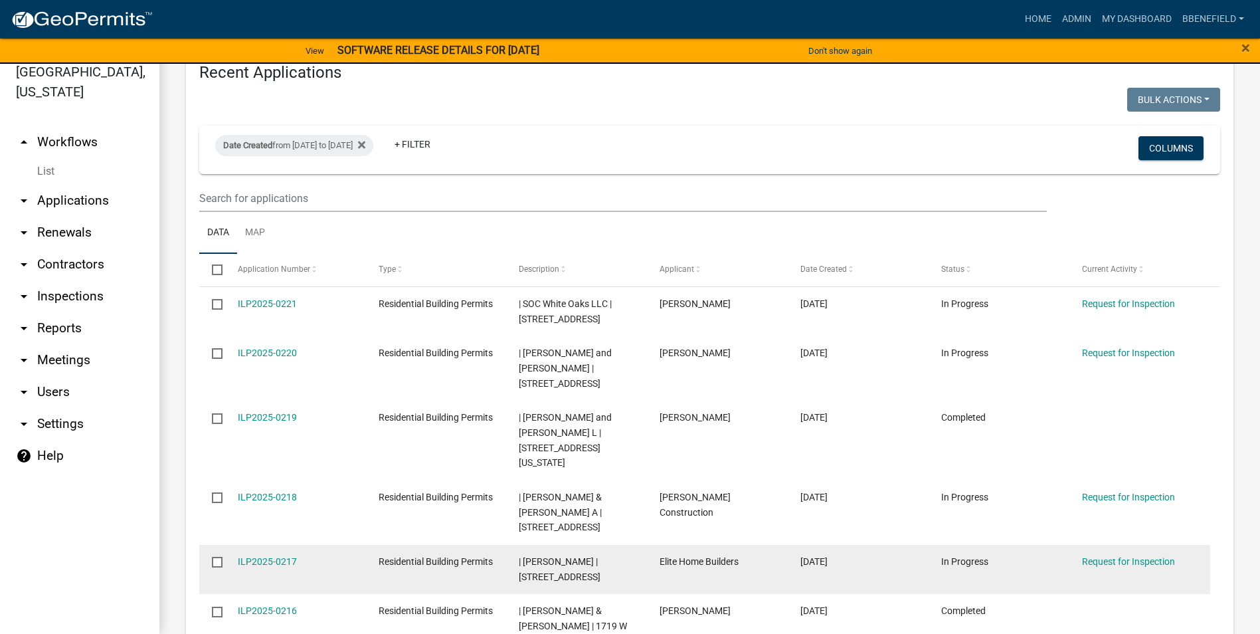
drag, startPoint x: 229, startPoint y: 470, endPoint x: 324, endPoint y: 471, distance: 94.4
click at [324, 545] on datatable-body-cell "ILP2025-0217" at bounding box center [295, 569] width 141 height 49
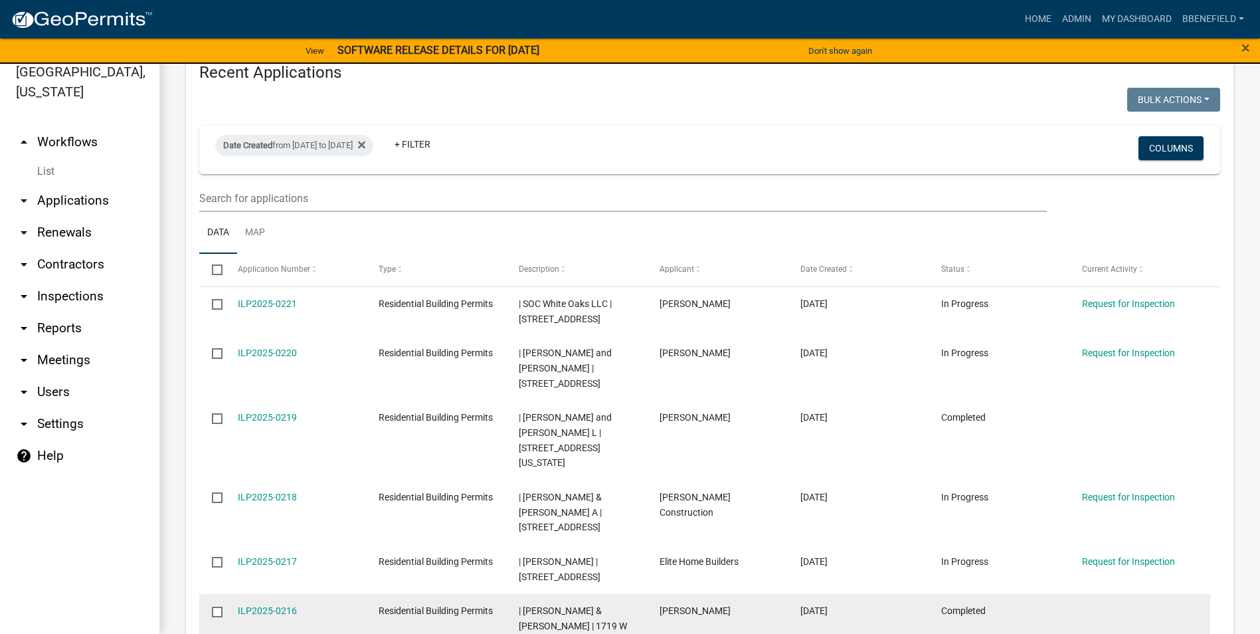
drag, startPoint x: 235, startPoint y: 520, endPoint x: 324, endPoint y: 522, distance: 88.4
click at [324, 594] on datatable-body-cell "ILP2025-0216" at bounding box center [295, 626] width 141 height 64
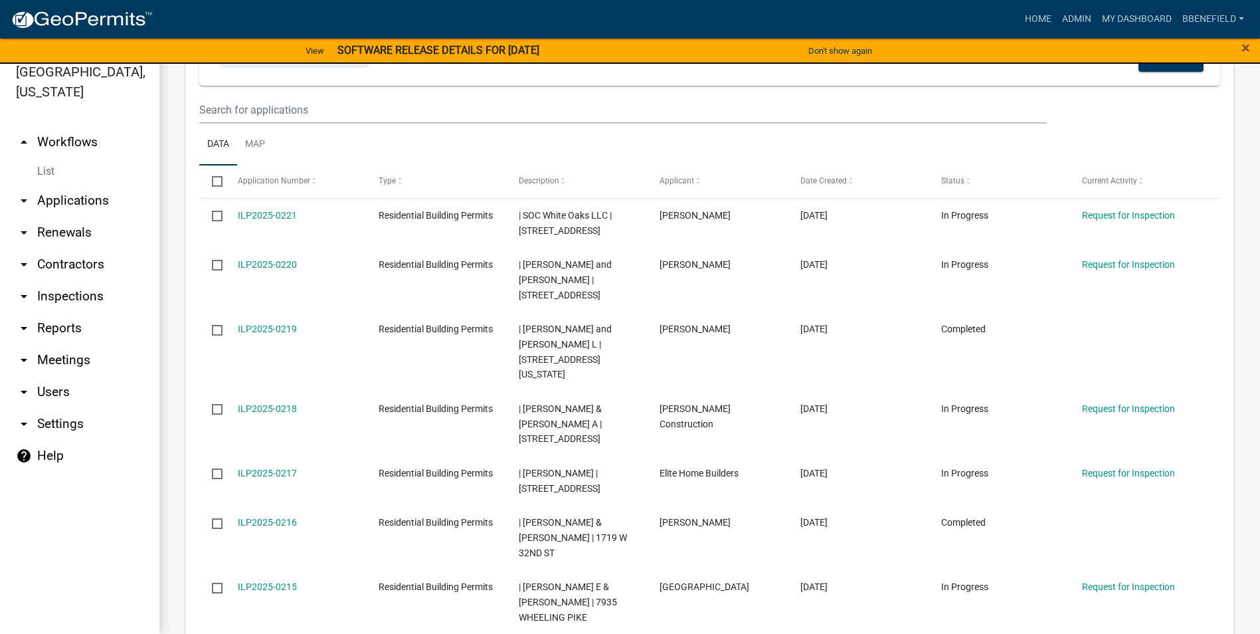
scroll to position [1333, 0]
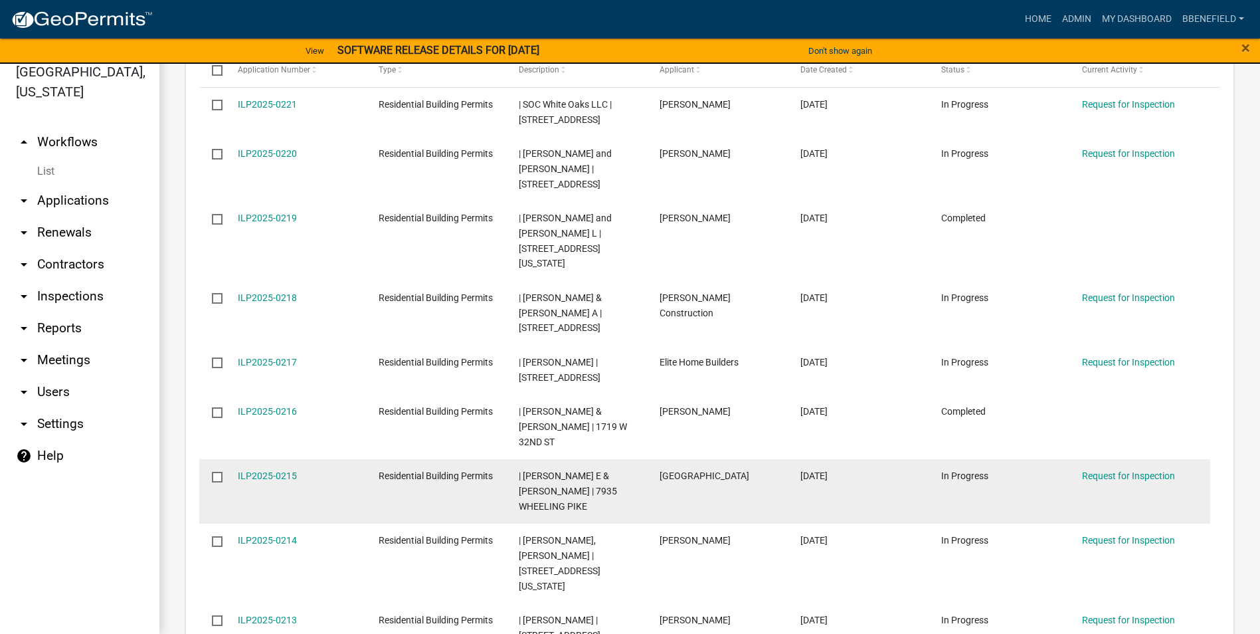
drag, startPoint x: 233, startPoint y: 379, endPoint x: 322, endPoint y: 395, distance: 90.6
click at [322, 459] on datatable-body-cell "ILP2025-0215" at bounding box center [295, 491] width 141 height 64
drag, startPoint x: 230, startPoint y: 429, endPoint x: 363, endPoint y: 415, distance: 134.3
click at [363, 415] on datatable-scroller "ILP2025-0221 Residential Building Permits | SOC White Oaks LLC | 7145 S MERIDIA…" at bounding box center [704, 387] width 1011 height 599
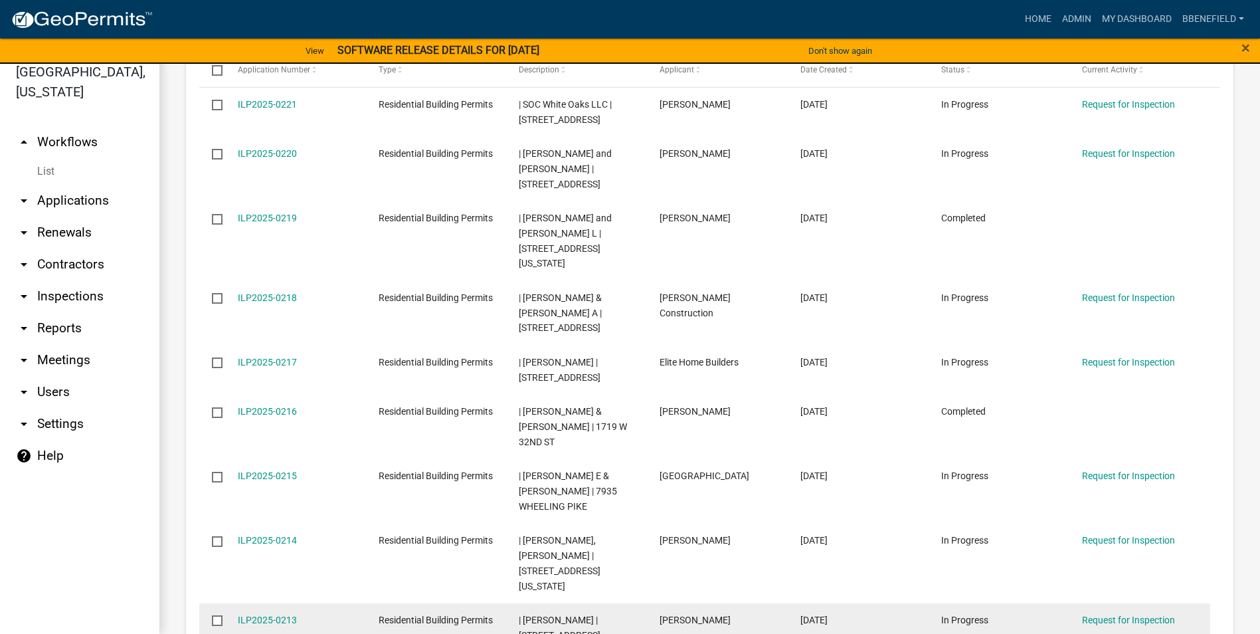
drag, startPoint x: 345, startPoint y: 532, endPoint x: 340, endPoint y: 512, distance: 20.6
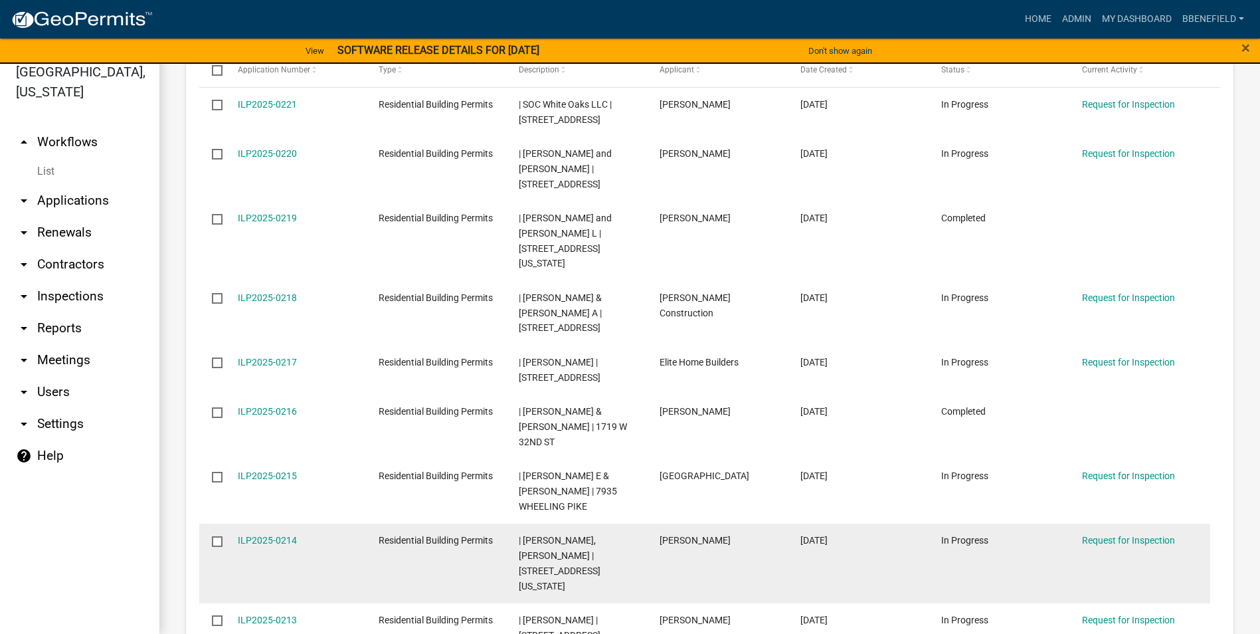
drag, startPoint x: 233, startPoint y: 434, endPoint x: 308, endPoint y: 446, distance: 76.8
click at [308, 524] on datatable-body-cell "ILP2025-0214" at bounding box center [295, 564] width 141 height 80
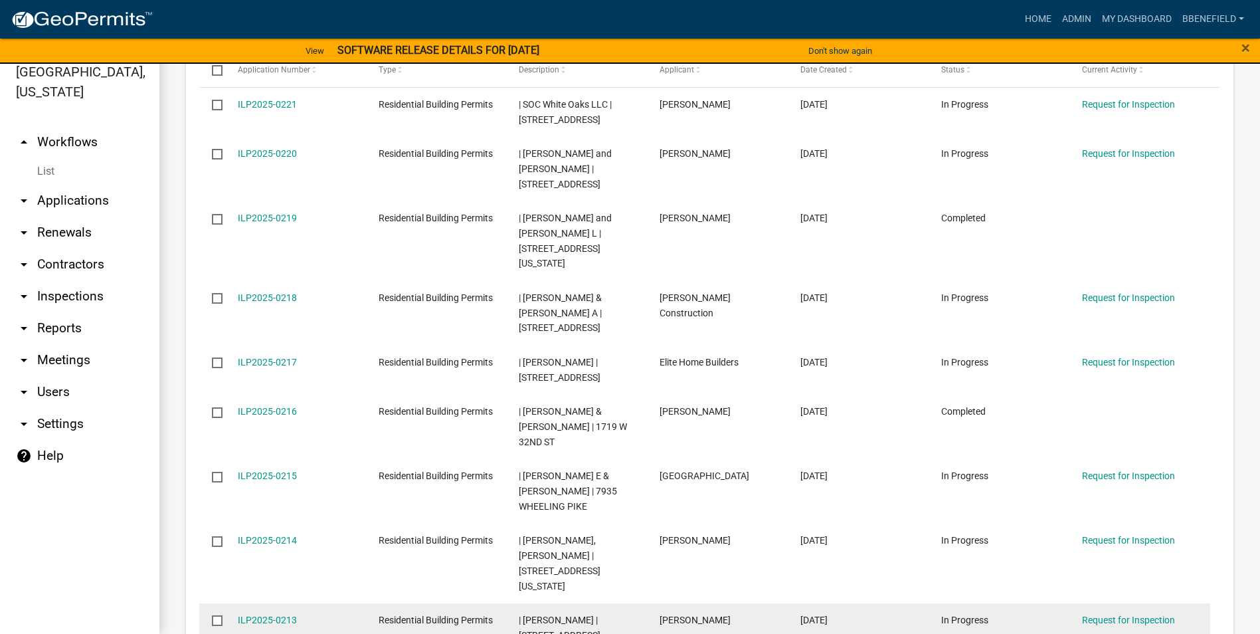
drag, startPoint x: 233, startPoint y: 482, endPoint x: 301, endPoint y: 481, distance: 68.4
click at [301, 603] on datatable-body-cell "ILP2025-0213" at bounding box center [295, 627] width 141 height 49
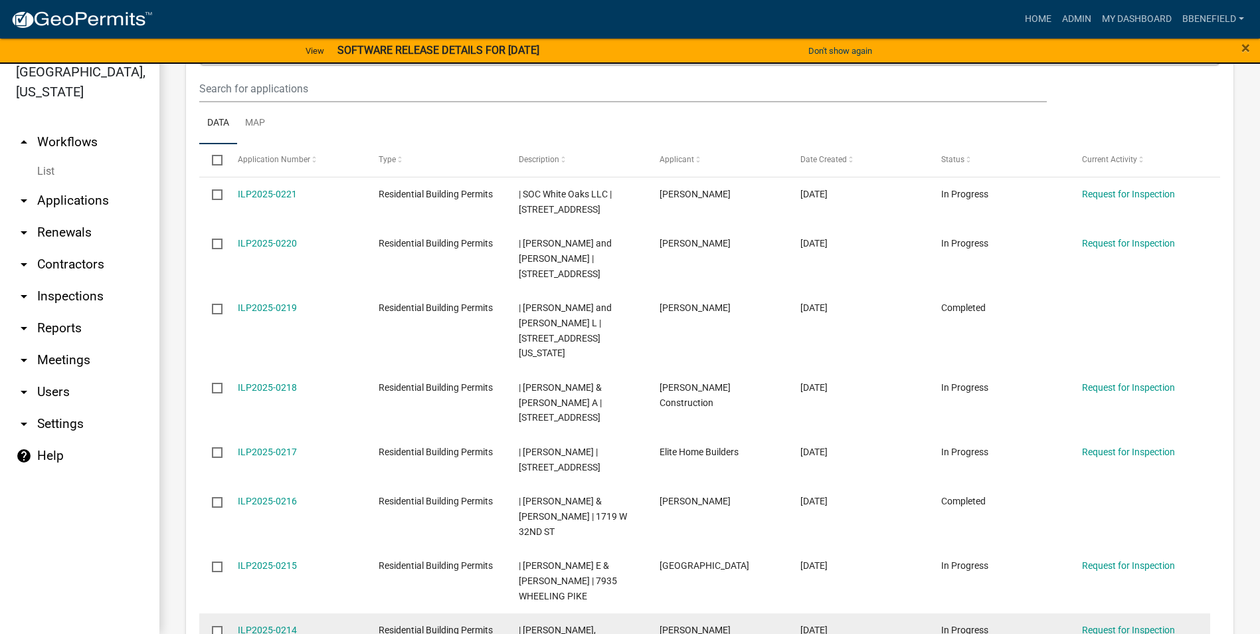
scroll to position [1266, 0]
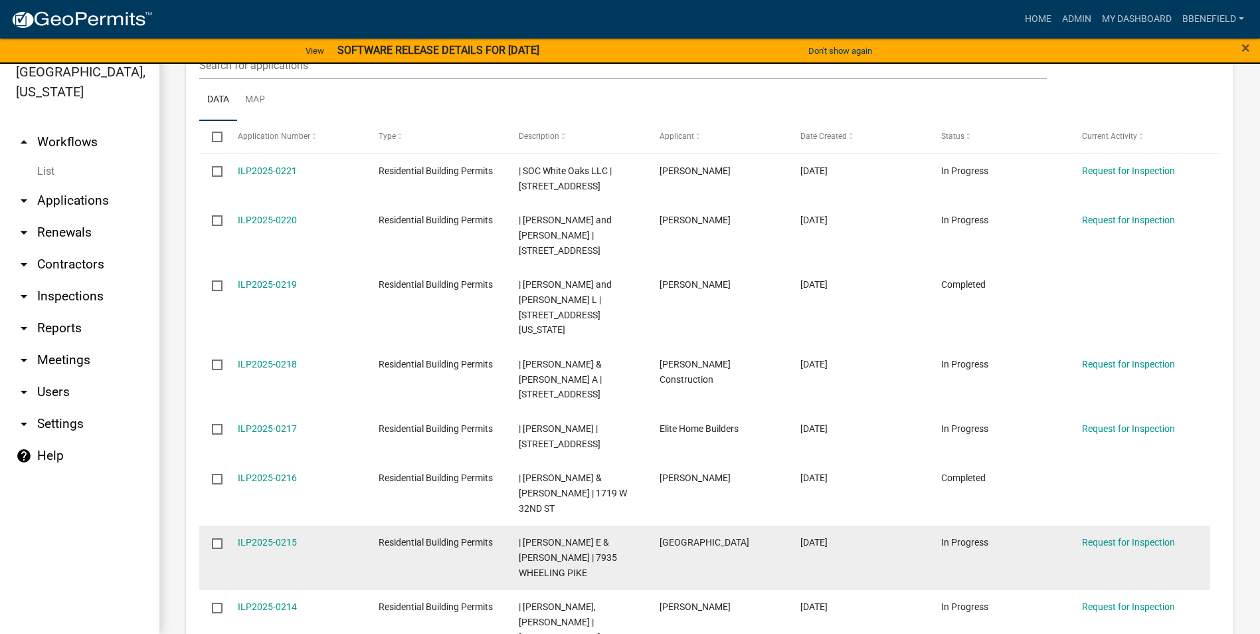
drag, startPoint x: 1075, startPoint y: 439, endPoint x: 1143, endPoint y: 431, distance: 68.2
click at [1143, 526] on datatable-body-cell "Request for Inspection" at bounding box center [1140, 558] width 141 height 64
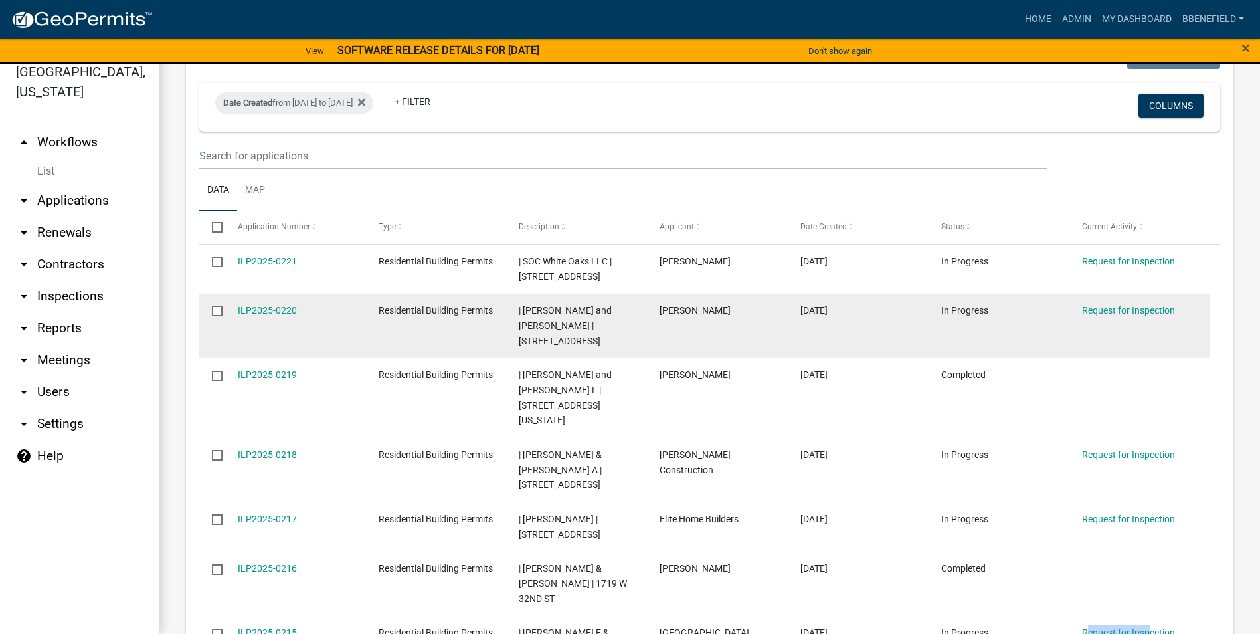
scroll to position [1200, 0]
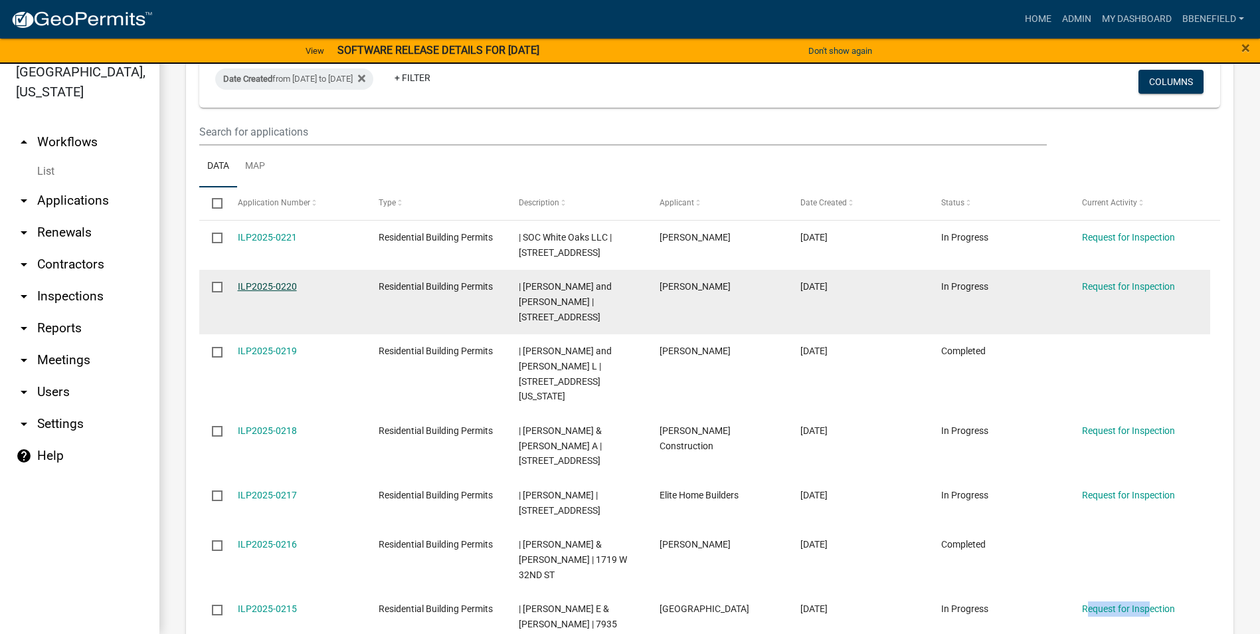
click at [272, 281] on link "ILP2025-0220" at bounding box center [267, 286] width 59 height 11
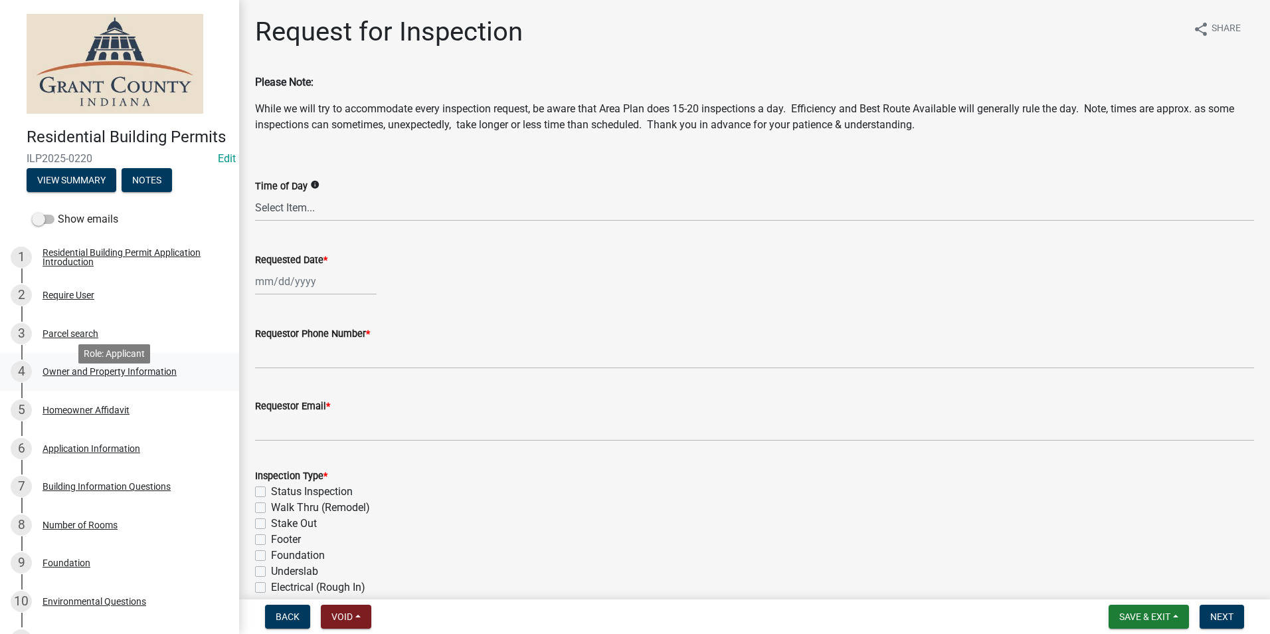
click at [119, 376] on div "Owner and Property Information" at bounding box center [110, 371] width 134 height 9
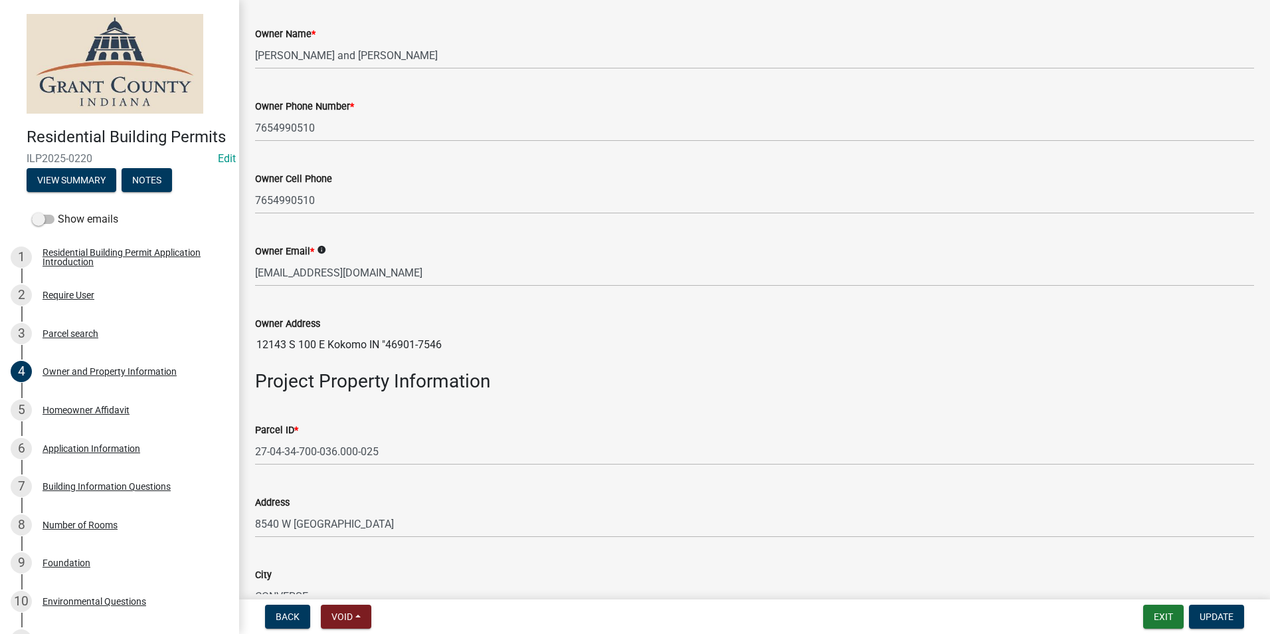
scroll to position [399, 0]
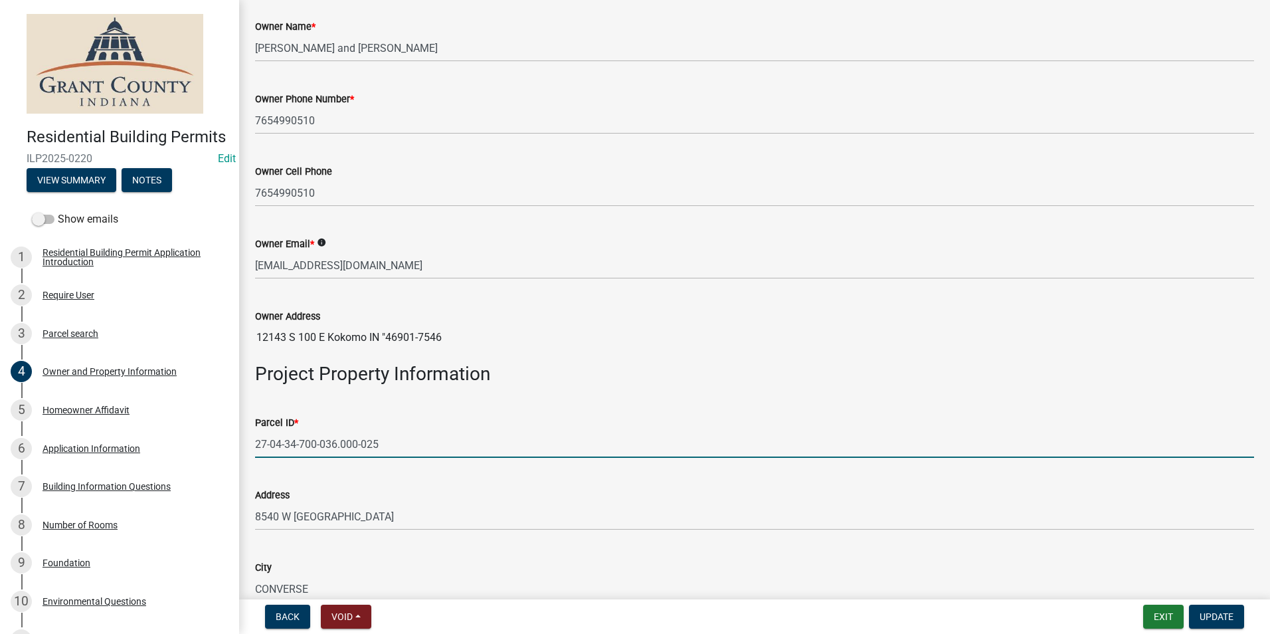
drag, startPoint x: 256, startPoint y: 443, endPoint x: 427, endPoint y: 439, distance: 171.5
click at [447, 437] on input "27-04-34-700-036.000-025" at bounding box center [754, 444] width 999 height 27
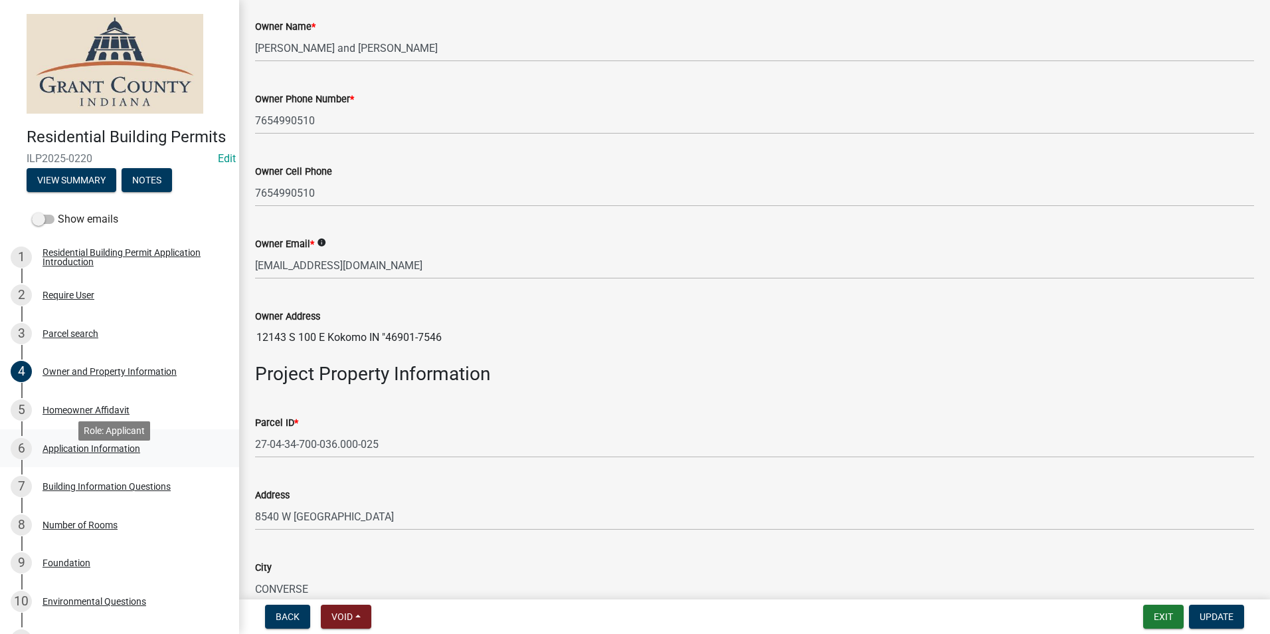
click at [106, 453] on div "Application Information" at bounding box center [92, 448] width 98 height 9
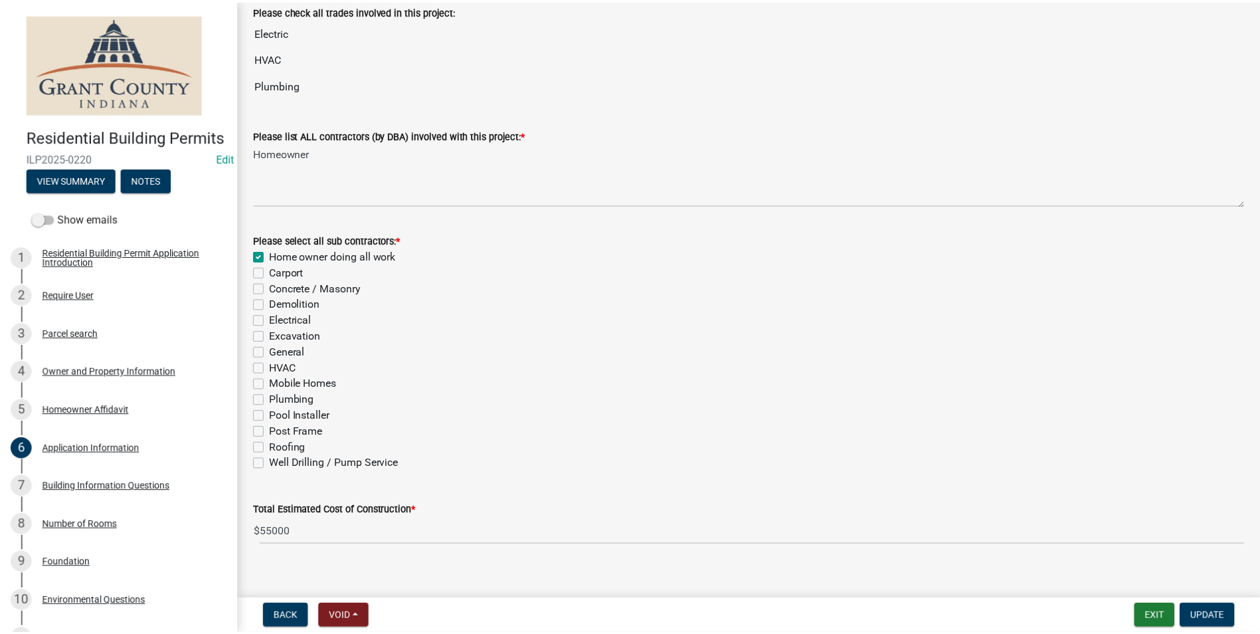
scroll to position [395, 0]
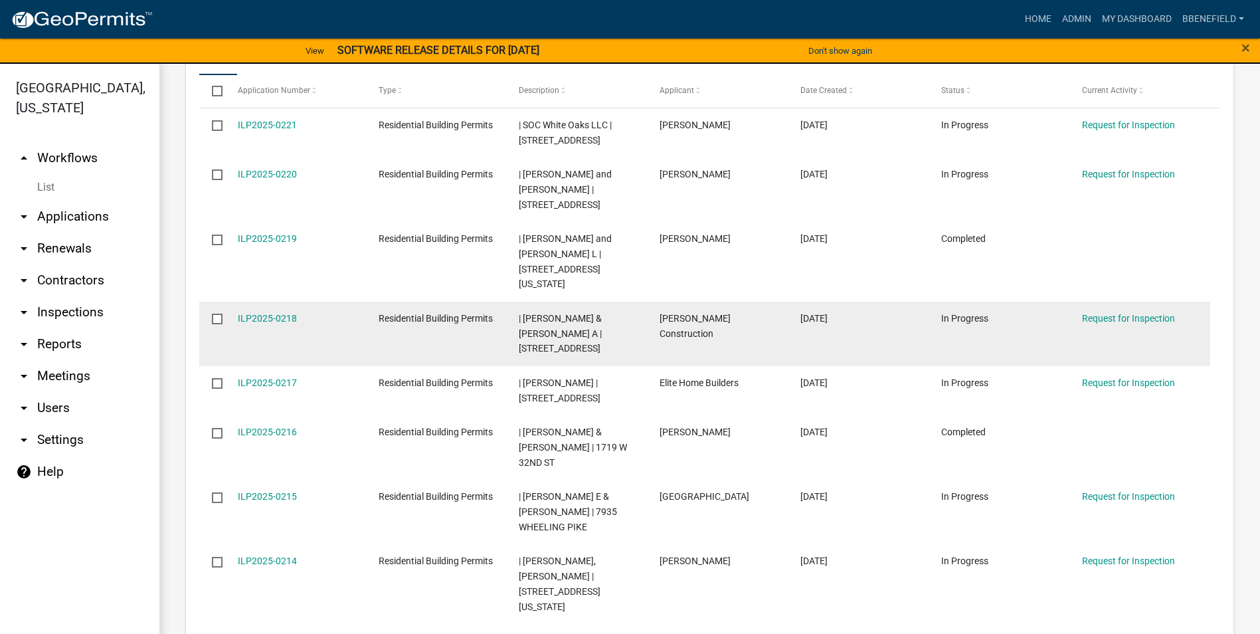
scroll to position [1329, 0]
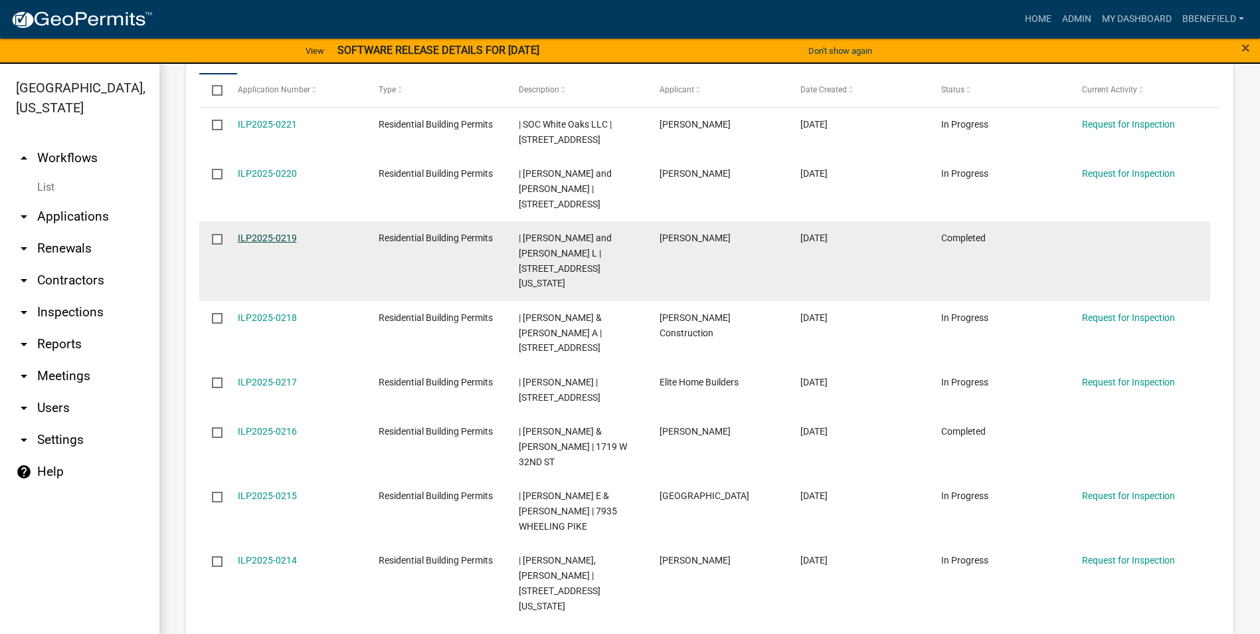
click at [260, 233] on link "ILP2025-0219" at bounding box center [267, 238] width 59 height 11
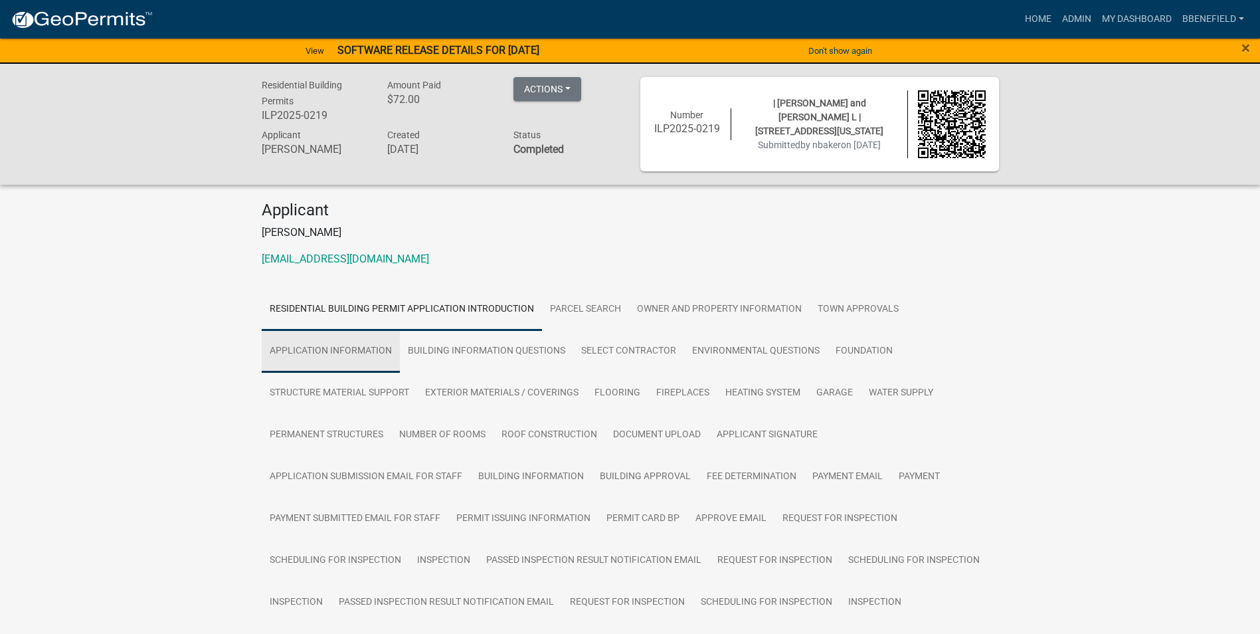
click at [348, 349] on link "Application Information" at bounding box center [331, 351] width 138 height 43
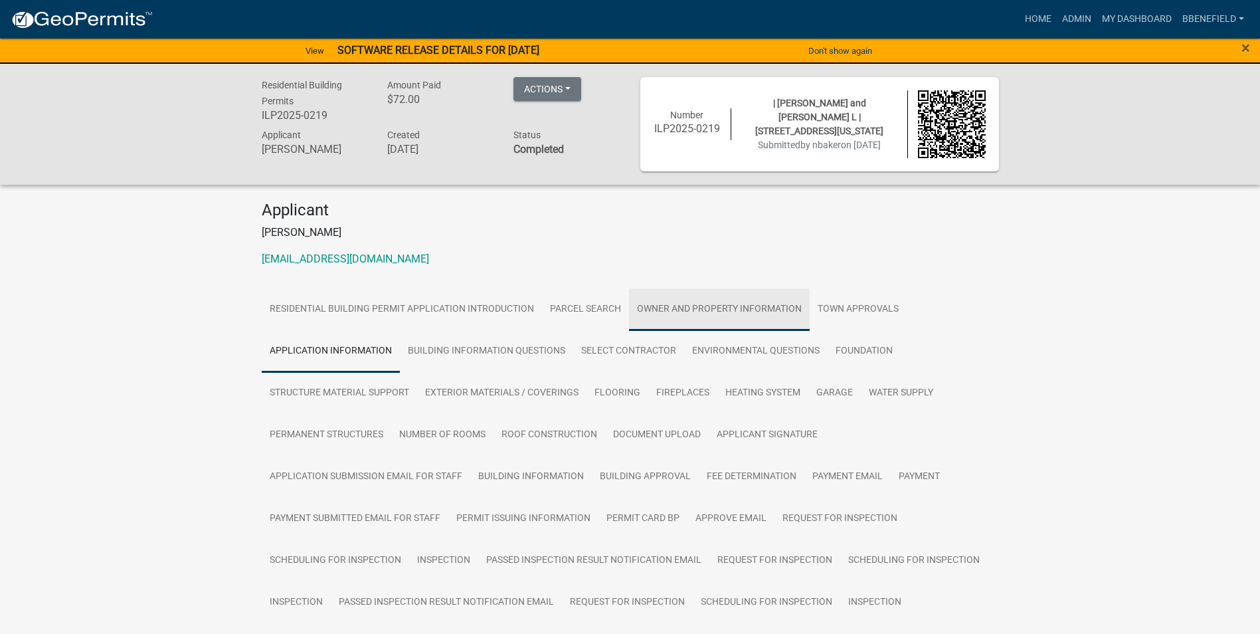
click at [696, 306] on link "Owner and Property Information" at bounding box center [719, 309] width 181 height 43
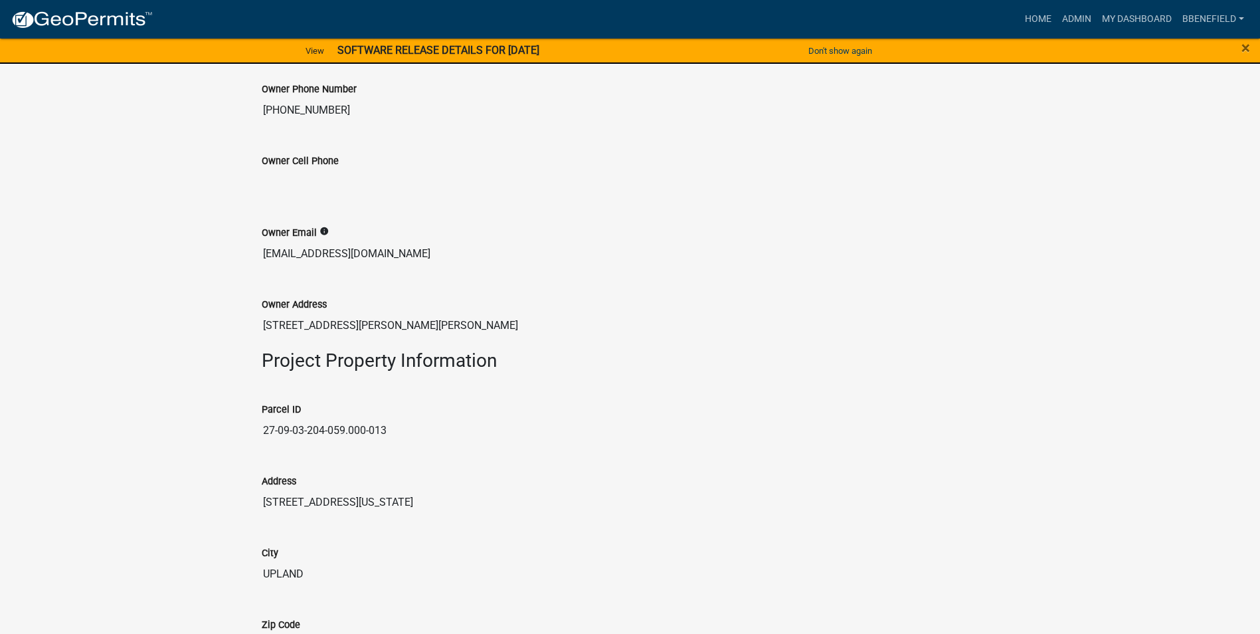
scroll to position [1196, 0]
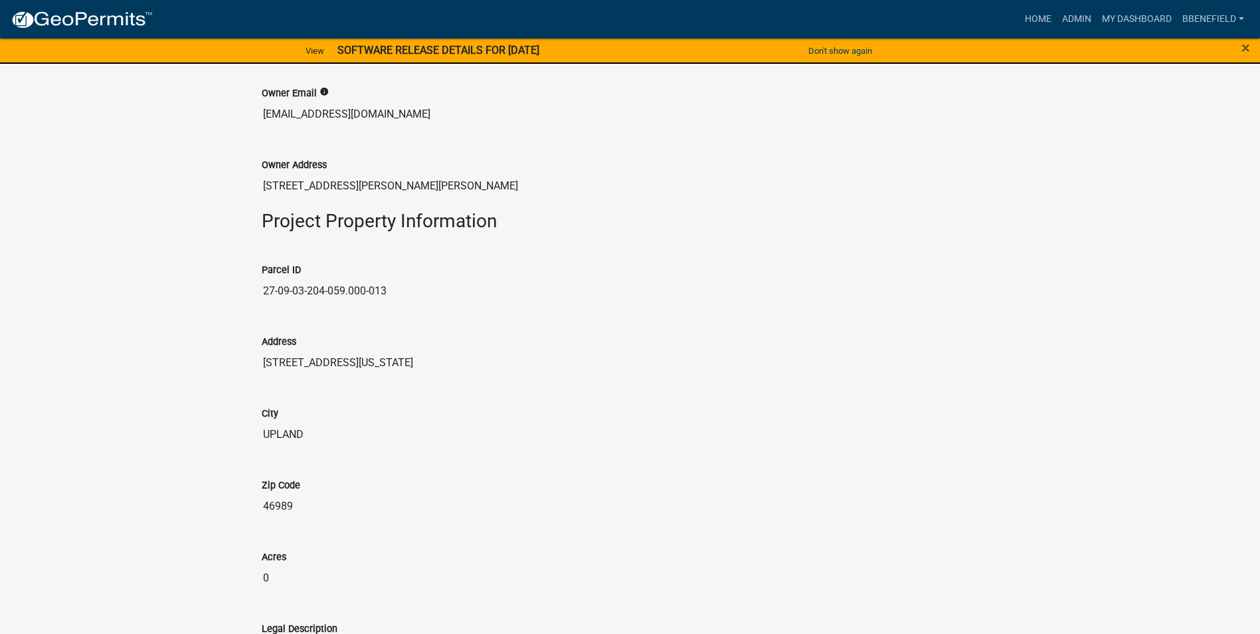
drag, startPoint x: 264, startPoint y: 290, endPoint x: 404, endPoint y: 304, distance: 140.2
click at [404, 304] on input "27-09-03-204-059.000-013" at bounding box center [631, 291] width 738 height 27
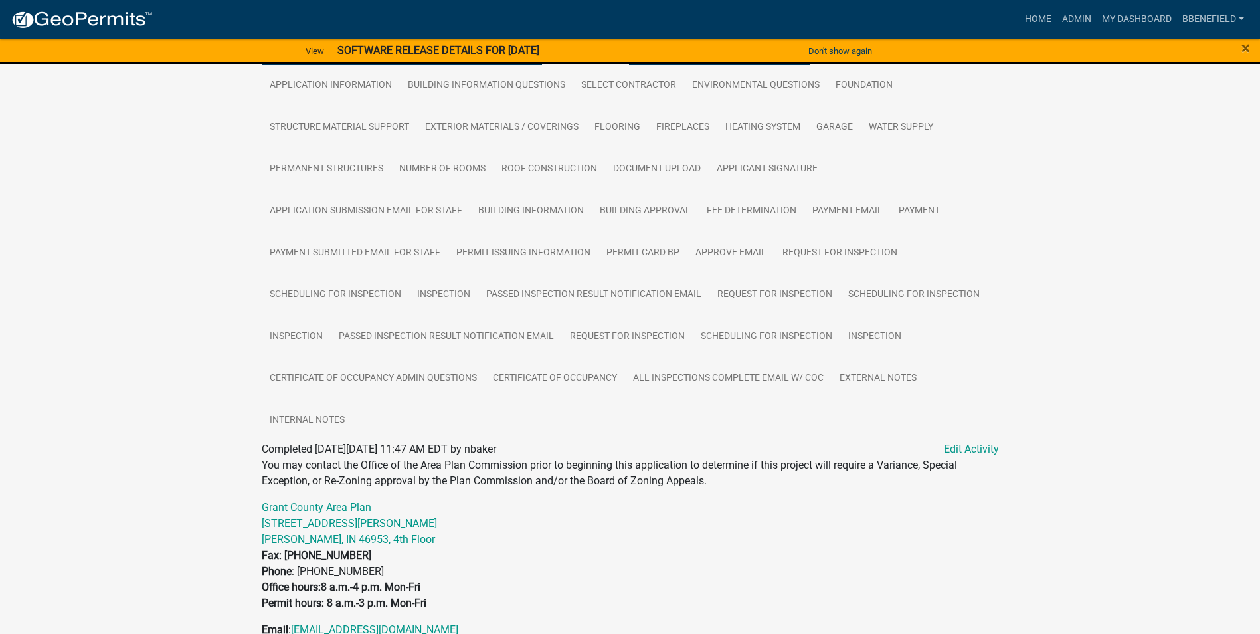
scroll to position [0, 0]
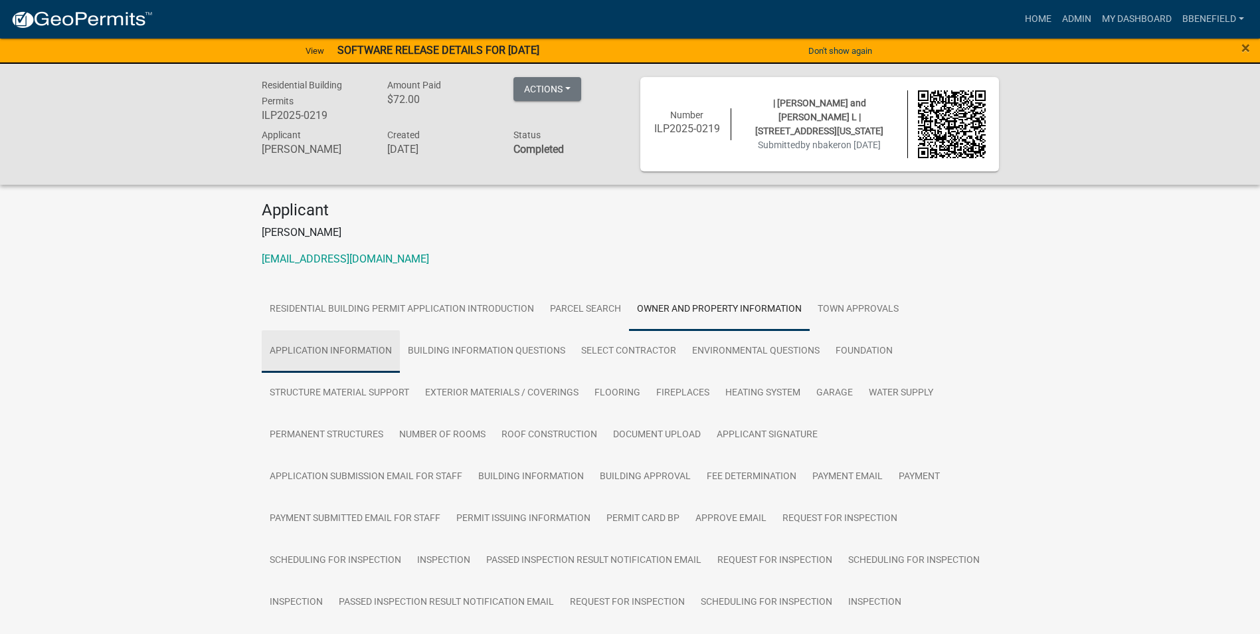
drag, startPoint x: 355, startPoint y: 352, endPoint x: 349, endPoint y: 345, distance: 9.0
click at [353, 351] on link "Application Information" at bounding box center [331, 351] width 138 height 43
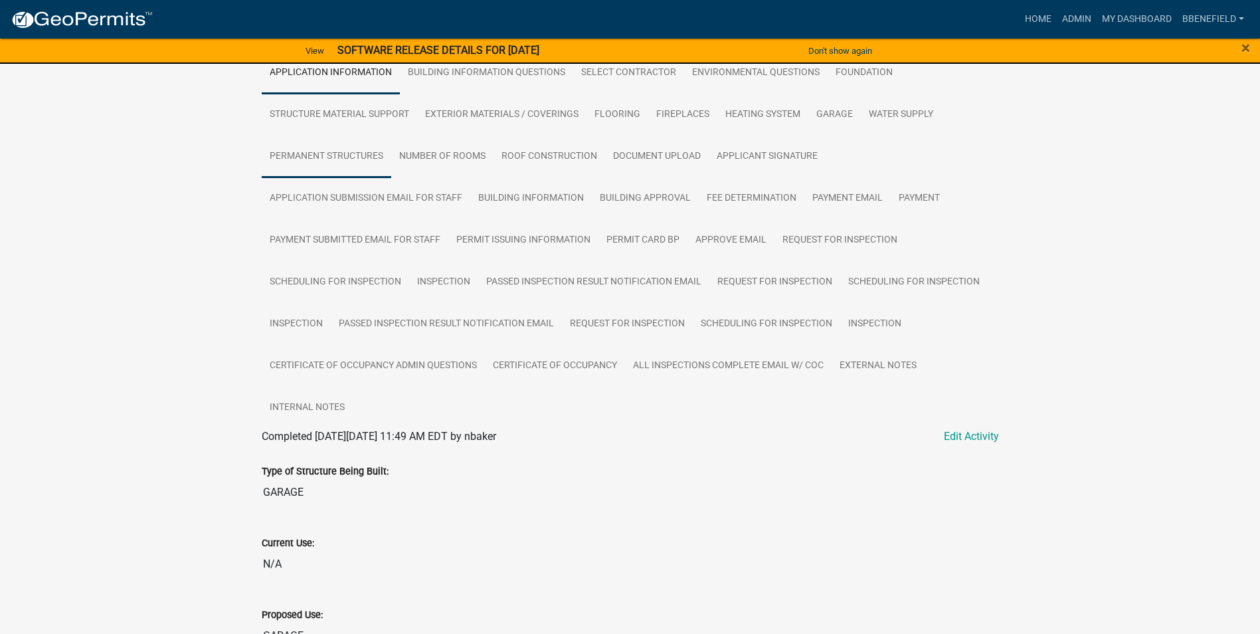
scroll to position [251, 0]
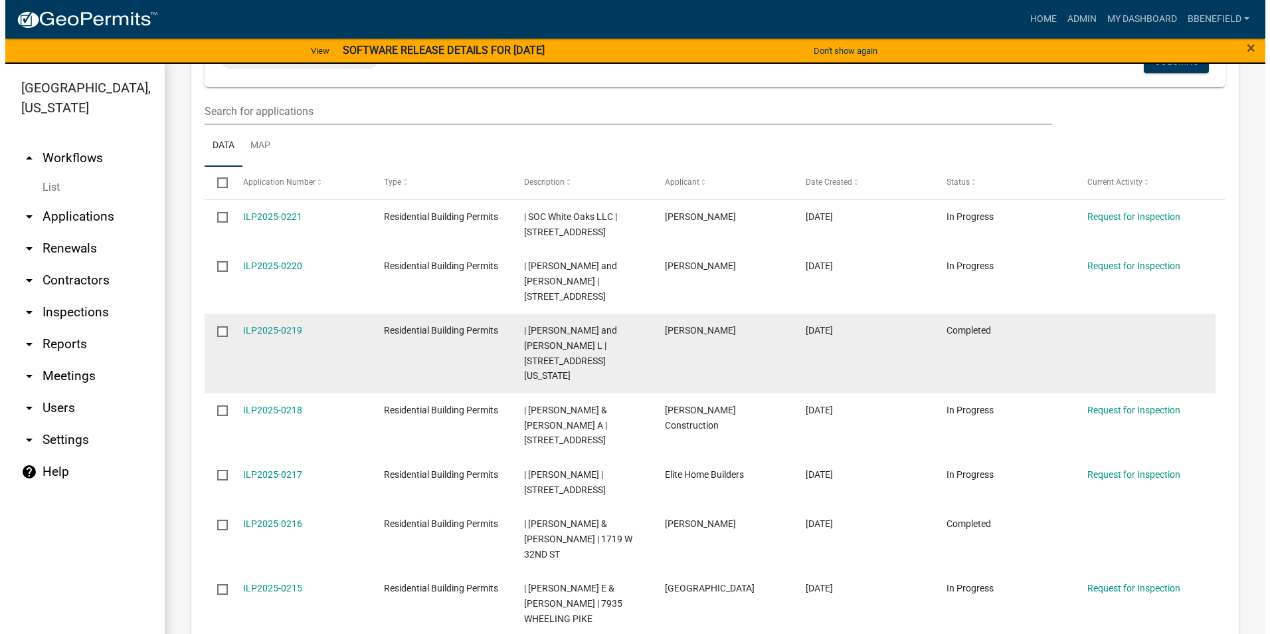
scroll to position [1262, 0]
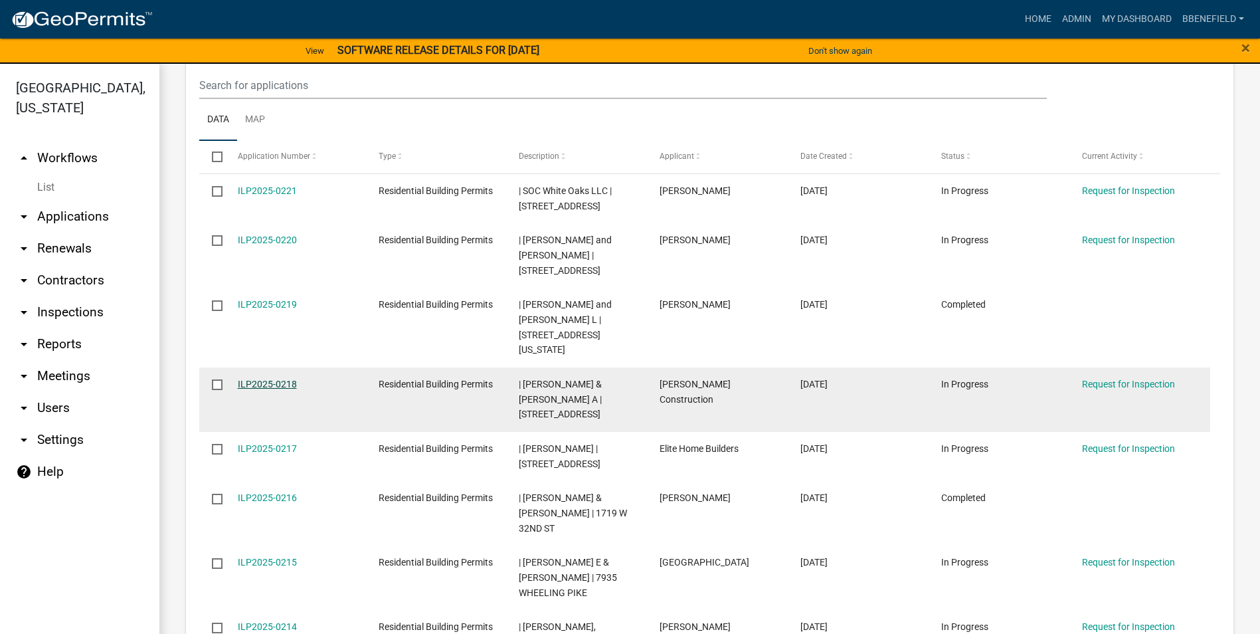
click at [269, 379] on link "ILP2025-0218" at bounding box center [267, 384] width 59 height 11
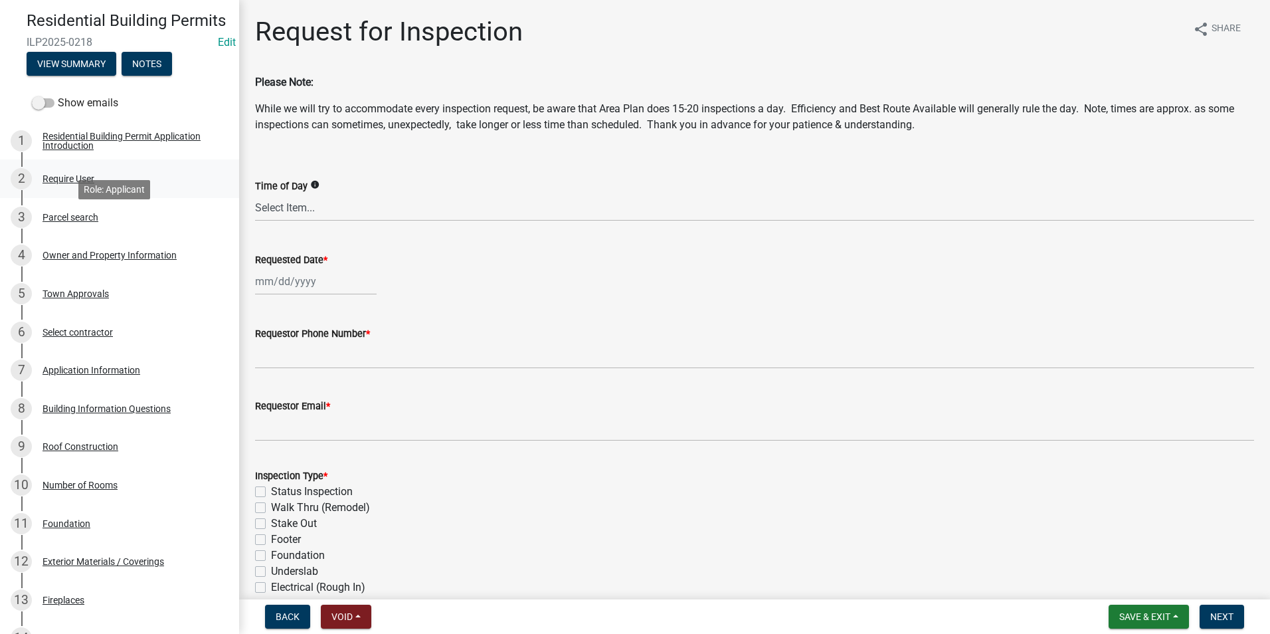
scroll to position [133, 0]
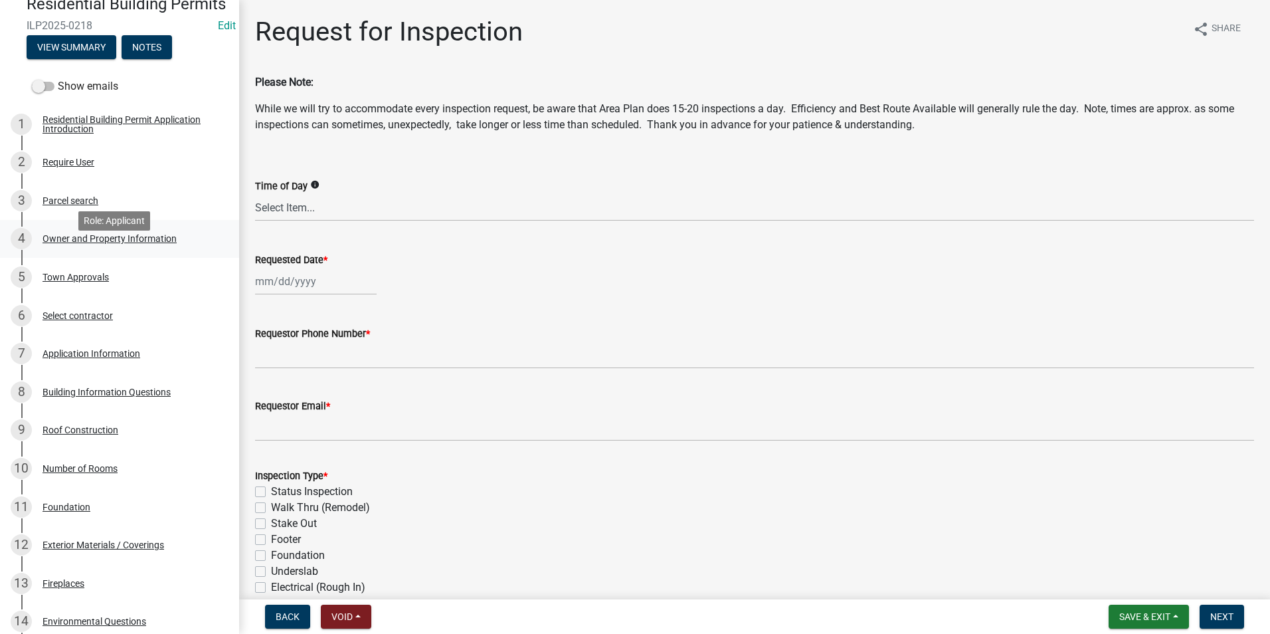
click at [83, 243] on div "Owner and Property Information" at bounding box center [110, 238] width 134 height 9
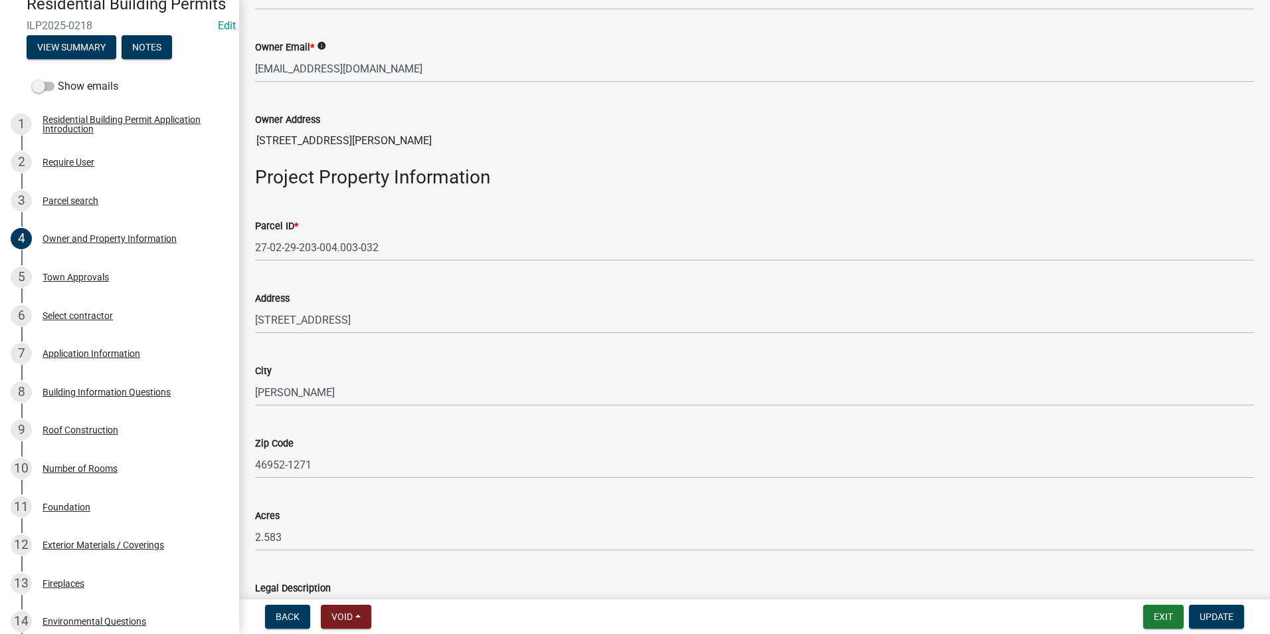
scroll to position [465, 0]
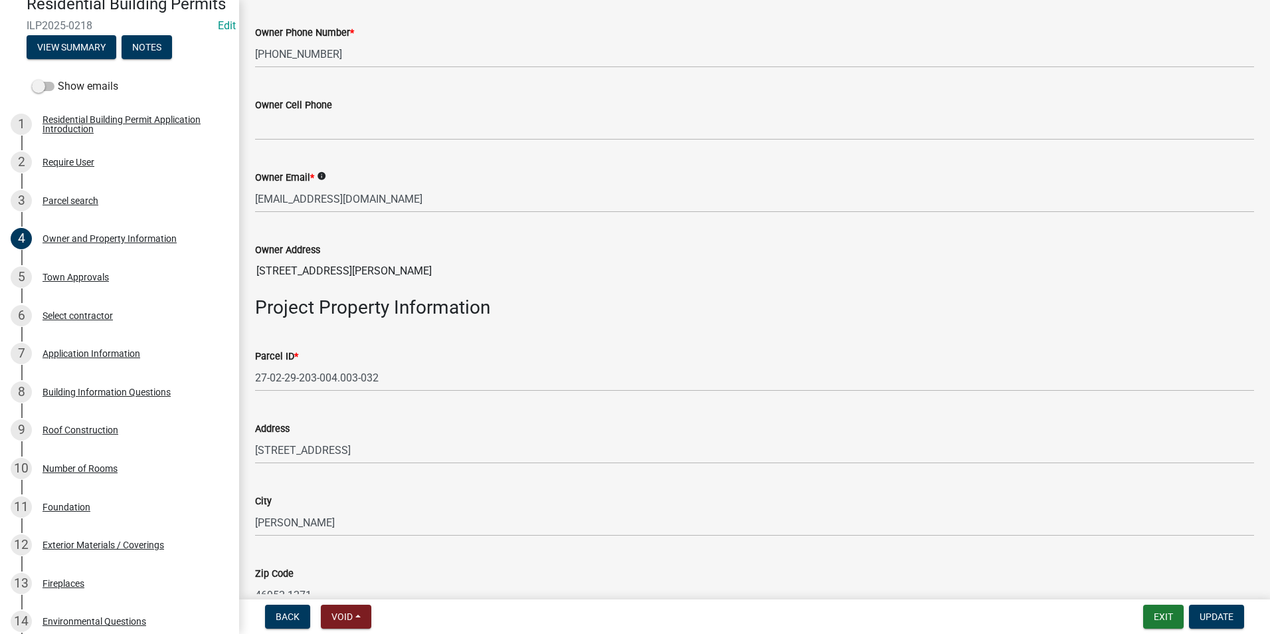
drag, startPoint x: 251, startPoint y: 379, endPoint x: 282, endPoint y: 373, distance: 31.0
click at [282, 373] on div "Parcel ID * 27-02-29-203-004.003-032" at bounding box center [754, 361] width 1019 height 62
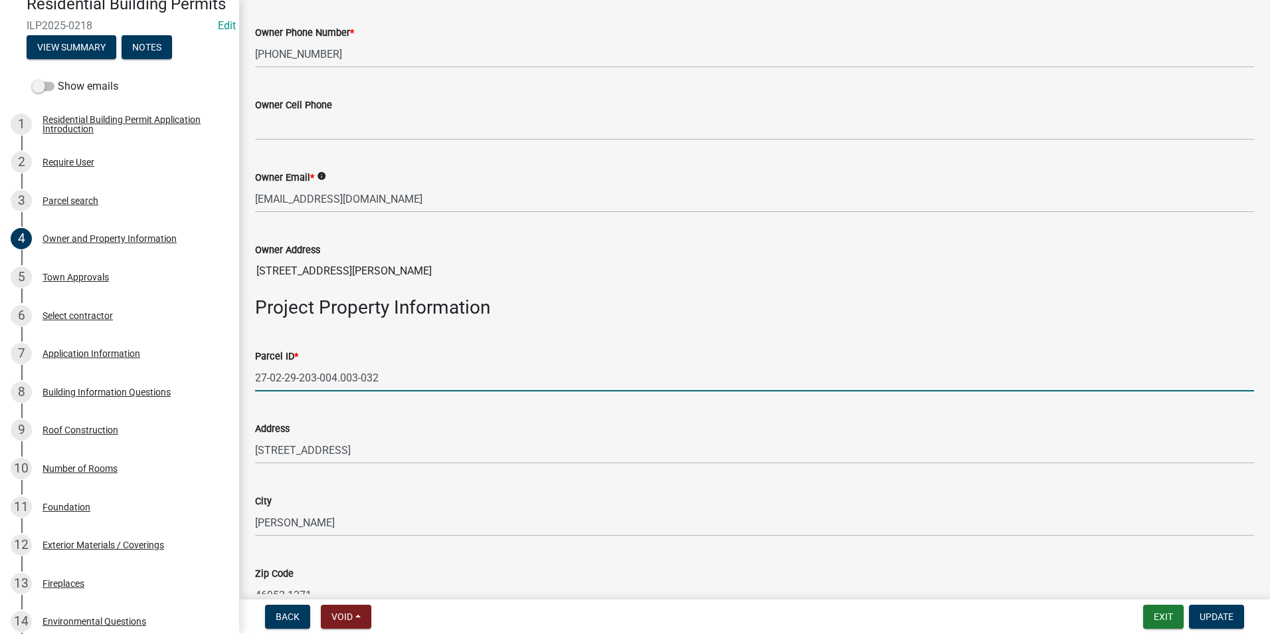
drag, startPoint x: 256, startPoint y: 374, endPoint x: 403, endPoint y: 367, distance: 147.0
click at [418, 376] on input "27-02-29-203-004.003-032" at bounding box center [754, 377] width 999 height 27
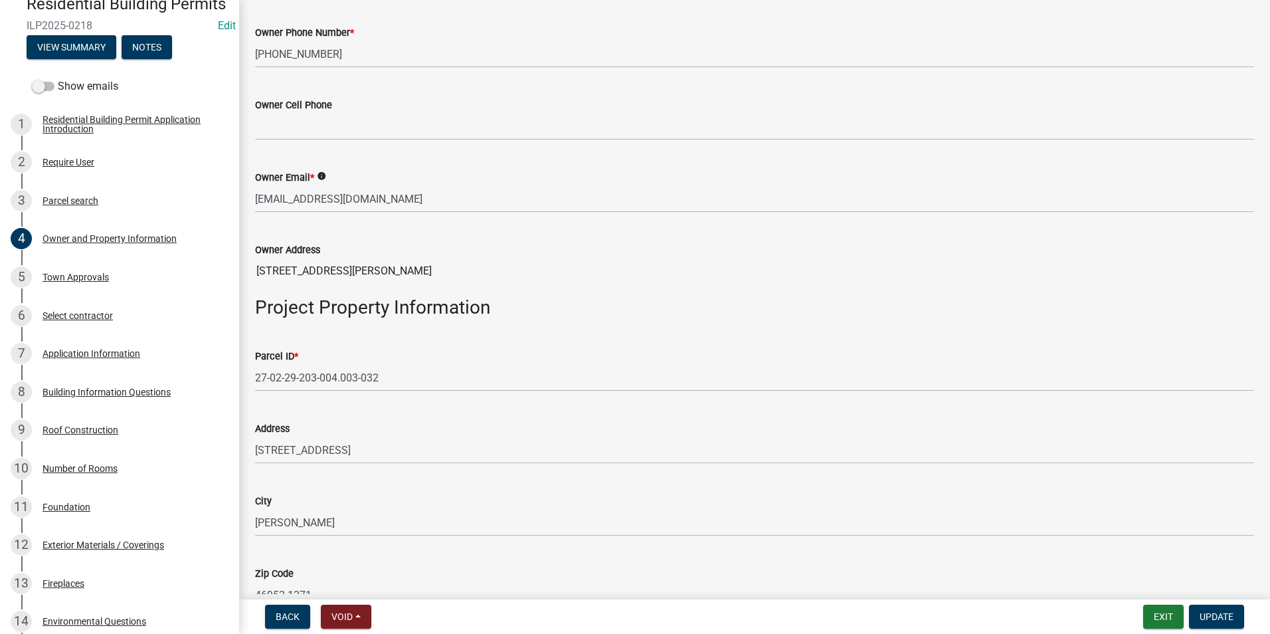
click at [482, 430] on div "Address" at bounding box center [754, 429] width 999 height 16
click at [252, 372] on div "Parcel ID * 27-02-29-203-004.003-032" at bounding box center [754, 361] width 1019 height 62
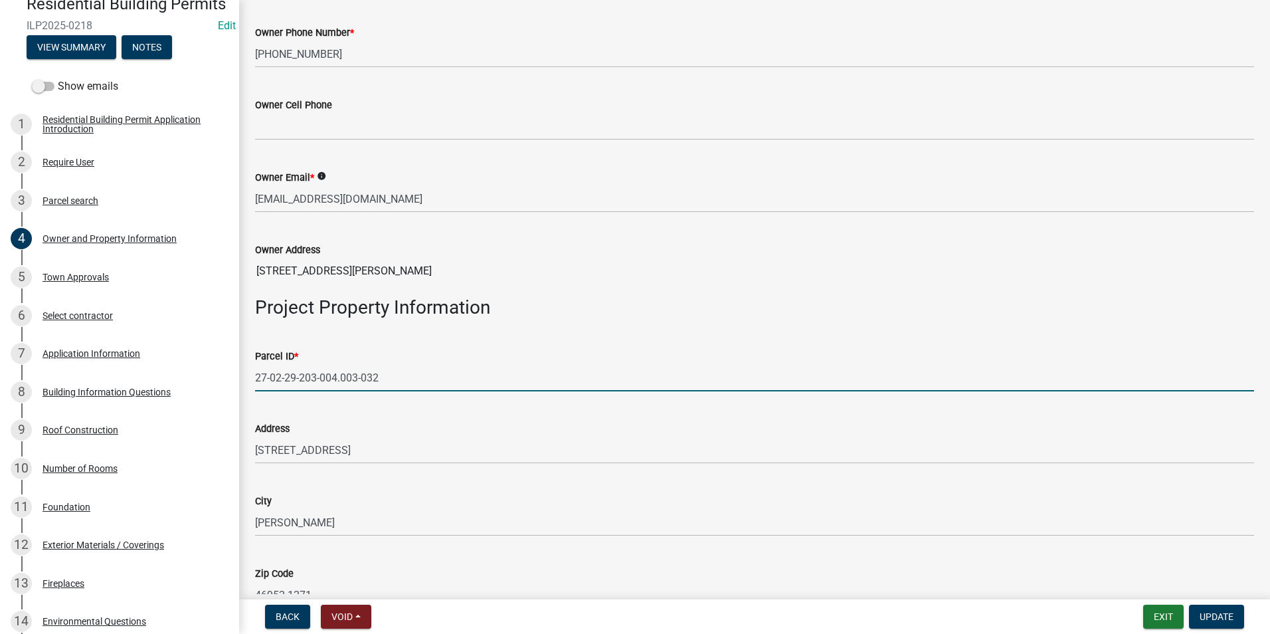
drag, startPoint x: 255, startPoint y: 374, endPoint x: 344, endPoint y: 369, distance: 89.2
click at [445, 374] on input "27-02-29-203-004.003-032" at bounding box center [754, 377] width 999 height 27
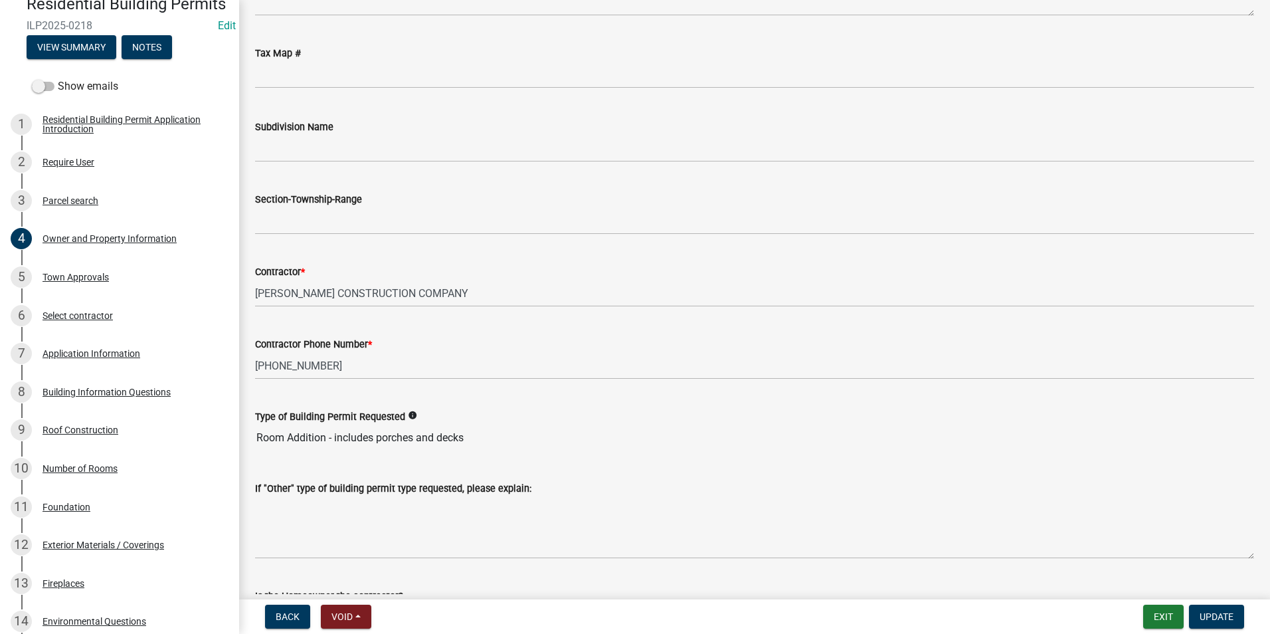
scroll to position [1329, 0]
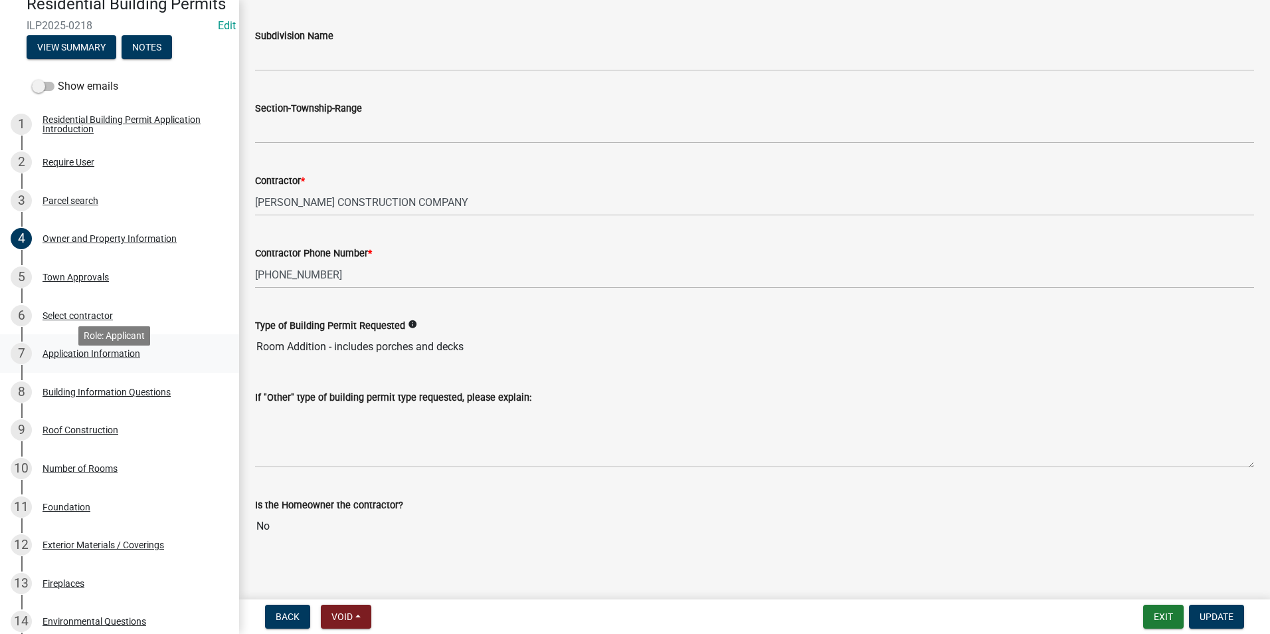
click at [108, 358] on div "Application Information" at bounding box center [92, 353] width 98 height 9
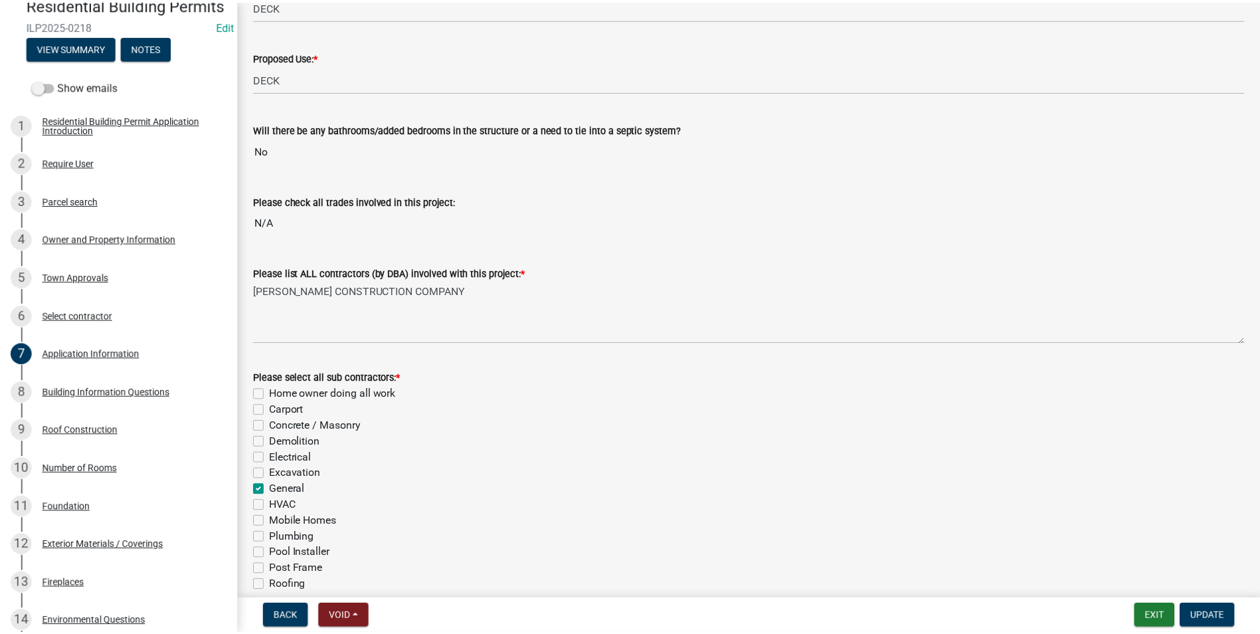
scroll to position [332, 0]
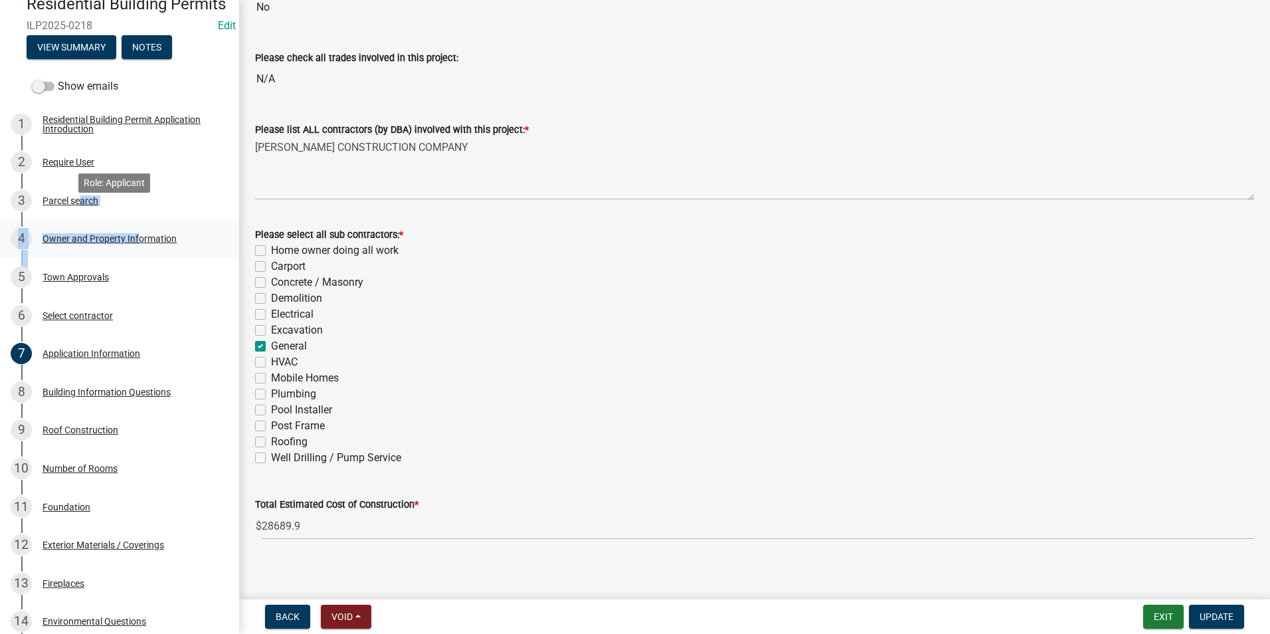
drag, startPoint x: 126, startPoint y: 235, endPoint x: 137, endPoint y: 239, distance: 12.0
drag, startPoint x: 137, startPoint y: 239, endPoint x: 169, endPoint y: 308, distance: 76.4
click at [714, 359] on div "HVAC" at bounding box center [754, 362] width 999 height 16
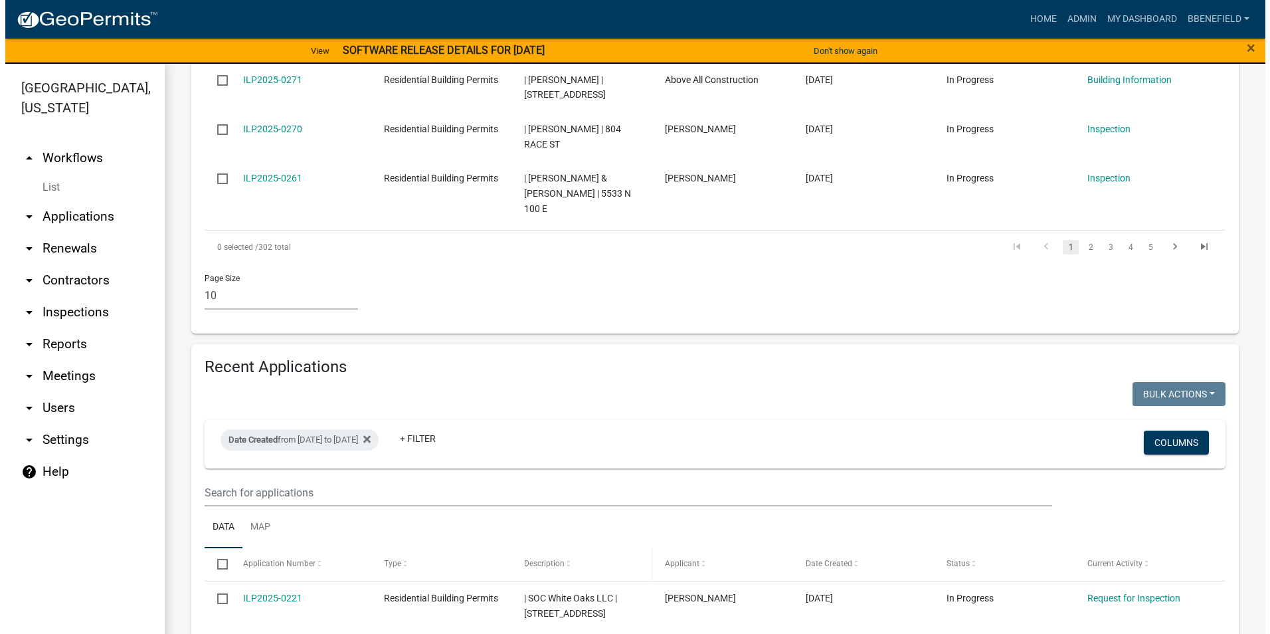
scroll to position [1196, 0]
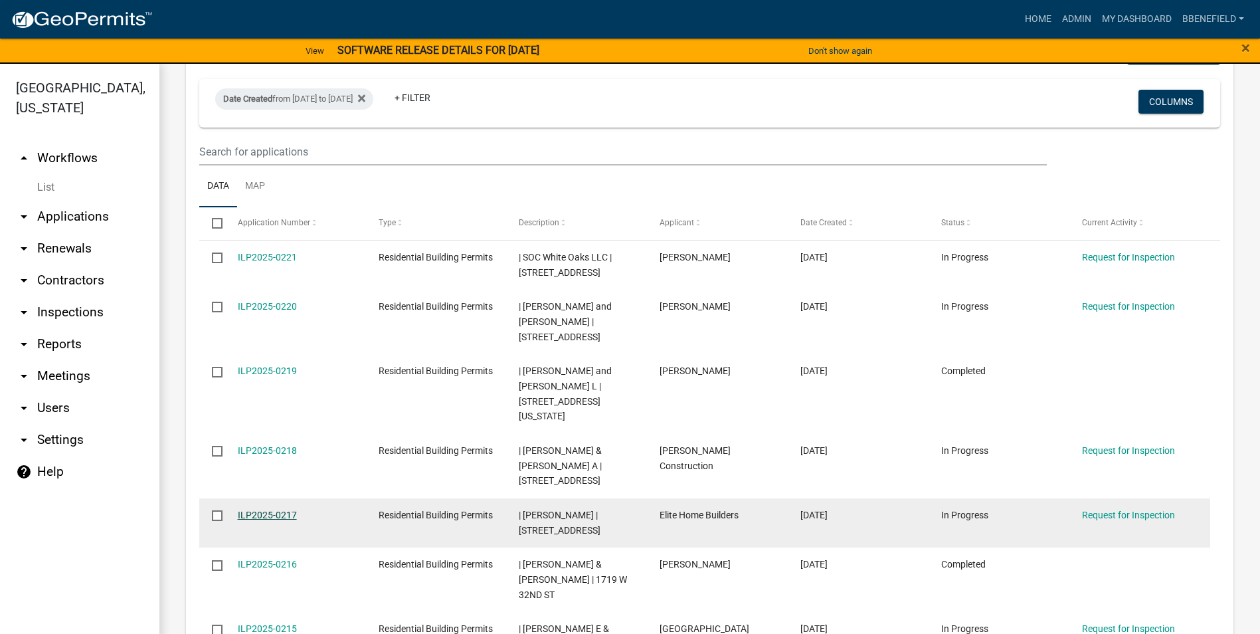
click at [259, 510] on link "ILP2025-0217" at bounding box center [267, 515] width 59 height 11
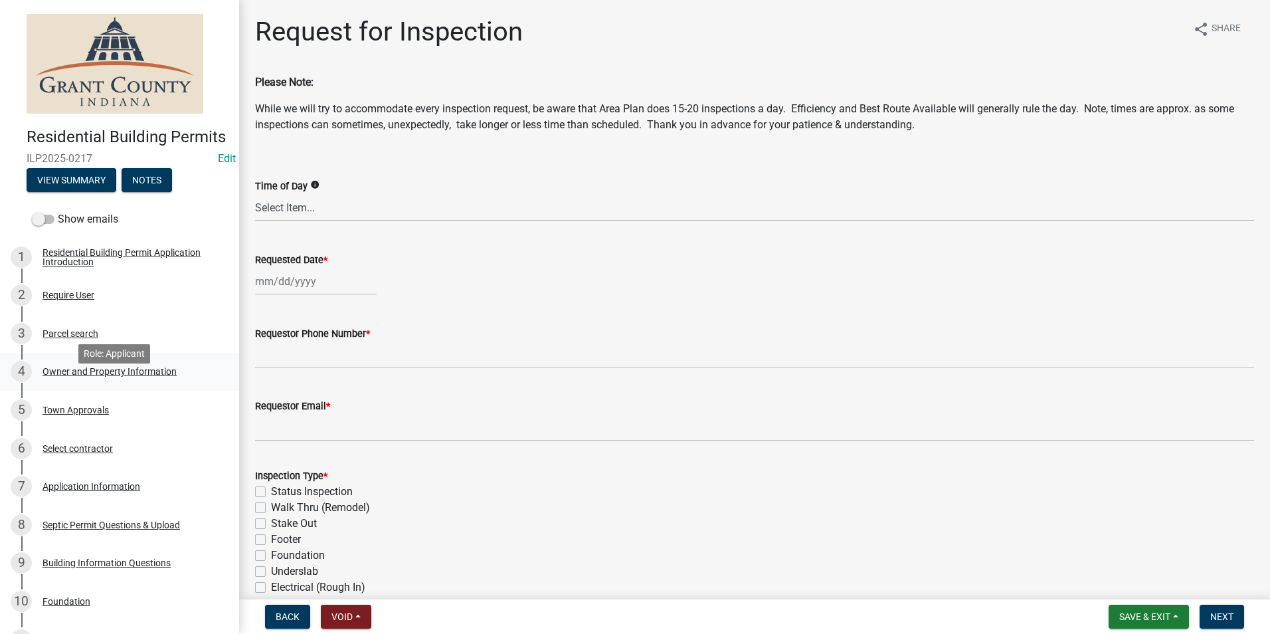
click at [122, 376] on div "Owner and Property Information" at bounding box center [110, 371] width 134 height 9
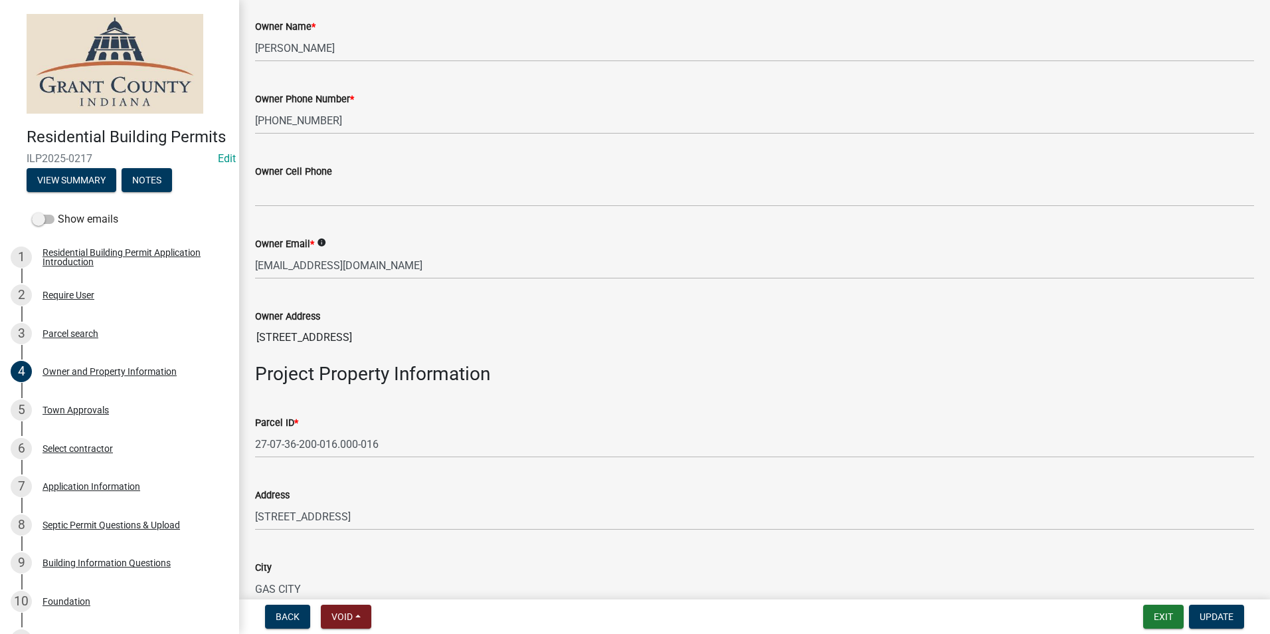
scroll to position [465, 0]
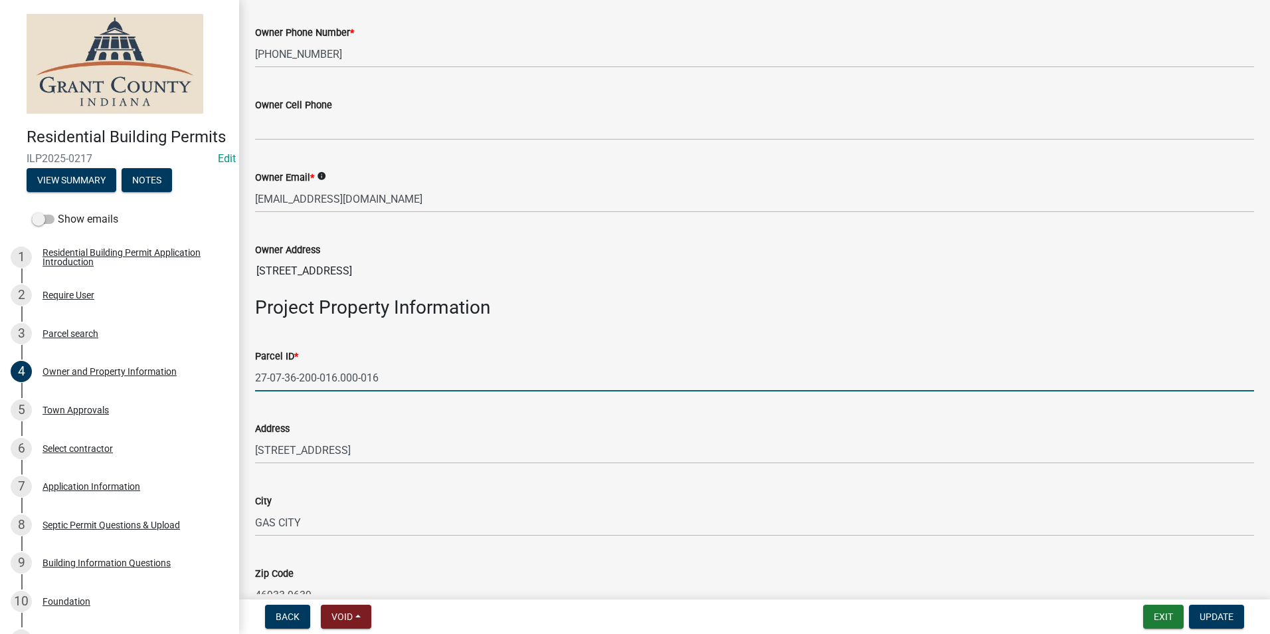
drag, startPoint x: 256, startPoint y: 378, endPoint x: 235, endPoint y: 397, distance: 28.7
click at [434, 354] on form "Parcel ID * 27-07-36-200-016.000-016" at bounding box center [754, 369] width 999 height 43
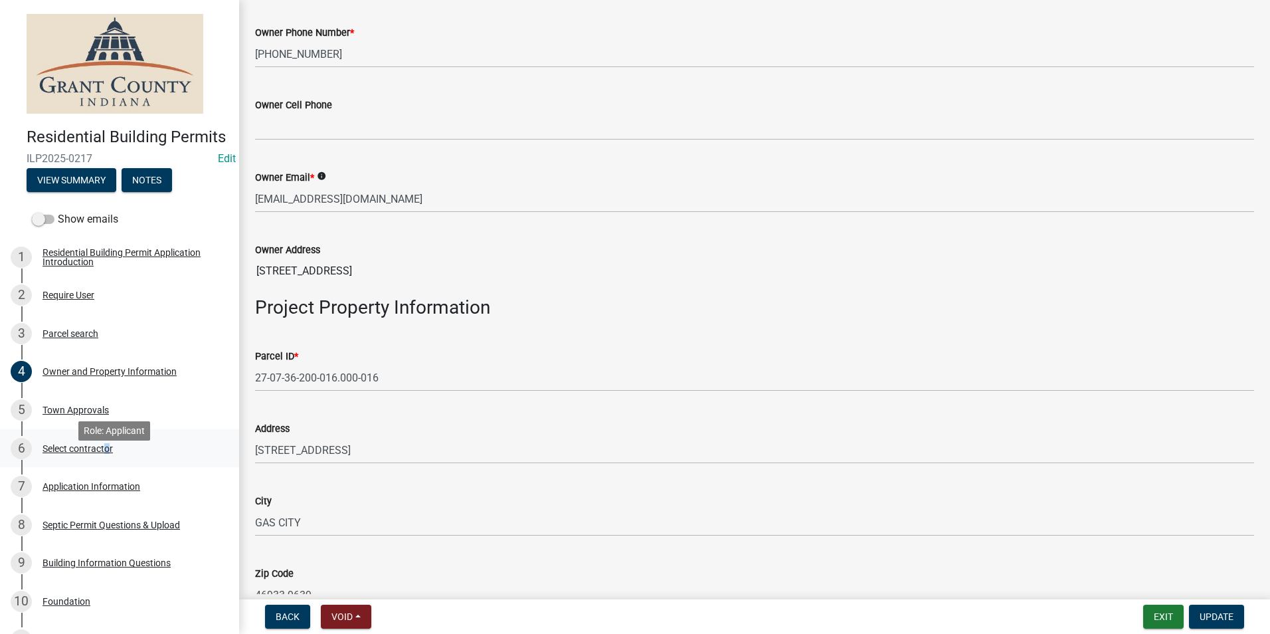
drag, startPoint x: 104, startPoint y: 464, endPoint x: 106, endPoint y: 470, distance: 7.2
click at [106, 468] on link "6 Select contractor" at bounding box center [119, 448] width 239 height 39
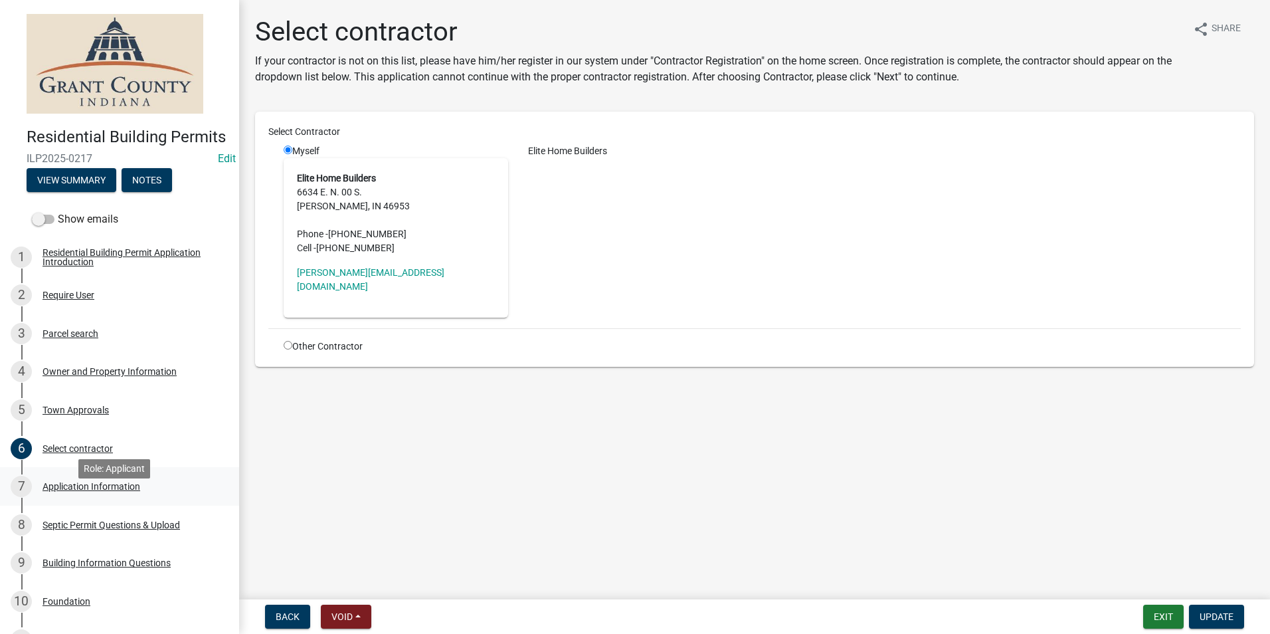
drag, startPoint x: 106, startPoint y: 470, endPoint x: 107, endPoint y: 498, distance: 27.2
click at [107, 497] on div "7 Application Information" at bounding box center [114, 486] width 207 height 21
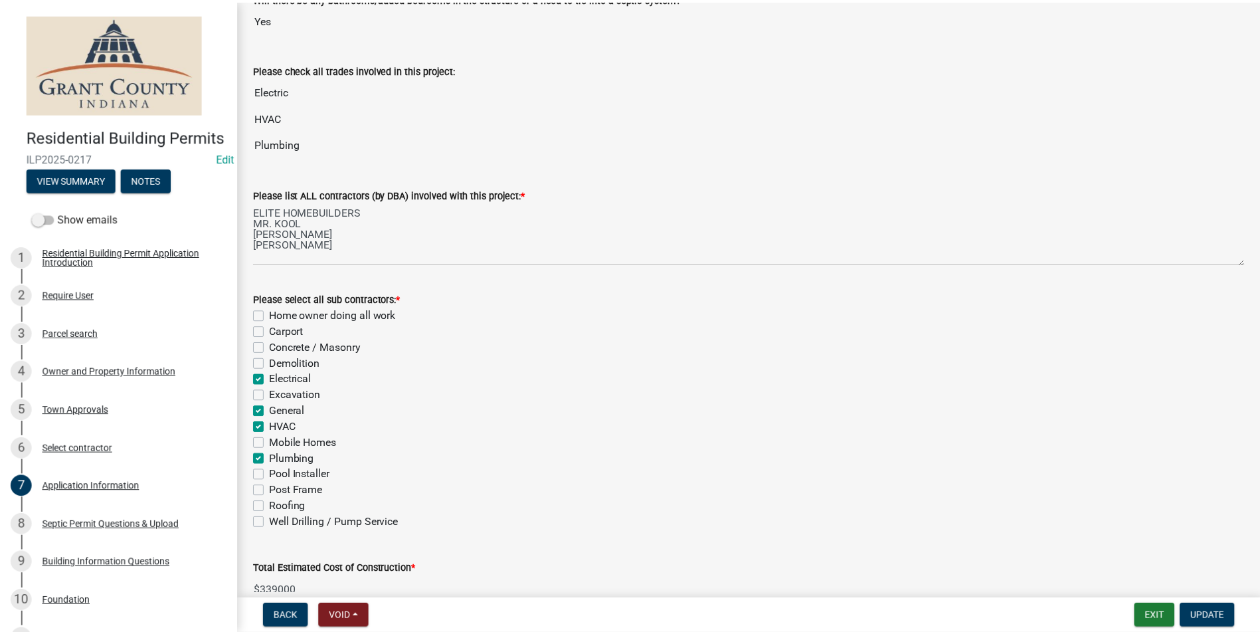
scroll to position [395, 0]
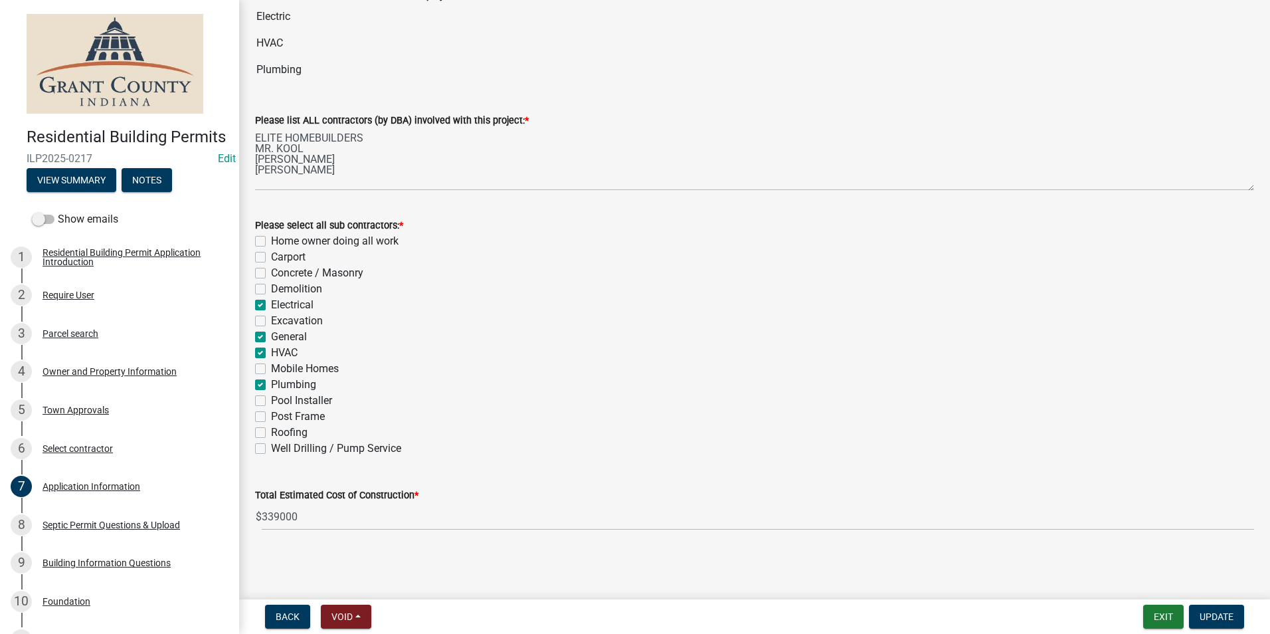
drag, startPoint x: 965, startPoint y: 56, endPoint x: 714, endPoint y: 441, distance: 459.4
click at [714, 441] on div "Please select all sub contractors: * Home owner doing all work Carport Concrete…" at bounding box center [754, 336] width 999 height 239
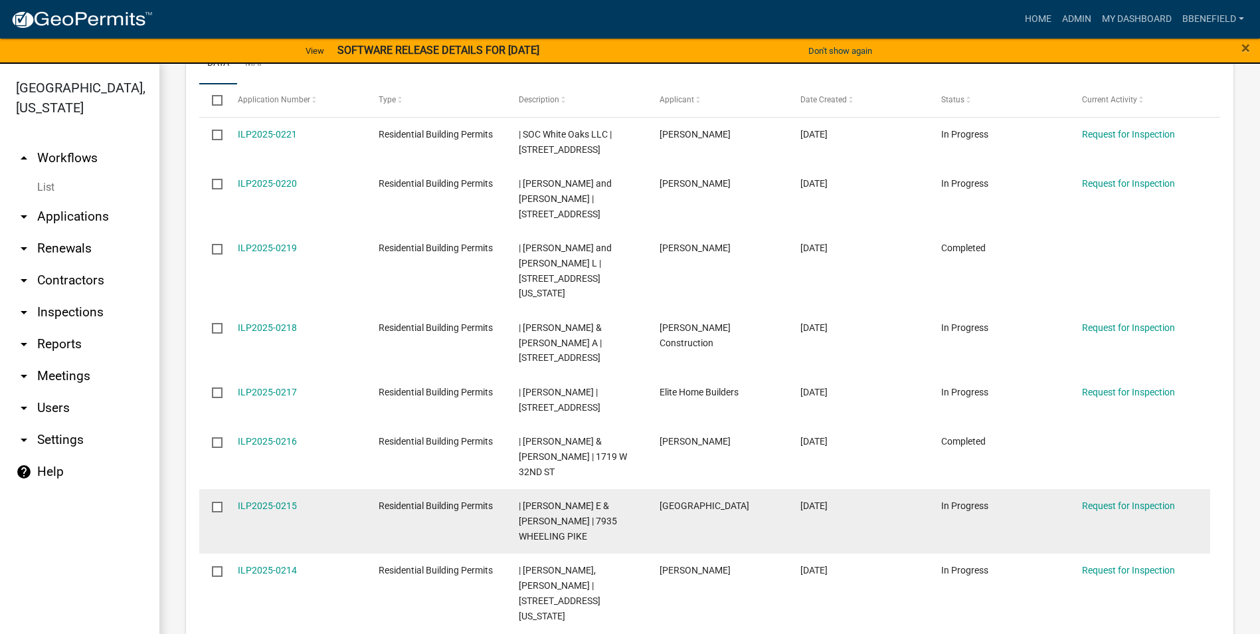
scroll to position [1329, 0]
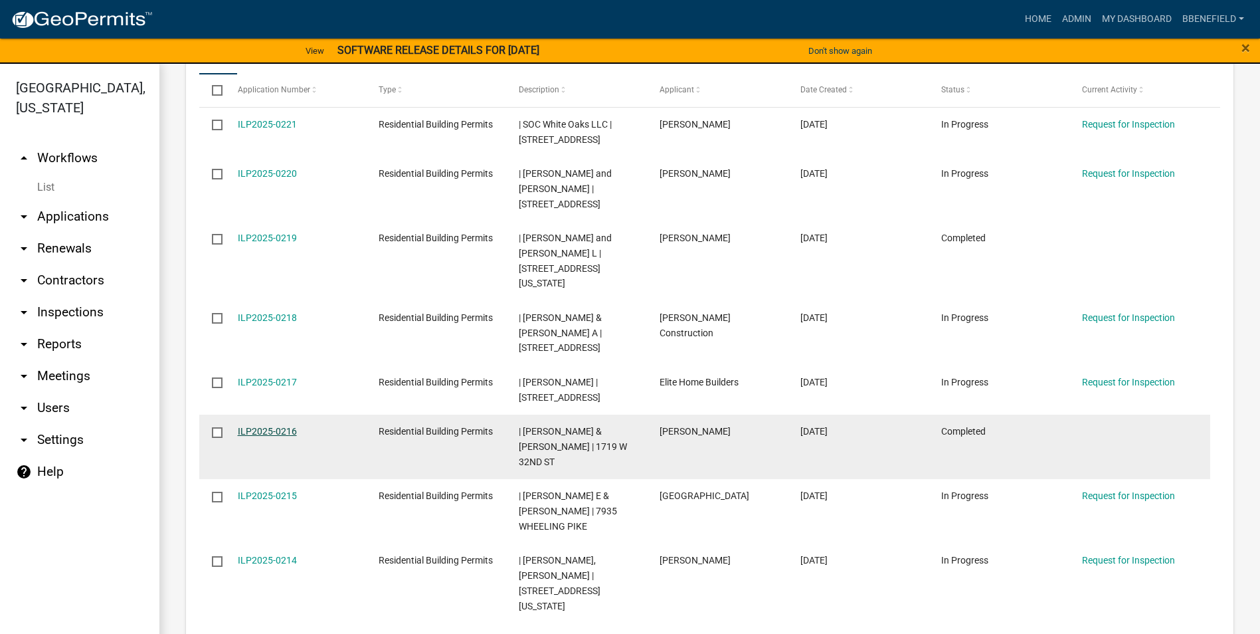
click at [252, 426] on link "ILP2025-0216" at bounding box center [267, 431] width 59 height 11
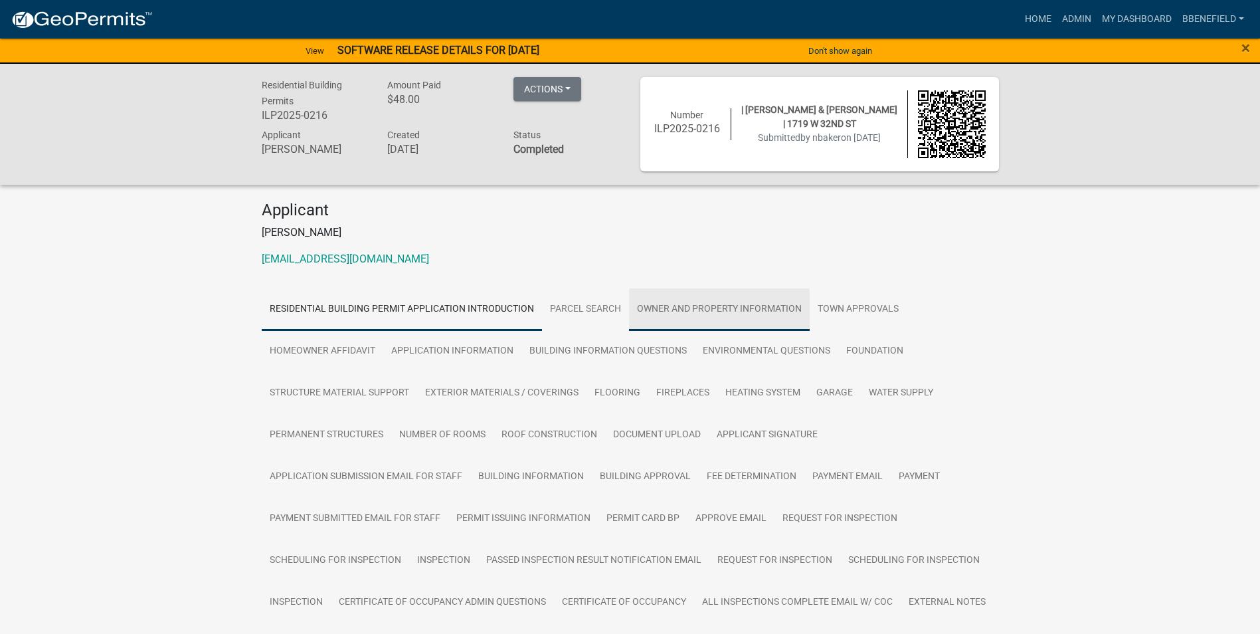
click at [716, 312] on link "Owner and Property Information" at bounding box center [719, 309] width 181 height 43
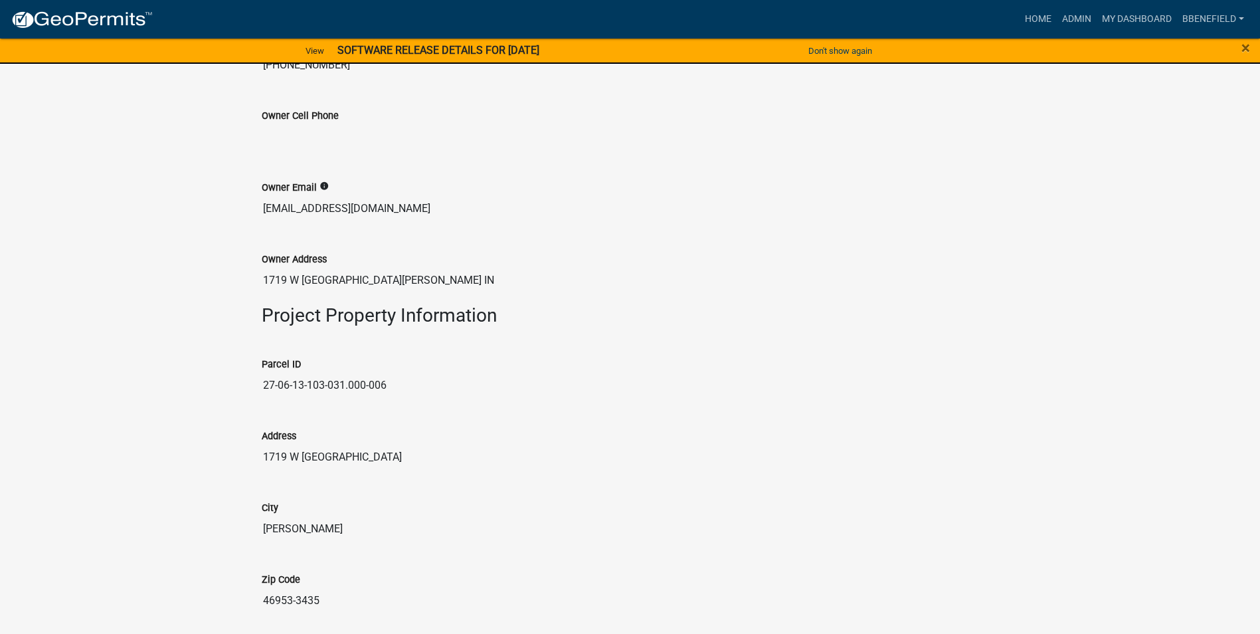
scroll to position [1063, 0]
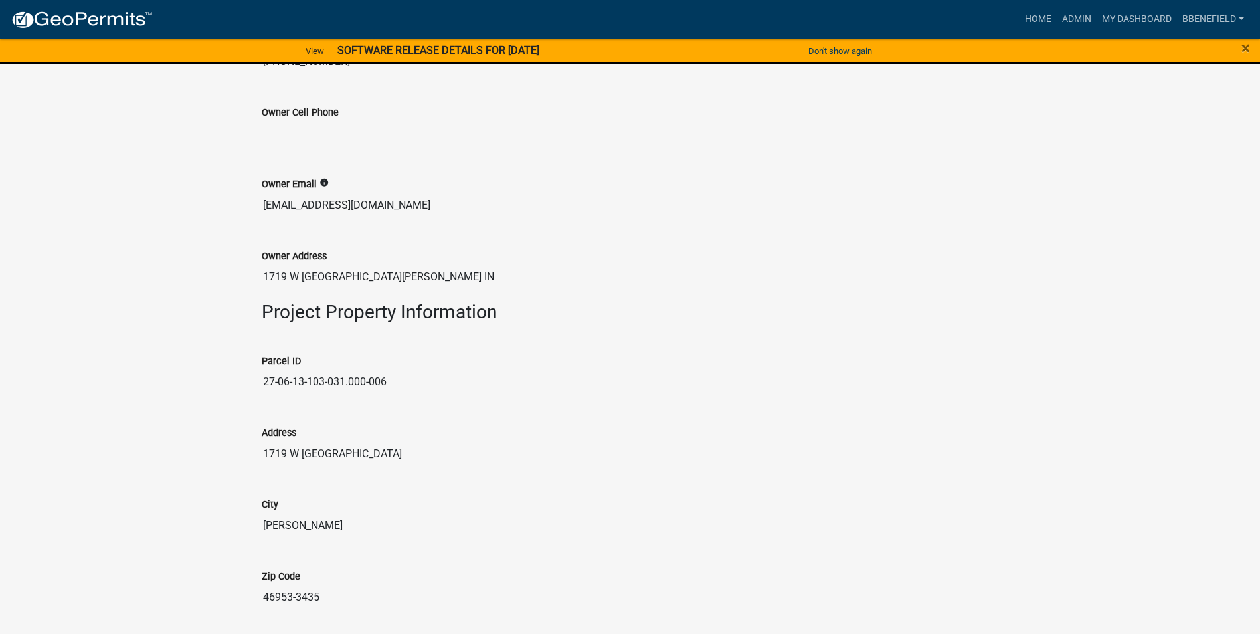
drag, startPoint x: 264, startPoint y: 381, endPoint x: 398, endPoint y: 375, distance: 133.7
click at [398, 375] on input "27-06-13-103-031.000-006" at bounding box center [631, 382] width 738 height 27
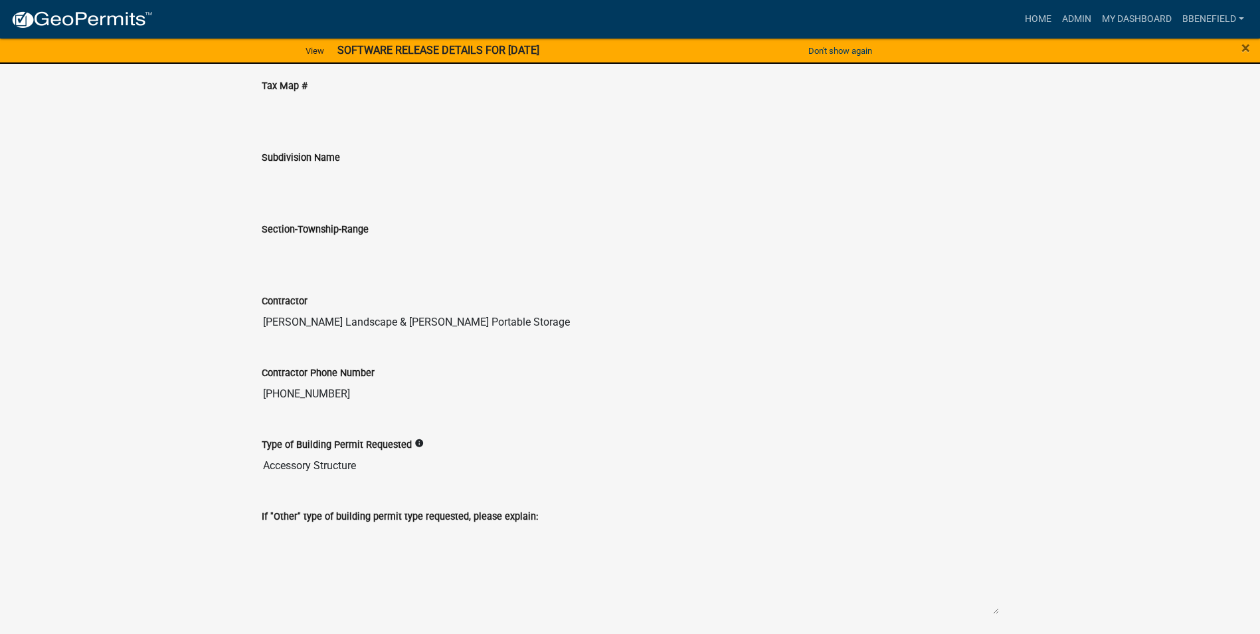
scroll to position [1951, 0]
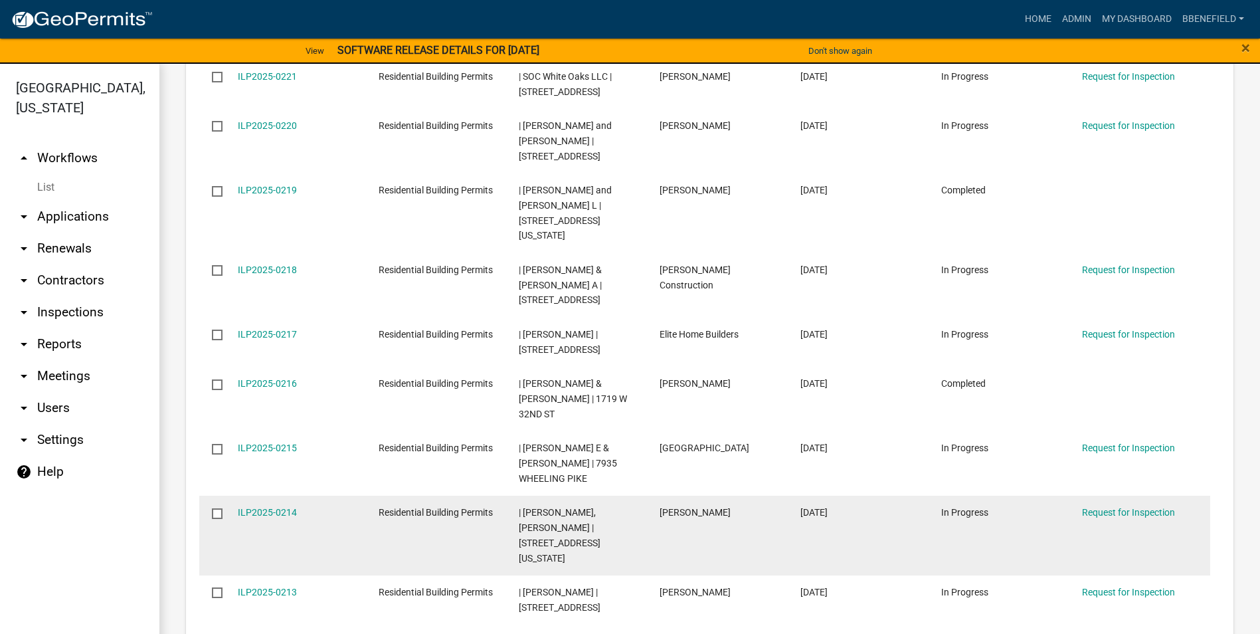
scroll to position [1399, 0]
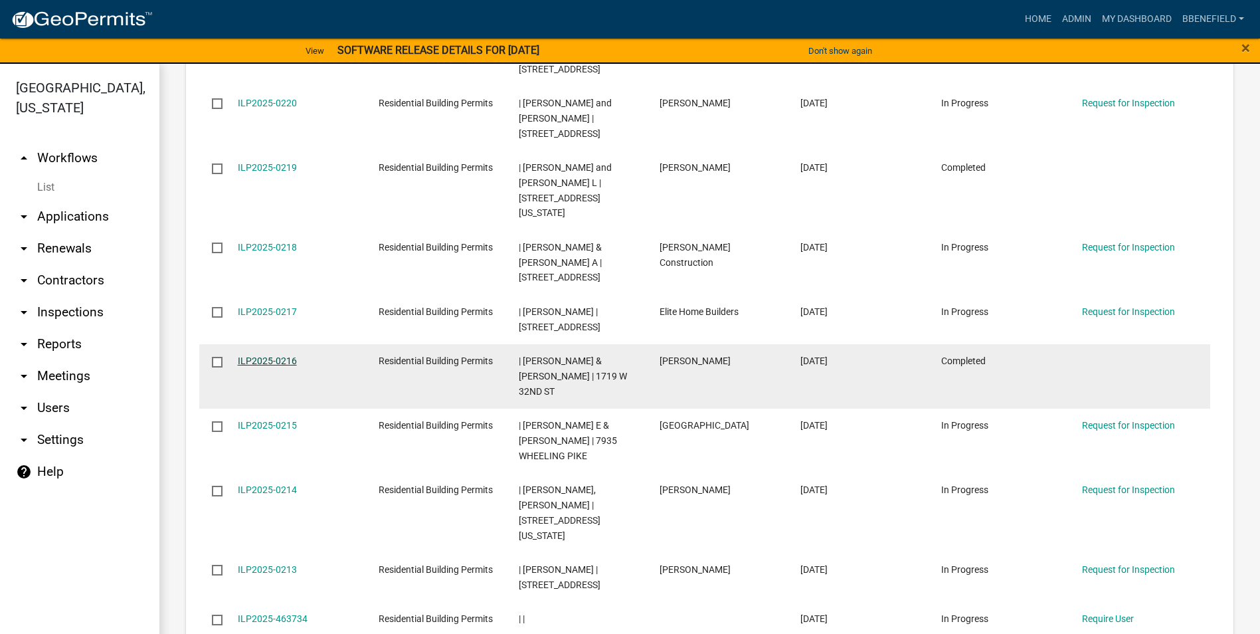
click at [271, 355] on link "ILP2025-0216" at bounding box center [267, 360] width 59 height 11
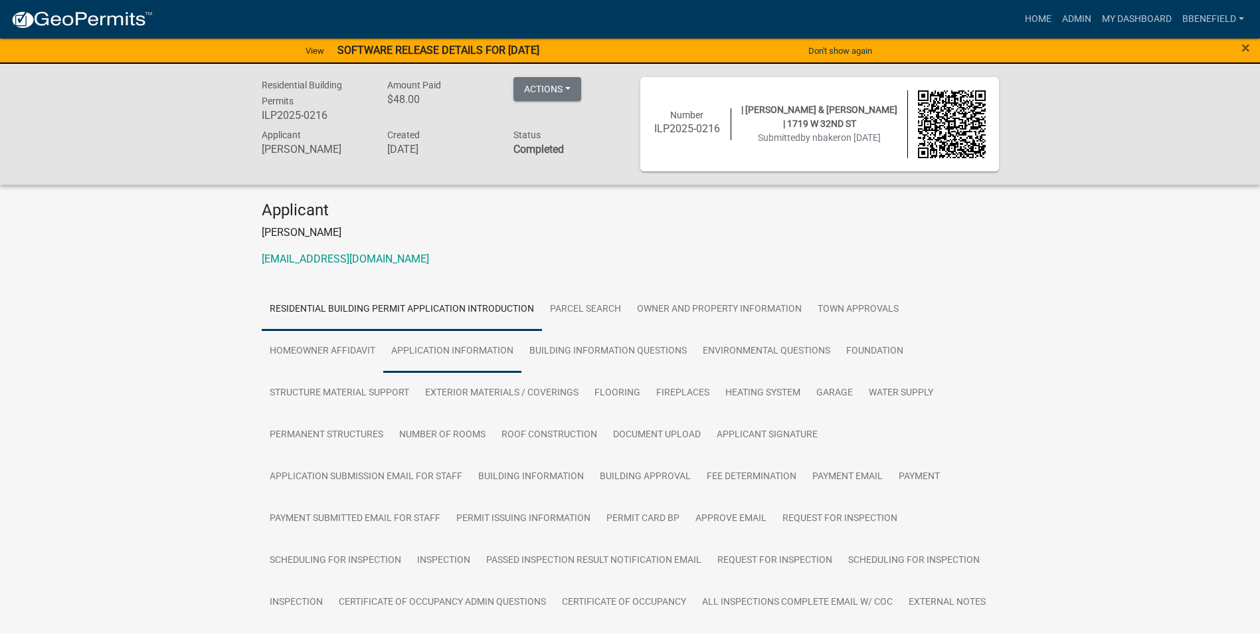
click at [446, 348] on link "Application Information" at bounding box center [452, 351] width 138 height 43
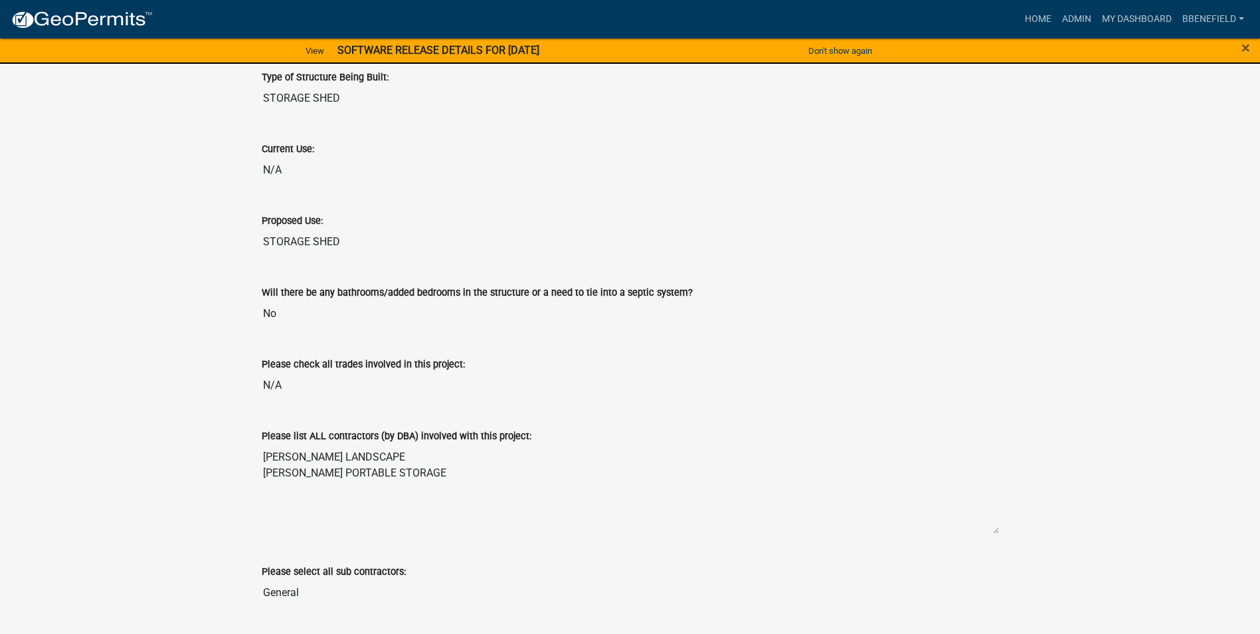
scroll to position [664, 0]
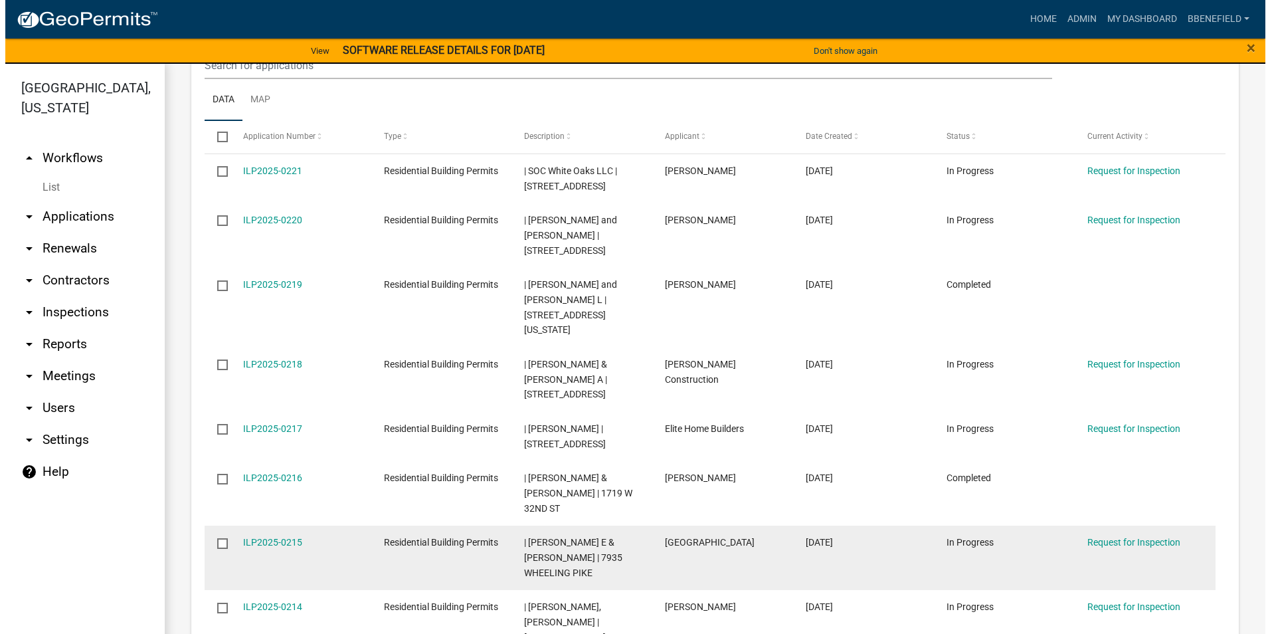
scroll to position [1329, 0]
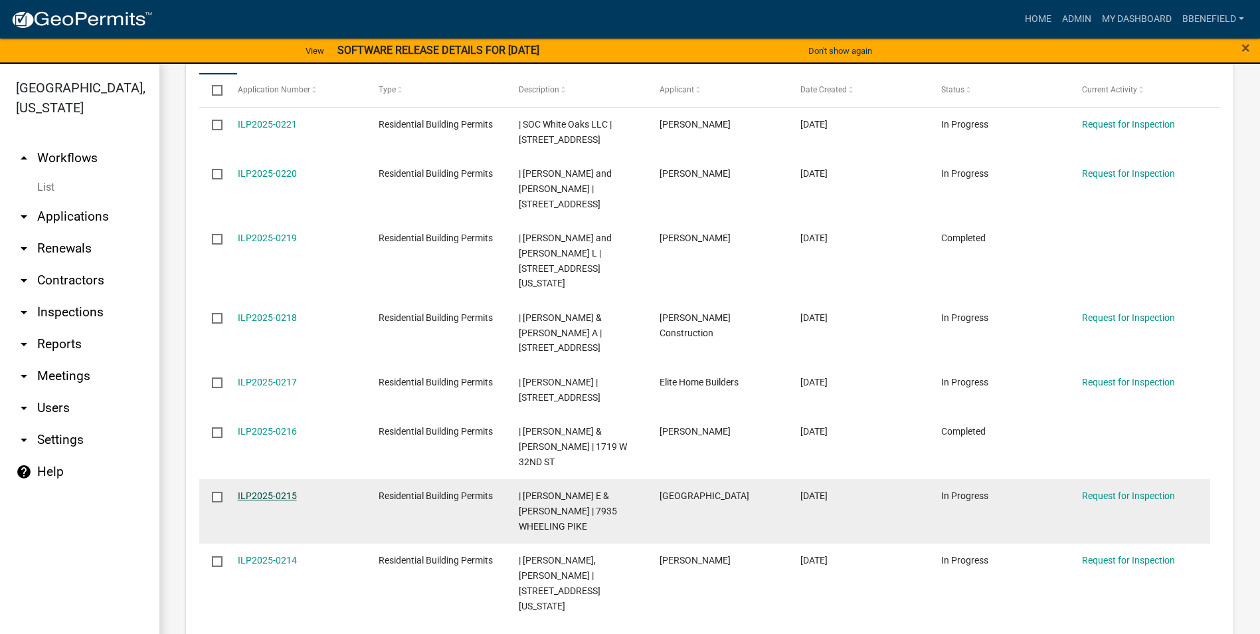
click at [252, 490] on link "ILP2025-0215" at bounding box center [267, 495] width 59 height 11
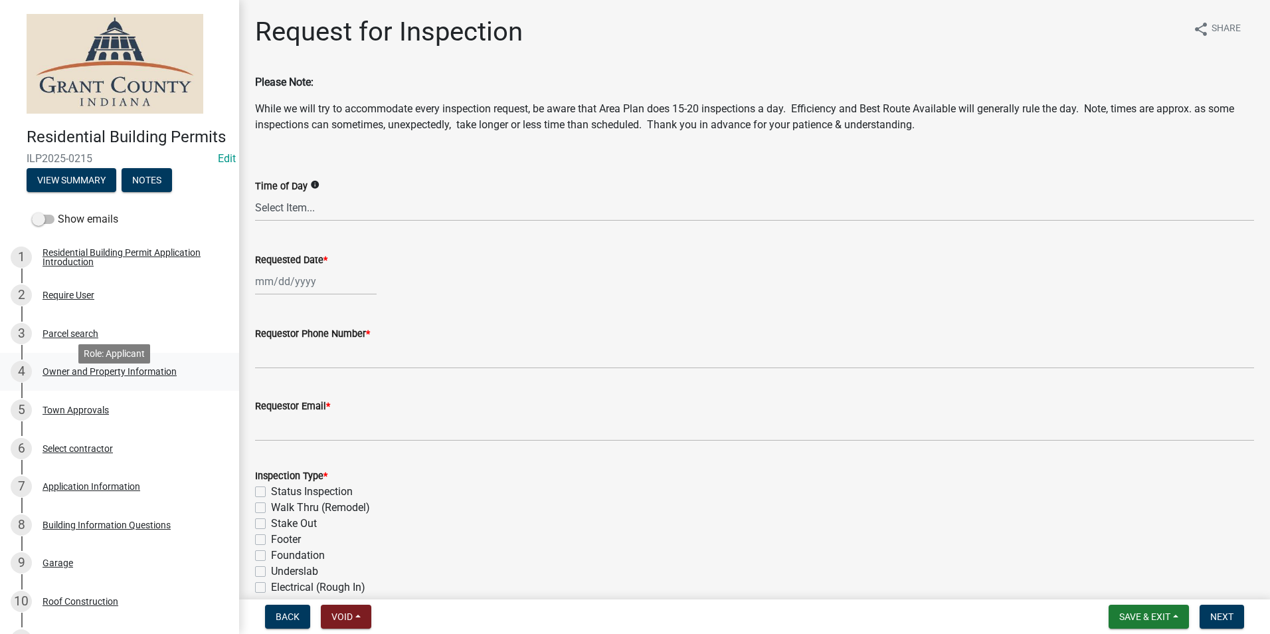
click at [97, 376] on div "Owner and Property Information" at bounding box center [110, 371] width 134 height 9
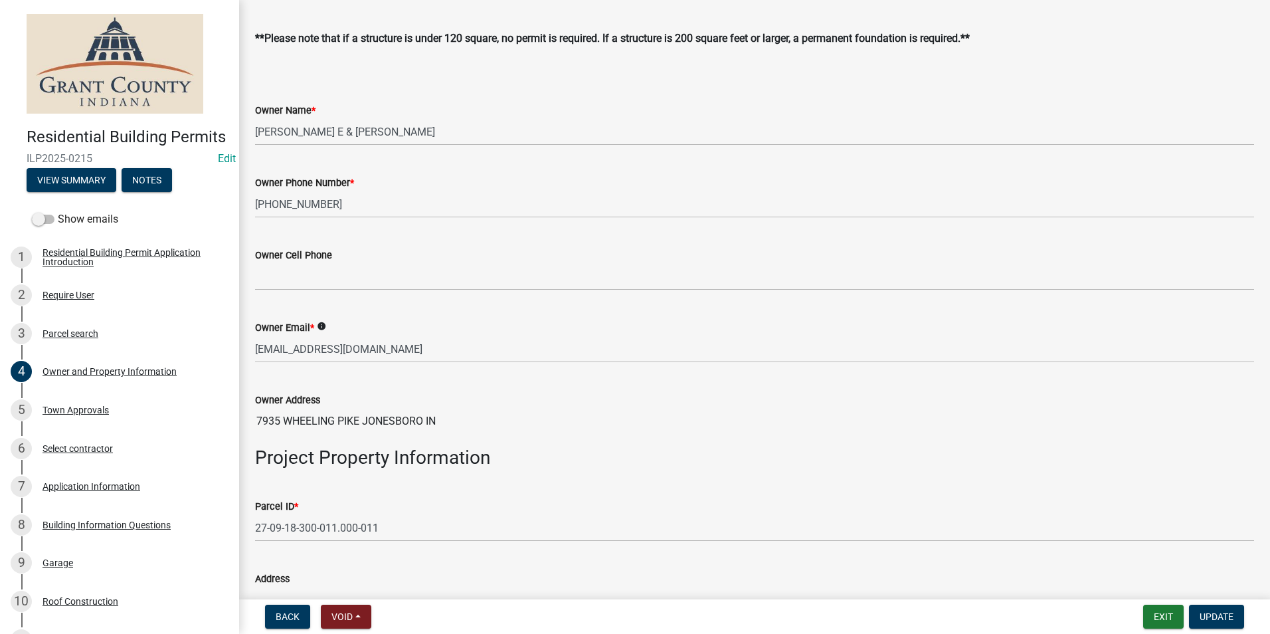
scroll to position [332, 0]
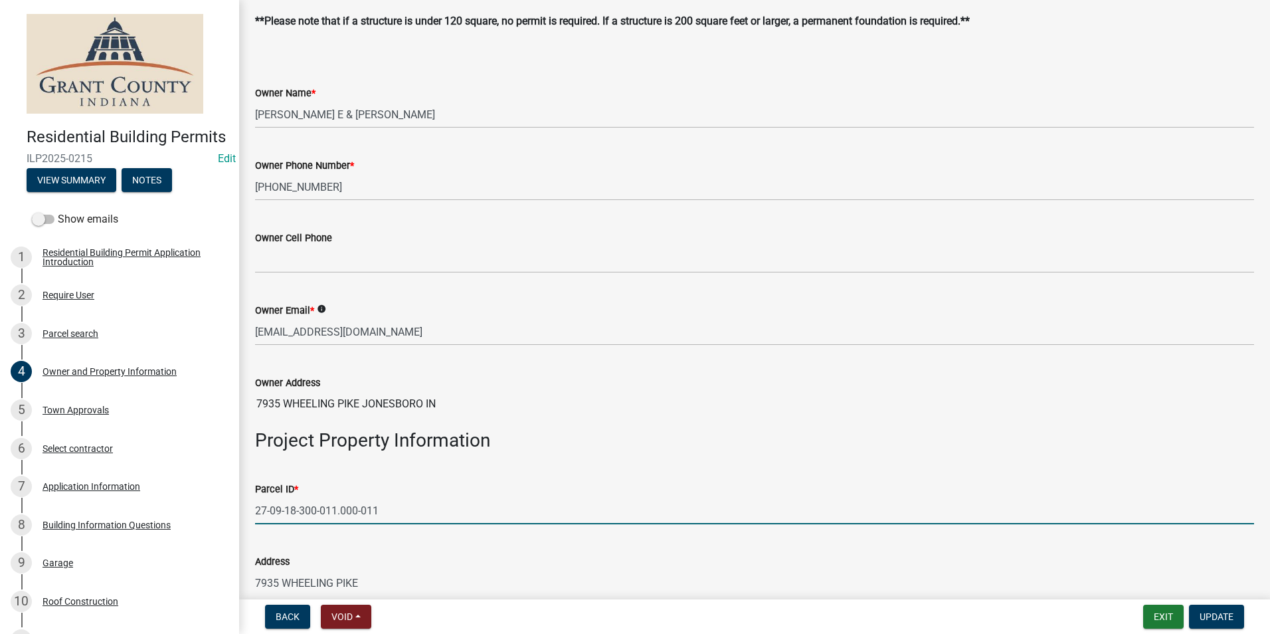
drag, startPoint x: 256, startPoint y: 516, endPoint x: 415, endPoint y: 510, distance: 158.2
click at [414, 510] on input "27-09-18-300-011.000-011" at bounding box center [754, 510] width 999 height 27
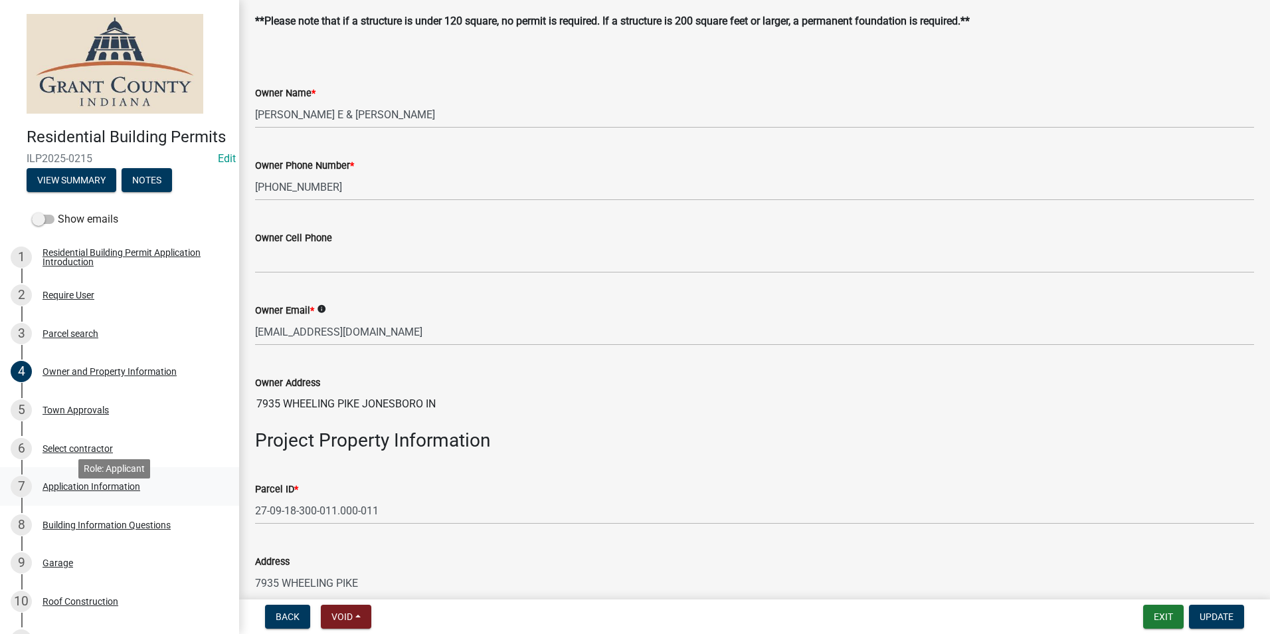
click at [80, 491] on div "Application Information" at bounding box center [92, 486] width 98 height 9
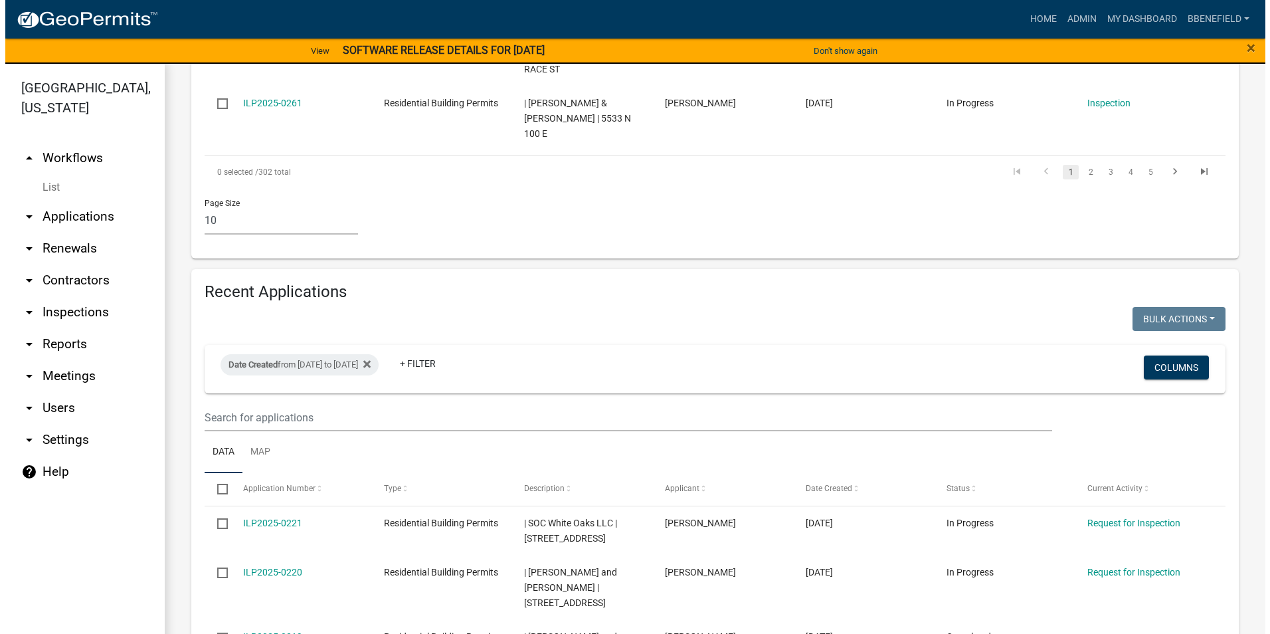
scroll to position [1399, 0]
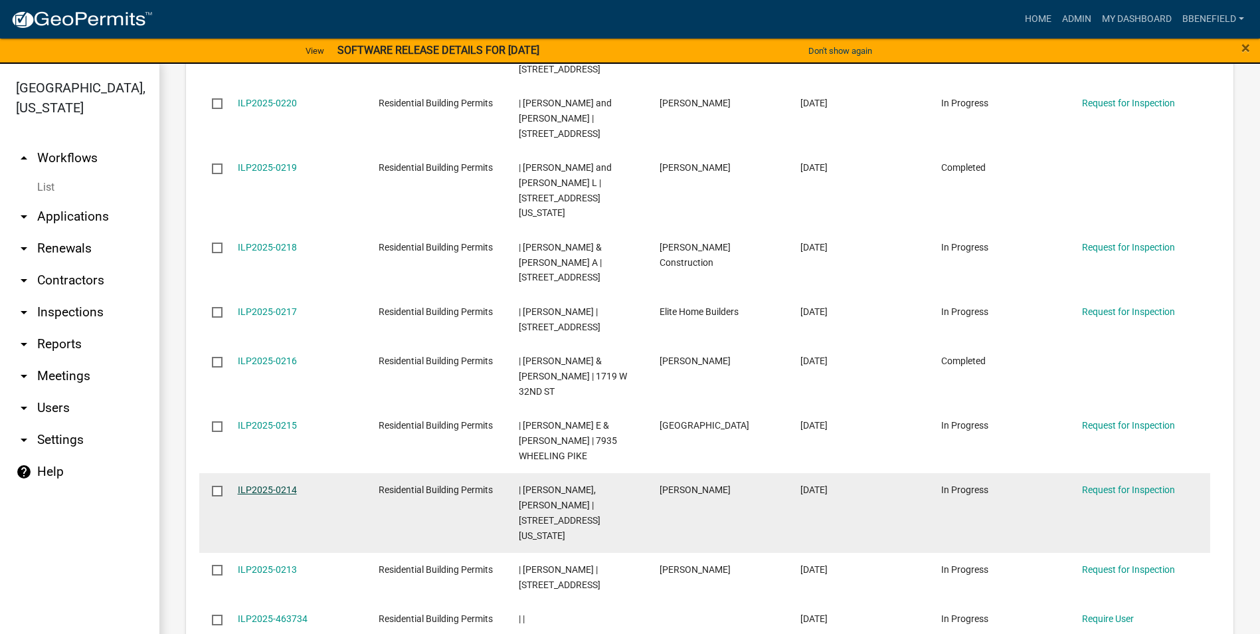
click at [268, 484] on link "ILP2025-0214" at bounding box center [267, 489] width 59 height 11
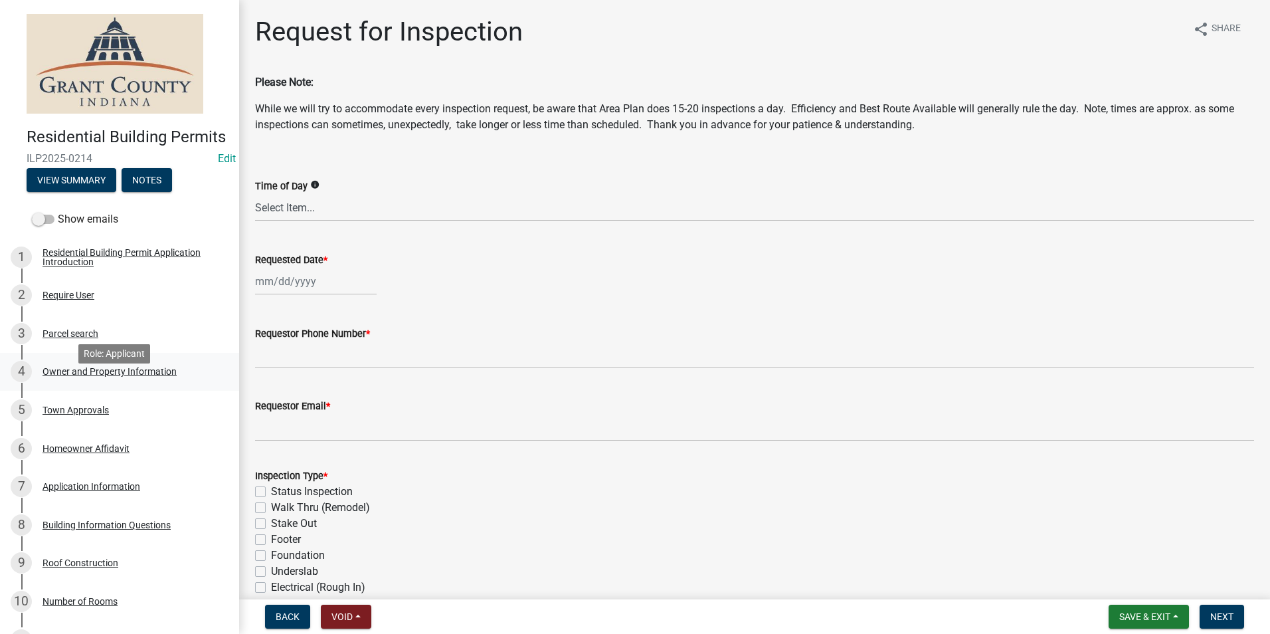
click at [123, 376] on div "Owner and Property Information" at bounding box center [110, 371] width 134 height 9
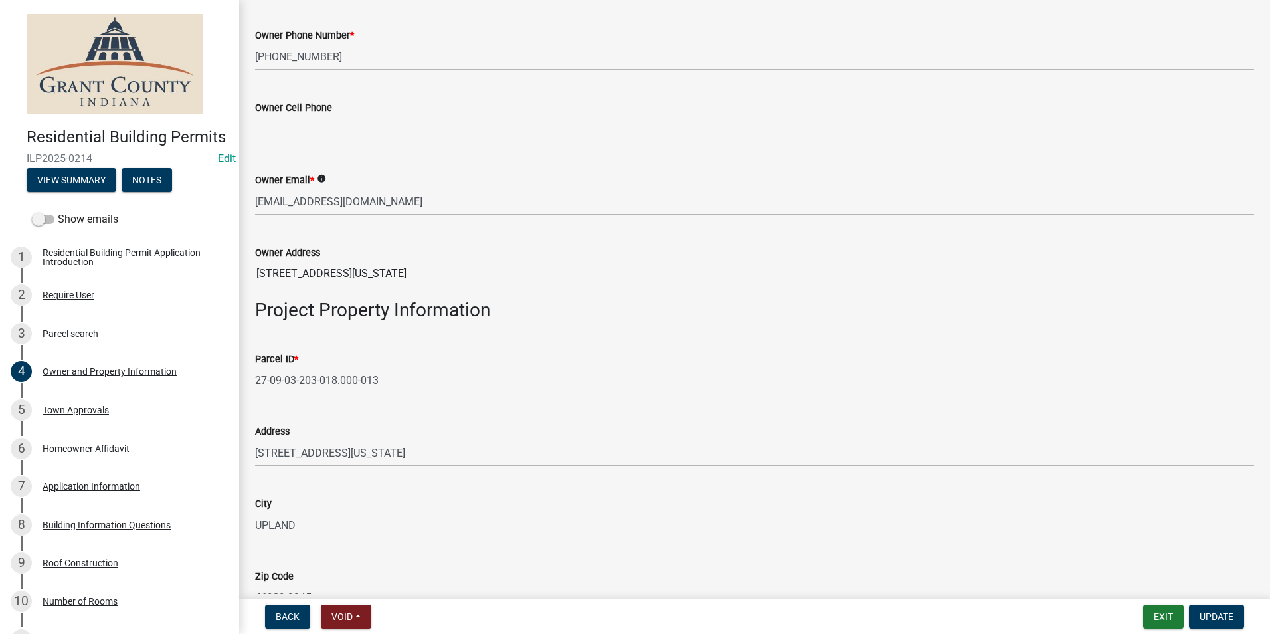
scroll to position [465, 0]
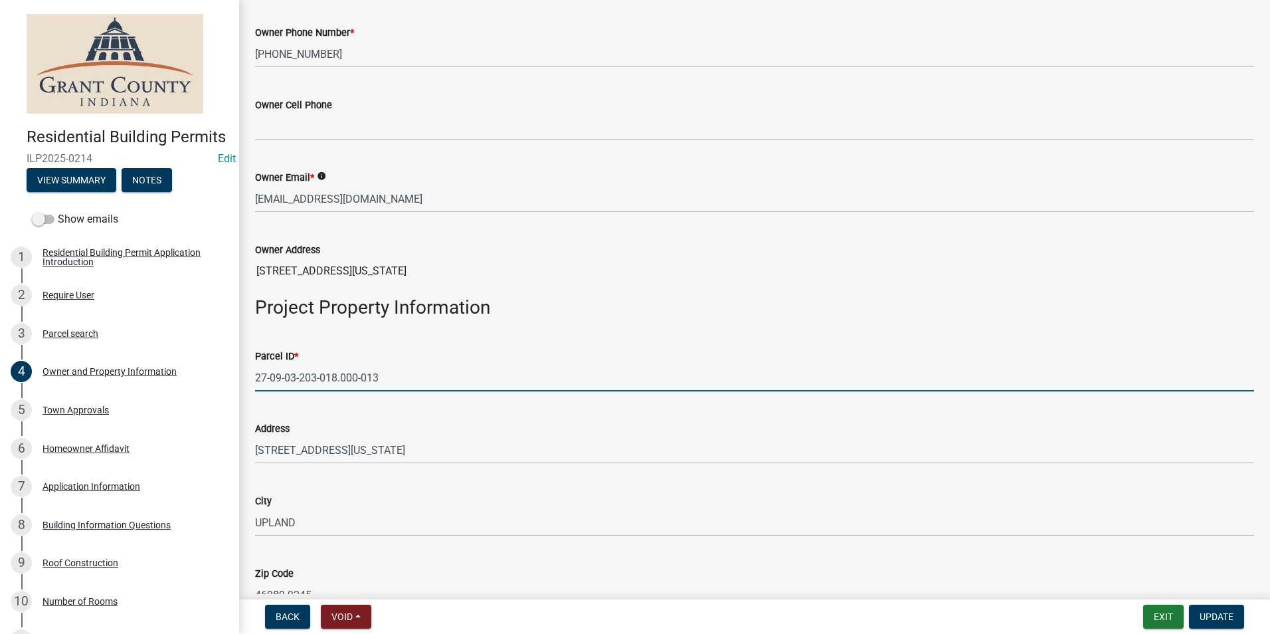
drag, startPoint x: 255, startPoint y: 372, endPoint x: 385, endPoint y: 359, distance: 130.9
click at [386, 359] on form "Parcel ID * 27-09-03-203-018.000-013" at bounding box center [754, 369] width 999 height 43
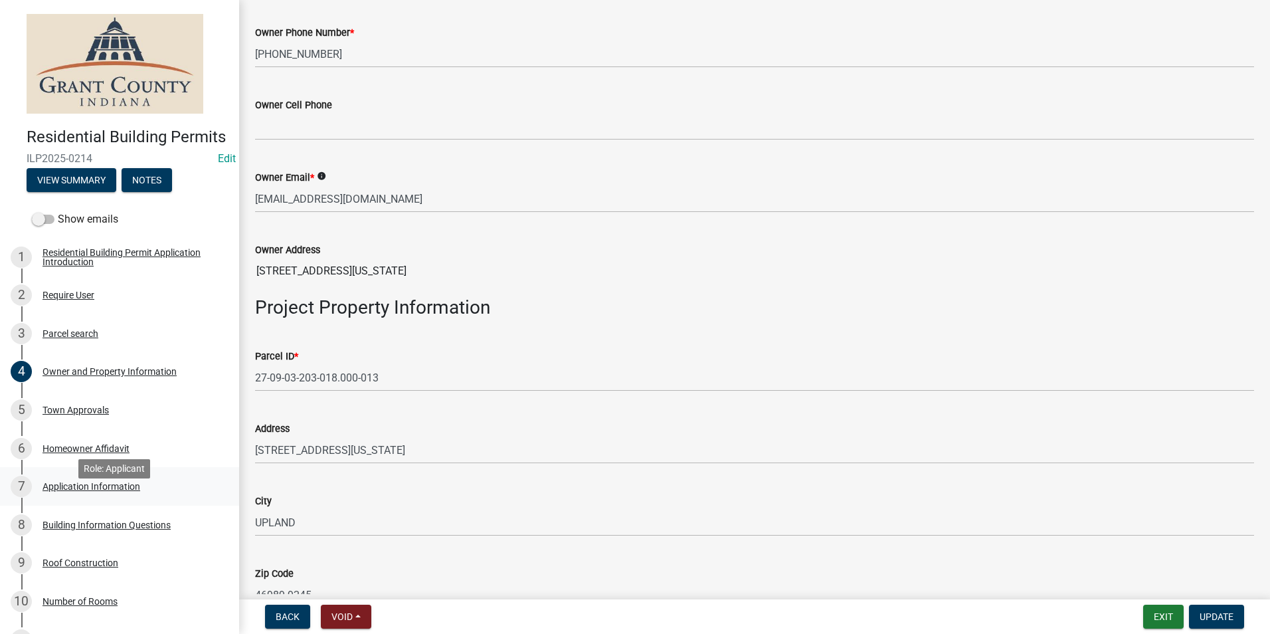
click at [99, 491] on div "Application Information" at bounding box center [92, 486] width 98 height 9
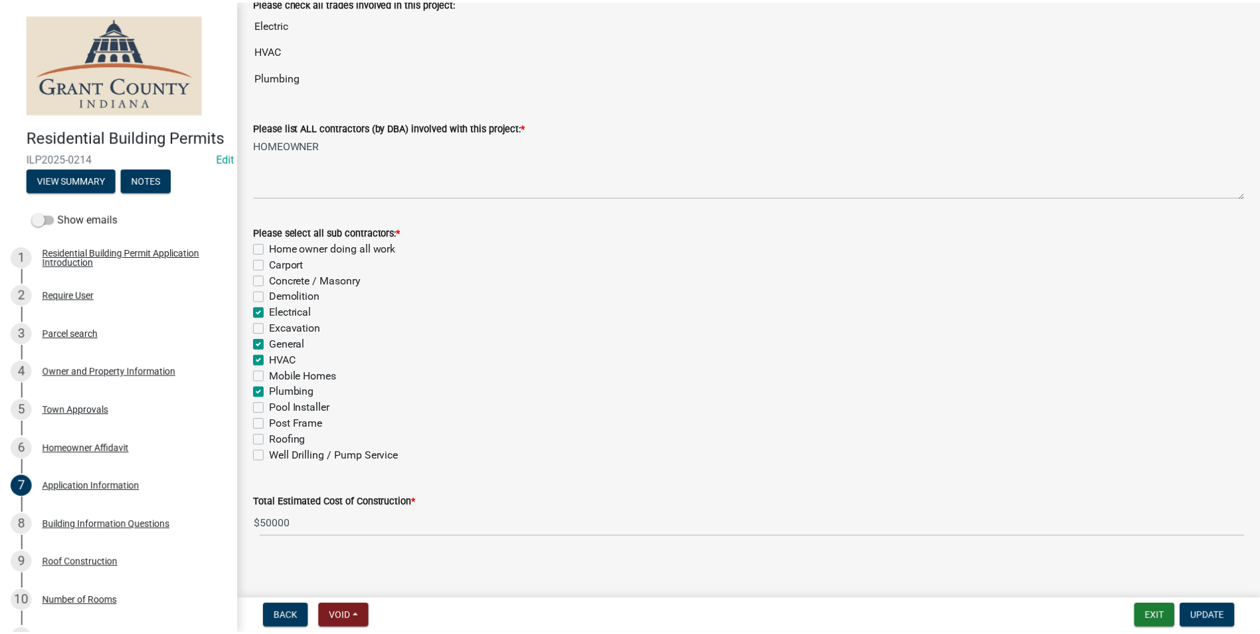
scroll to position [395, 0]
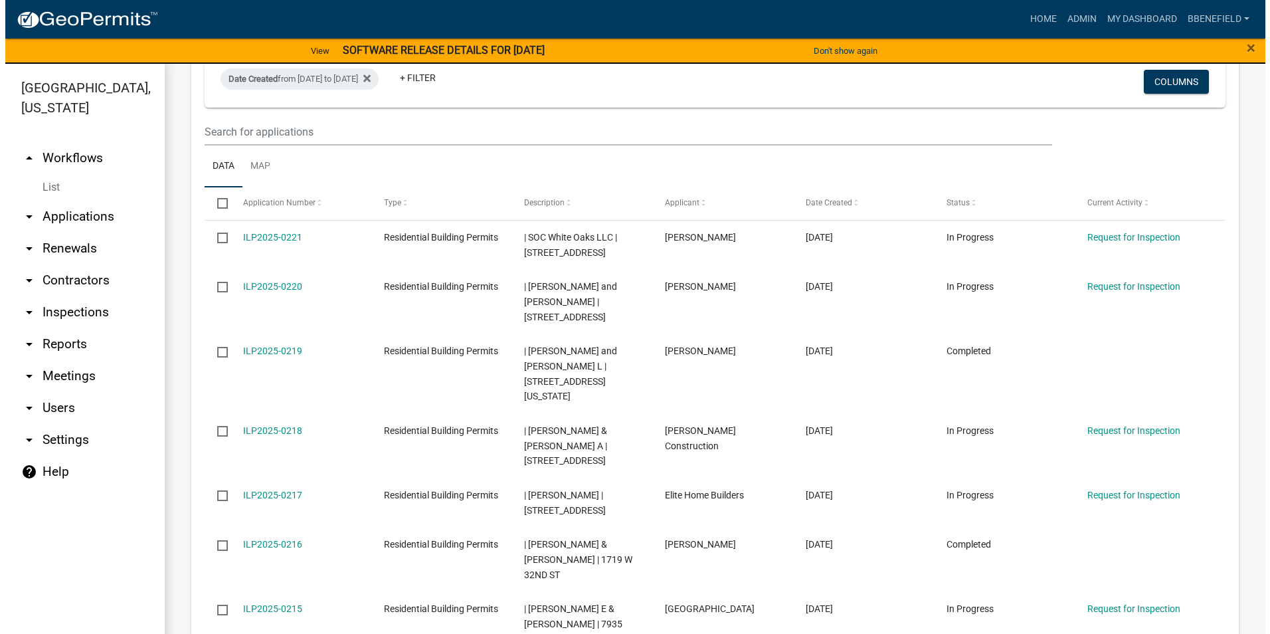
scroll to position [1399, 0]
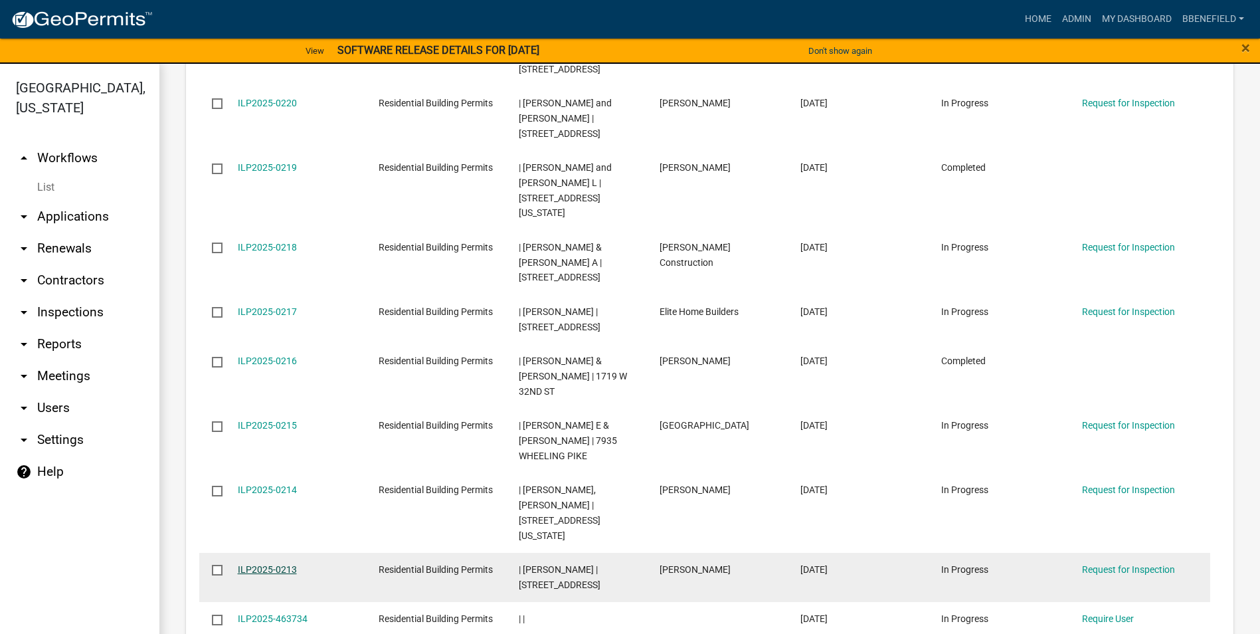
click at [258, 564] on link "ILP2025-0213" at bounding box center [267, 569] width 59 height 11
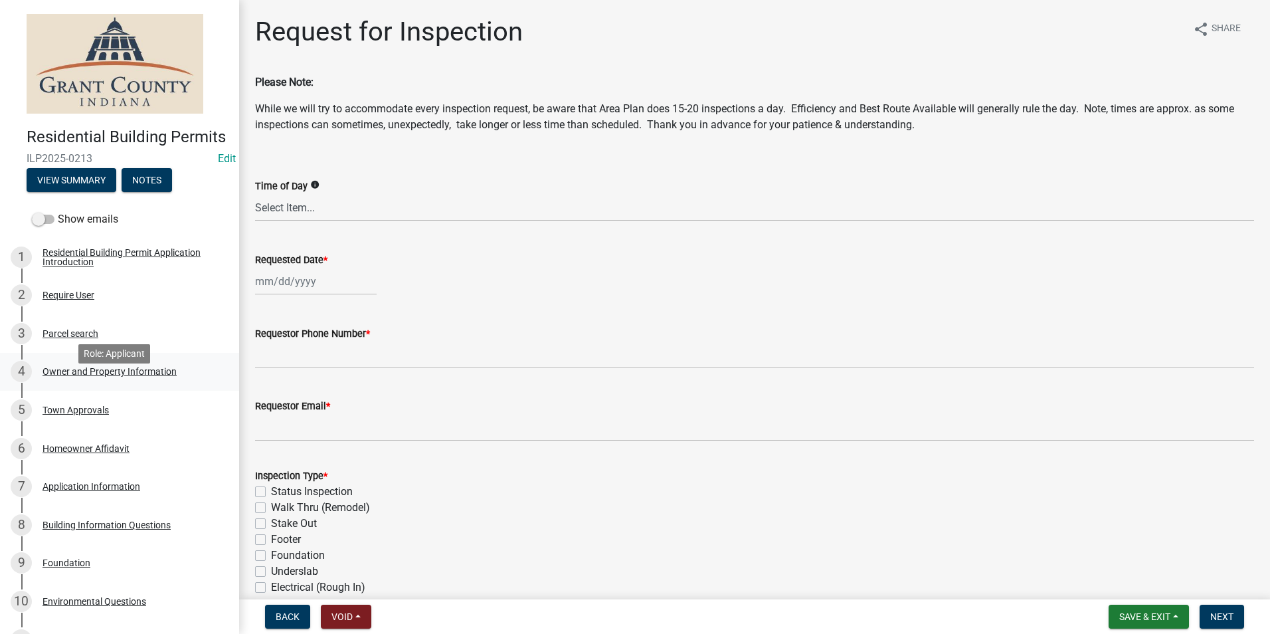
click at [134, 376] on div "Owner and Property Information" at bounding box center [110, 371] width 134 height 9
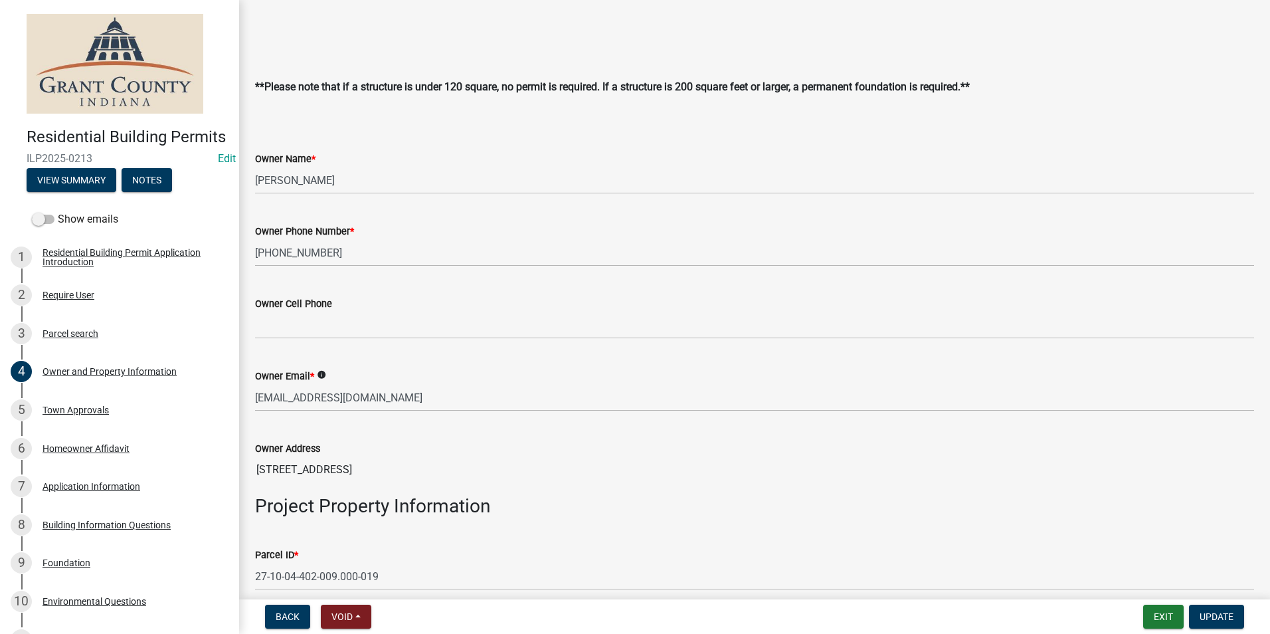
scroll to position [332, 0]
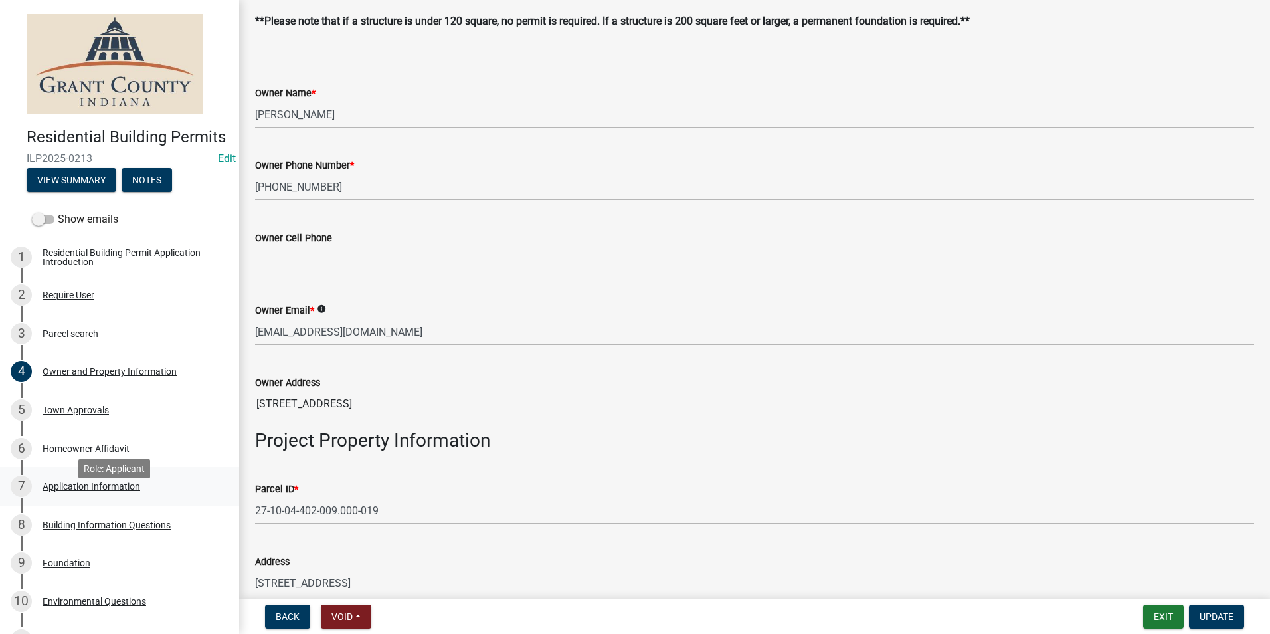
click at [74, 491] on div "Application Information" at bounding box center [92, 486] width 98 height 9
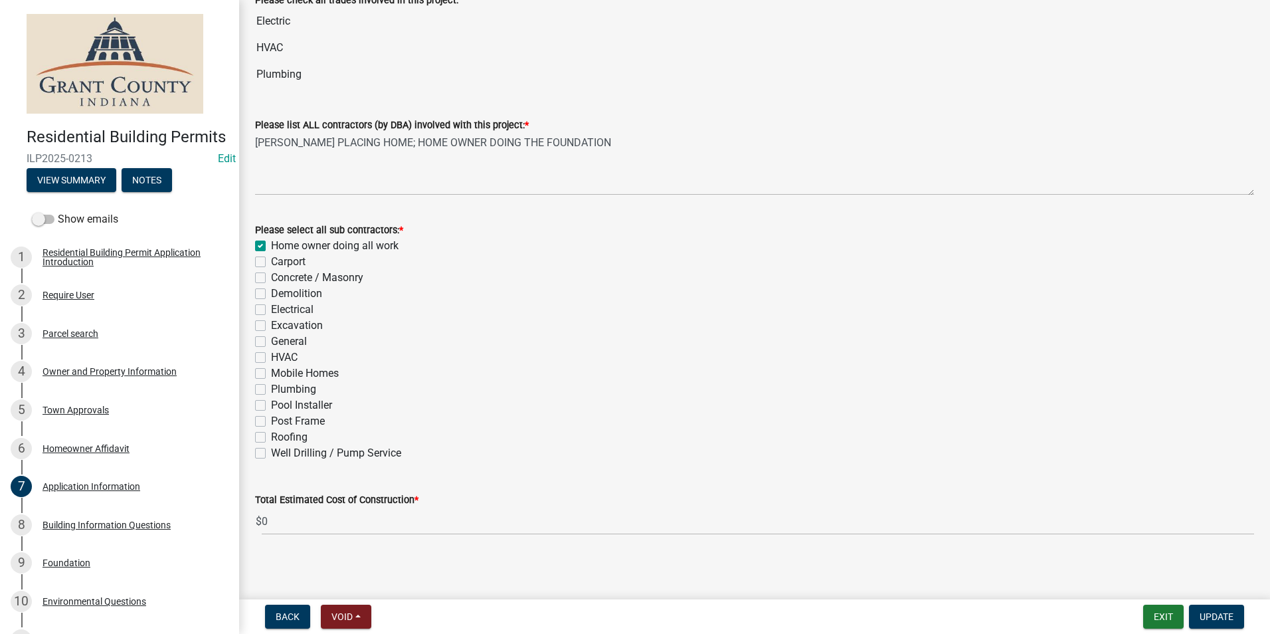
scroll to position [395, 0]
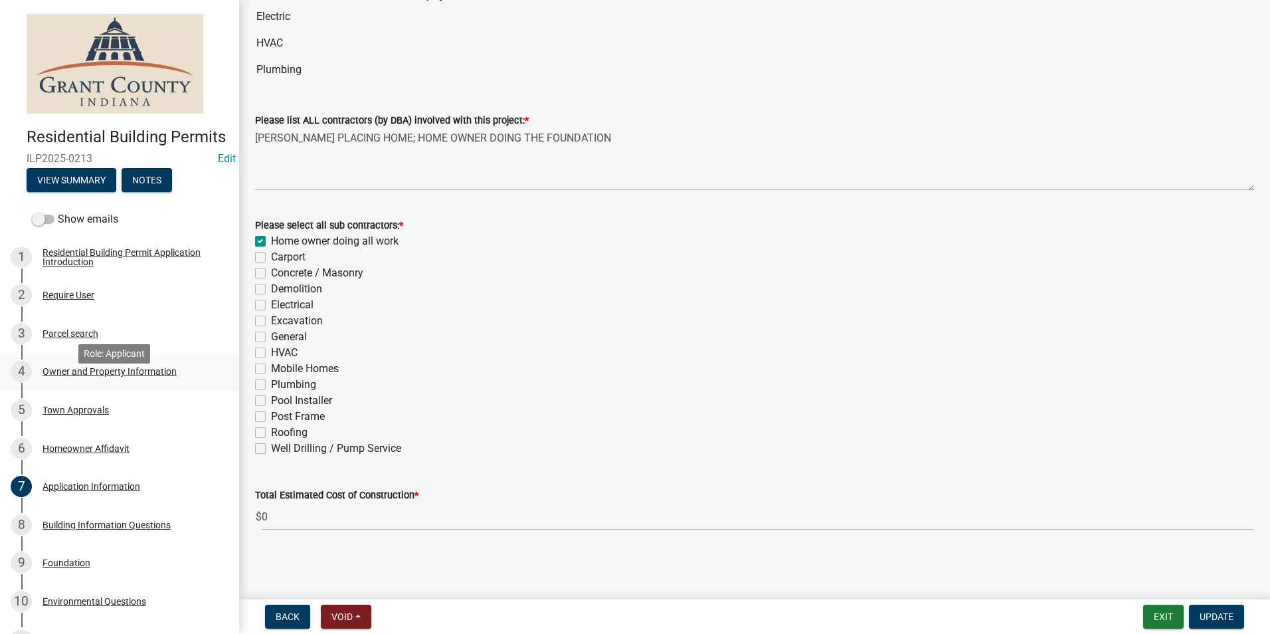
click at [100, 376] on div "Owner and Property Information" at bounding box center [110, 371] width 134 height 9
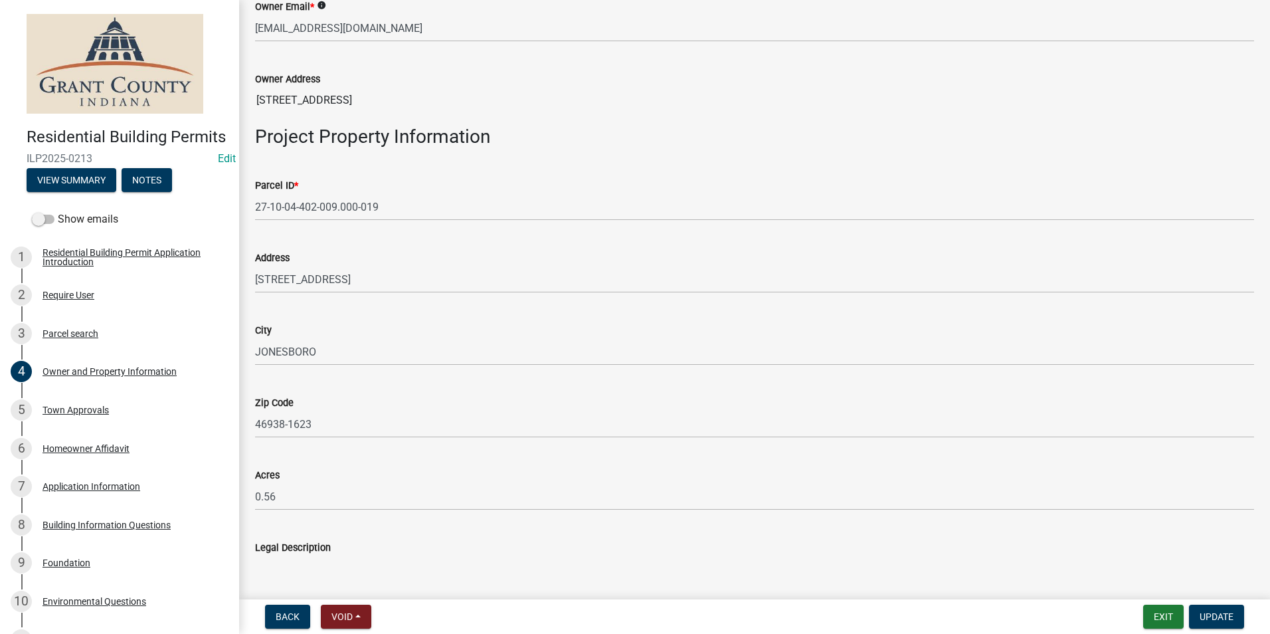
scroll to position [606, 0]
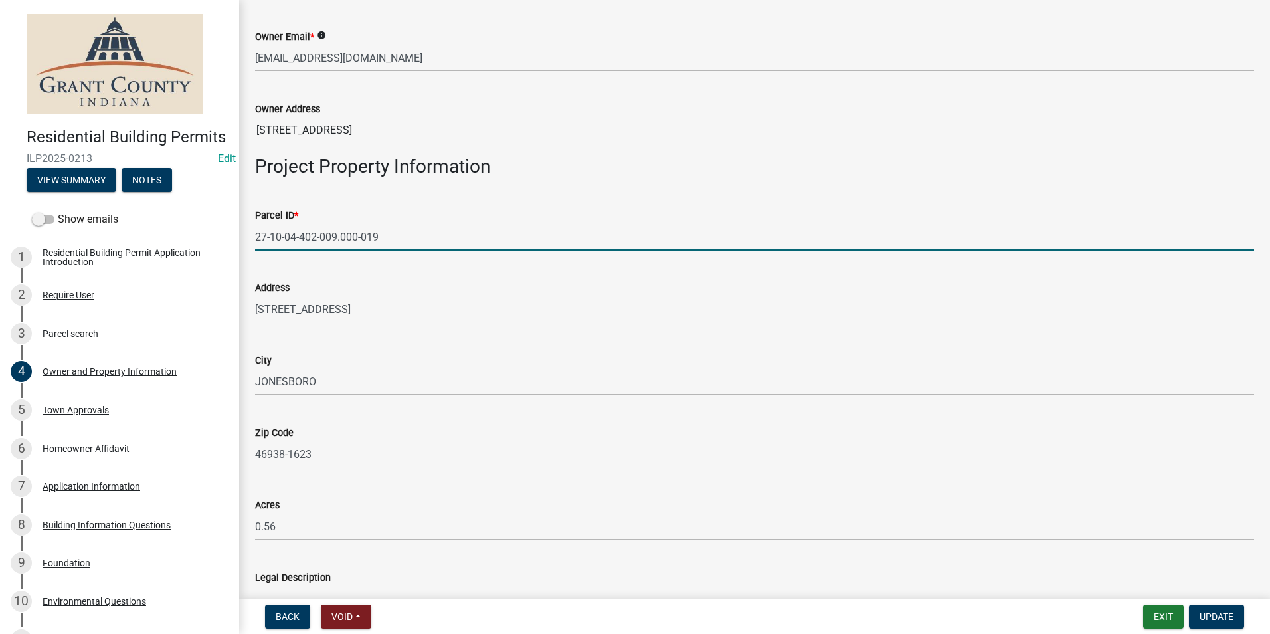
drag, startPoint x: 255, startPoint y: 237, endPoint x: 397, endPoint y: 250, distance: 142.2
click at [401, 250] on input "27-10-04-402-009.000-019" at bounding box center [754, 236] width 999 height 27
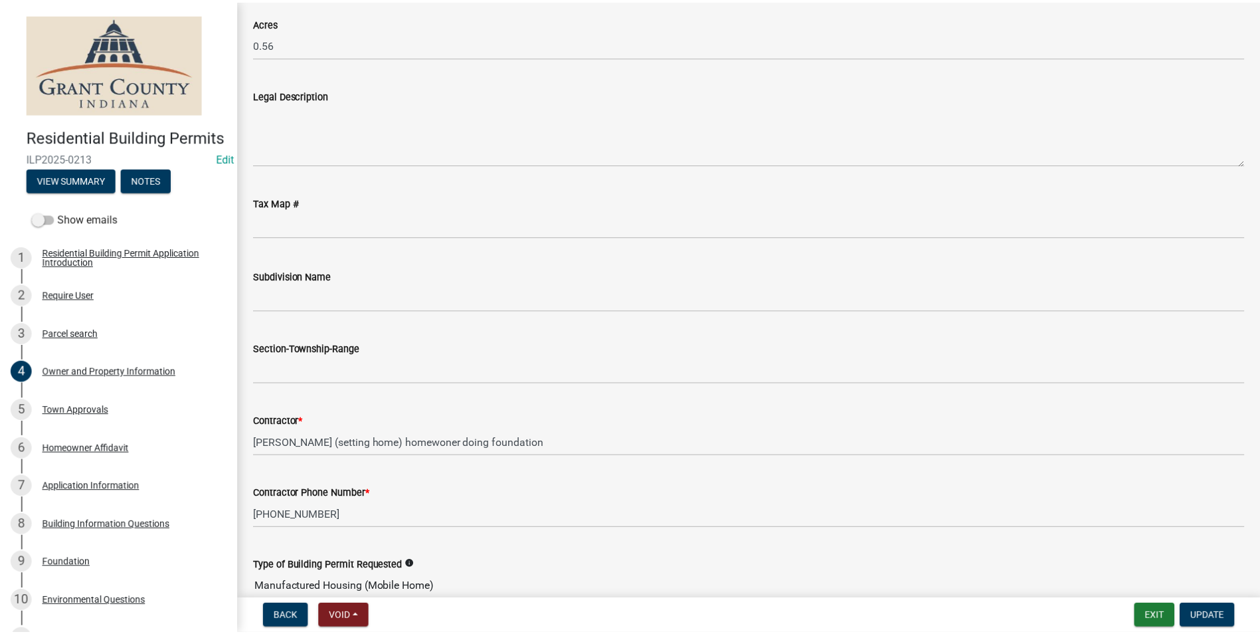
scroll to position [1337, 0]
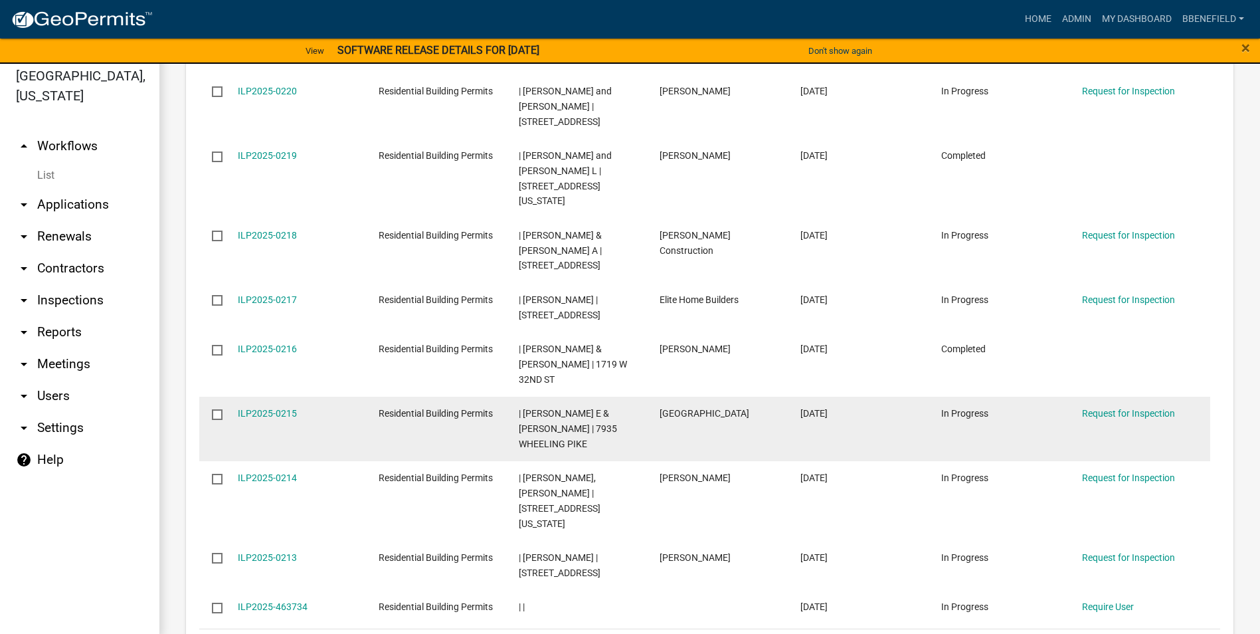
scroll to position [16, 0]
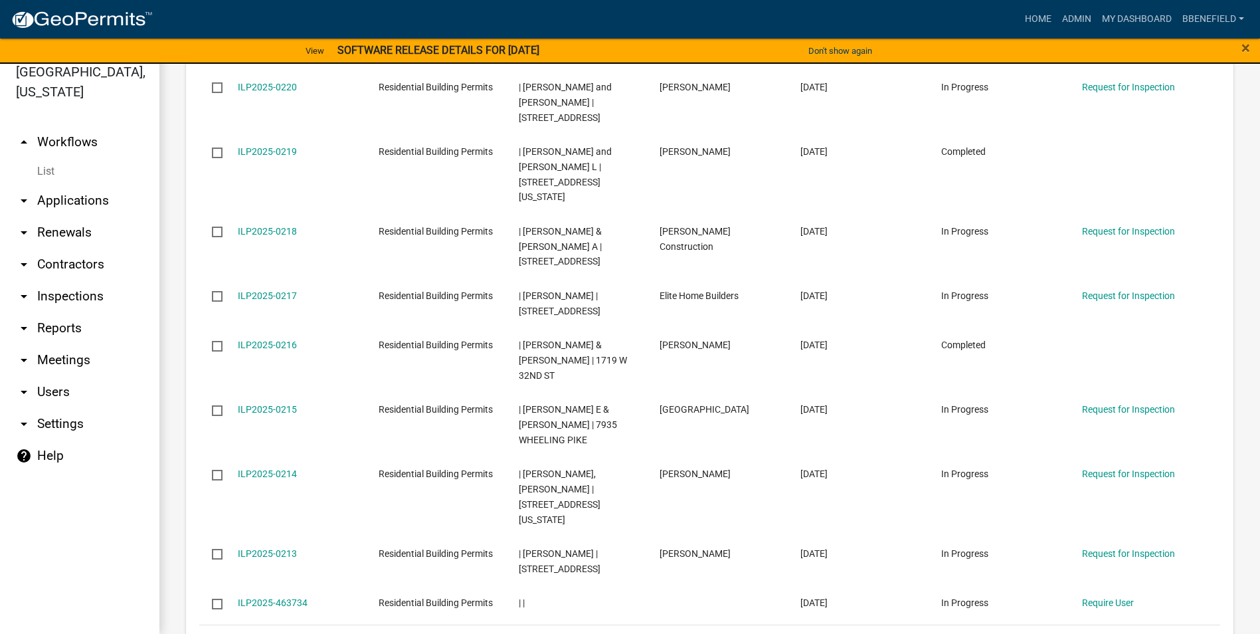
click at [1118, 633] on link "4" at bounding box center [1126, 642] width 16 height 15
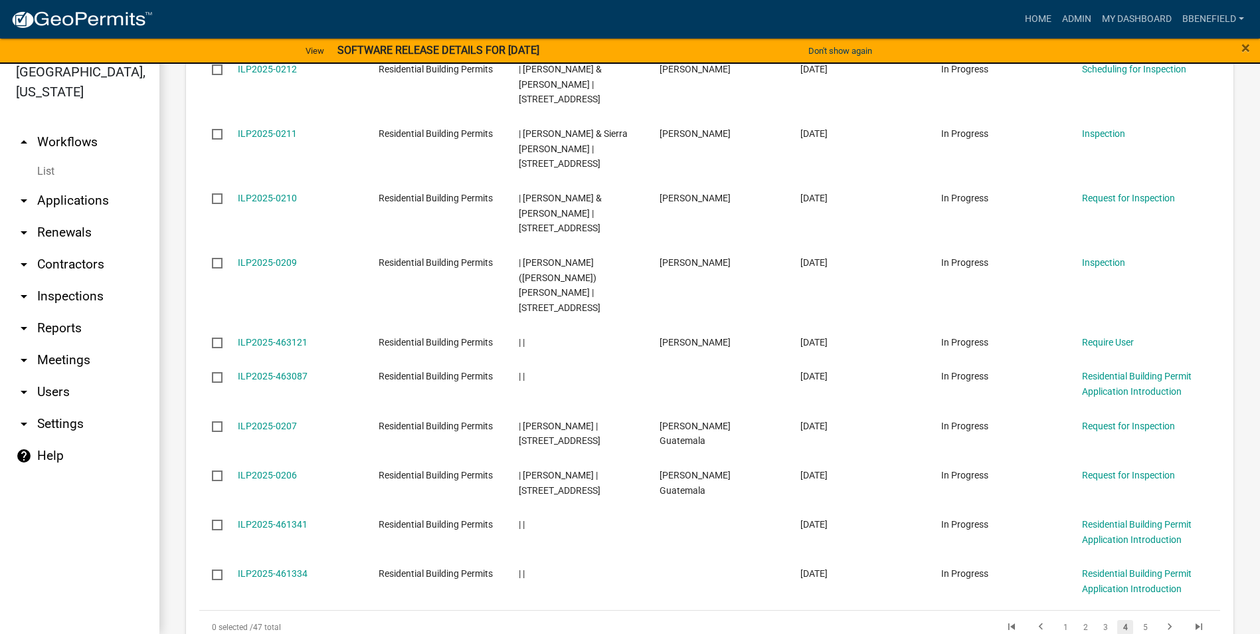
scroll to position [1369, 0]
click at [1098, 619] on link "3" at bounding box center [1106, 626] width 16 height 15
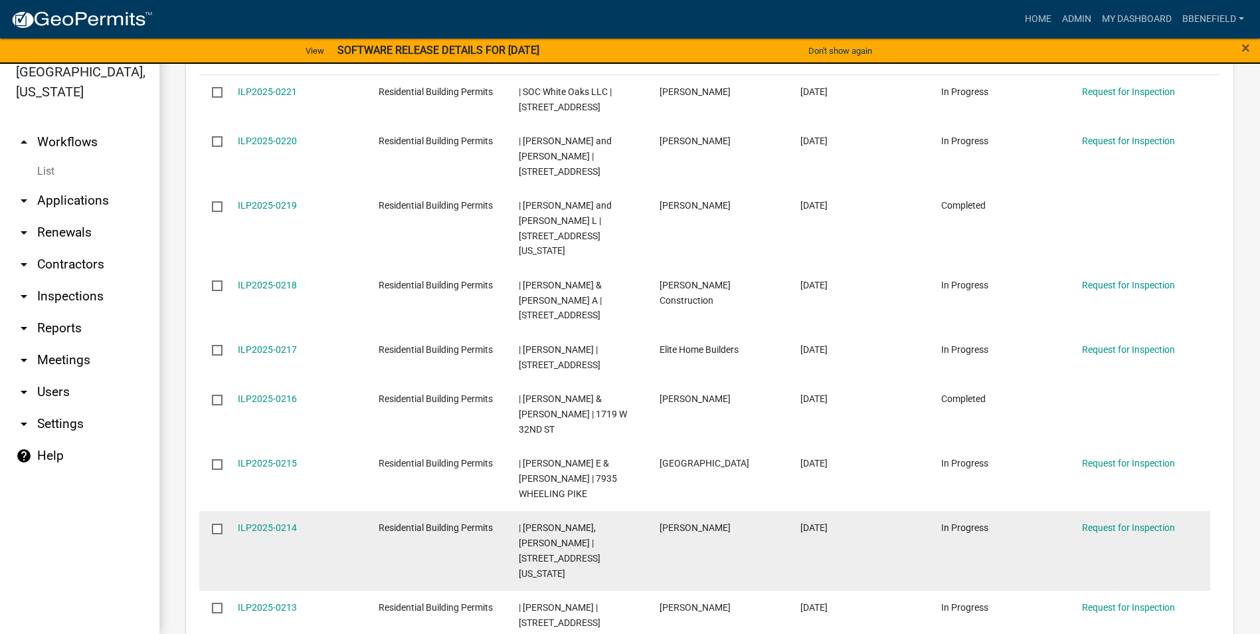
scroll to position [1399, 0]
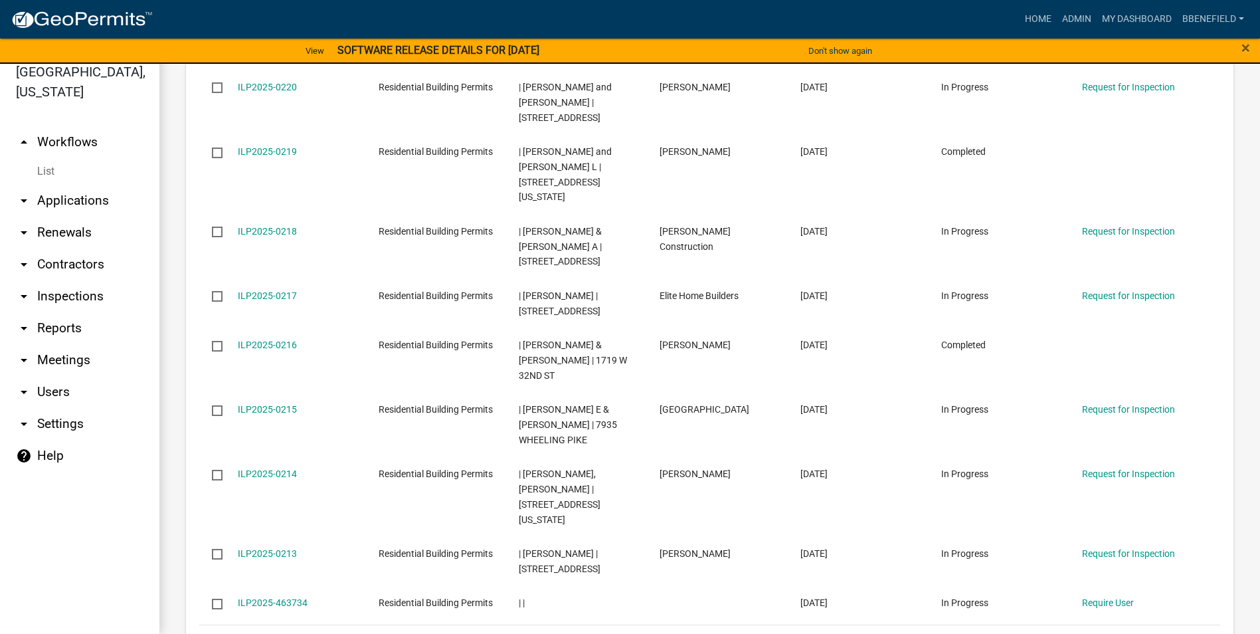
click at [1078, 633] on link "2" at bounding box center [1086, 642] width 16 height 15
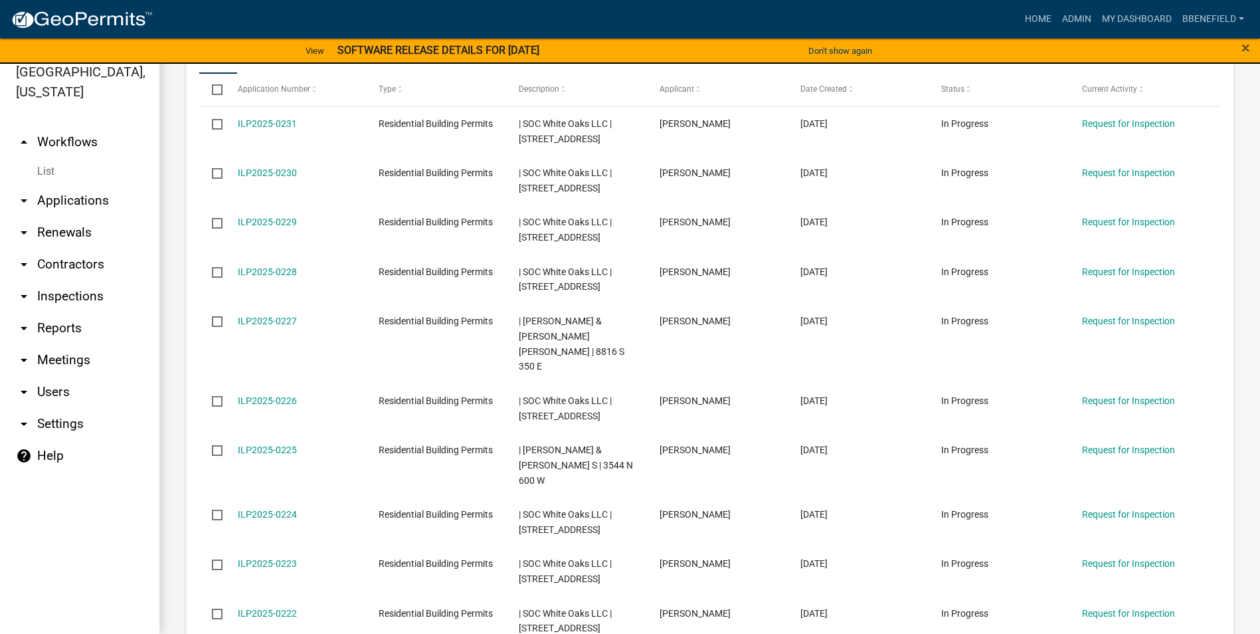
scroll to position [1353, 0]
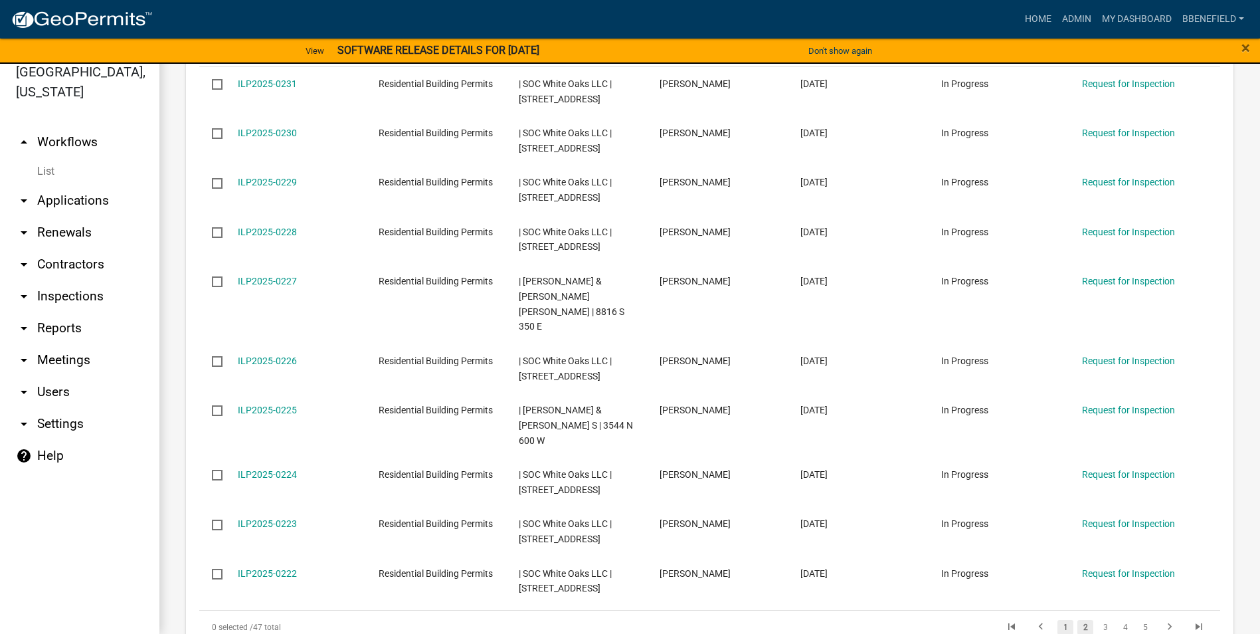
click at [1058, 620] on link "1" at bounding box center [1066, 627] width 16 height 15
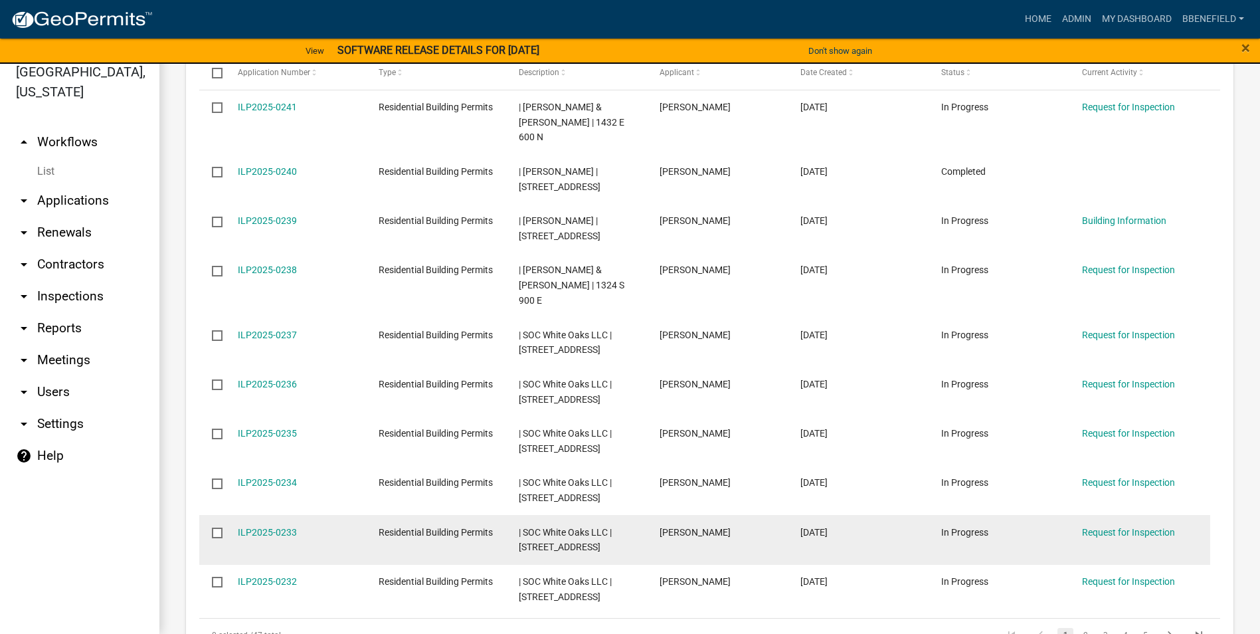
scroll to position [1353, 0]
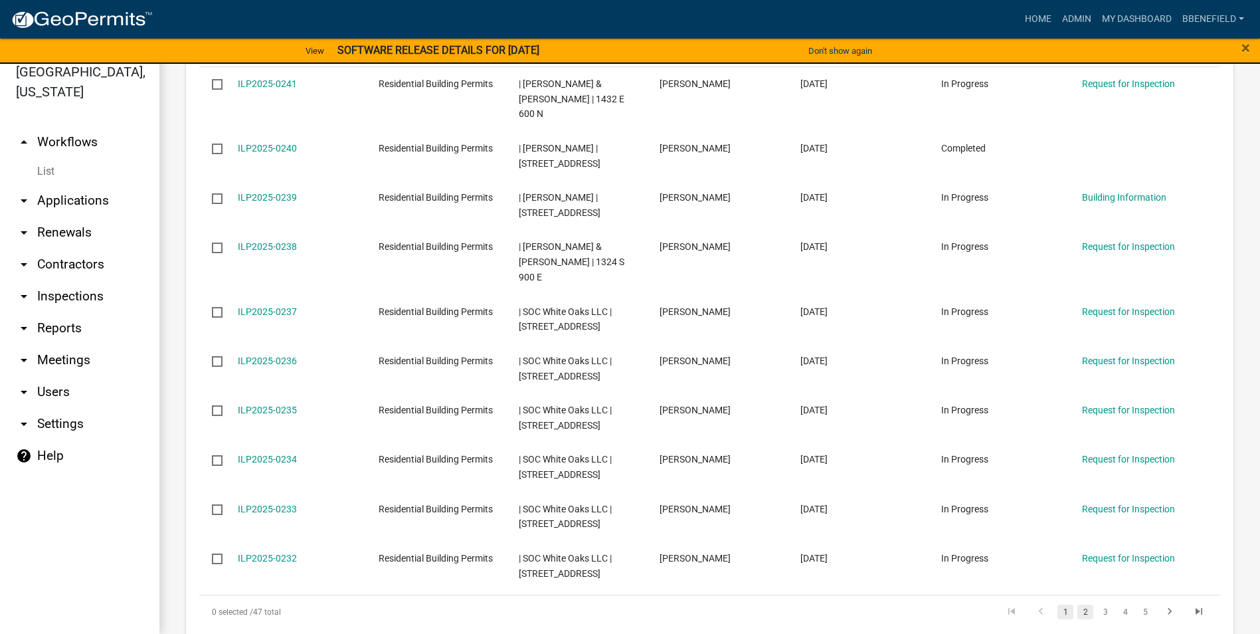
click at [1078, 605] on link "2" at bounding box center [1086, 612] width 16 height 15
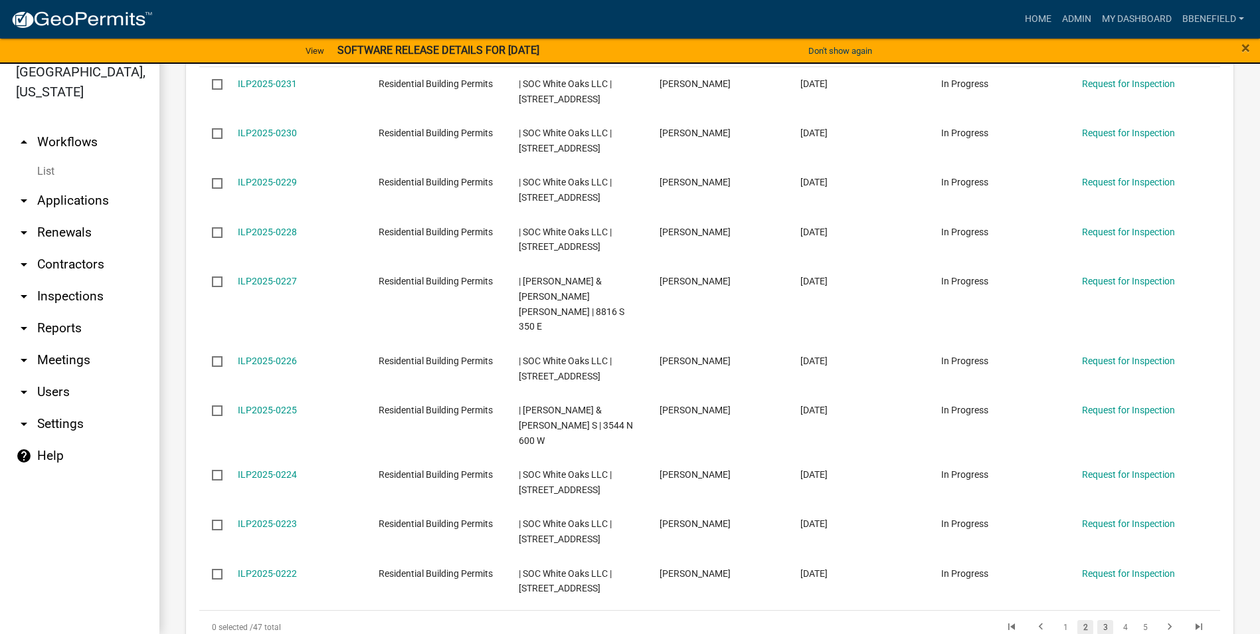
click at [1098, 620] on link "3" at bounding box center [1106, 627] width 16 height 15
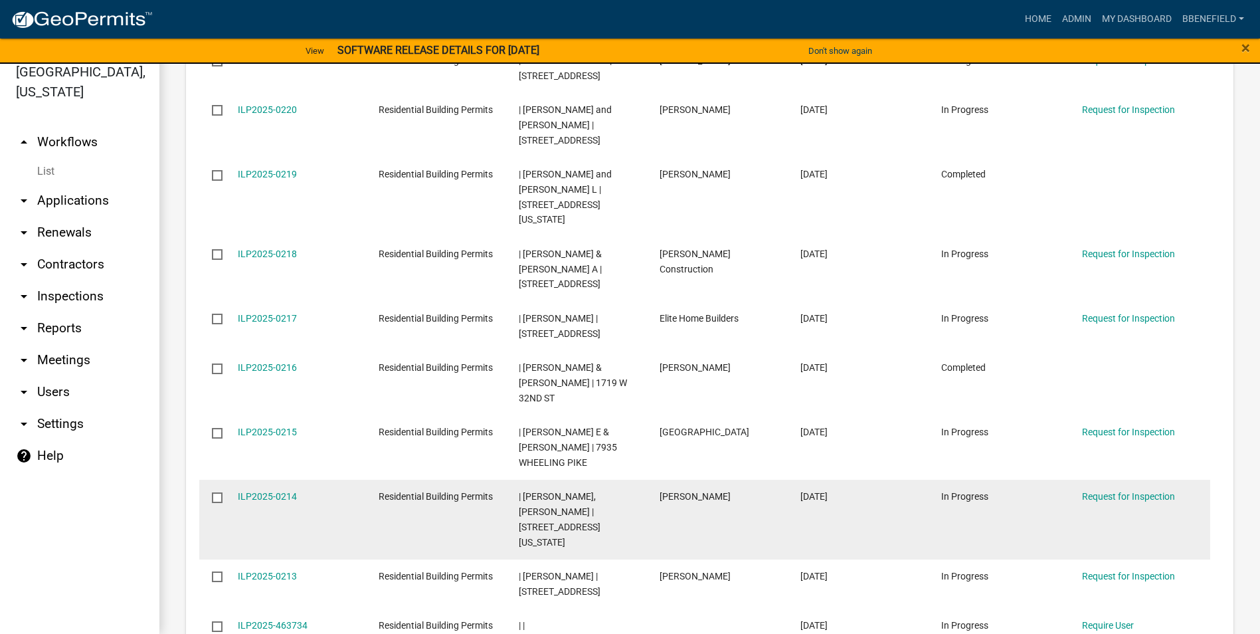
scroll to position [1399, 0]
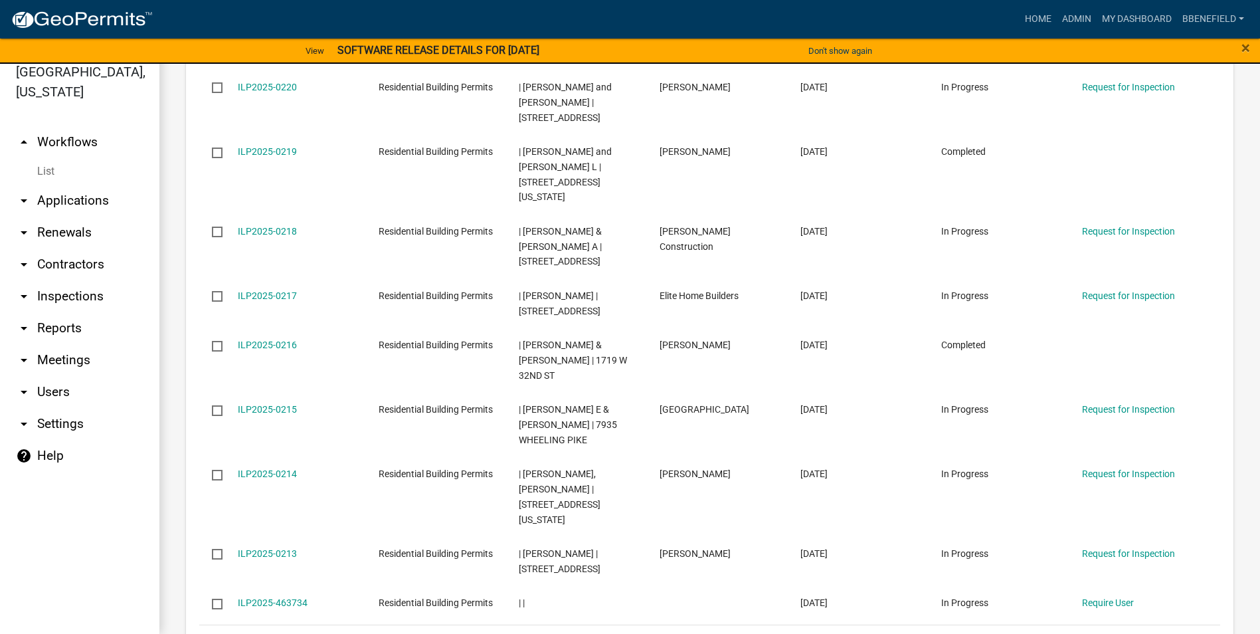
click at [1118, 633] on link "4" at bounding box center [1126, 642] width 16 height 15
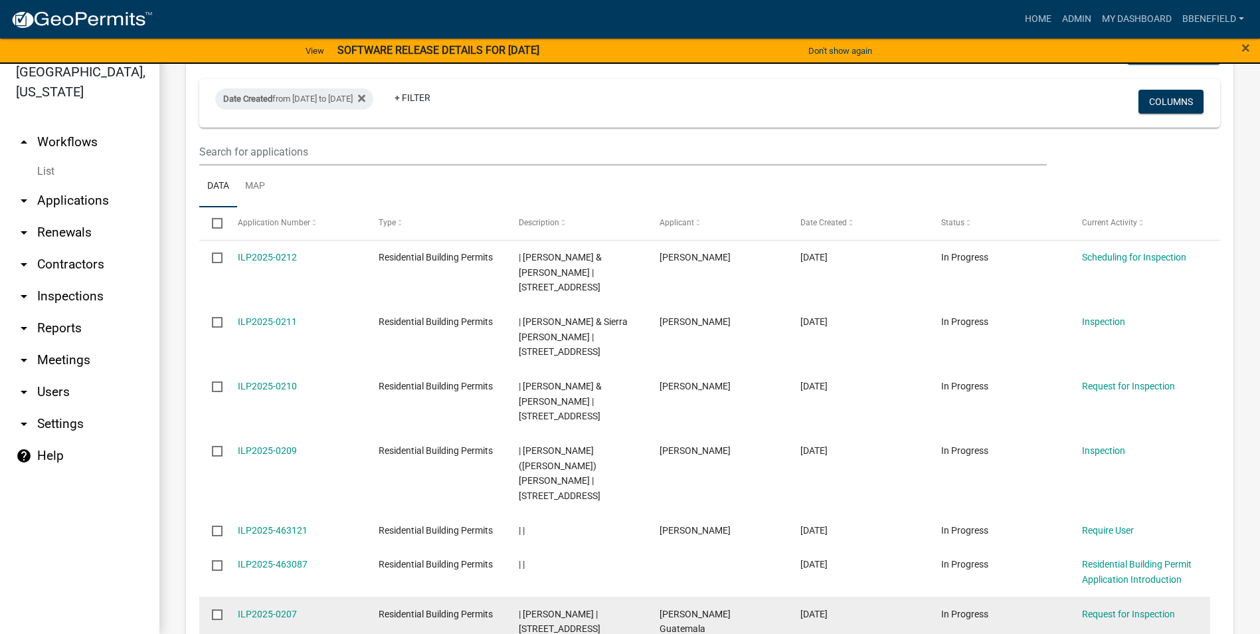
scroll to position [1169, 0]
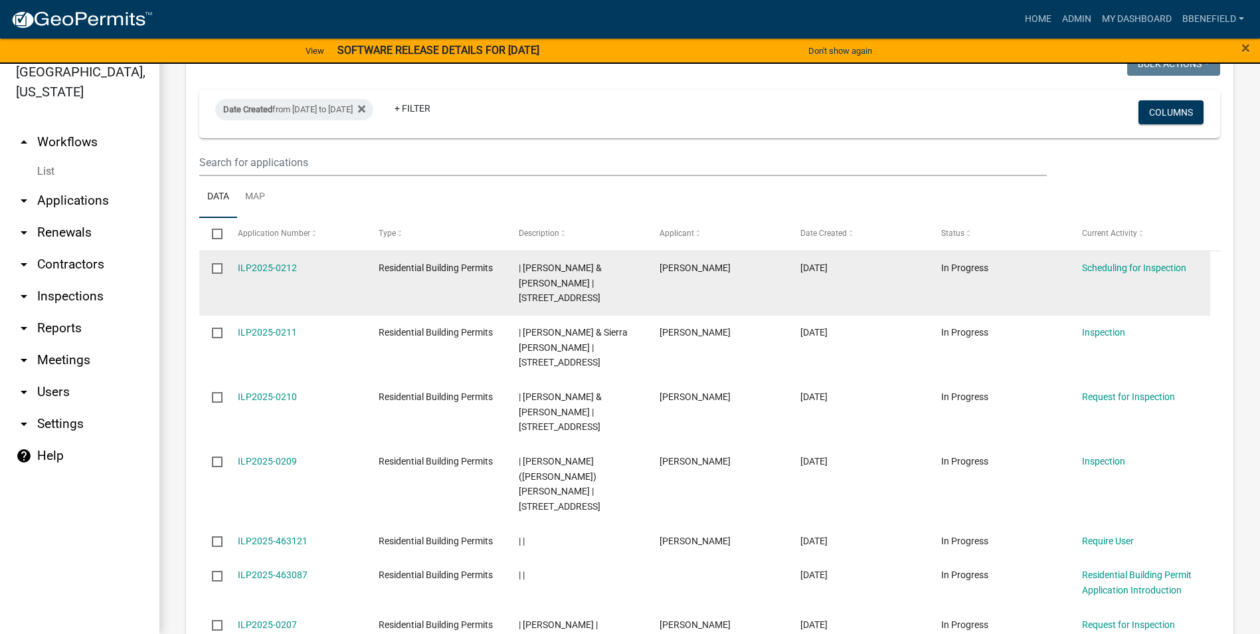
click at [238, 260] on div "ILP2025-0212" at bounding box center [296, 267] width 116 height 15
drag, startPoint x: 229, startPoint y: 207, endPoint x: 322, endPoint y: 221, distance: 93.5
click at [322, 251] on datatable-body-cell "ILP2025-0212" at bounding box center [295, 283] width 141 height 64
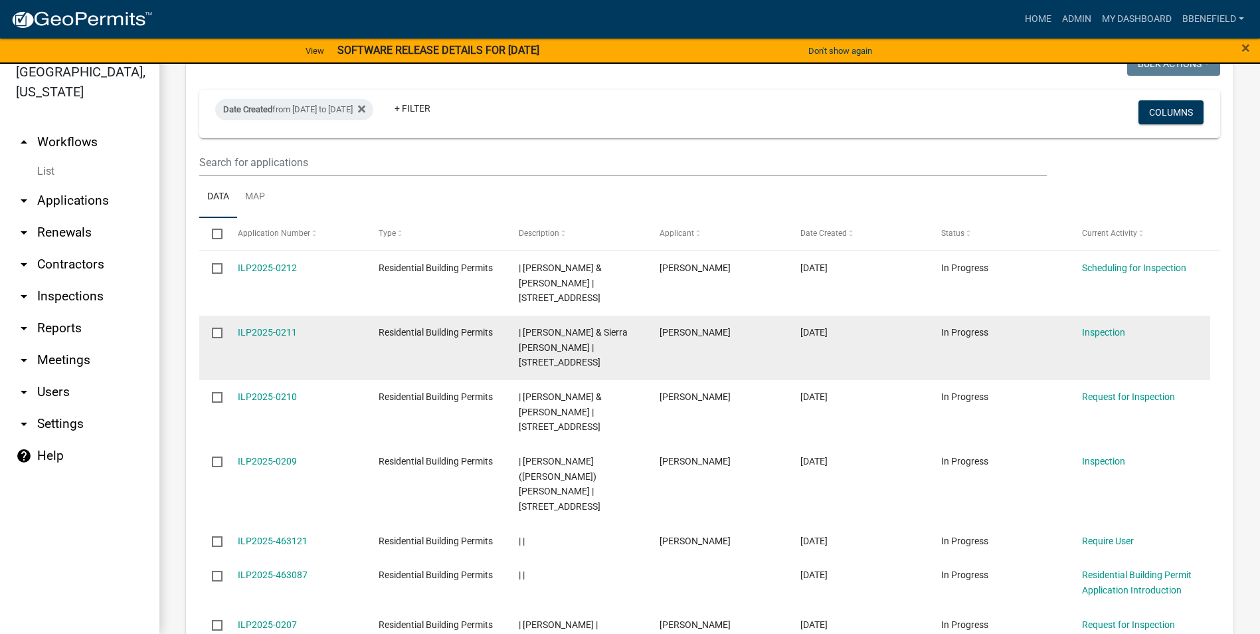
drag, startPoint x: 229, startPoint y: 257, endPoint x: 331, endPoint y: 247, distance: 102.1
click at [331, 316] on datatable-body-cell "ILP2025-0211" at bounding box center [295, 348] width 141 height 64
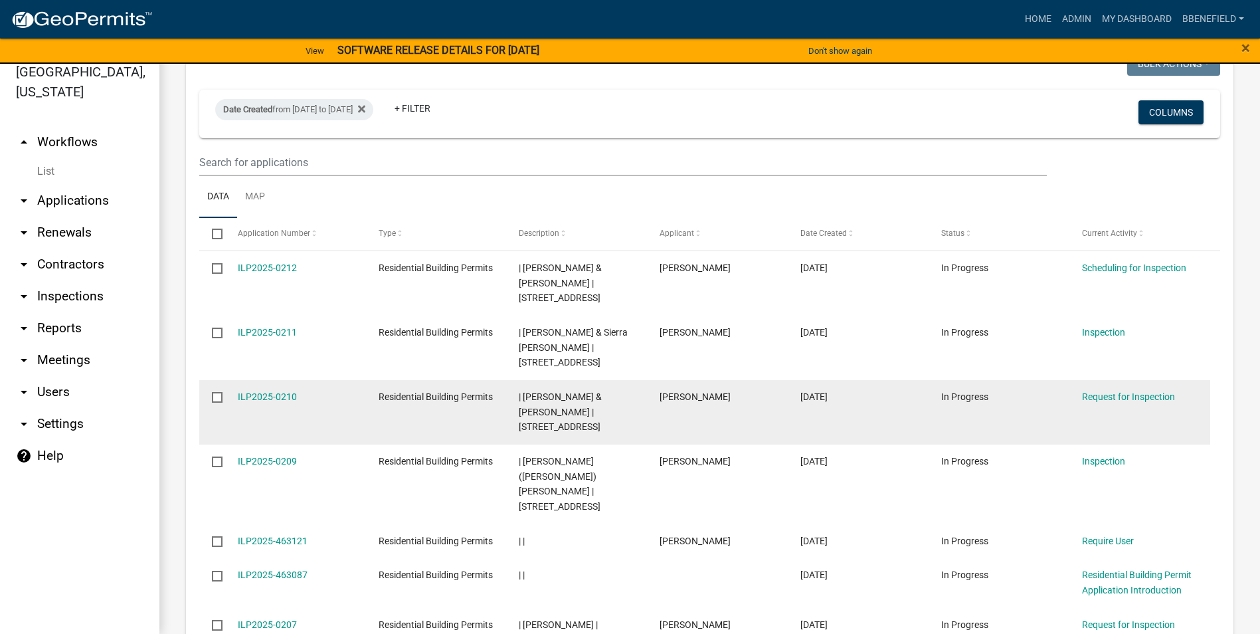
drag, startPoint x: 225, startPoint y: 316, endPoint x: 322, endPoint y: 317, distance: 97.0
click at [322, 380] on datatable-body-cell "ILP2025-0210" at bounding box center [295, 412] width 141 height 64
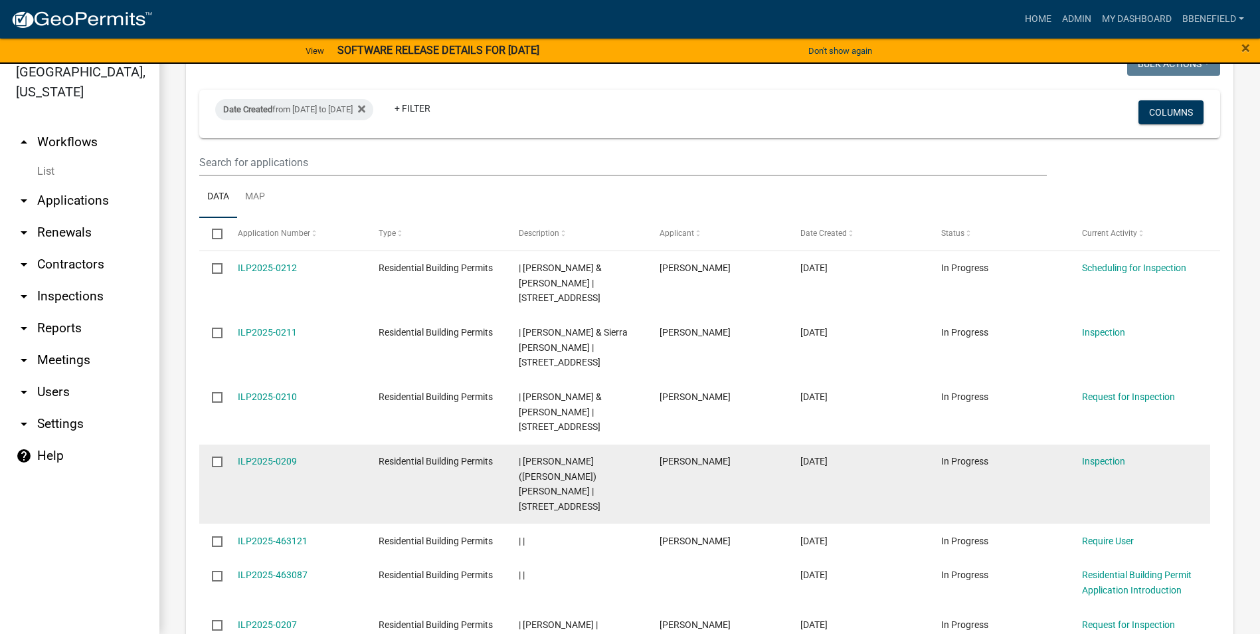
drag, startPoint x: 231, startPoint y: 373, endPoint x: 312, endPoint y: 379, distance: 81.3
click at [312, 445] on datatable-body-cell "ILP2025-0209" at bounding box center [295, 485] width 141 height 80
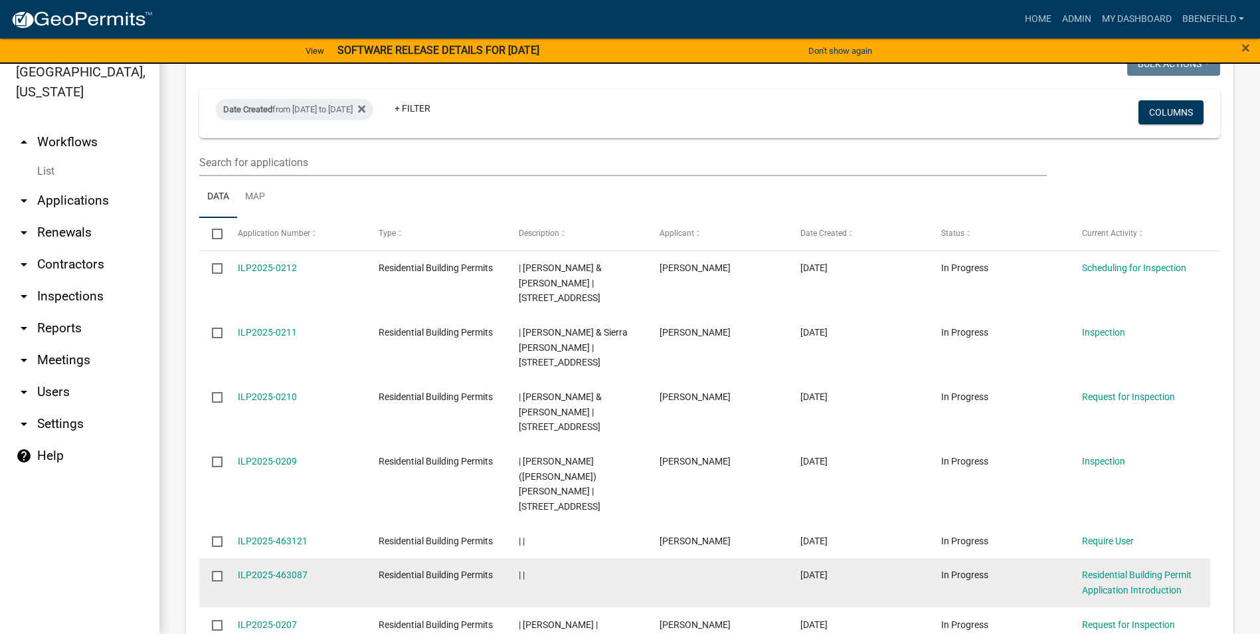
click at [261, 558] on datatable-body-cell "ILP2025-463087" at bounding box center [295, 582] width 141 height 49
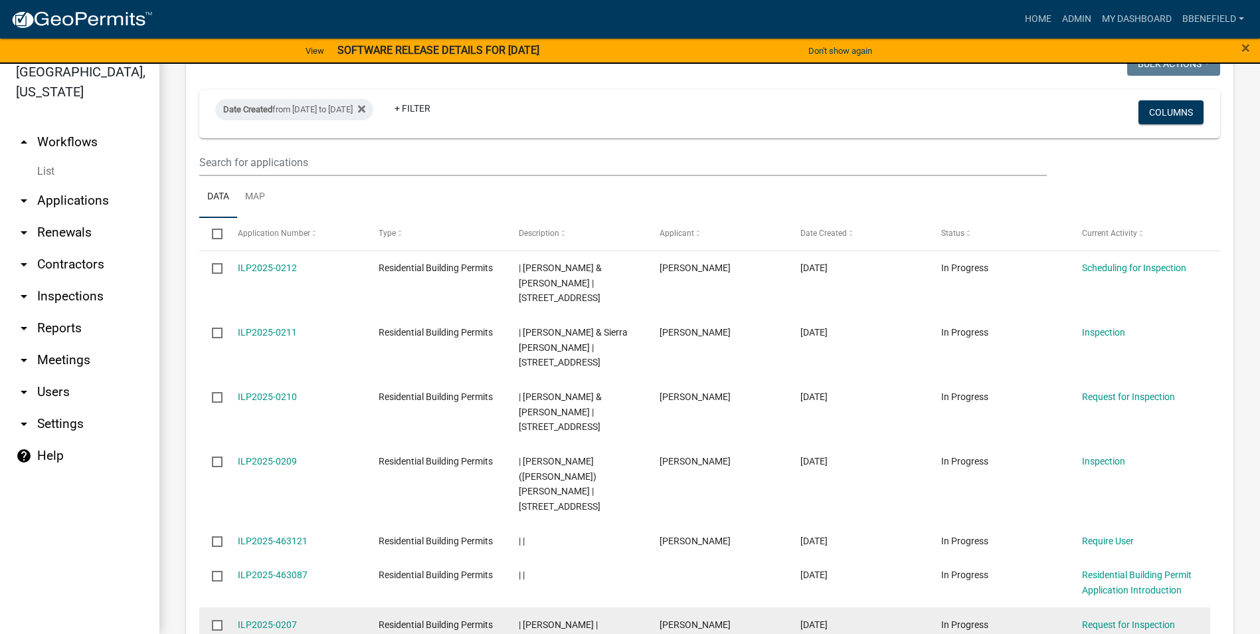
drag, startPoint x: 233, startPoint y: 516, endPoint x: 296, endPoint y: 524, distance: 63.6
click at [296, 607] on datatable-body-cell "ILP2025-0207" at bounding box center [295, 631] width 141 height 49
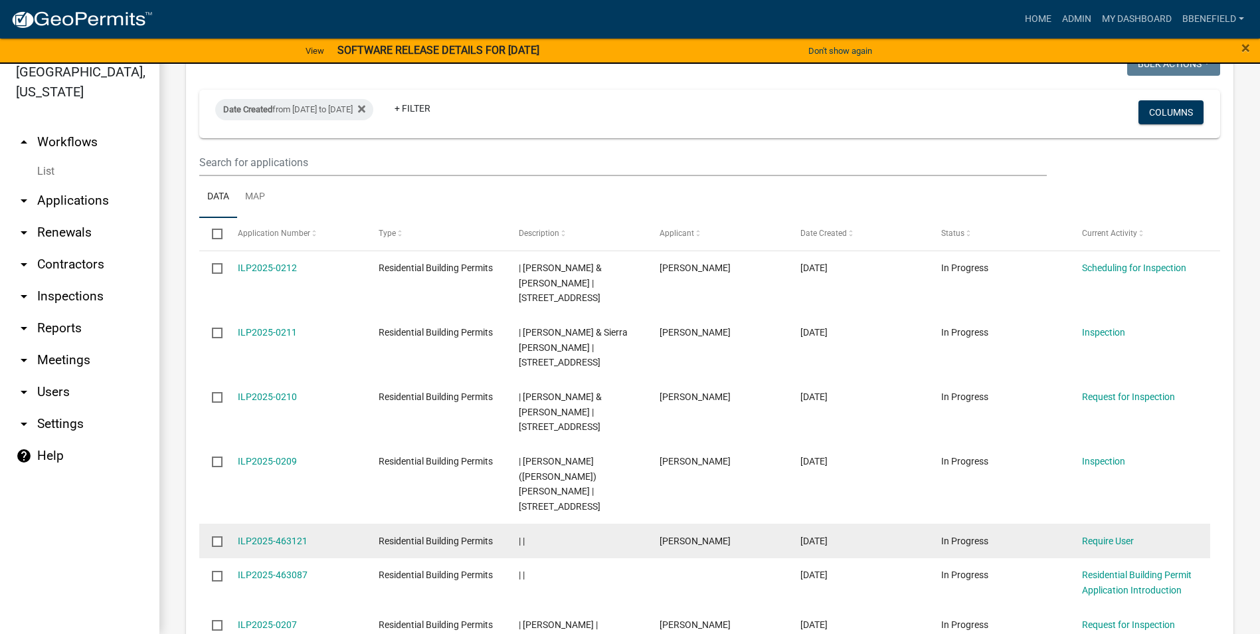
scroll to position [1236, 0]
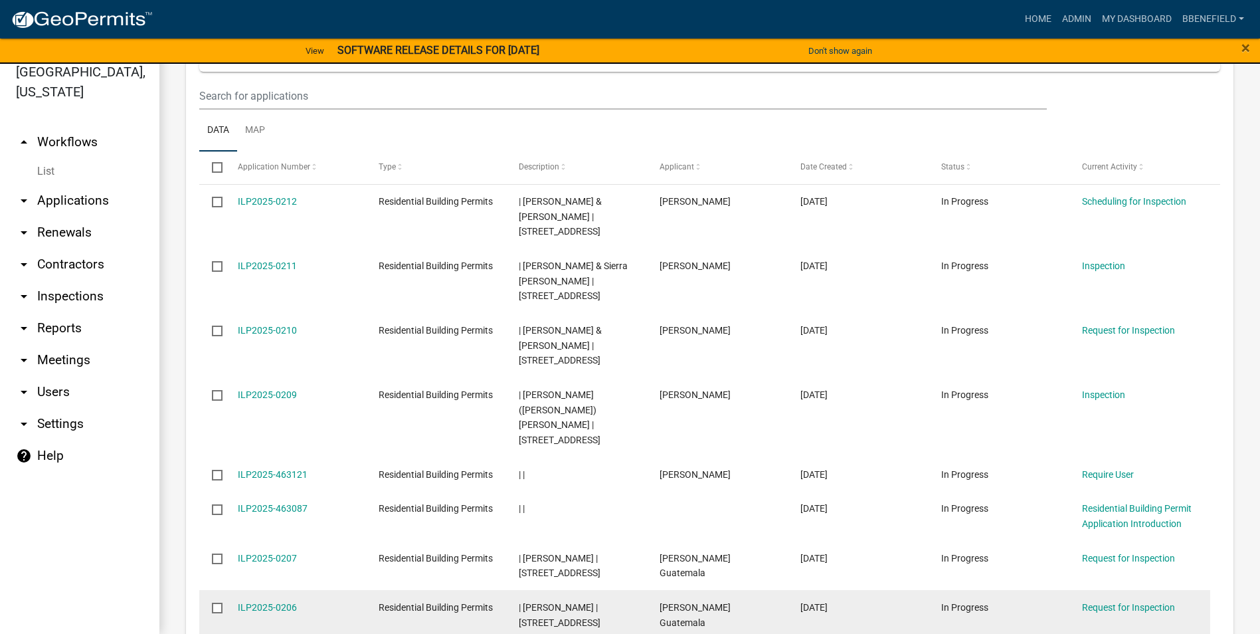
drag, startPoint x: 236, startPoint y: 502, endPoint x: 316, endPoint y: 499, distance: 80.4
click at [316, 590] on datatable-body-cell "ILP2025-0206" at bounding box center [295, 614] width 141 height 49
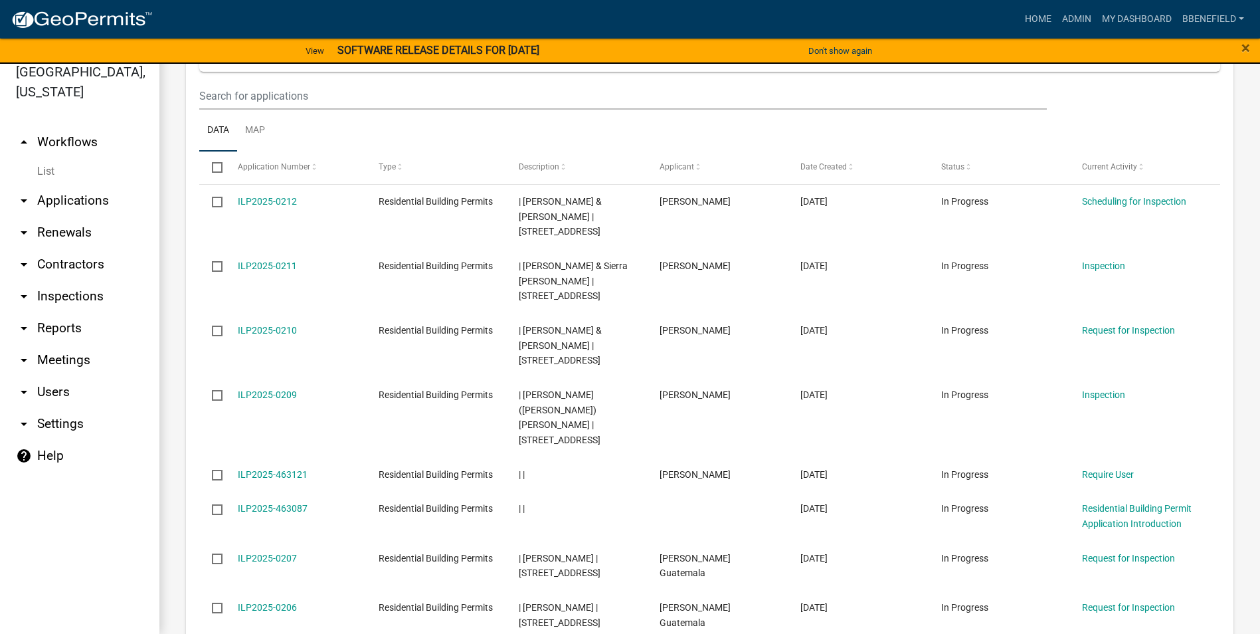
scroll to position [1302, 0]
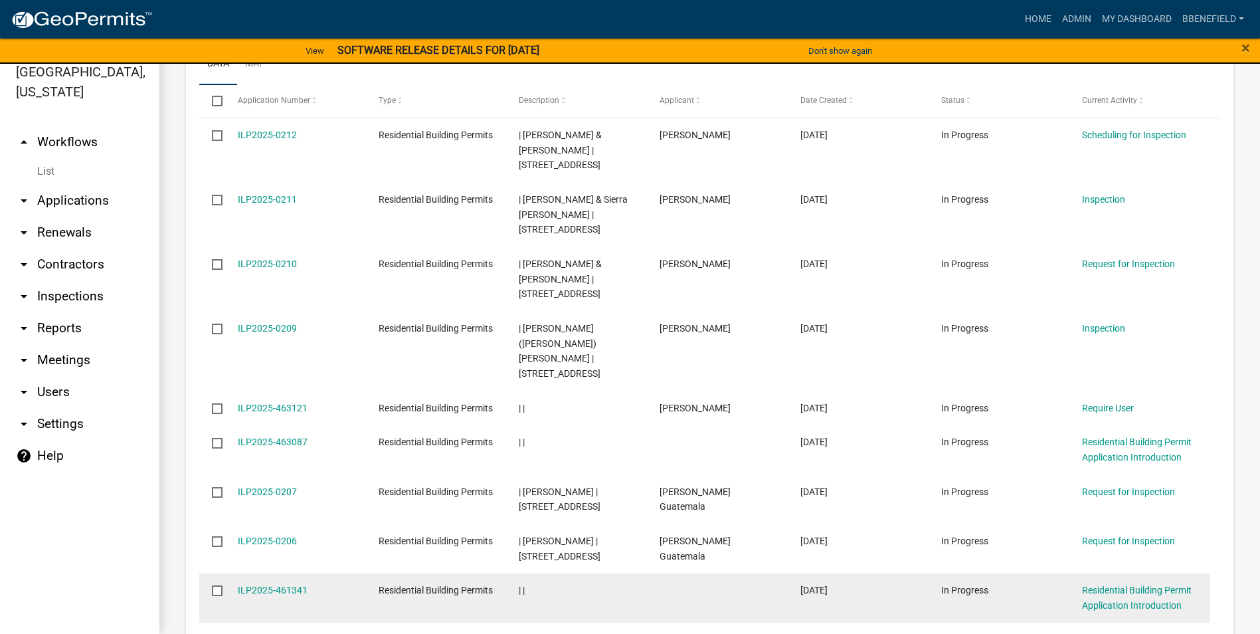
click at [635, 573] on datatable-body-cell "| |" at bounding box center [576, 597] width 141 height 49
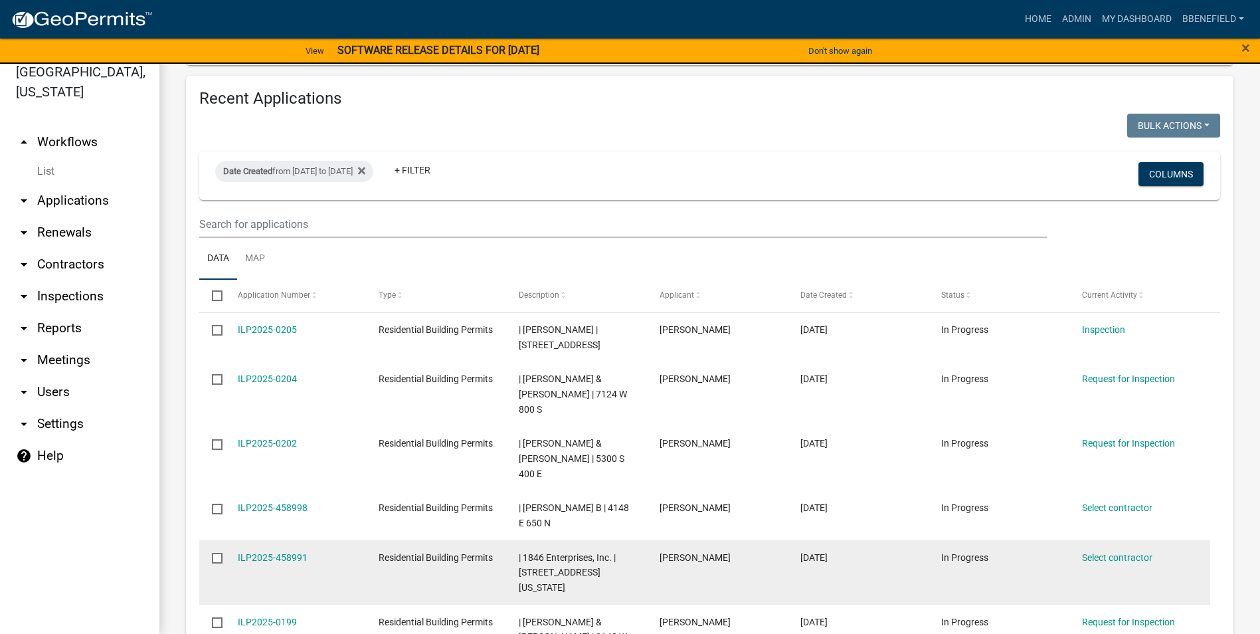
scroll to position [1103, 0]
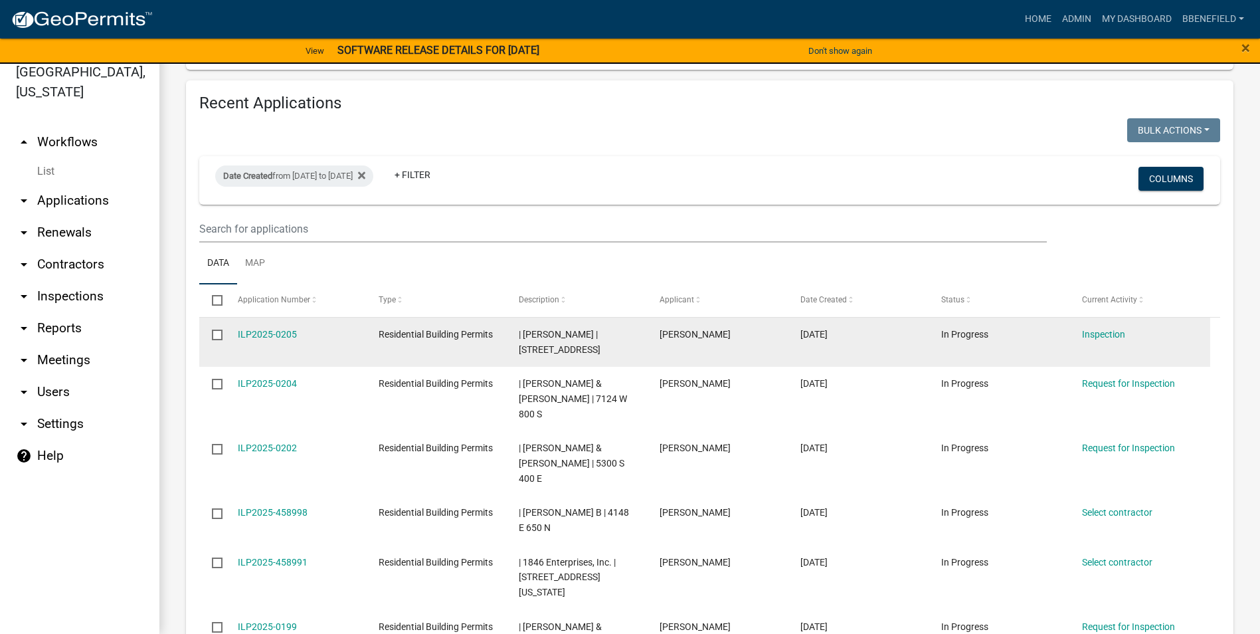
drag, startPoint x: 232, startPoint y: 273, endPoint x: 318, endPoint y: 282, distance: 86.8
click at [318, 318] on datatable-body-cell "ILP2025-0205" at bounding box center [295, 342] width 141 height 49
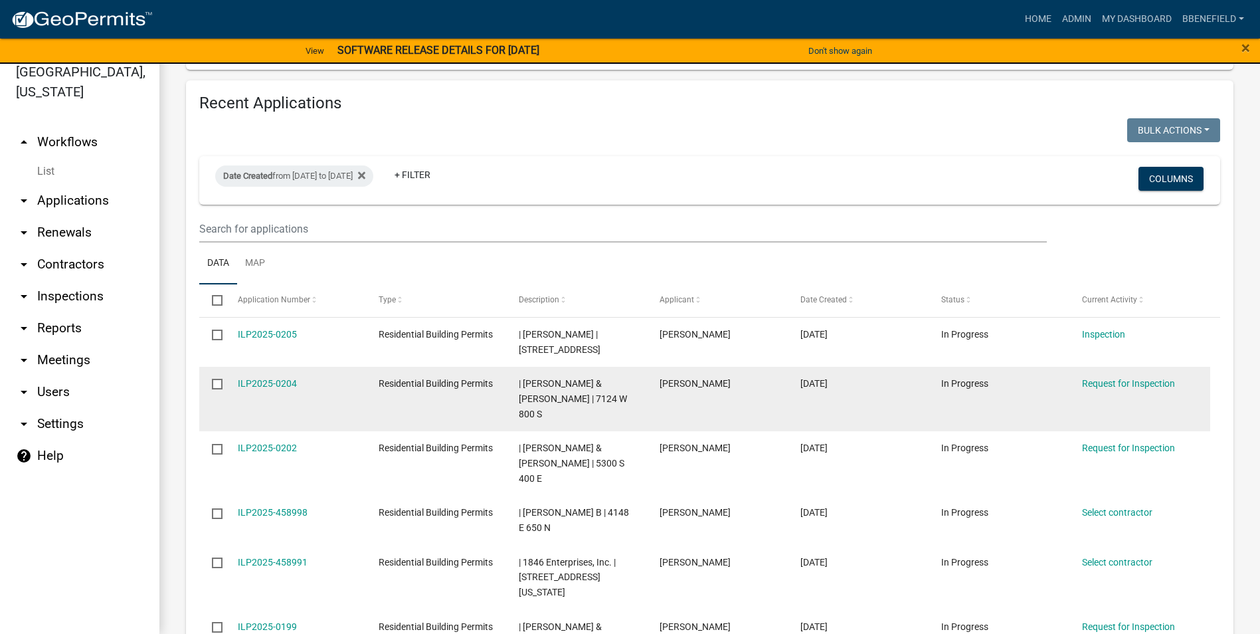
drag, startPoint x: 234, startPoint y: 324, endPoint x: 305, endPoint y: 347, distance: 74.6
click at [305, 367] on datatable-body-cell "ILP2025-0204" at bounding box center [295, 399] width 141 height 64
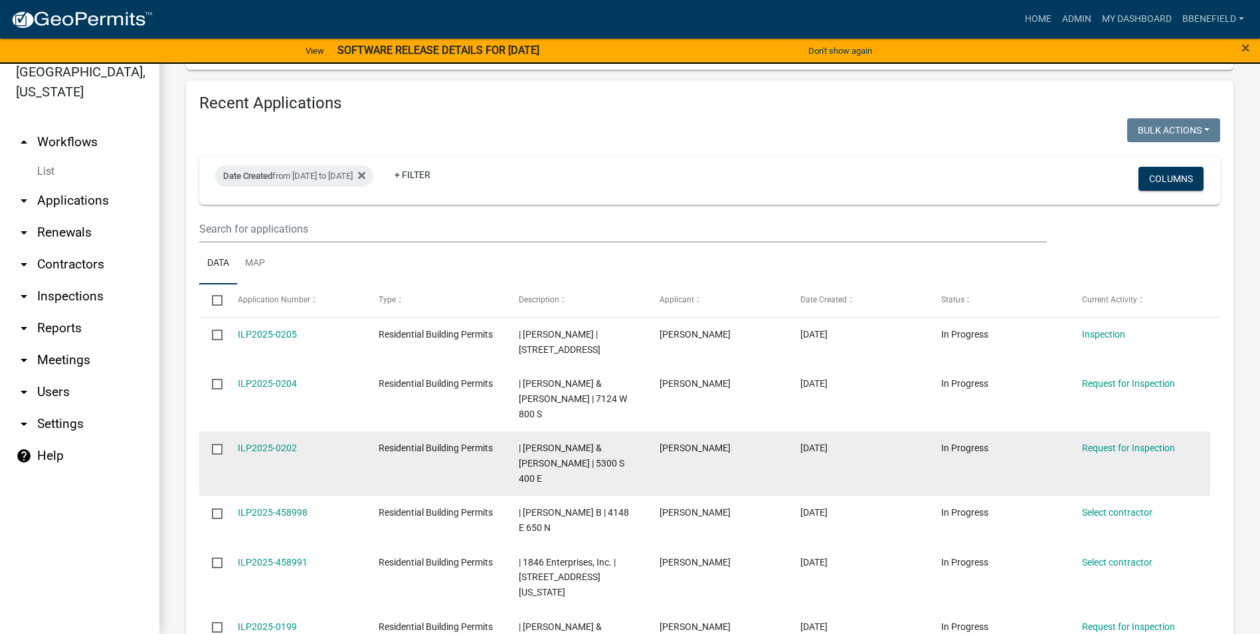
drag, startPoint x: 231, startPoint y: 385, endPoint x: 320, endPoint y: 380, distance: 89.9
click at [320, 431] on datatable-body-cell "ILP2025-0202" at bounding box center [295, 463] width 141 height 64
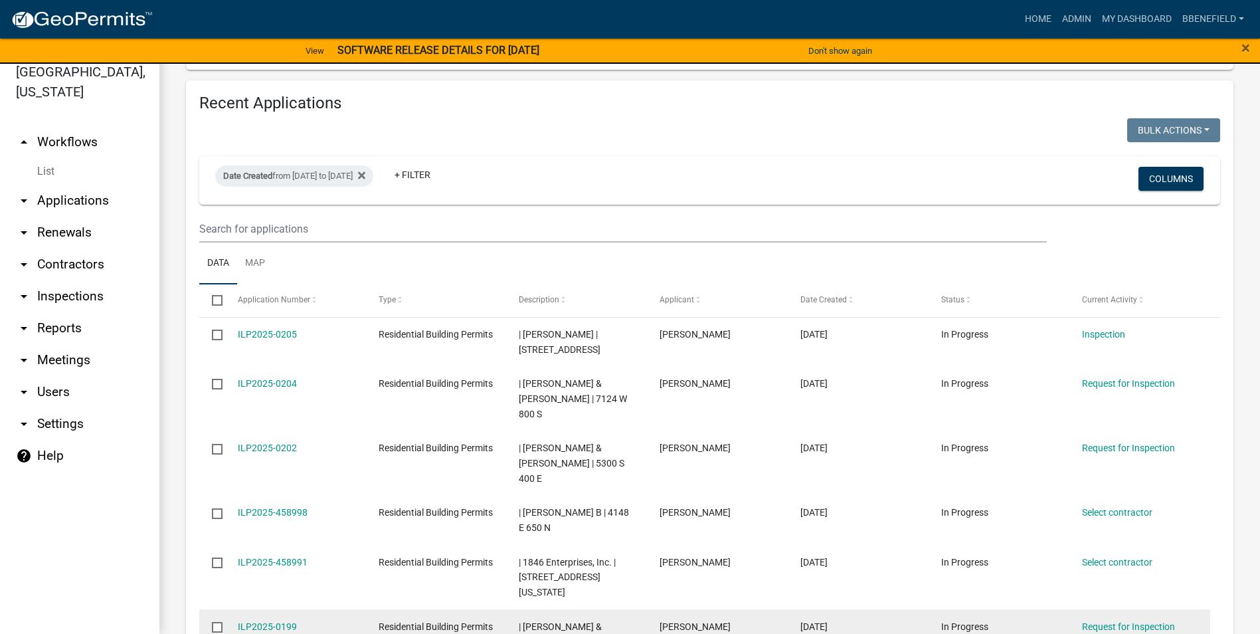
drag, startPoint x: 233, startPoint y: 540, endPoint x: 320, endPoint y: 544, distance: 87.1
click at [320, 609] on datatable-body-cell "ILP2025-0199" at bounding box center [295, 641] width 141 height 64
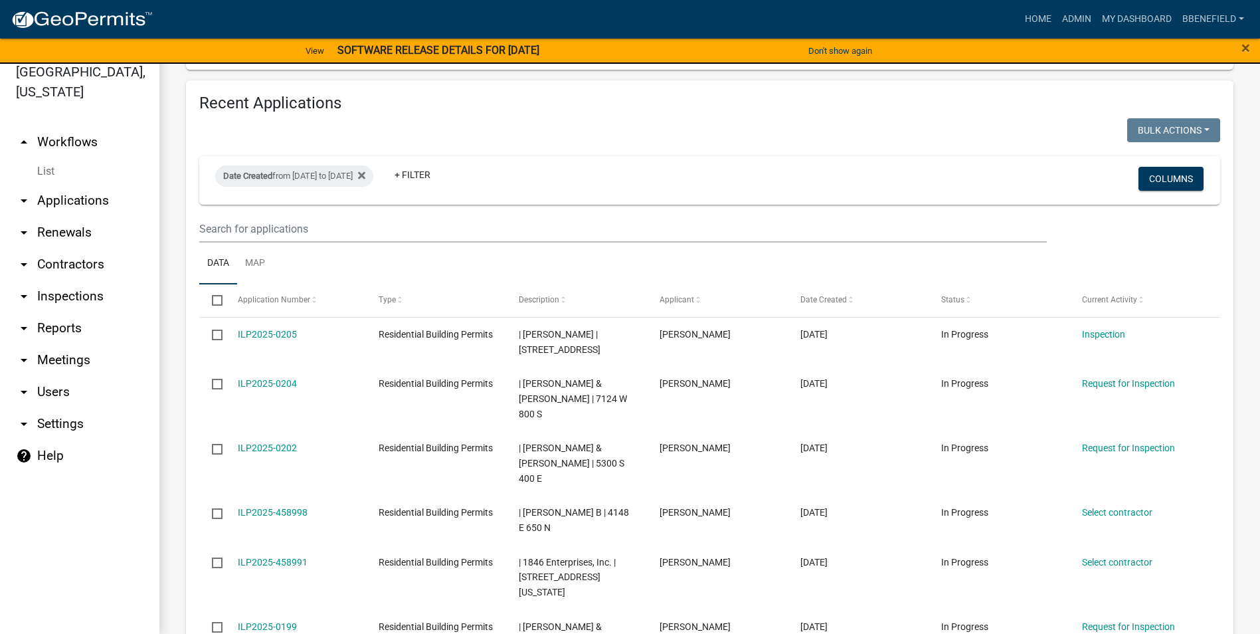
drag, startPoint x: 233, startPoint y: 582, endPoint x: 326, endPoint y: 576, distance: 93.2
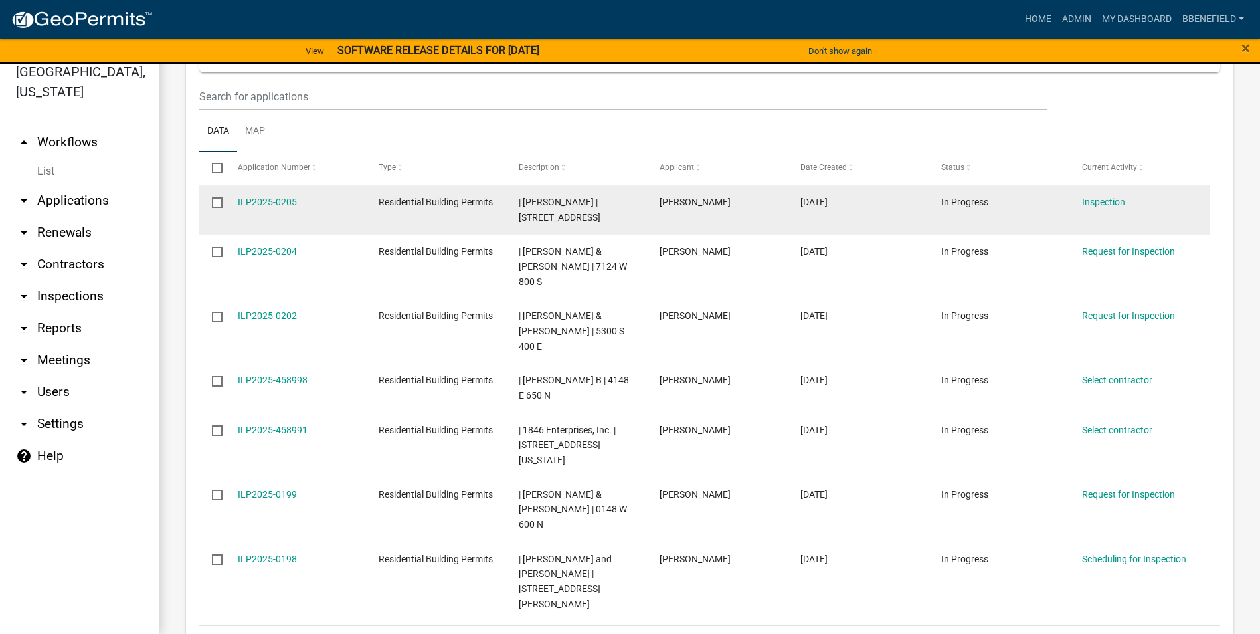
scroll to position [1236, 0]
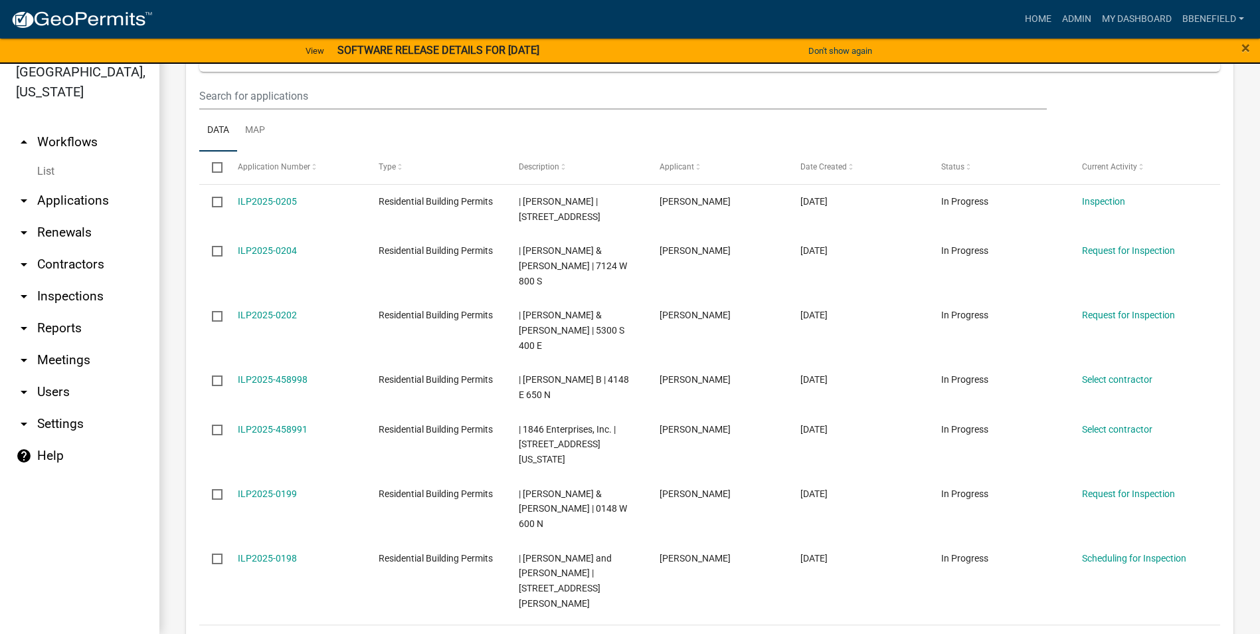
click at [1118, 633] on link "4" at bounding box center [1126, 642] width 16 height 15
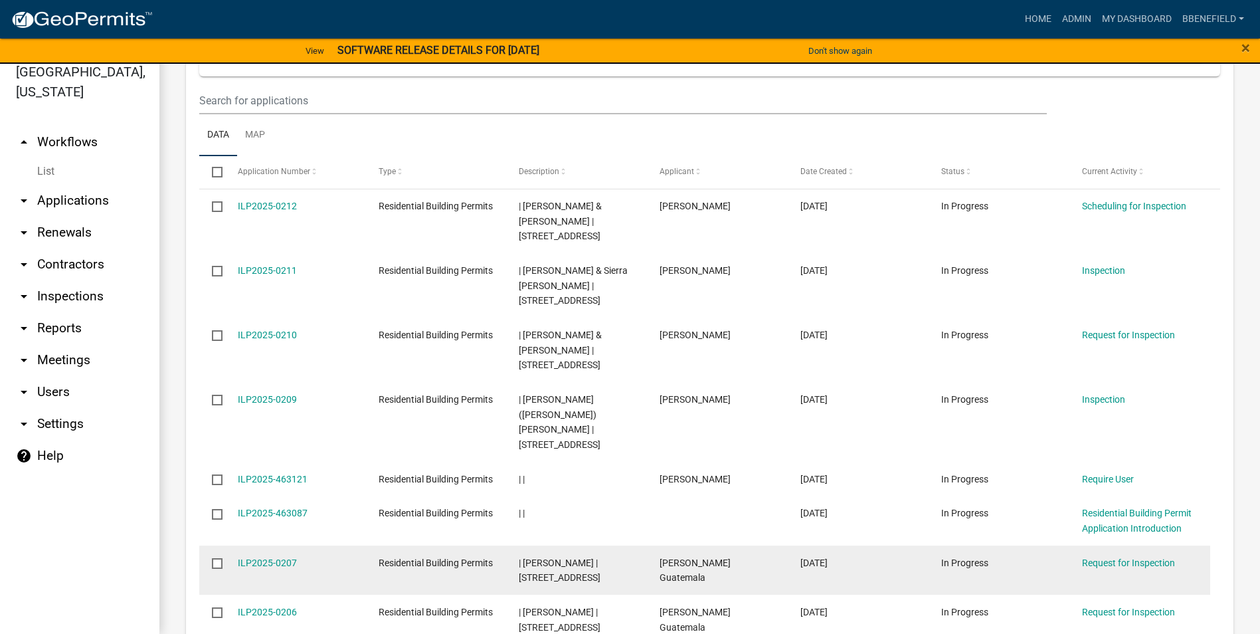
scroll to position [1169, 0]
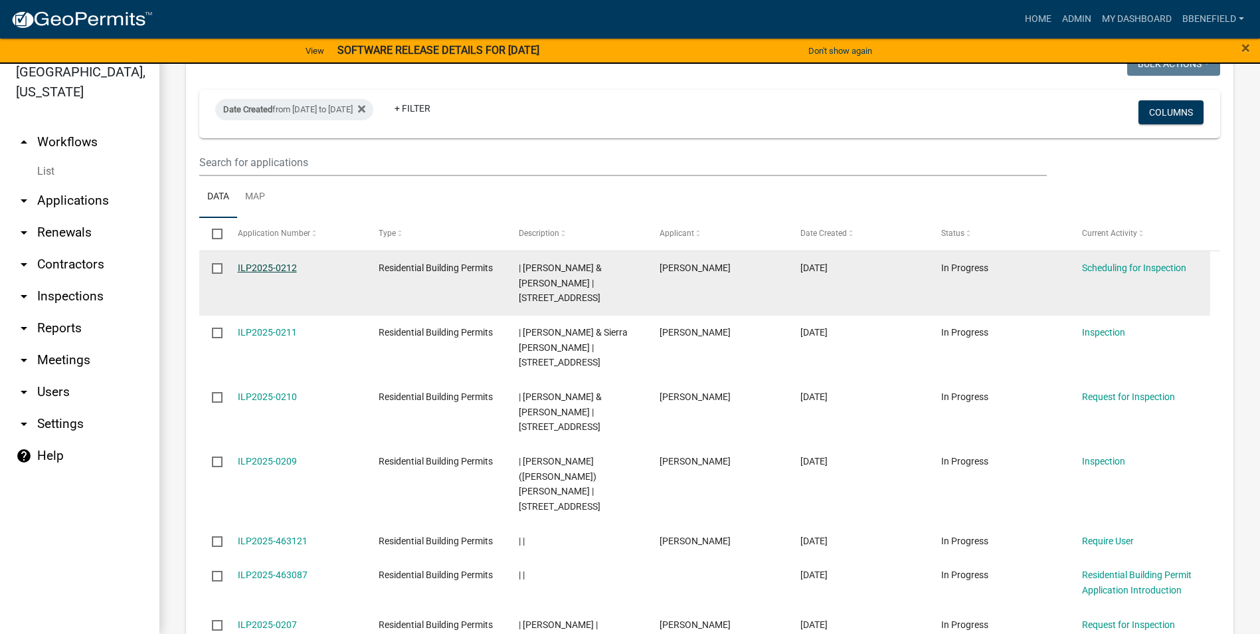
click at [254, 262] on link "ILP2025-0212" at bounding box center [267, 267] width 59 height 11
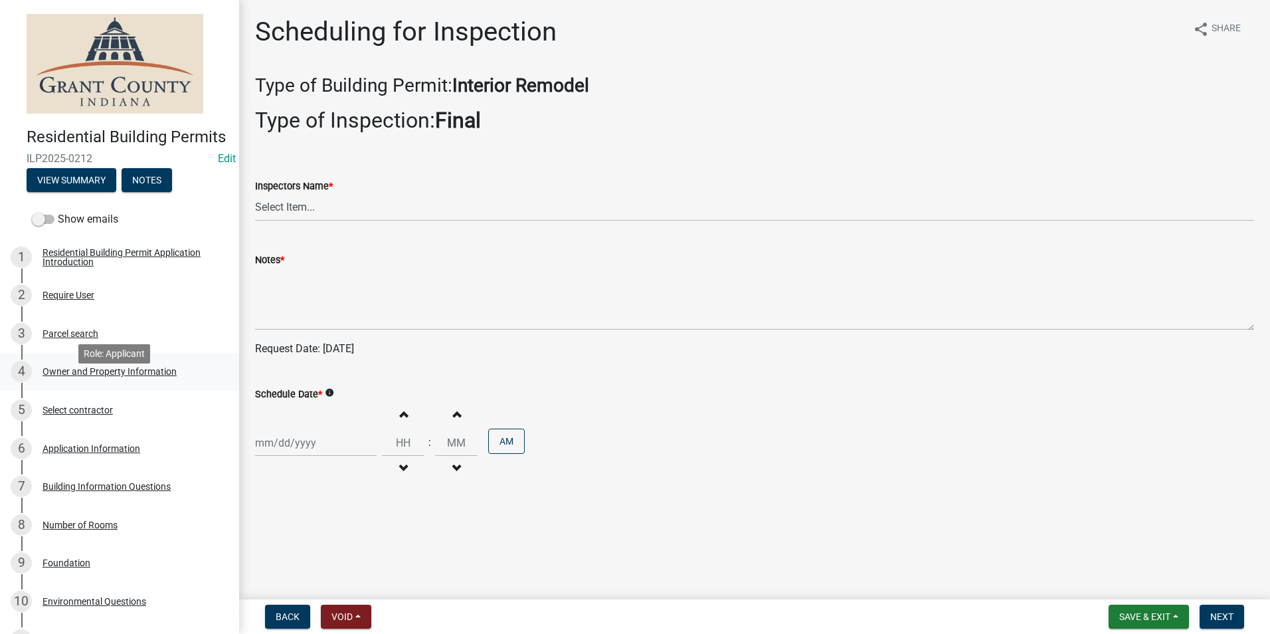
click at [112, 376] on div "Owner and Property Information" at bounding box center [110, 371] width 134 height 9
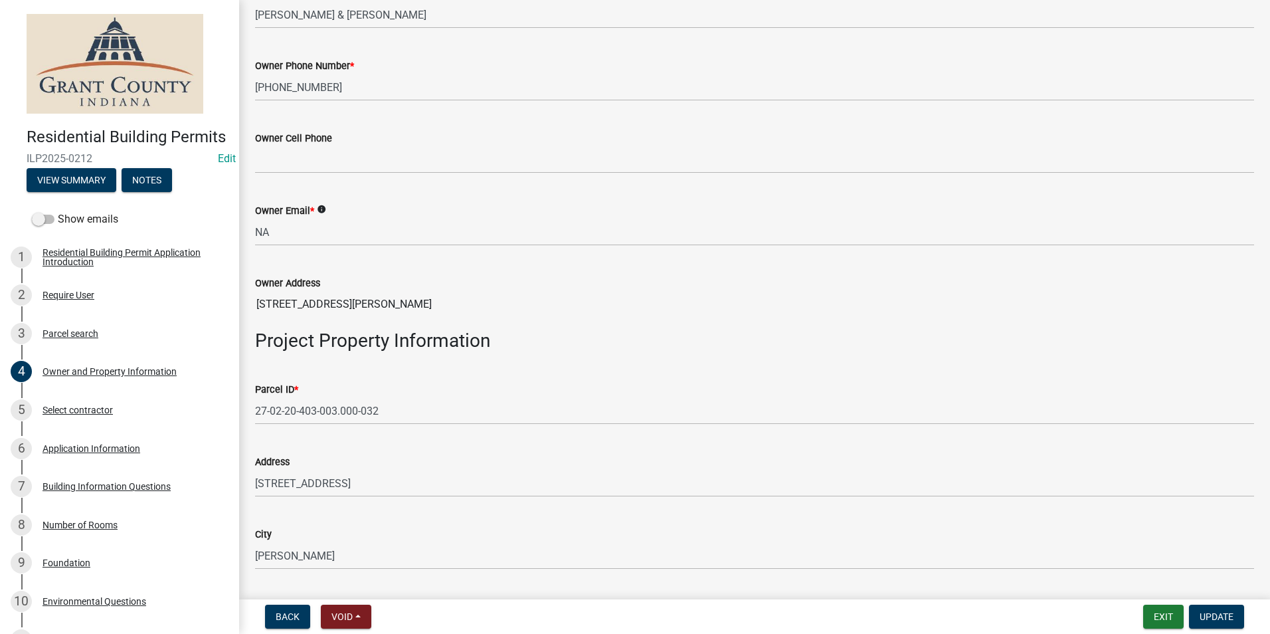
scroll to position [465, 0]
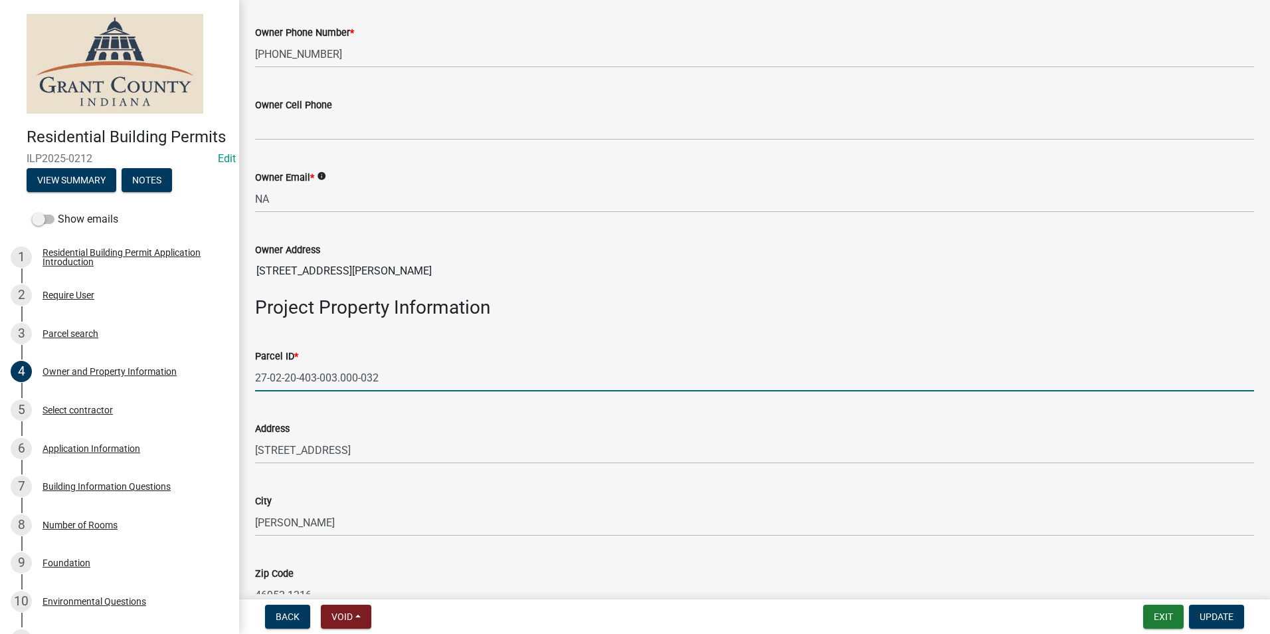
drag, startPoint x: 255, startPoint y: 377, endPoint x: 262, endPoint y: 456, distance: 79.4
click at [435, 398] on wm-data-entity-input "Parcel ID * 27-02-20-403-003.000-032" at bounding box center [754, 366] width 999 height 72
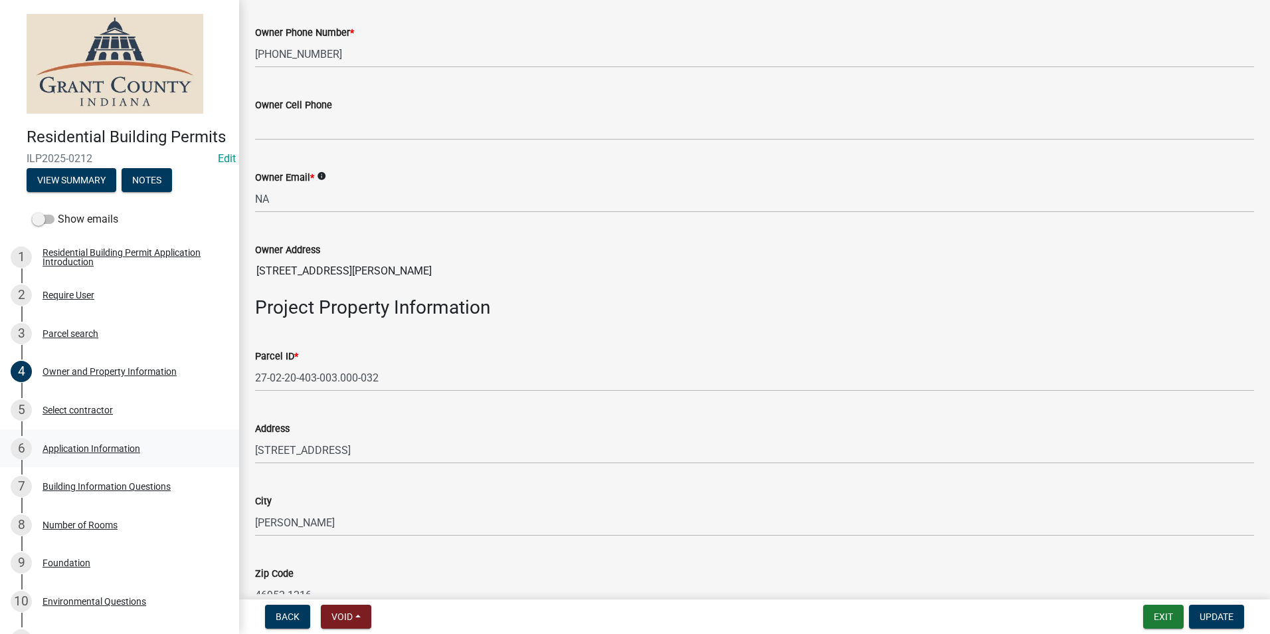
click at [97, 453] on div "Application Information" at bounding box center [92, 448] width 98 height 9
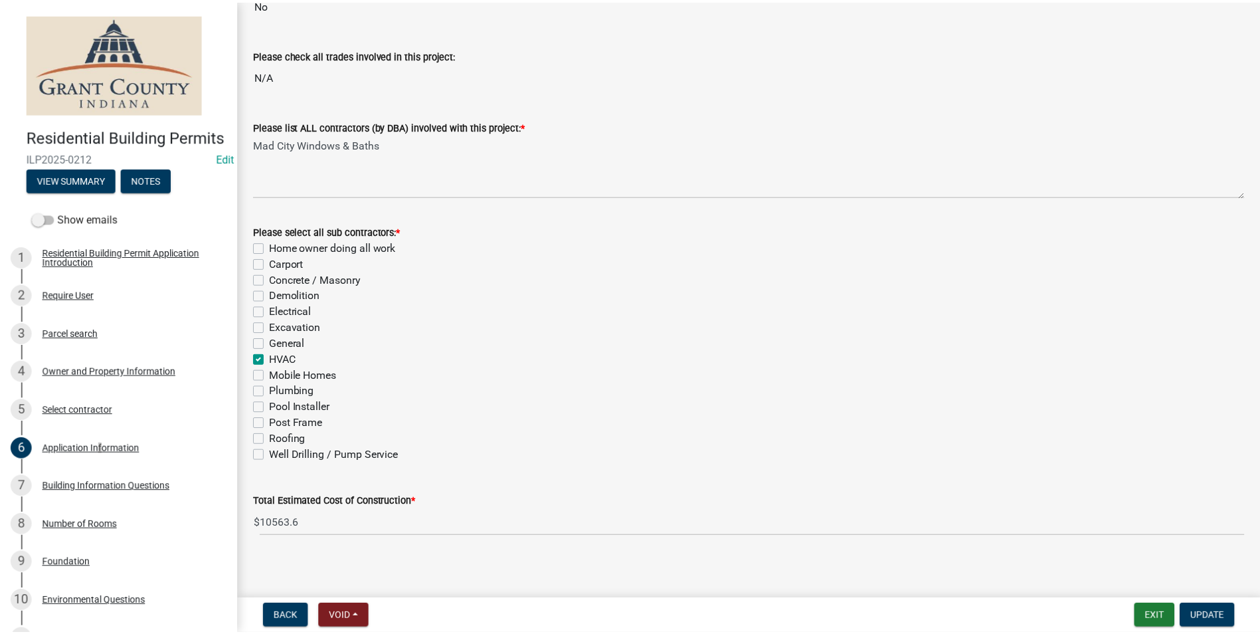
scroll to position [342, 0]
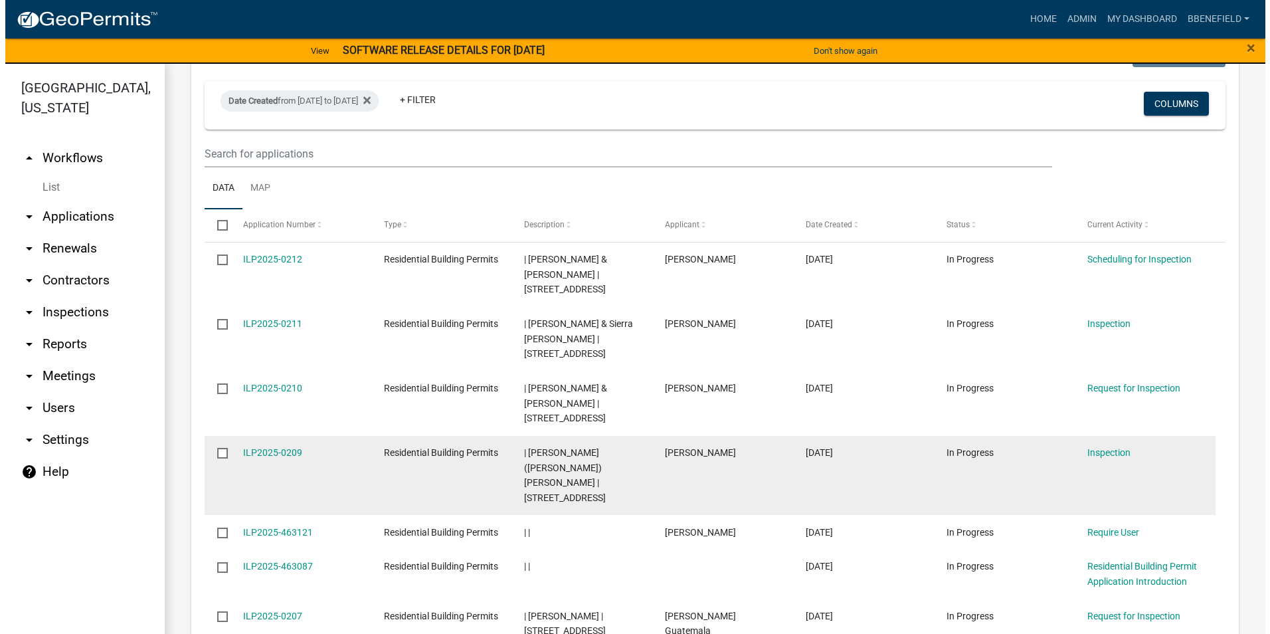
scroll to position [1196, 0]
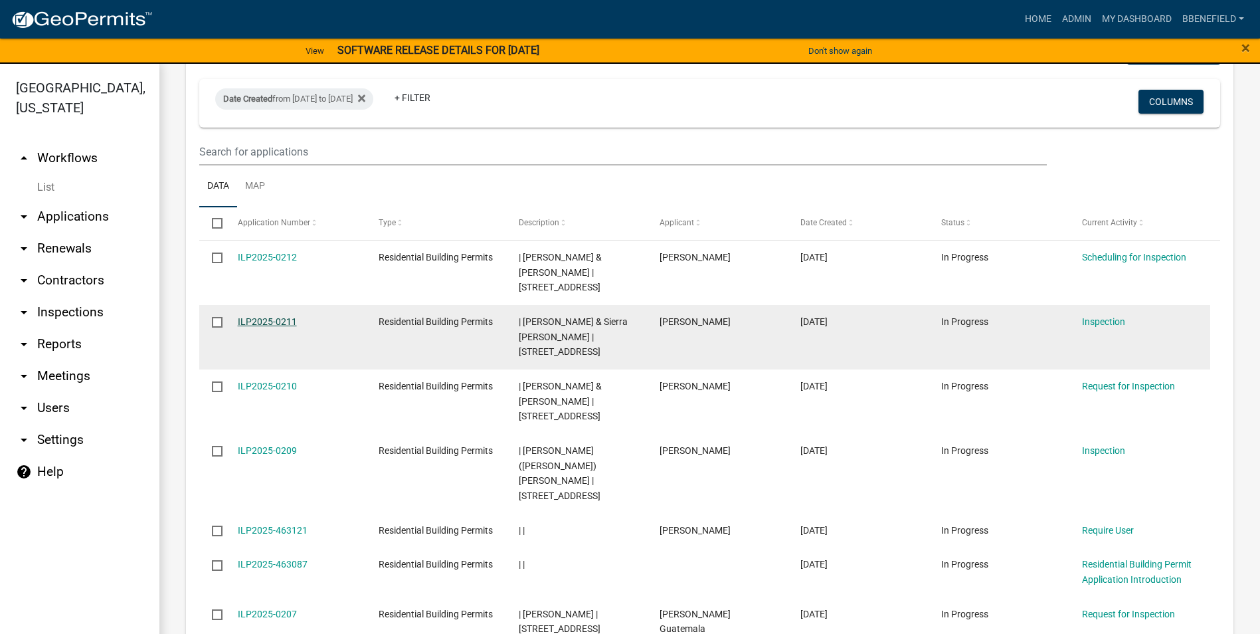
click at [252, 316] on link "ILP2025-0211" at bounding box center [267, 321] width 59 height 11
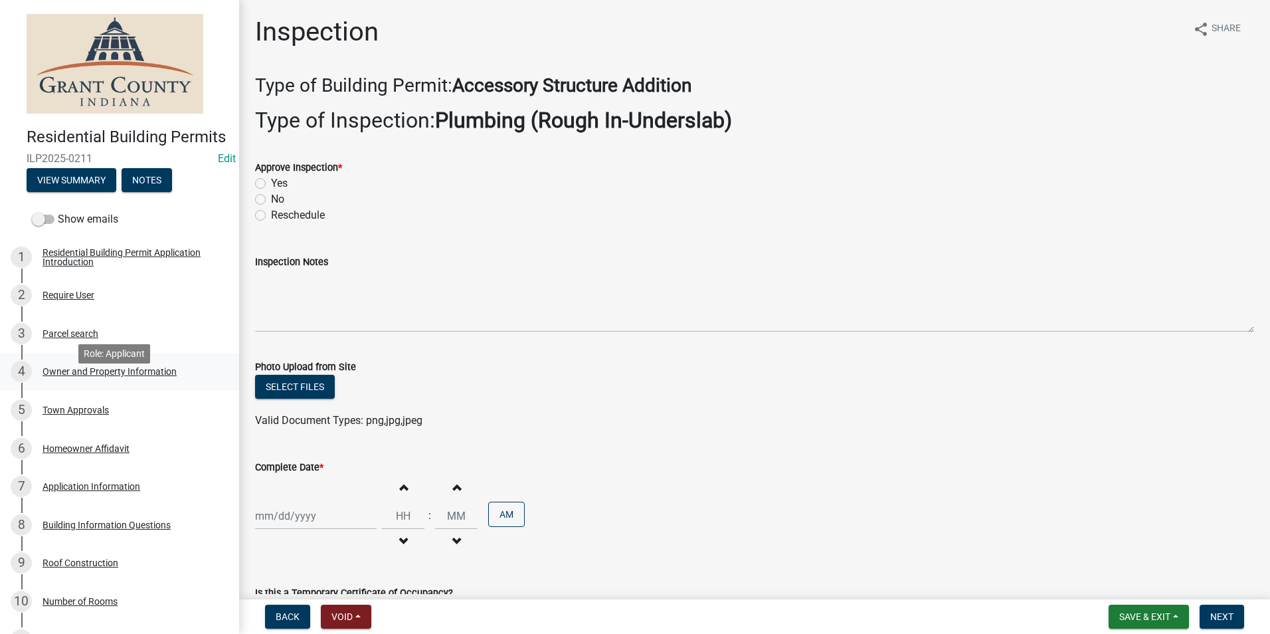
click at [157, 376] on div "Owner and Property Information" at bounding box center [110, 371] width 134 height 9
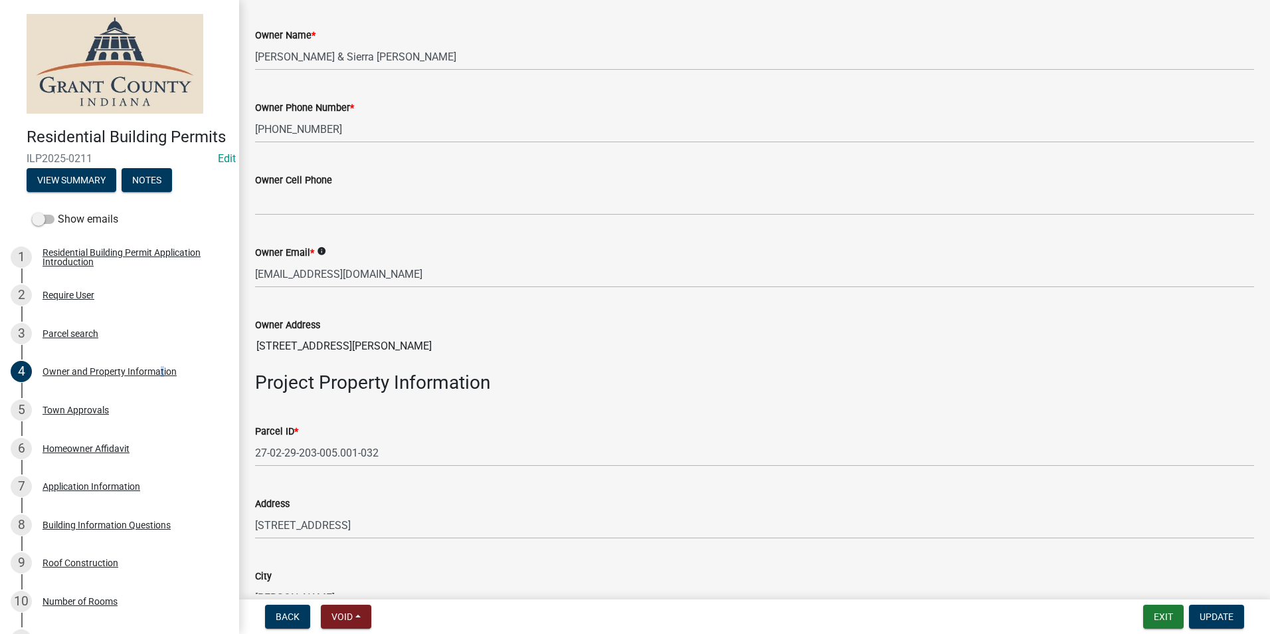
scroll to position [399, 0]
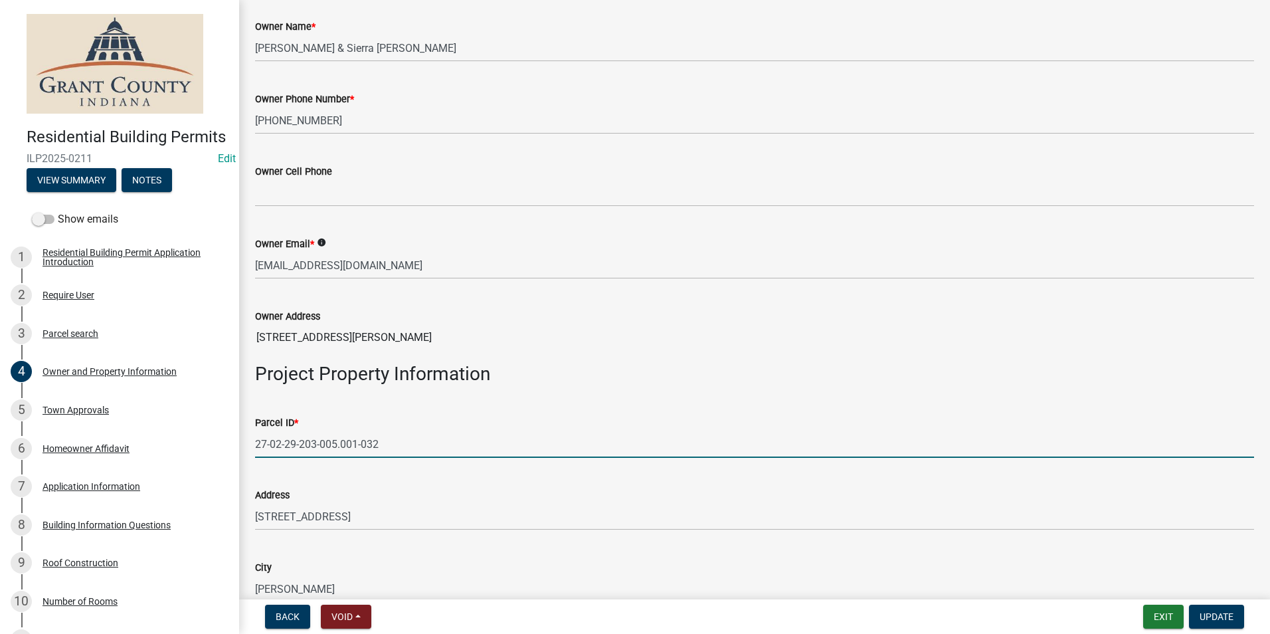
drag, startPoint x: 255, startPoint y: 443, endPoint x: 456, endPoint y: 406, distance: 204.6
click at [461, 401] on div "Parcel ID * 27-02-29-203-005.001-032" at bounding box center [754, 427] width 999 height 62
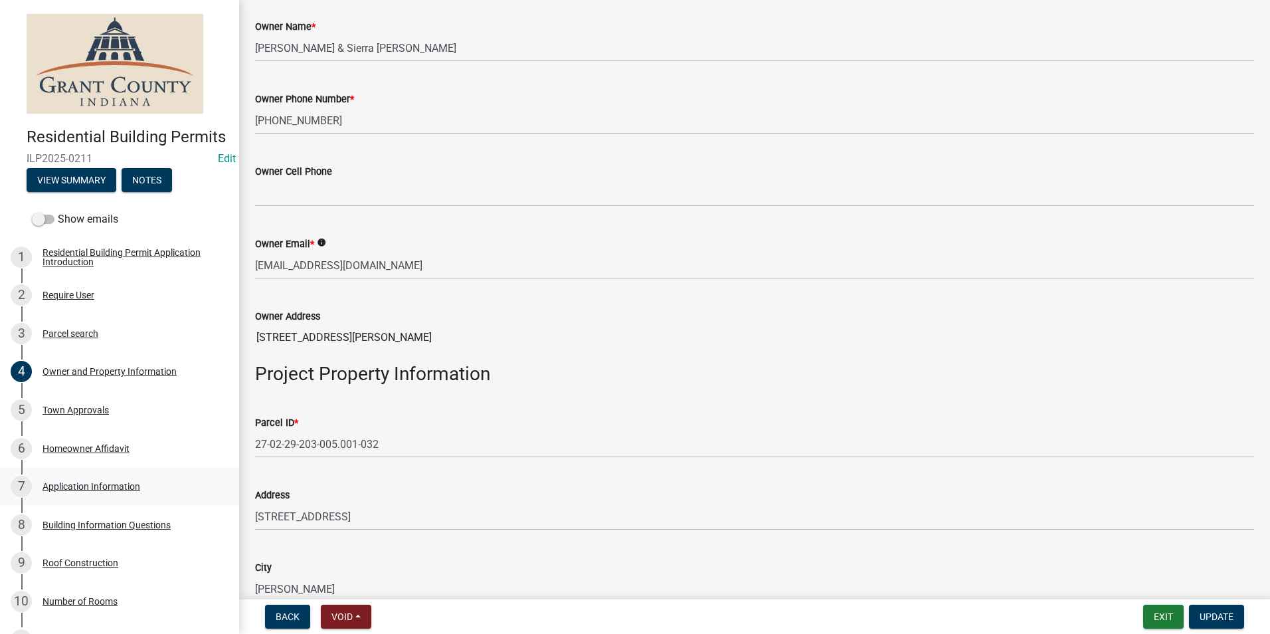
click at [104, 491] on div "Application Information" at bounding box center [92, 486] width 98 height 9
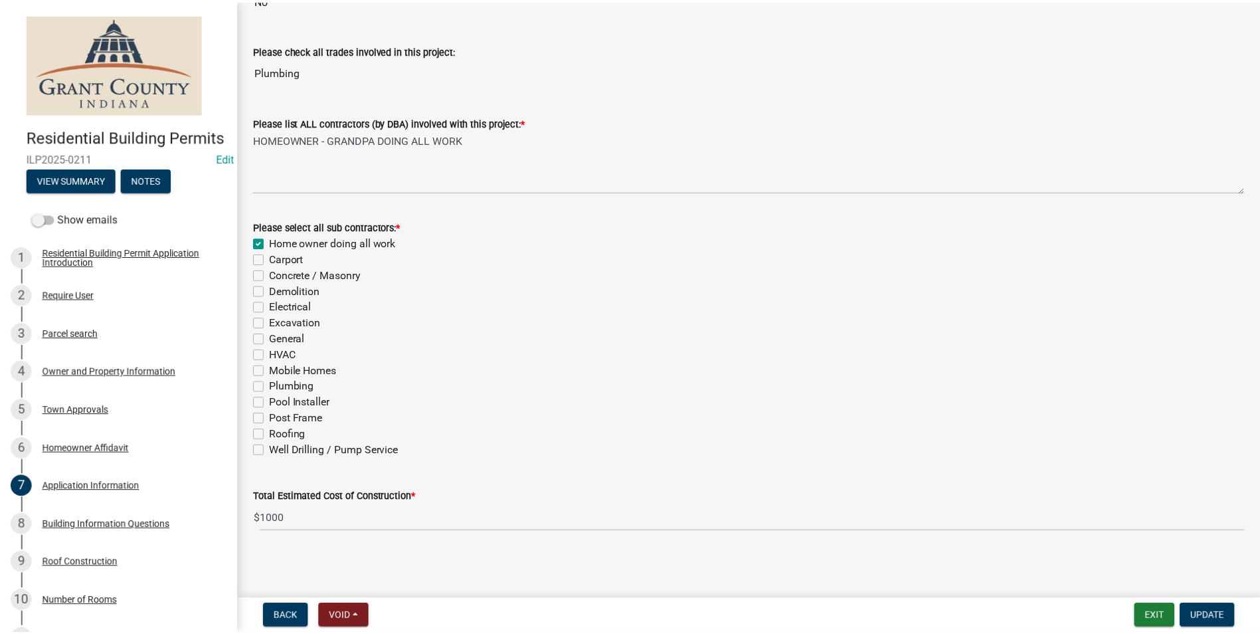
scroll to position [342, 0]
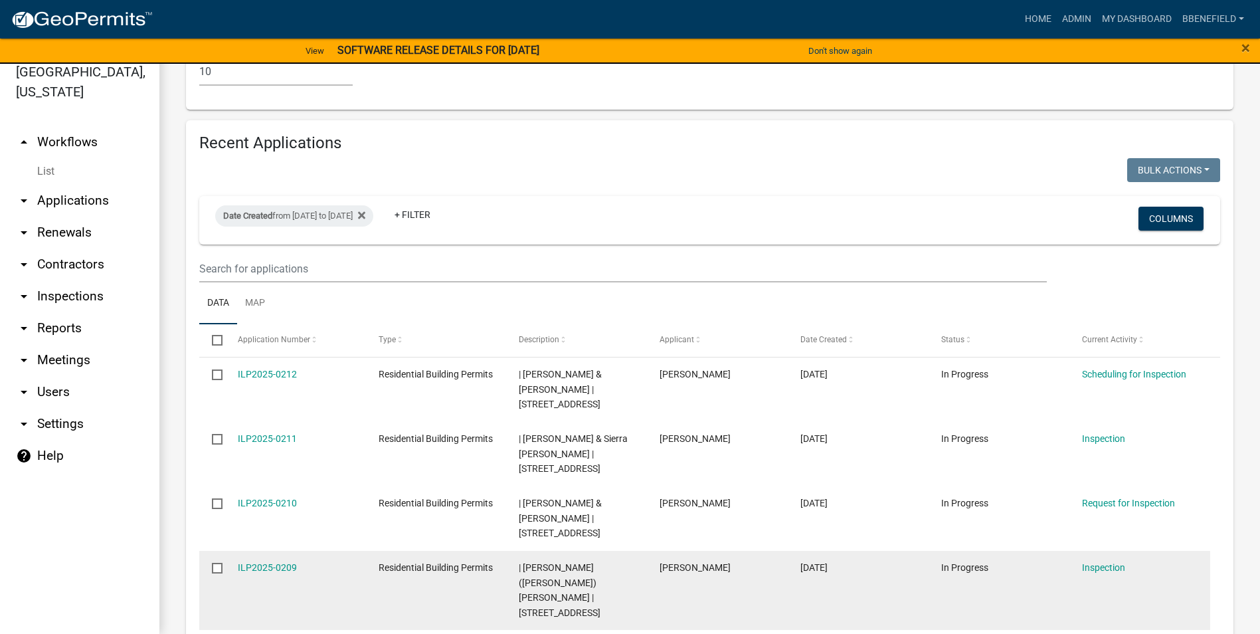
scroll to position [1384, 0]
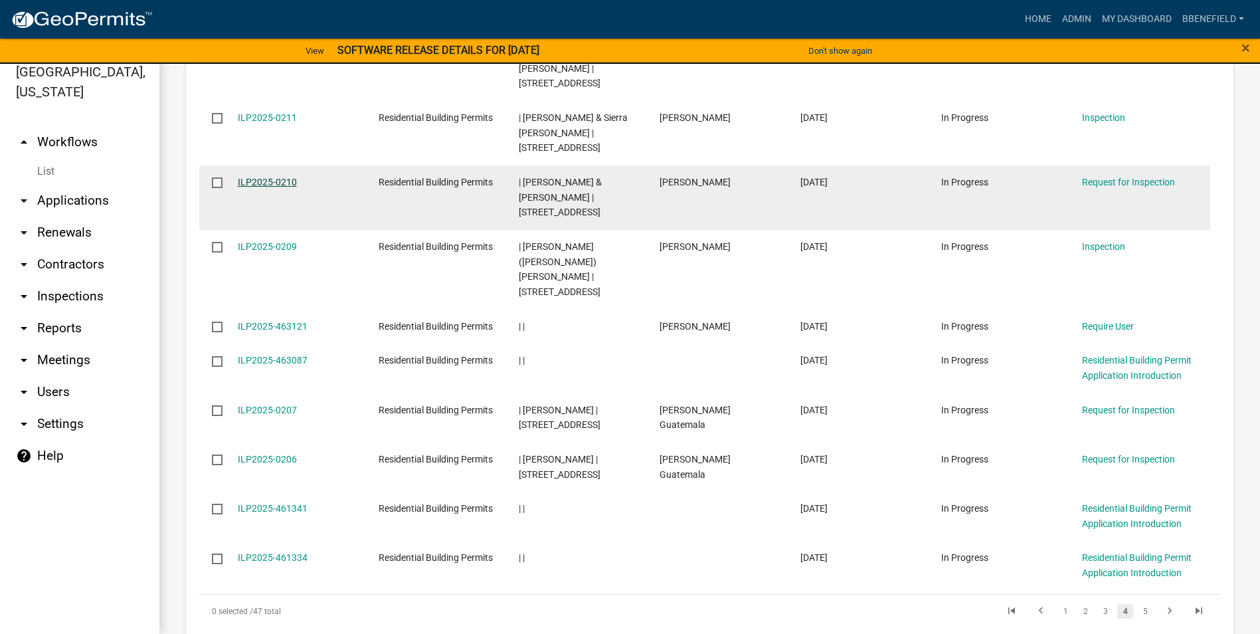
click at [254, 177] on link "ILP2025-0210" at bounding box center [267, 182] width 59 height 11
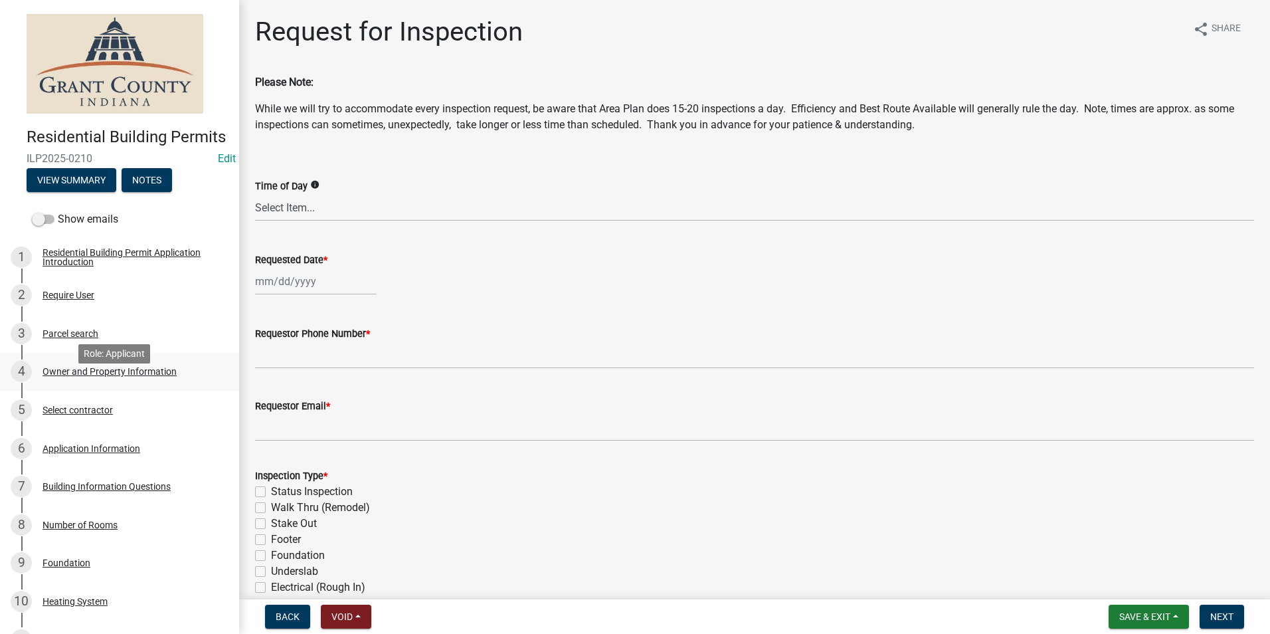
drag, startPoint x: 90, startPoint y: 389, endPoint x: 84, endPoint y: 384, distance: 7.1
click at [85, 376] on div "Owner and Property Information" at bounding box center [110, 371] width 134 height 9
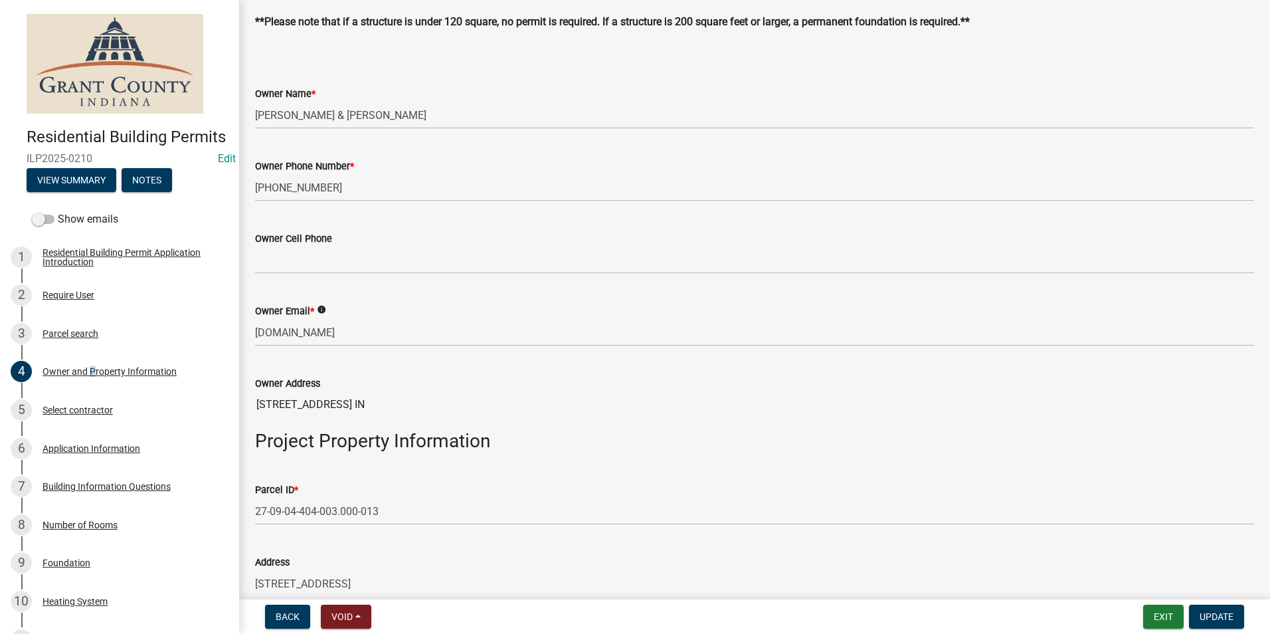
scroll to position [332, 0]
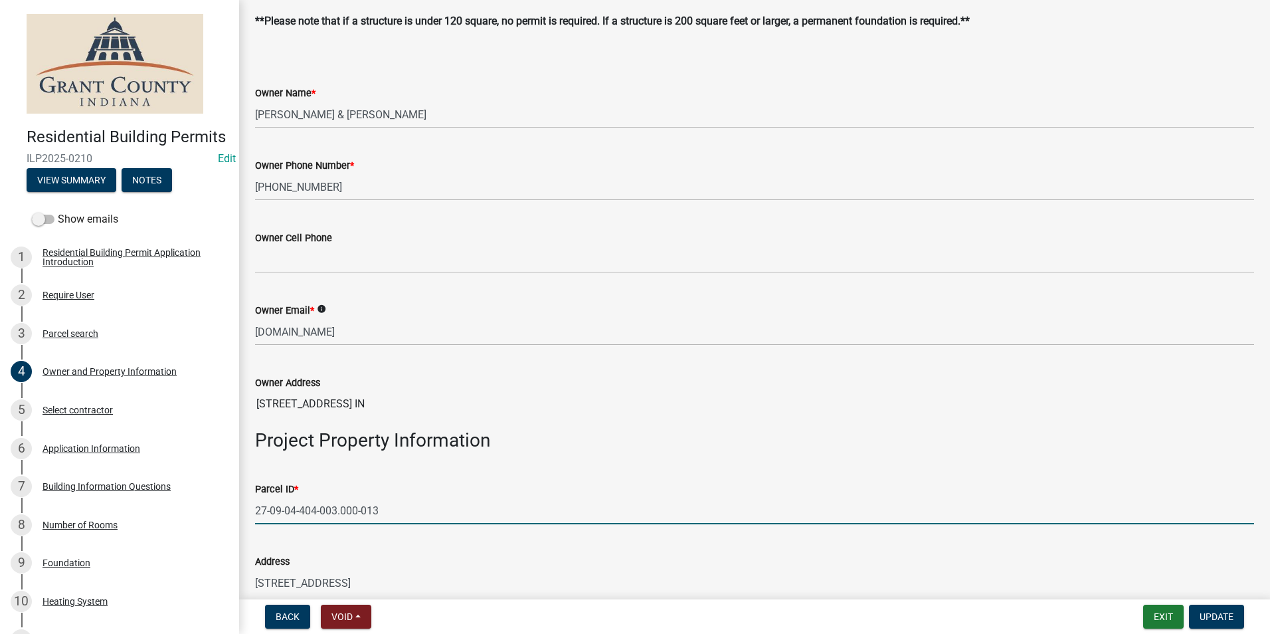
drag, startPoint x: 256, startPoint y: 510, endPoint x: 314, endPoint y: 548, distance: 69.5
click at [455, 512] on input "27-09-04-404-003.000-013" at bounding box center [754, 510] width 999 height 27
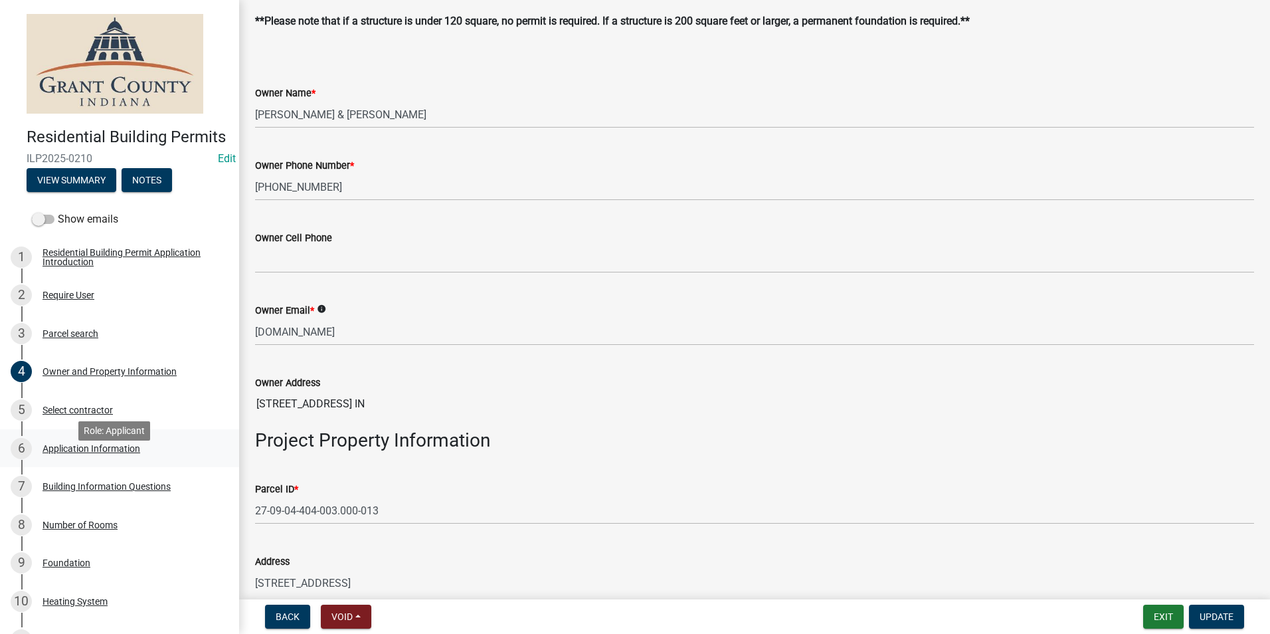
click at [169, 457] on div "6 Application Information" at bounding box center [114, 448] width 207 height 21
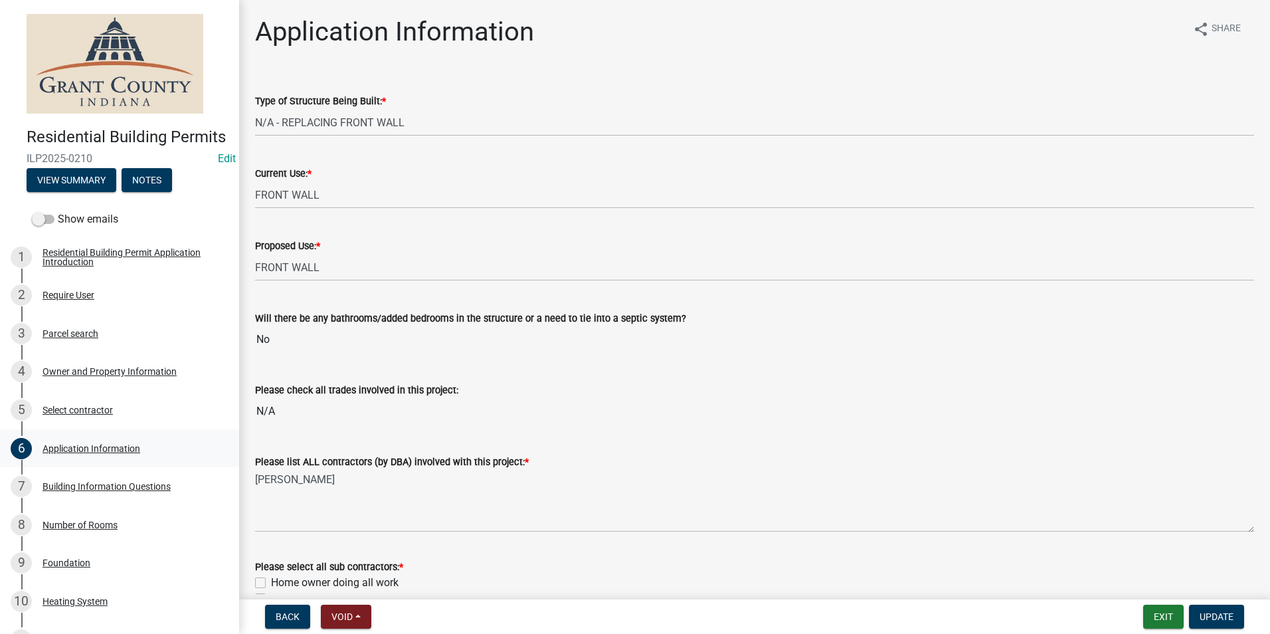
drag, startPoint x: 102, startPoint y: 462, endPoint x: 108, endPoint y: 452, distance: 11.1
click at [102, 453] on div "Application Information" at bounding box center [92, 448] width 98 height 9
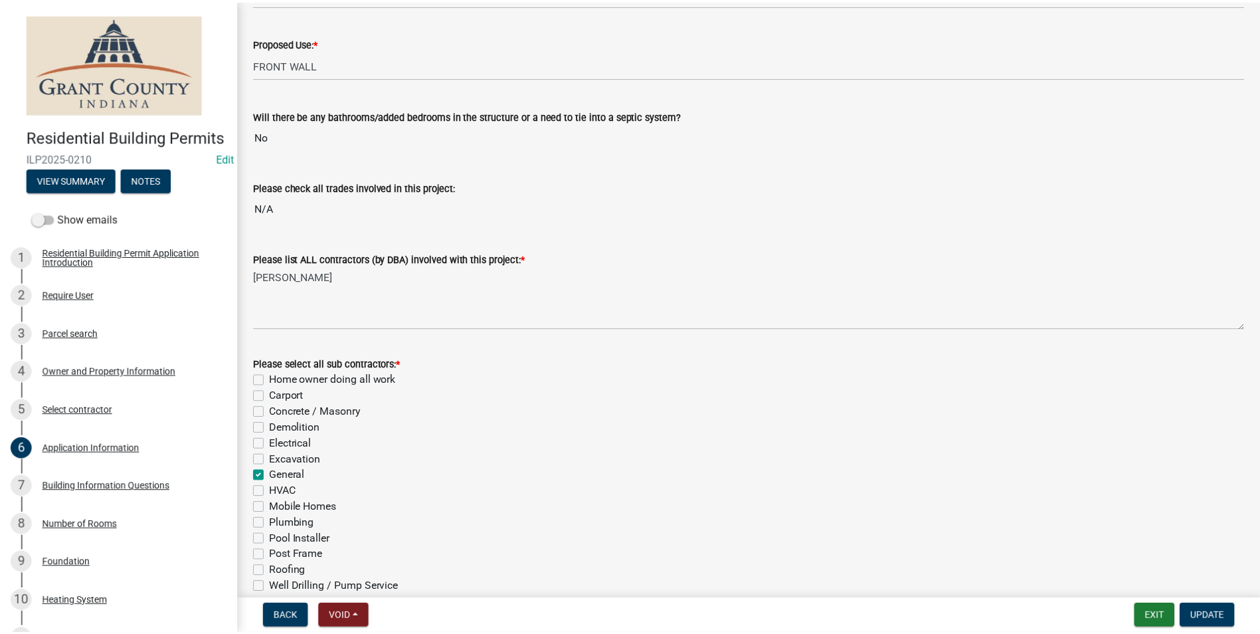
scroll to position [342, 0]
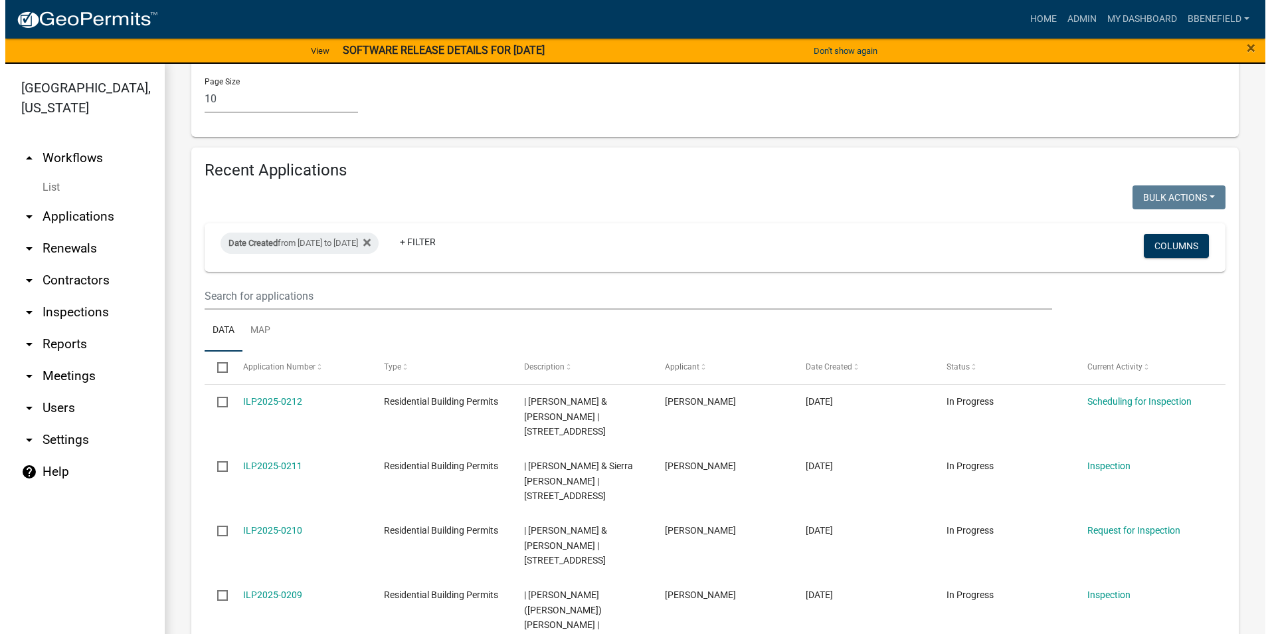
scroll to position [1262, 0]
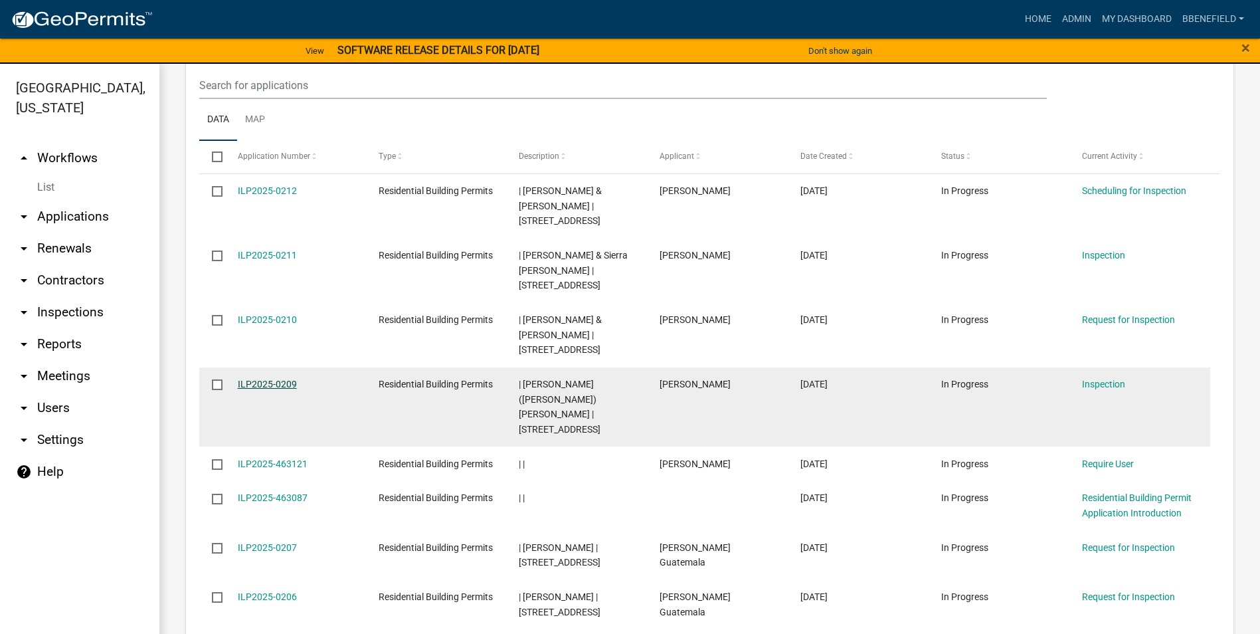
click at [260, 379] on link "ILP2025-0209" at bounding box center [267, 384] width 59 height 11
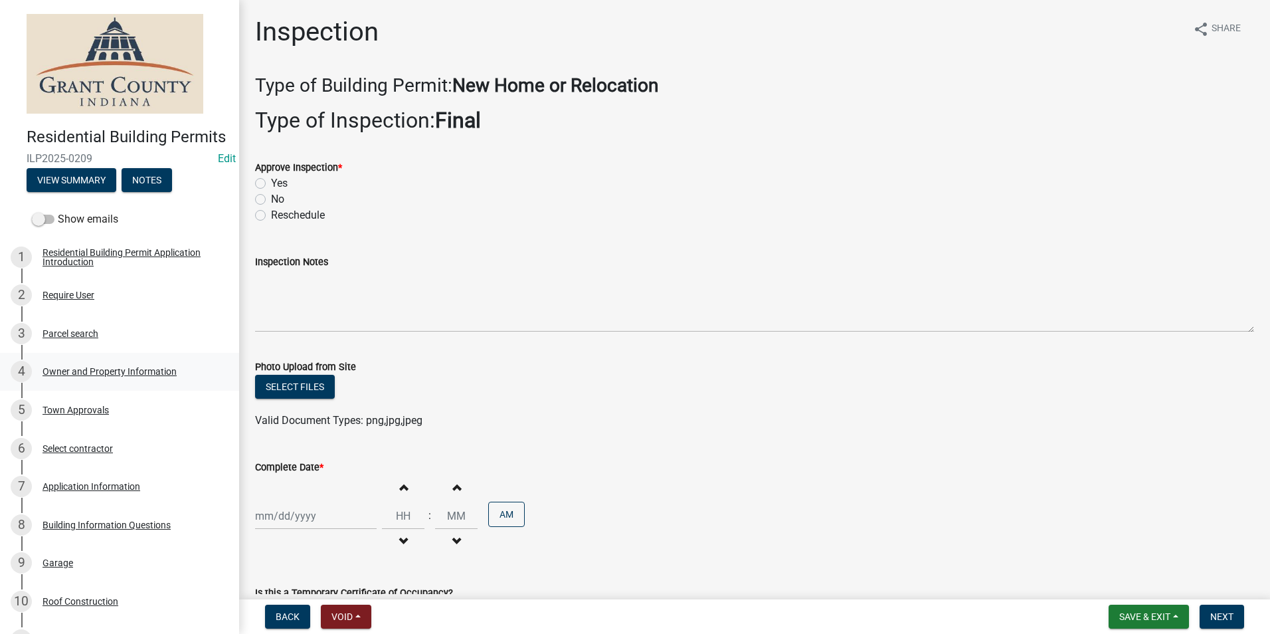
click at [64, 376] on div "Owner and Property Information" at bounding box center [110, 371] width 134 height 9
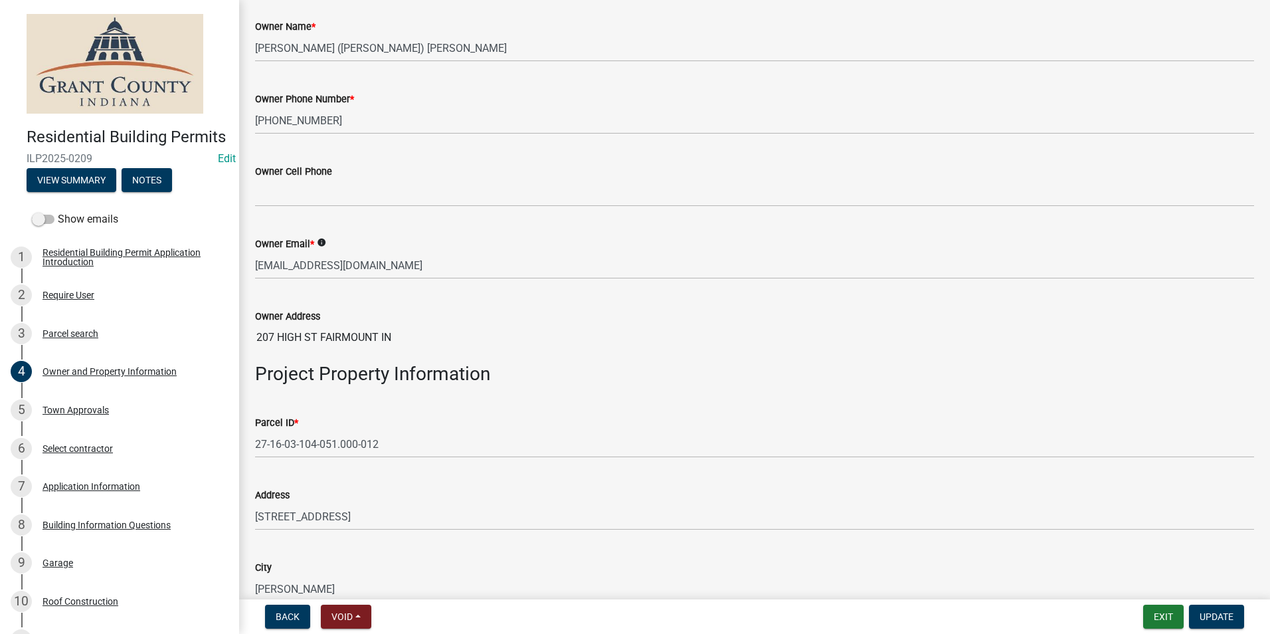
scroll to position [465, 0]
